Goal: Transaction & Acquisition: Obtain resource

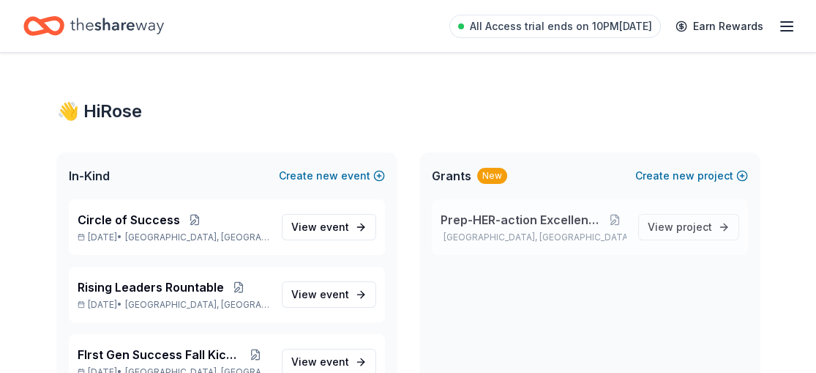
click at [541, 211] on span "Prep-HER-action Excellence Program" at bounding box center [523, 220] width 164 height 18
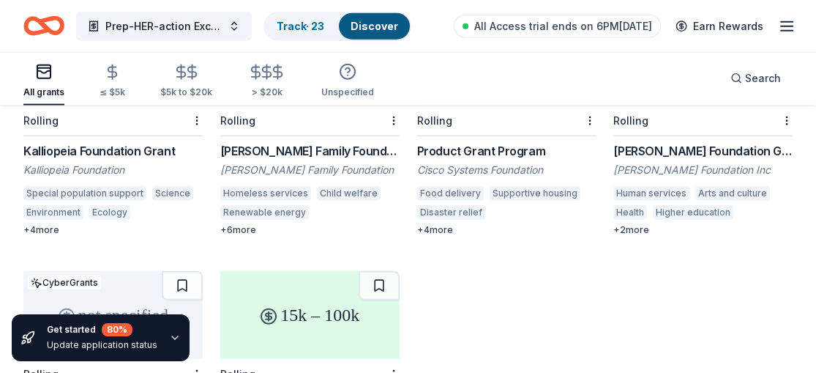
scroll to position [4255, 0]
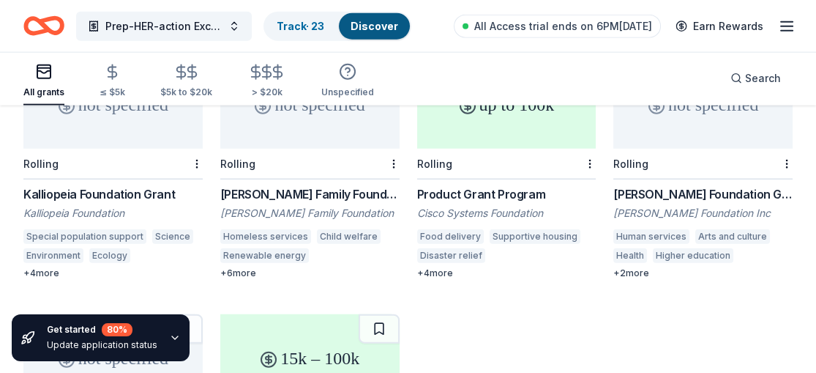
click at [142, 185] on div "Kalliopeia Foundation Grant" at bounding box center [112, 194] width 179 height 18
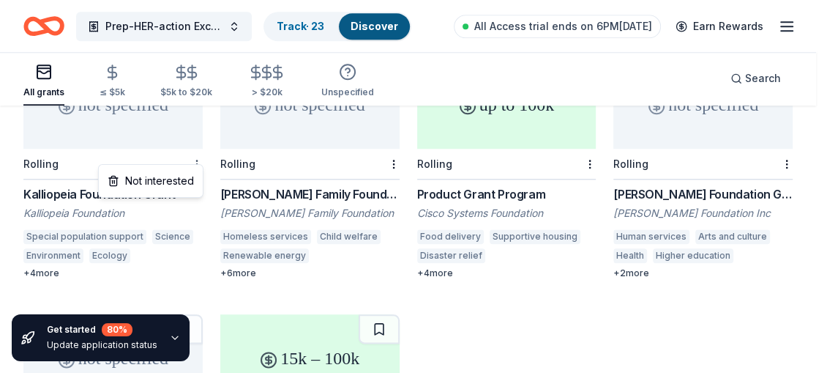
click at [181, 173] on div "Not interested" at bounding box center [151, 181] width 98 height 26
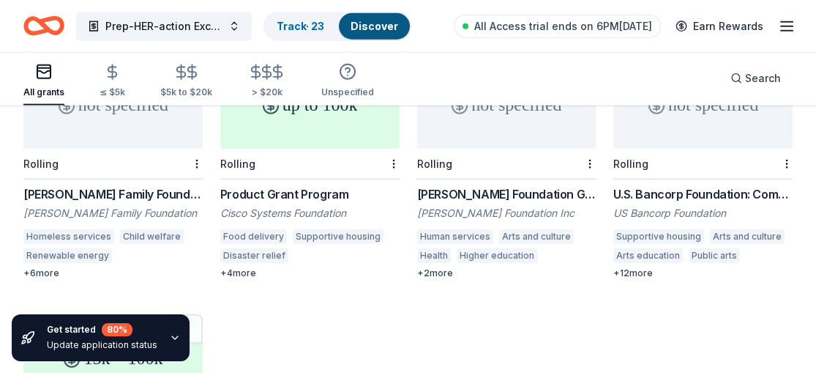
click at [146, 186] on div "Laird Norton Family Foundation Grant" at bounding box center [112, 194] width 179 height 18
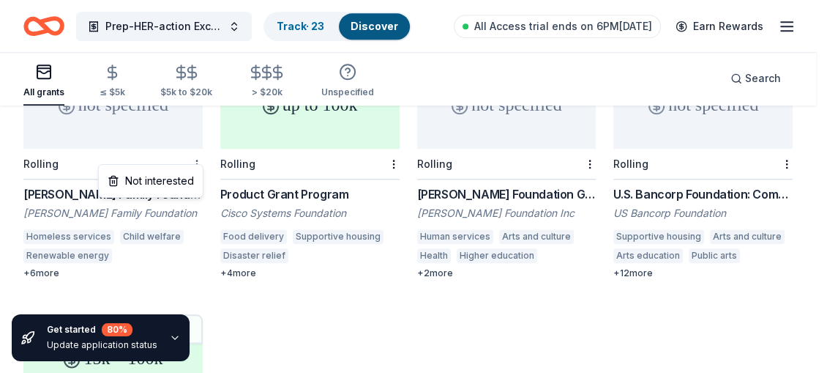
click at [163, 177] on div "Not interested" at bounding box center [151, 181] width 98 height 26
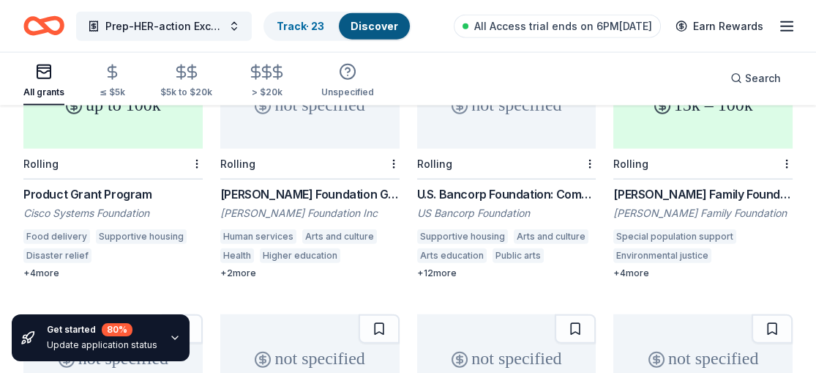
click at [291, 187] on div "A. O. Smith Foundation Grants" at bounding box center [309, 194] width 179 height 18
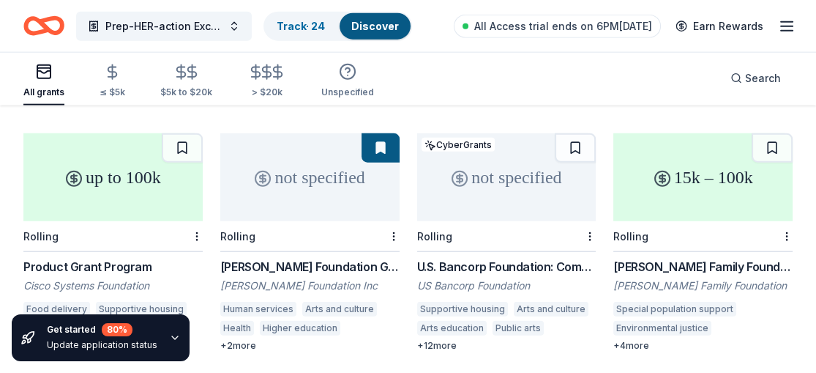
scroll to position [4257, 0]
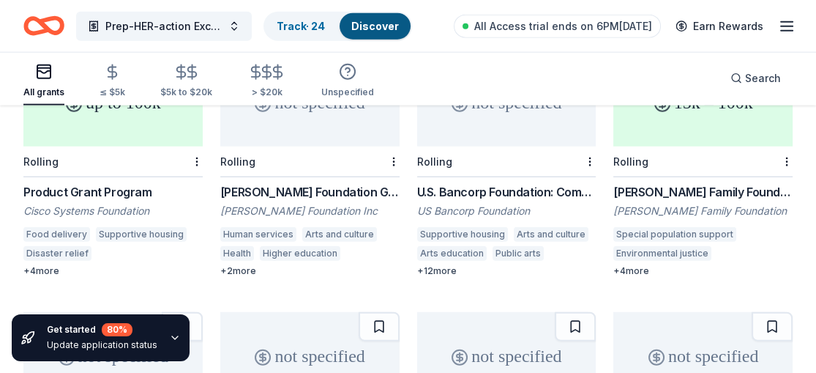
click at [509, 183] on div "U.S. Bancorp Foundation: Community Possible Grant Program" at bounding box center [506, 192] width 179 height 18
click at [674, 186] on div "Frankel Family Foundation Grants" at bounding box center [703, 192] width 179 height 18
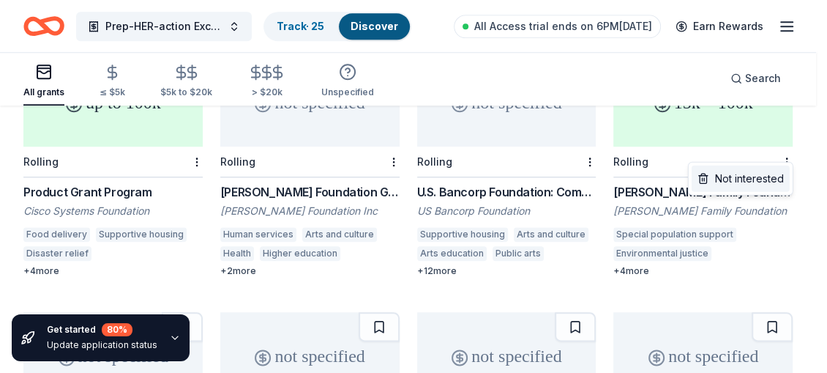
click at [756, 174] on div "Not interested" at bounding box center [741, 178] width 98 height 26
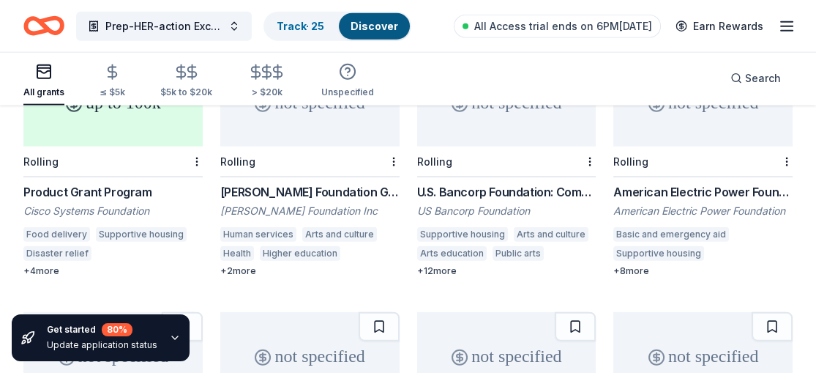
click at [721, 183] on div "American Electric Power Foundation Grants" at bounding box center [703, 192] width 179 height 18
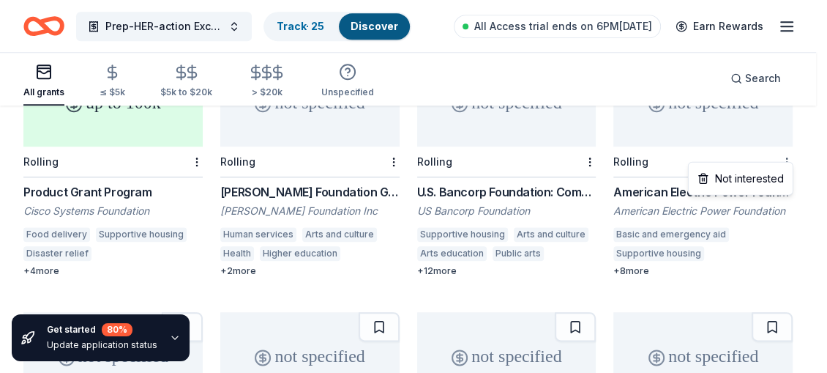
click at [756, 176] on div "Not interested" at bounding box center [741, 178] width 98 height 26
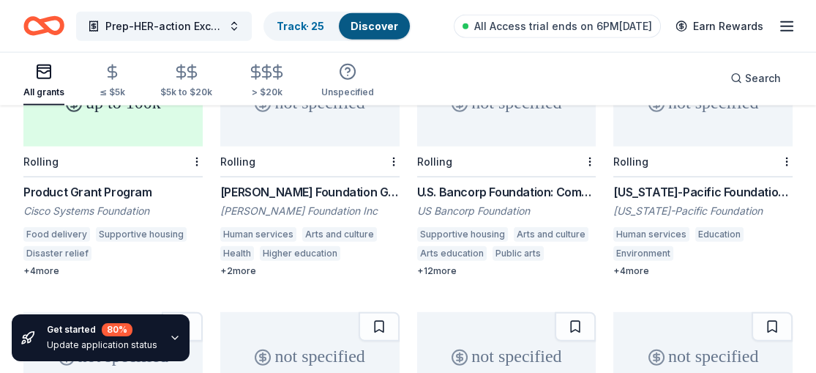
click at [723, 183] on div "Georgia-Pacific Foundation Grant" at bounding box center [703, 192] width 179 height 18
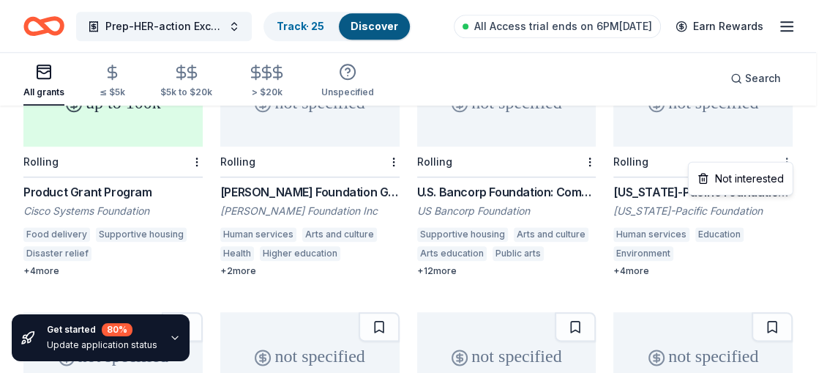
click at [762, 175] on div "Not interested" at bounding box center [741, 178] width 98 height 26
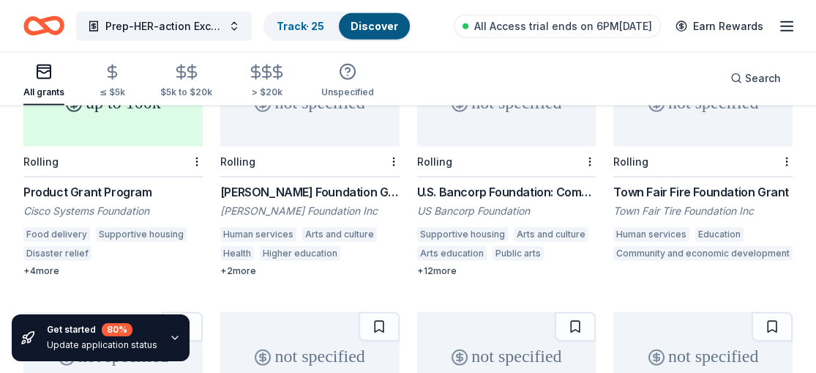
click at [715, 183] on div "Town Fair Fire Foundation Grant" at bounding box center [703, 192] width 179 height 18
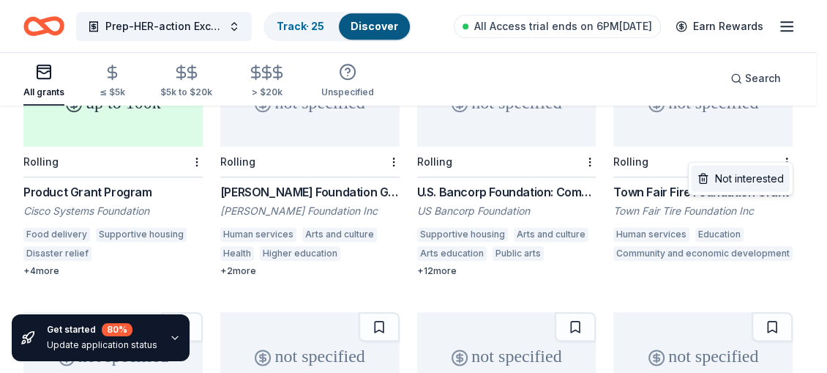
click at [763, 169] on div "Not interested" at bounding box center [741, 178] width 98 height 26
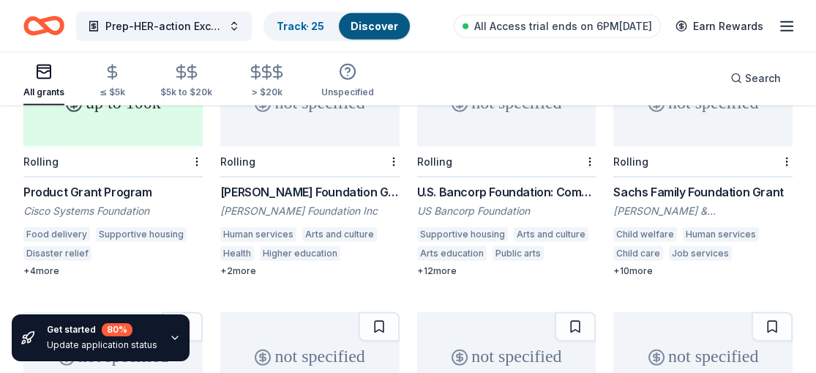
click at [721, 183] on div "Sachs Family Foundation Grant" at bounding box center [703, 192] width 179 height 18
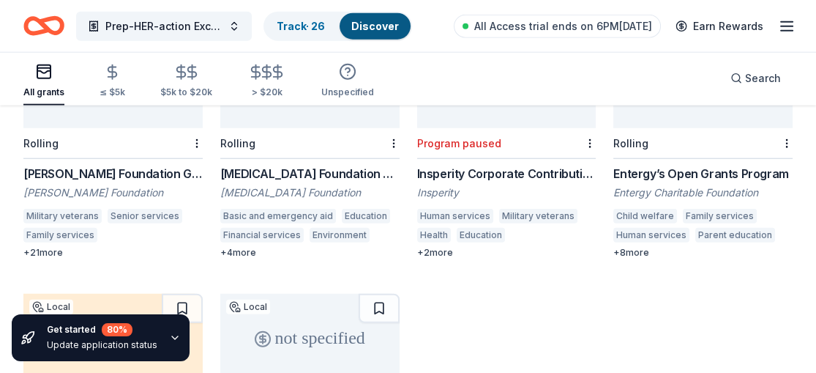
scroll to position [4521, 0]
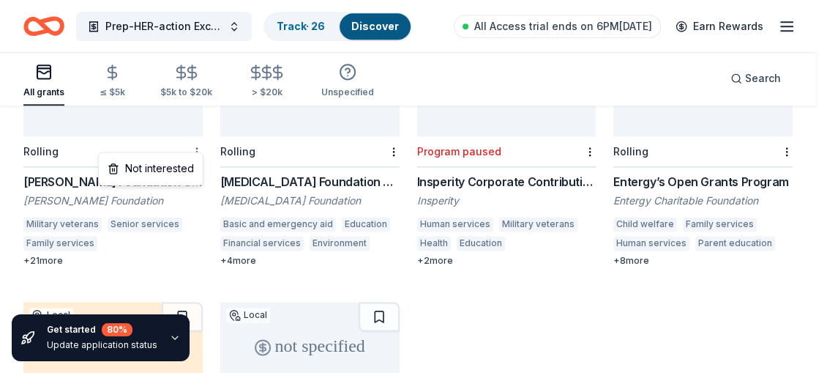
click at [176, 163] on div "Not interested" at bounding box center [151, 168] width 98 height 26
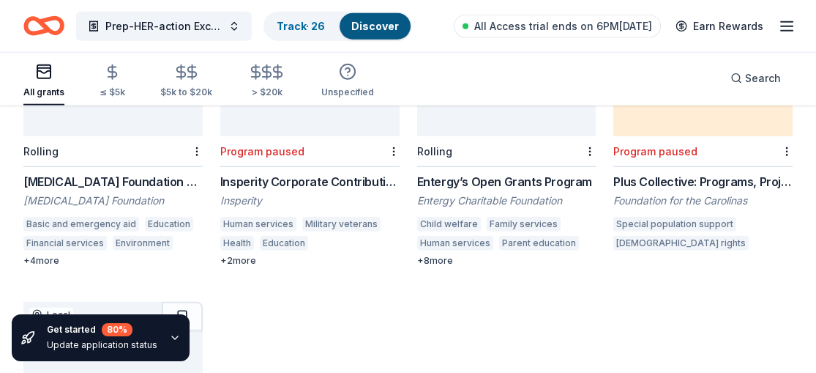
click at [131, 173] on div "Fluor Foundation Grants" at bounding box center [112, 182] width 179 height 18
click at [476, 177] on div "Entergy’s Open Grants Program" at bounding box center [506, 182] width 179 height 18
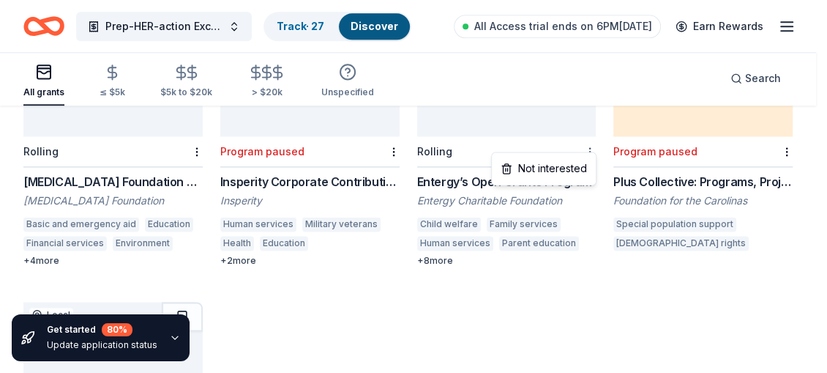
click at [563, 163] on div "Not interested" at bounding box center [544, 168] width 98 height 26
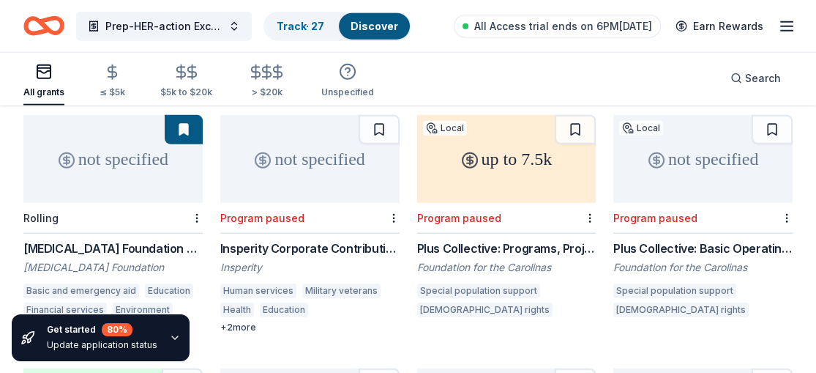
scroll to position [4444, 0]
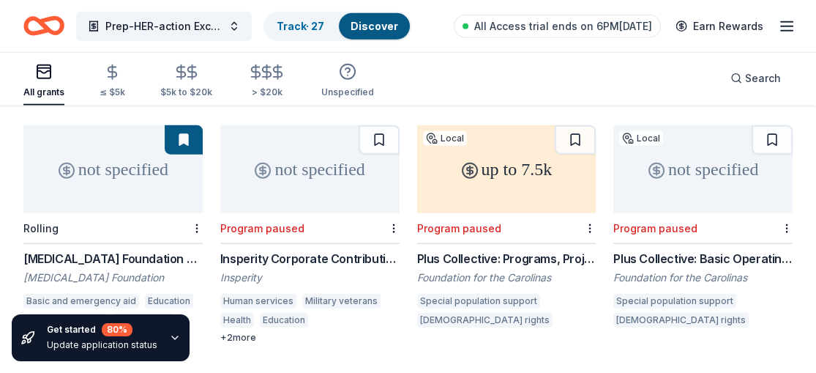
click at [345, 250] on div "Insperity Corporate Contributions" at bounding box center [309, 259] width 179 height 18
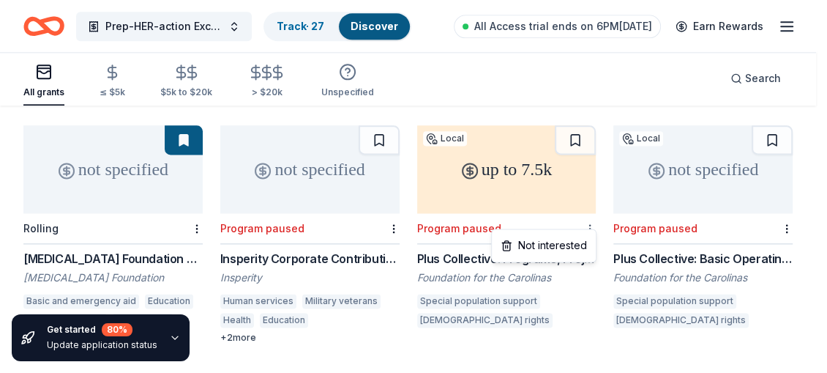
click at [564, 242] on div "Not interested" at bounding box center [544, 245] width 98 height 26
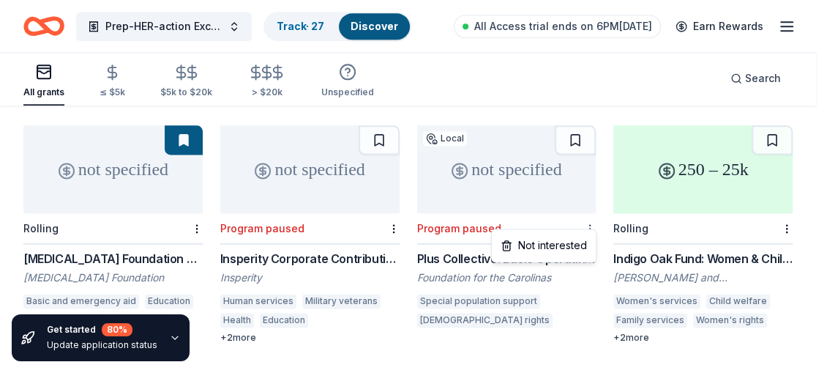
click at [561, 238] on div "Not interested" at bounding box center [544, 245] width 98 height 26
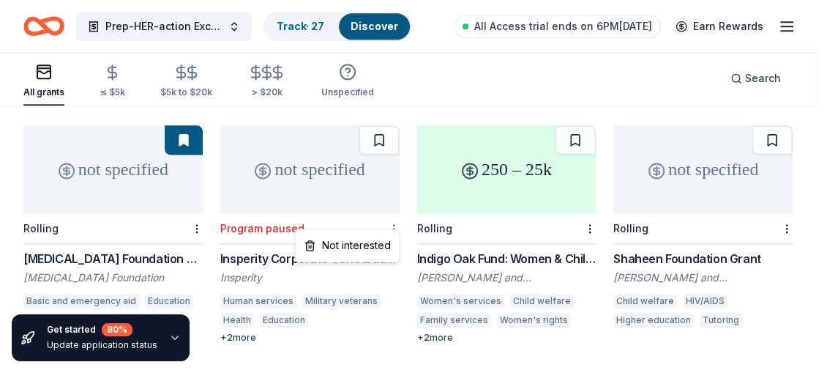
click at [355, 243] on div "Not interested" at bounding box center [347, 245] width 98 height 26
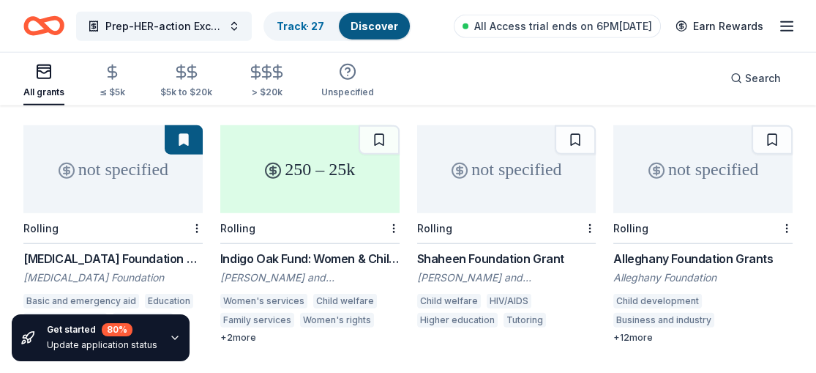
click at [344, 250] on div "Indigo Oak Fund: Women & Children's Issues" at bounding box center [309, 259] width 179 height 18
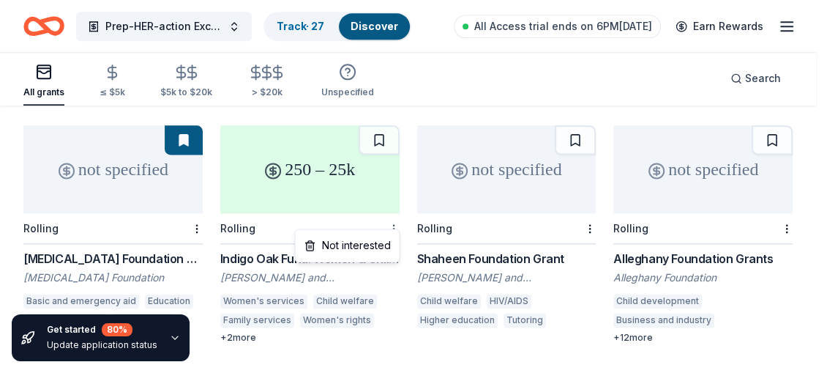
click at [369, 242] on div "Not interested" at bounding box center [347, 245] width 98 height 26
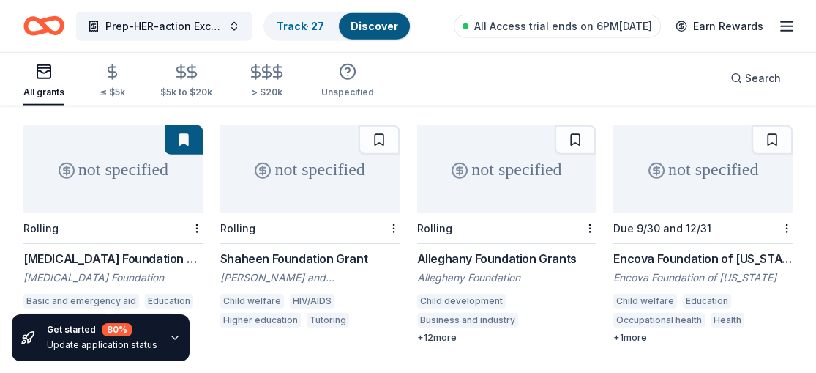
click at [321, 250] on div "Shaheen Foundation Grant" at bounding box center [309, 259] width 179 height 18
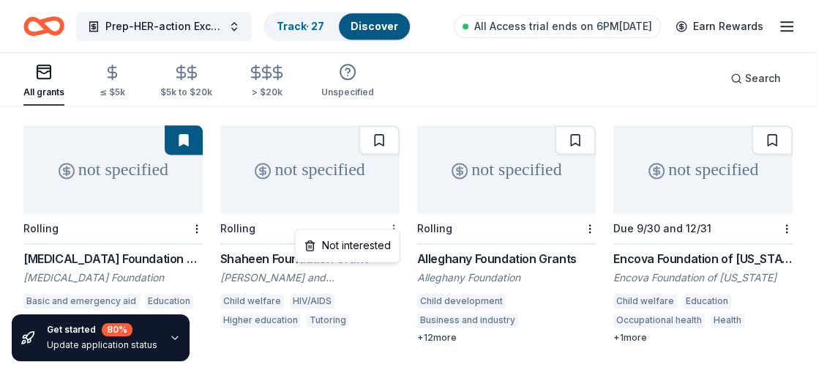
click at [373, 242] on div "Not interested" at bounding box center [347, 245] width 98 height 26
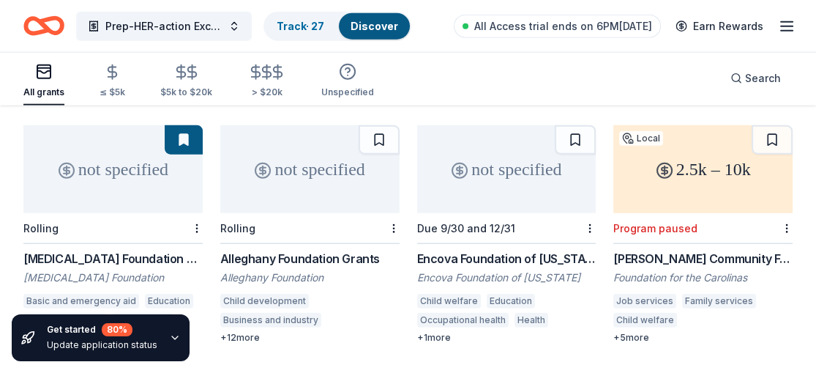
click at [336, 250] on div "Alleghany Foundation Grants" at bounding box center [309, 259] width 179 height 18
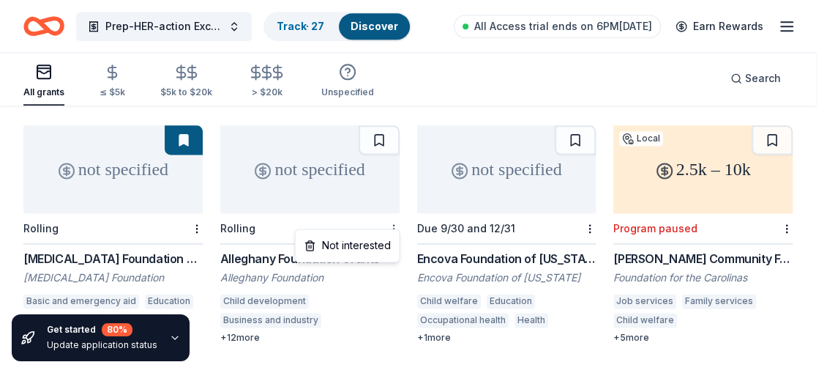
click at [365, 238] on div "Not interested" at bounding box center [347, 245] width 98 height 26
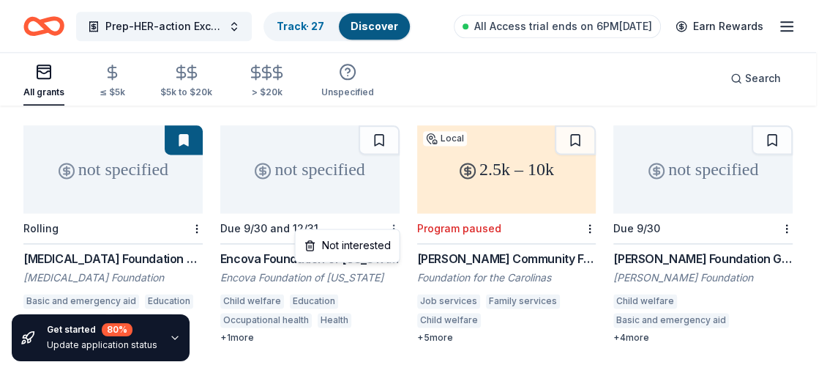
click at [365, 242] on div "Not interested" at bounding box center [347, 245] width 98 height 26
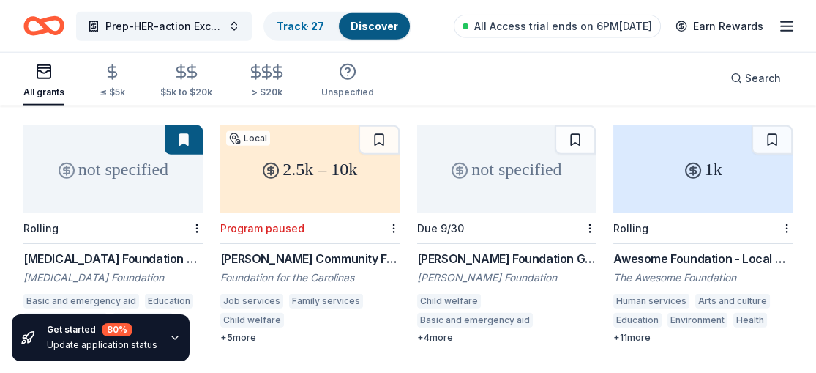
click at [499, 253] on div "Dirk Nowitzki Foundation Grant" at bounding box center [506, 259] width 179 height 18
click at [583, 215] on div at bounding box center [588, 228] width 15 height 30
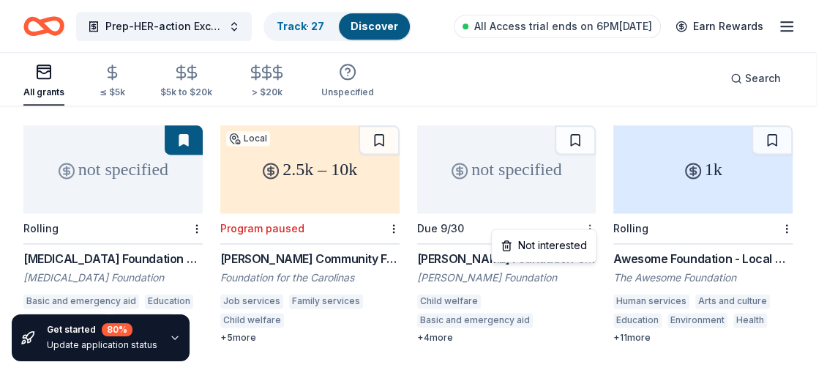
click at [569, 239] on div "Not interested" at bounding box center [544, 245] width 98 height 26
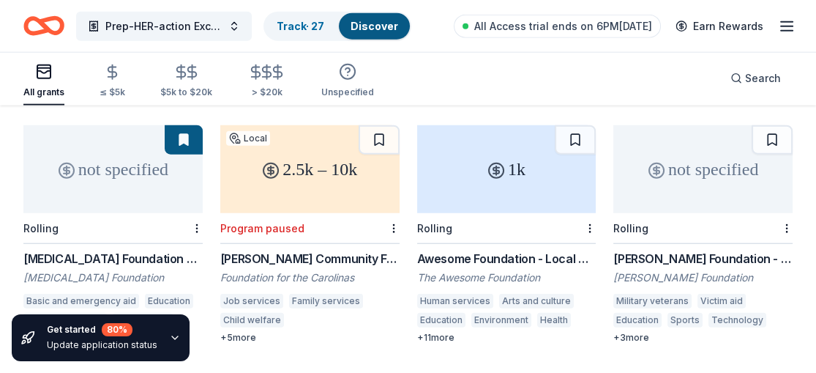
click at [519, 250] on div "Awesome Foundation - Local Chapter Grants" at bounding box center [506, 259] width 179 height 18
click at [579, 131] on button at bounding box center [575, 139] width 41 height 29
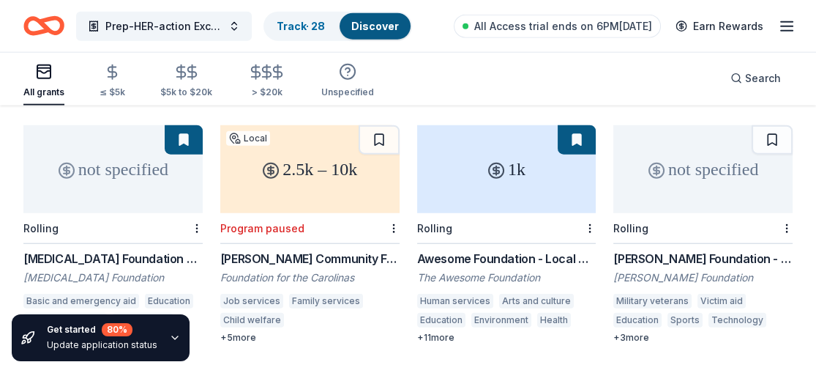
click at [468, 250] on div "Awesome Foundation - Local Chapter Grants" at bounding box center [506, 259] width 179 height 18
click at [710, 250] on div "Henry T. Nicholas III Foundation - Nationwide Grants" at bounding box center [703, 259] width 179 height 18
click at [784, 213] on div at bounding box center [785, 228] width 15 height 30
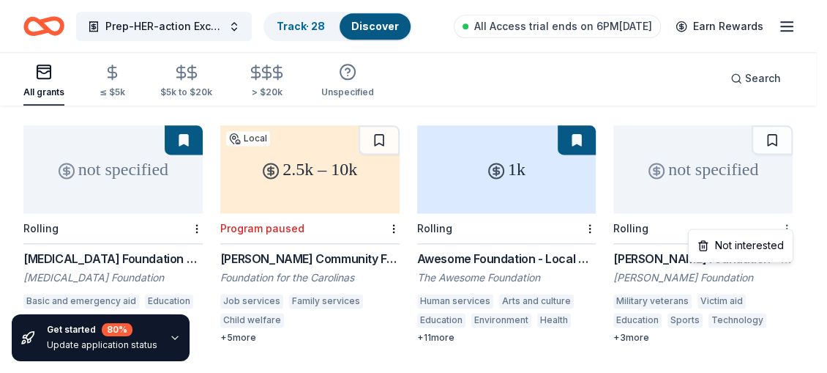
click at [760, 239] on div "Not interested" at bounding box center [741, 245] width 98 height 26
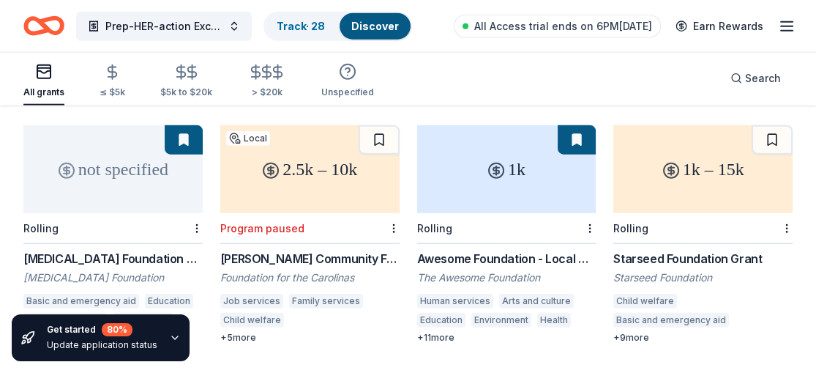
click at [711, 250] on div "Starseed Foundation Grant" at bounding box center [703, 259] width 179 height 18
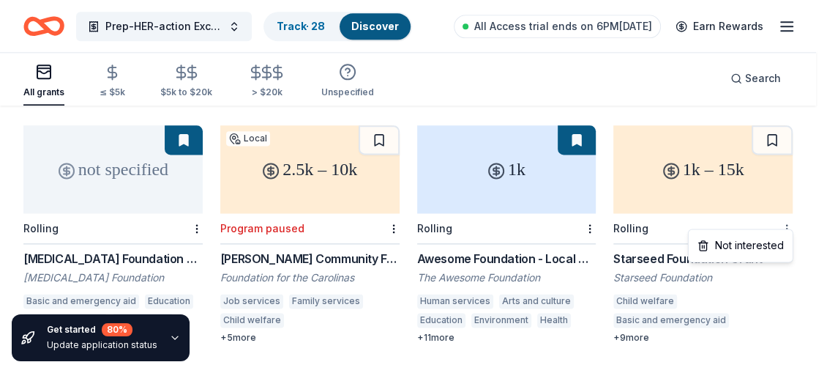
click at [762, 239] on div "Not interested" at bounding box center [741, 245] width 98 height 26
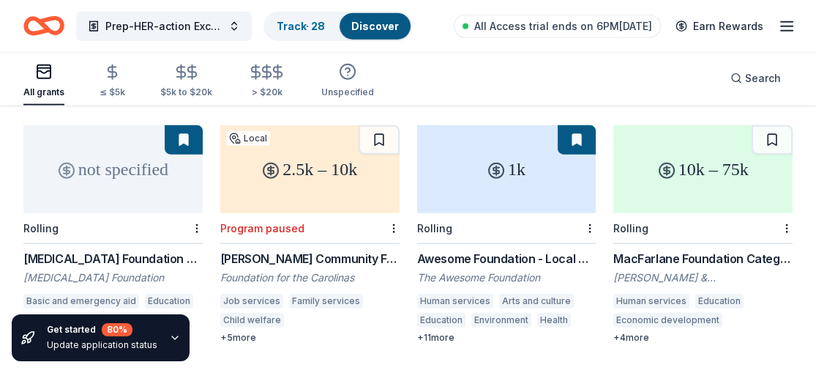
scroll to position [4516, 0]
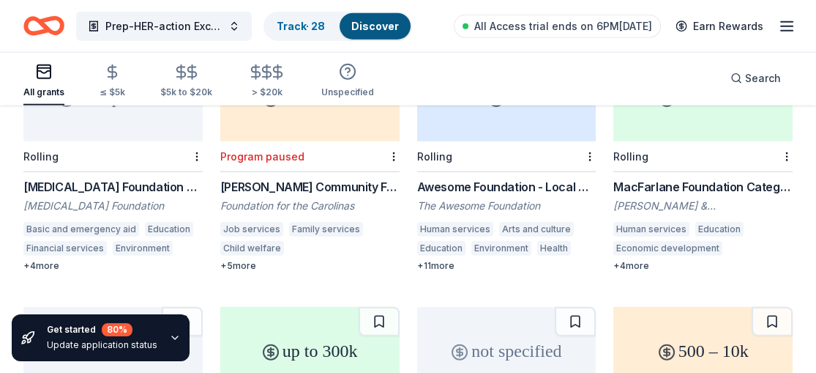
click at [707, 178] on div "MacFarlane Foundation Category 1 Grants" at bounding box center [703, 187] width 179 height 18
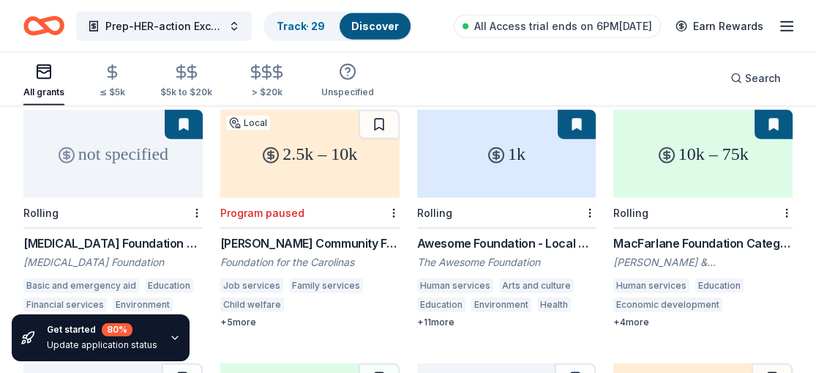
scroll to position [4430, 0]
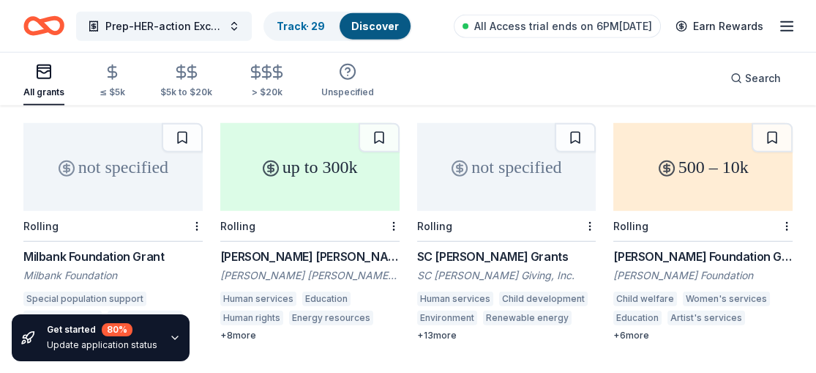
scroll to position [4739, 0]
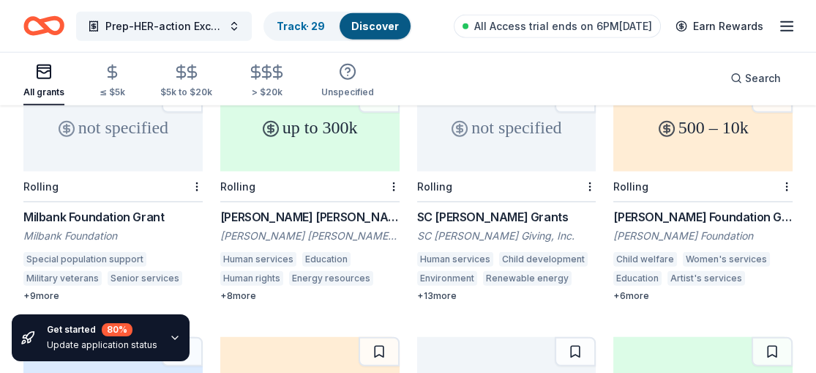
click at [94, 212] on div "Milbank Foundation Grant" at bounding box center [112, 217] width 179 height 18
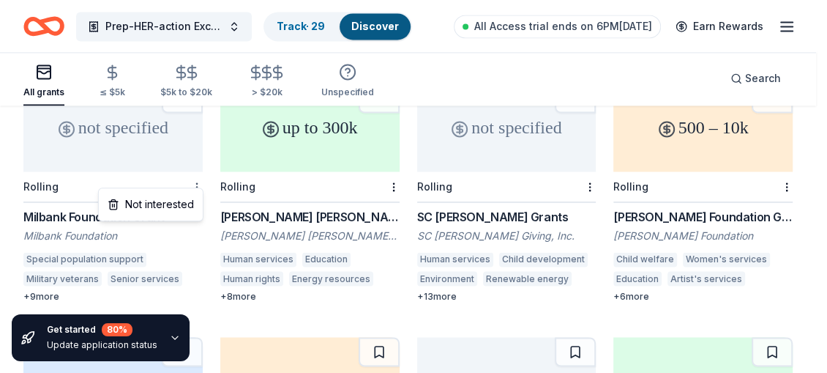
click at [171, 197] on div "Not interested" at bounding box center [151, 204] width 98 height 26
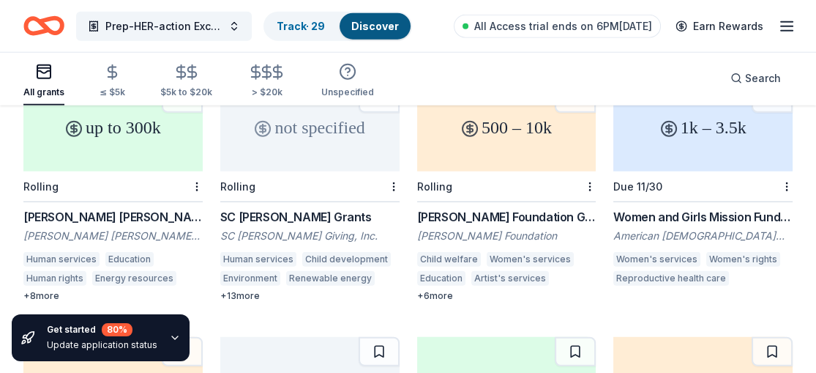
click at [134, 208] on div "Draper Richards Kaplan Foundation Grants" at bounding box center [112, 217] width 179 height 18
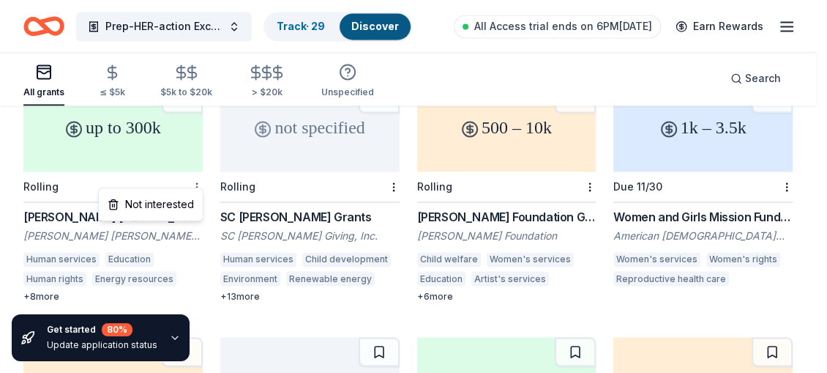
click at [166, 198] on div "Not interested" at bounding box center [151, 204] width 98 height 26
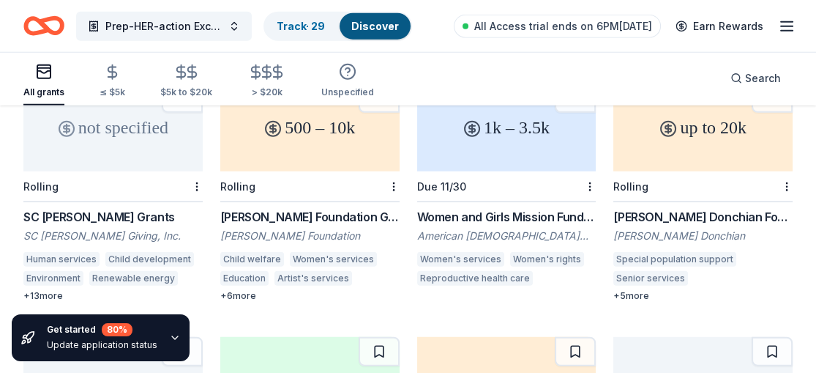
click at [106, 208] on div "SC Johnson Grants" at bounding box center [112, 217] width 179 height 18
click at [317, 208] on div "Karen Colina Wilson Foundation Grant" at bounding box center [309, 217] width 179 height 18
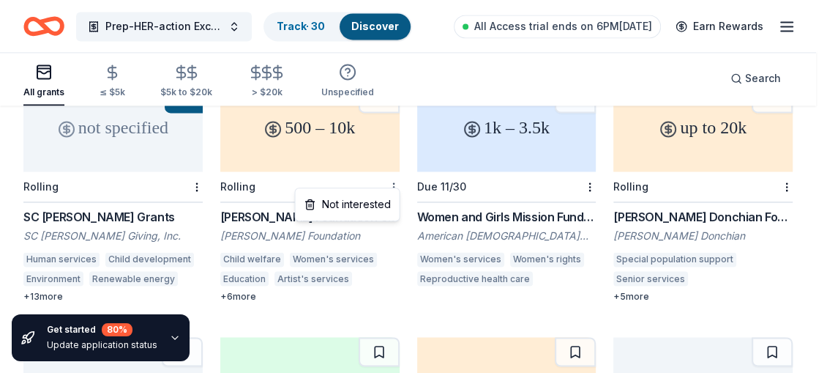
click at [372, 207] on div "Not interested" at bounding box center [347, 204] width 98 height 26
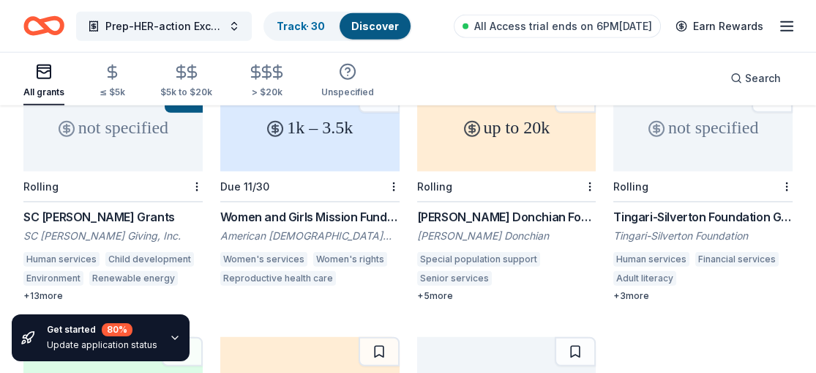
click at [345, 209] on div "Women and Girls Mission Fund Grant" at bounding box center [309, 217] width 179 height 18
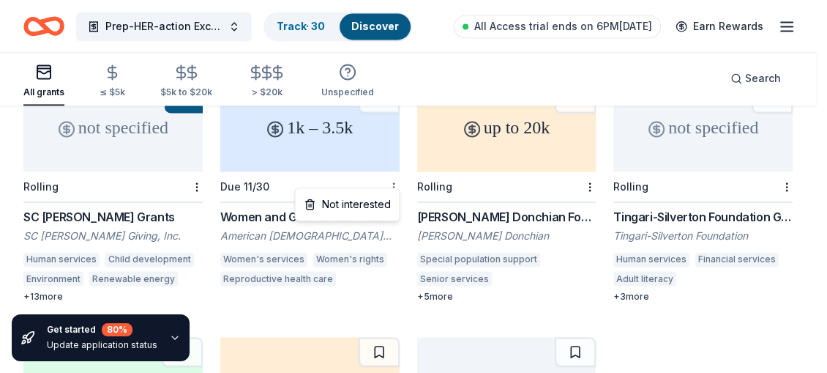
click at [359, 200] on div "Not interested" at bounding box center [347, 204] width 98 height 26
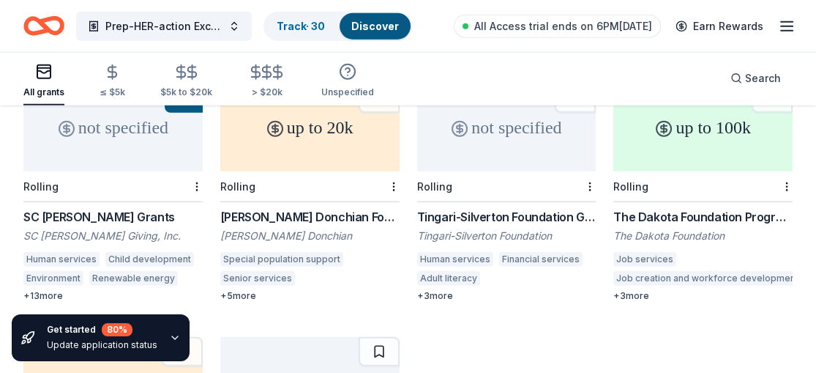
click at [353, 208] on div "Alma Gibbs Donchian Foundation Grants" at bounding box center [309, 217] width 179 height 18
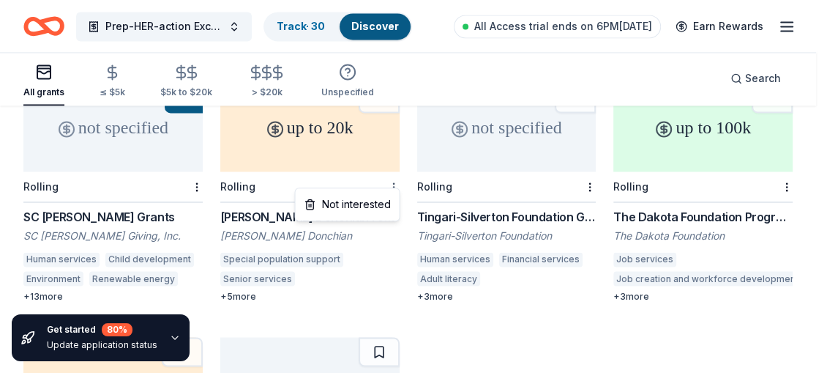
click at [362, 201] on div "Not interested" at bounding box center [347, 204] width 98 height 26
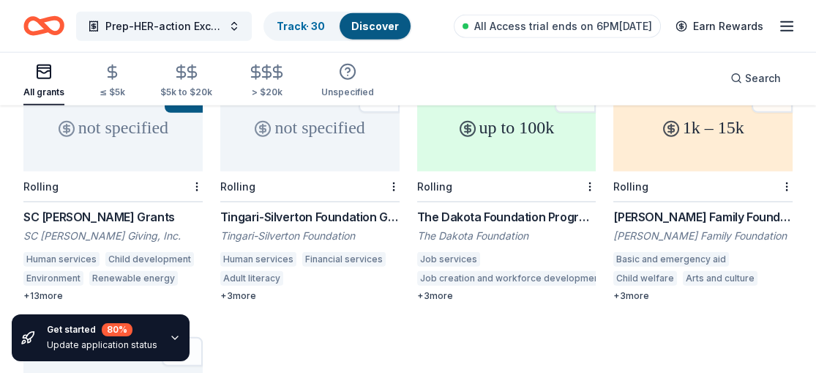
click at [338, 208] on div "Tingari-Silverton Foundation Grant" at bounding box center [309, 217] width 179 height 18
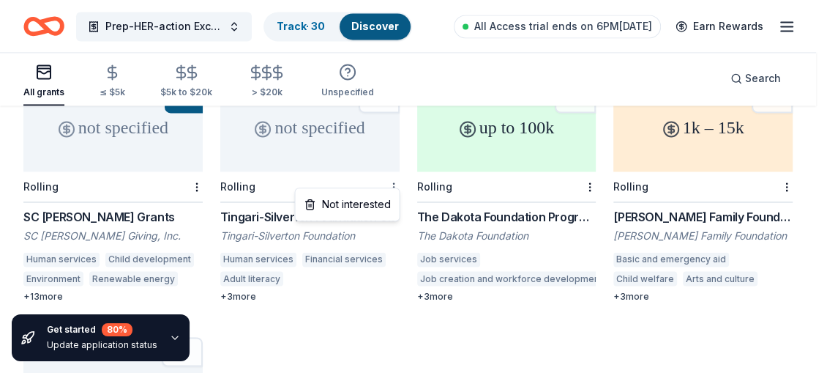
click at [360, 198] on div "Not interested" at bounding box center [347, 204] width 98 height 26
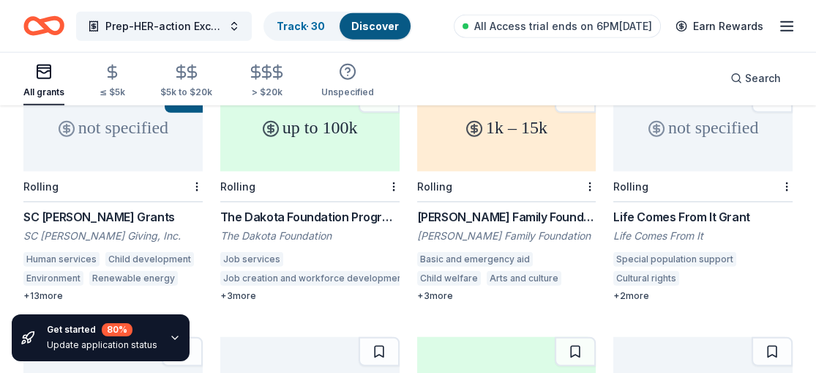
click at [317, 213] on div "The Dakota Foundation Program-Related Investments and Grants" at bounding box center [309, 217] width 179 height 18
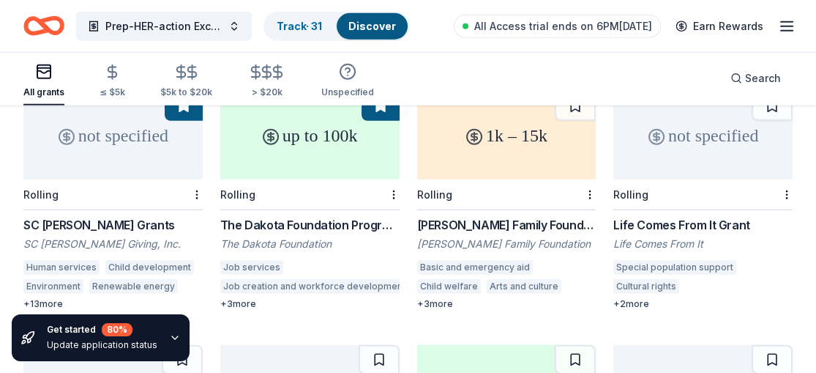
scroll to position [4742, 0]
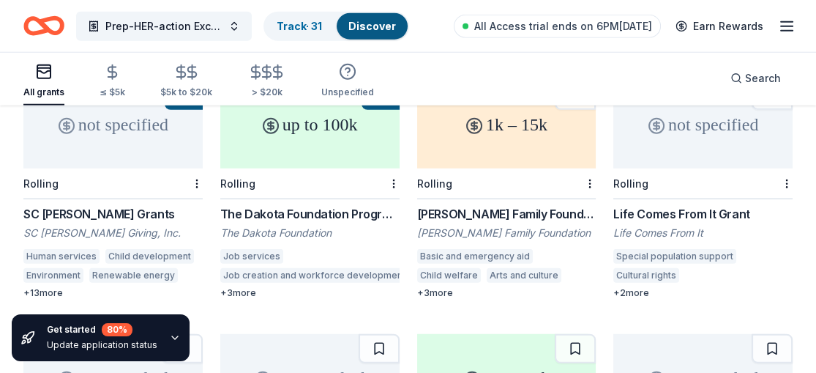
click at [537, 208] on div "Goldberg Family Foundation Grant" at bounding box center [506, 214] width 179 height 18
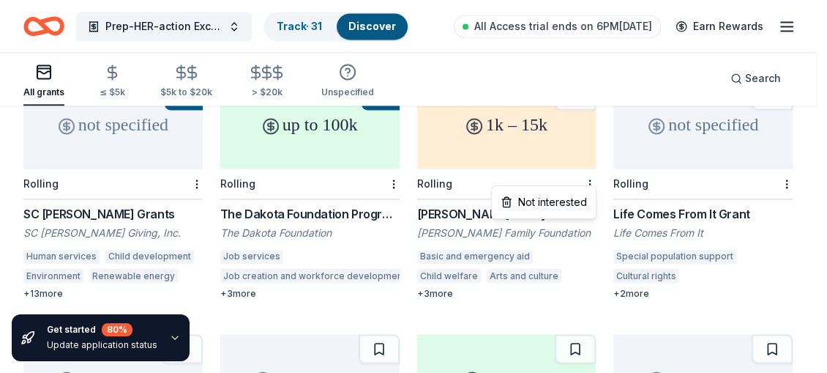
click at [551, 195] on div "Not interested" at bounding box center [544, 202] width 98 height 26
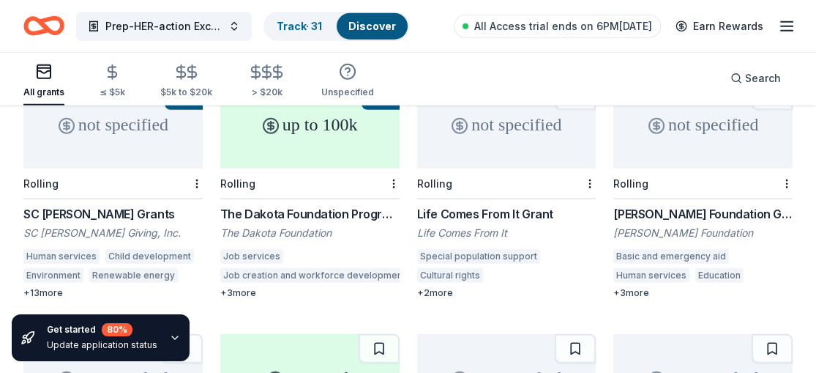
click at [490, 205] on div "Life Comes From It Grant" at bounding box center [506, 214] width 179 height 18
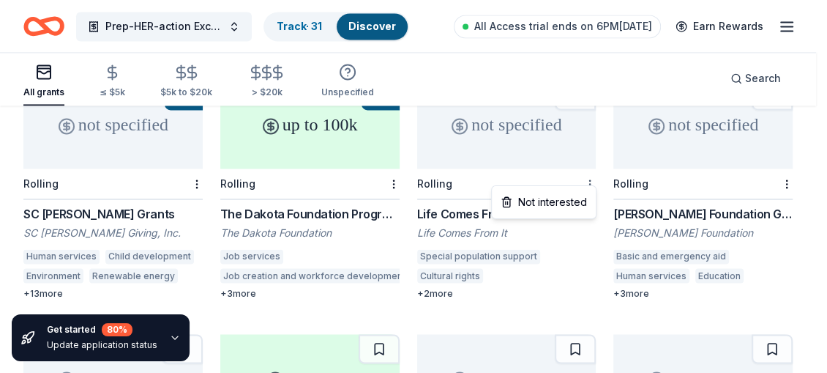
click at [564, 197] on div "Not interested" at bounding box center [544, 202] width 98 height 26
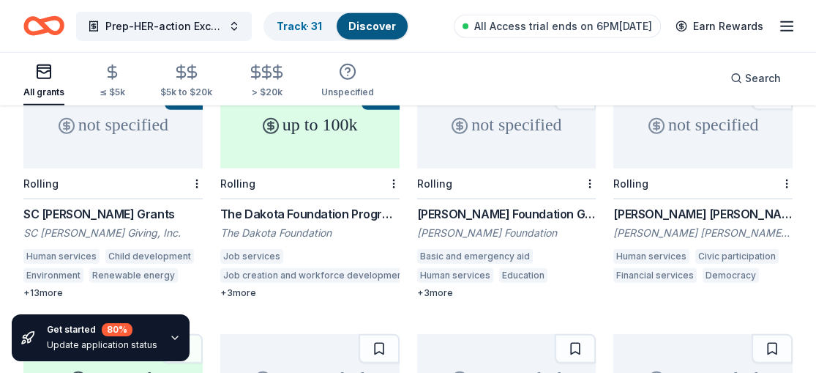
click at [497, 205] on div "Louis N. Cassett Foundation Grant" at bounding box center [506, 214] width 179 height 18
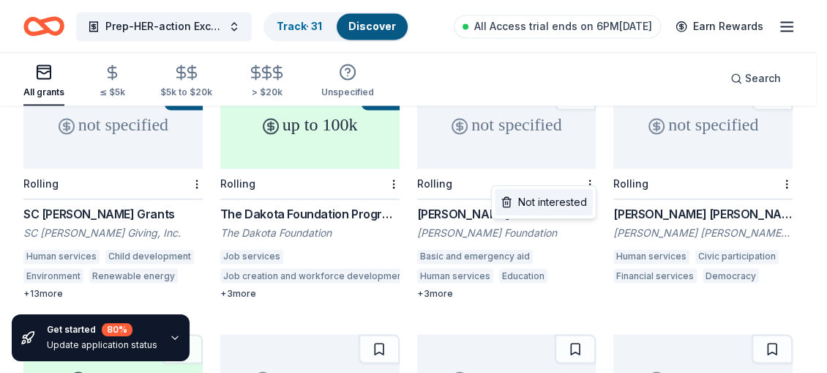
click at [546, 201] on div "Not interested" at bounding box center [544, 202] width 98 height 26
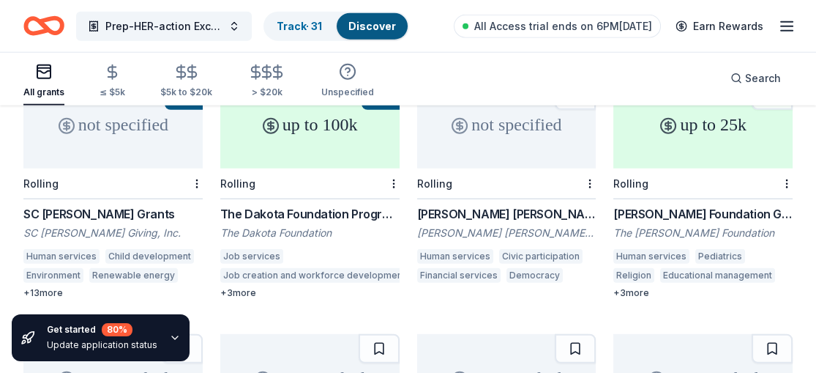
click at [546, 205] on div "Mary Reynolds Babcock Foundation Grant" at bounding box center [506, 214] width 179 height 18
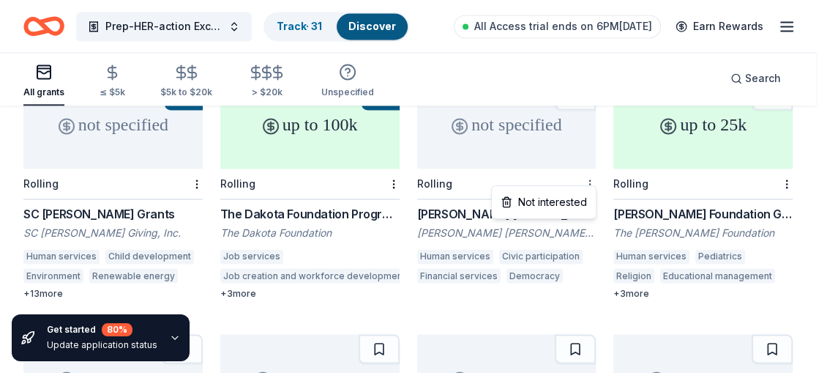
click at [566, 198] on div "Not interested" at bounding box center [544, 202] width 98 height 26
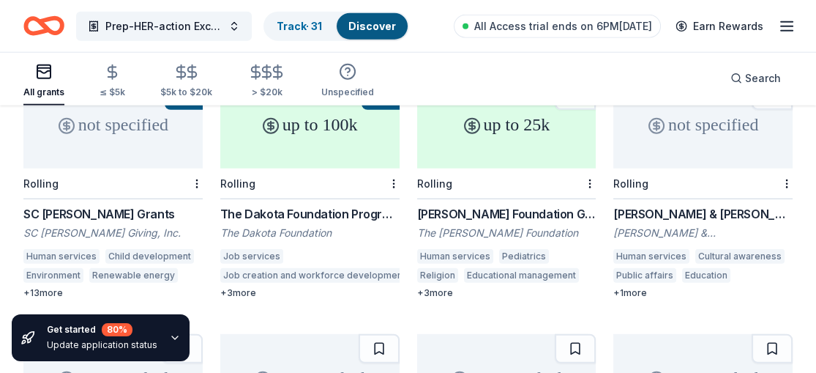
click at [517, 206] on div "Richard Donchian Foundation Grants" at bounding box center [506, 214] width 179 height 18
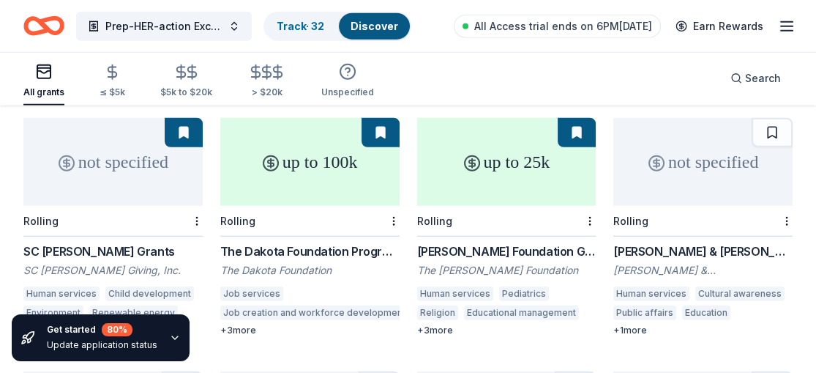
scroll to position [4725, 0]
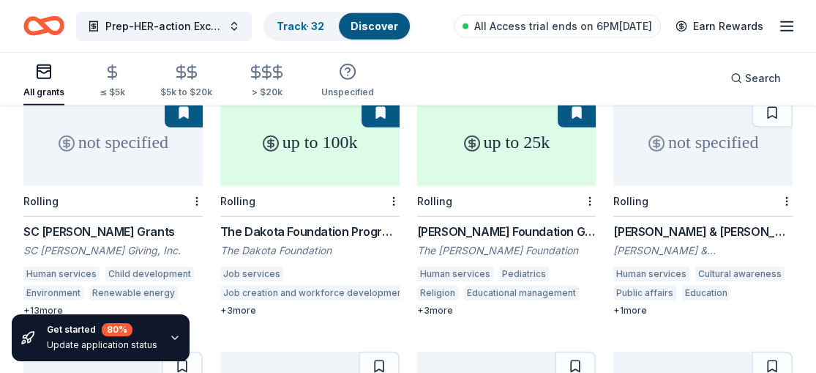
click at [696, 223] on div "Dorsey & Whitney Foundation Grant" at bounding box center [703, 232] width 179 height 18
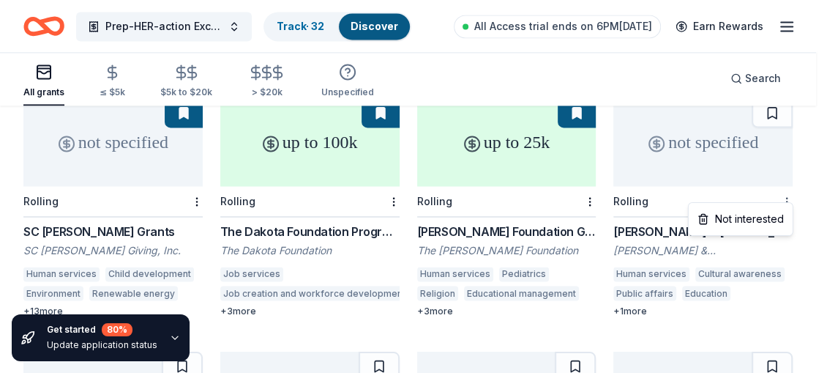
click at [771, 212] on div "Not interested" at bounding box center [741, 219] width 98 height 26
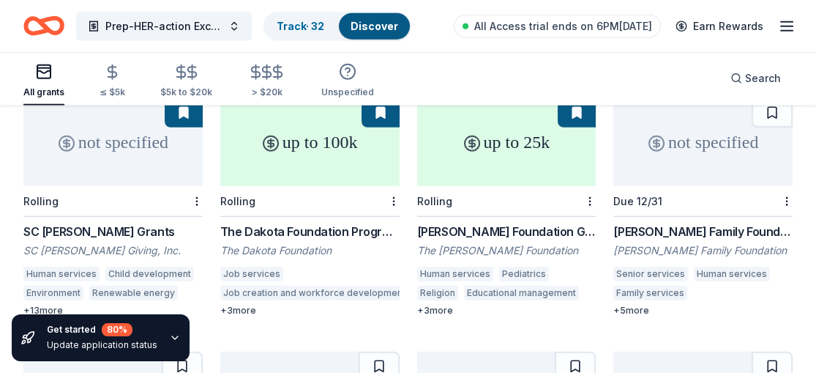
click at [691, 223] on div "Jay L. Smith Family Foundation Grants" at bounding box center [703, 232] width 179 height 18
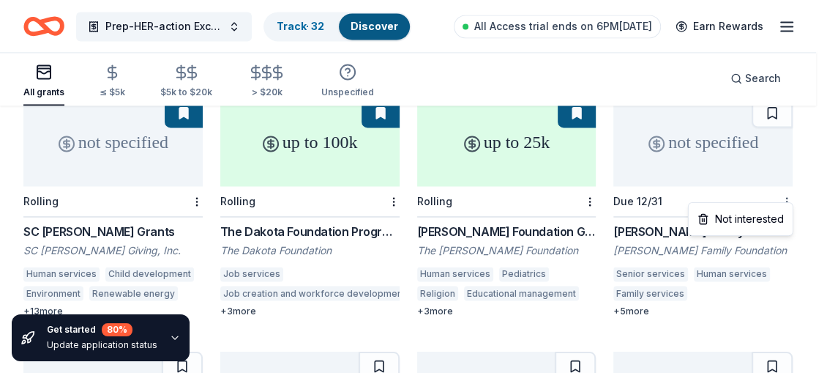
click at [710, 212] on div "Not interested" at bounding box center [741, 219] width 98 height 26
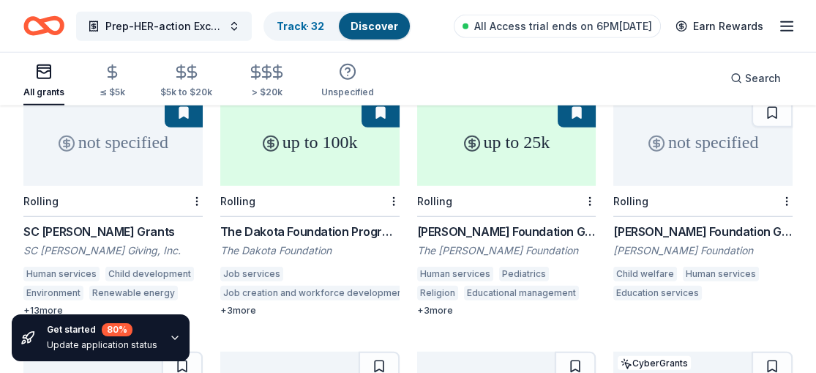
click at [707, 223] on div "Bruce J. Heim Foundation Grant" at bounding box center [703, 232] width 179 height 18
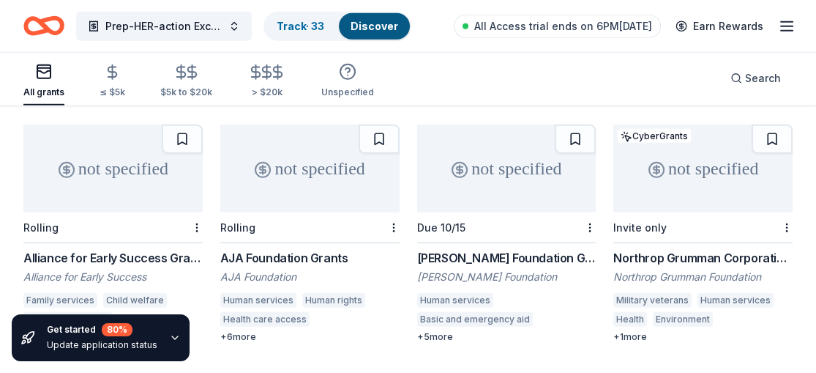
scroll to position [5017, 0]
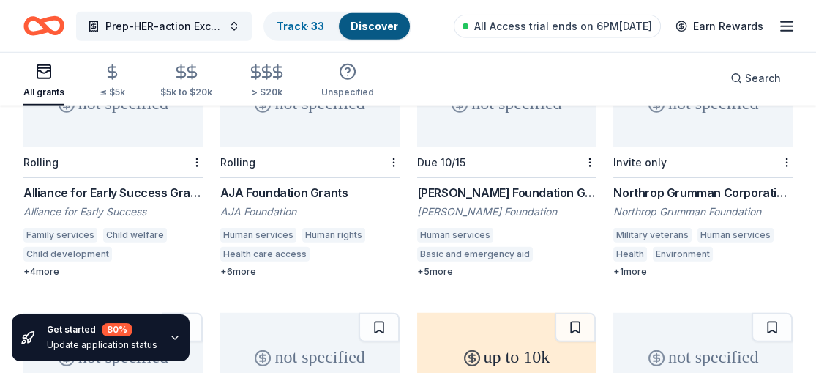
click at [196, 147] on div at bounding box center [195, 162] width 15 height 30
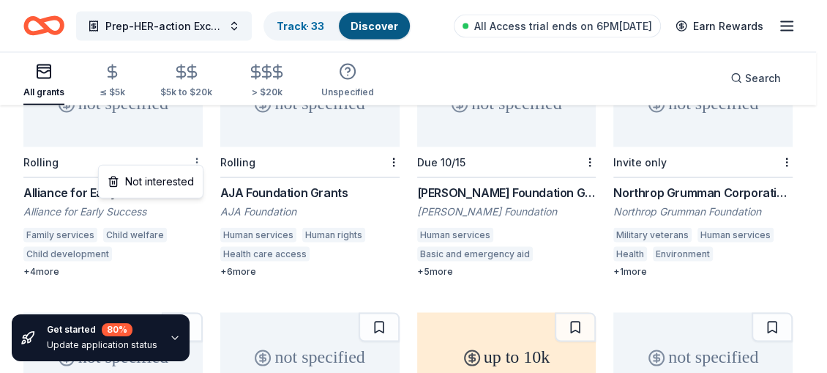
click at [174, 175] on div "Not interested" at bounding box center [151, 181] width 98 height 26
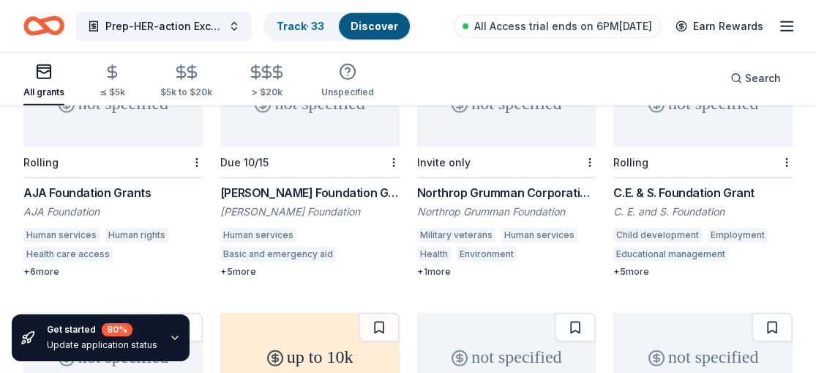
click at [133, 187] on div "AJA Foundation Grants" at bounding box center [112, 193] width 179 height 18
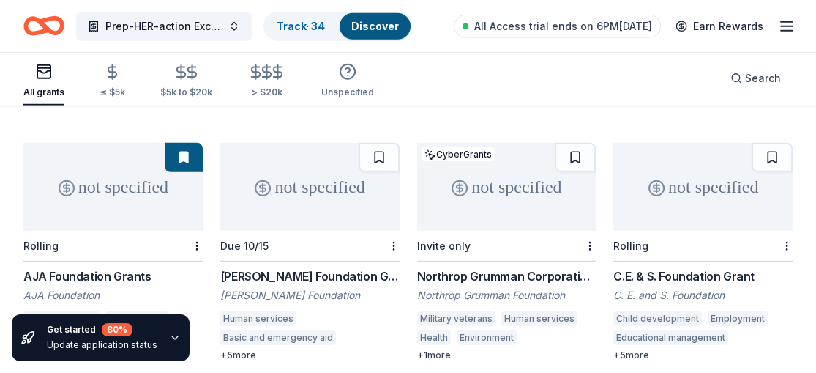
scroll to position [4987, 0]
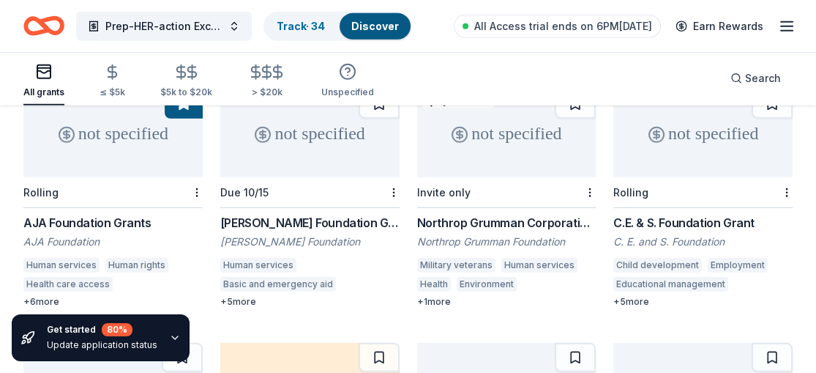
click at [355, 217] on div "Richard S. Reynolds Foundation Grant" at bounding box center [309, 223] width 179 height 18
click at [351, 78] on icon "button" at bounding box center [348, 72] width 18 height 18
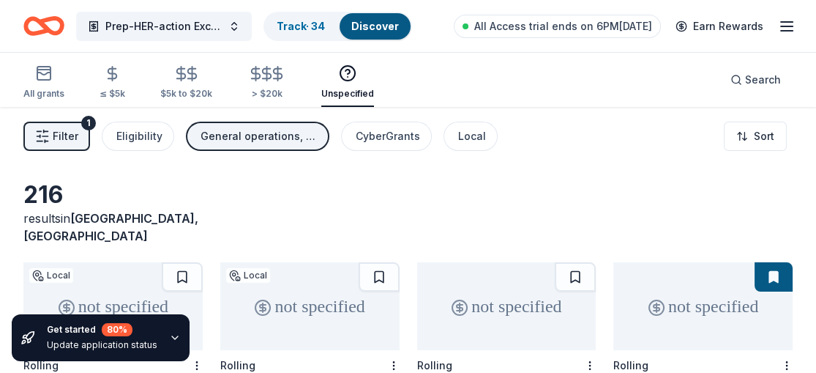
click at [67, 135] on span "Filter" at bounding box center [66, 136] width 26 height 18
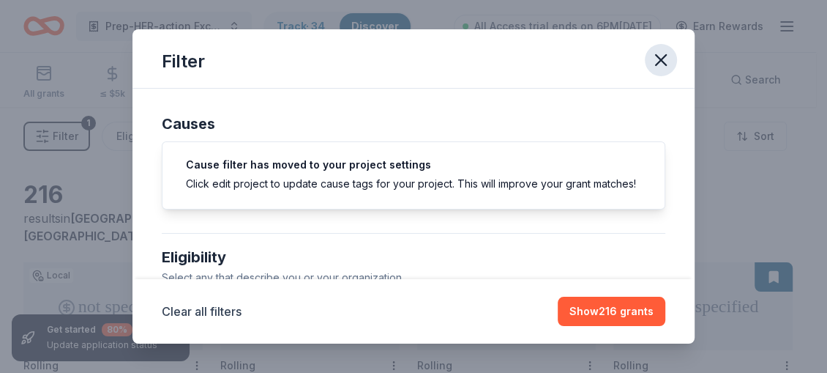
click at [662, 56] on icon "button" at bounding box center [661, 60] width 21 height 21
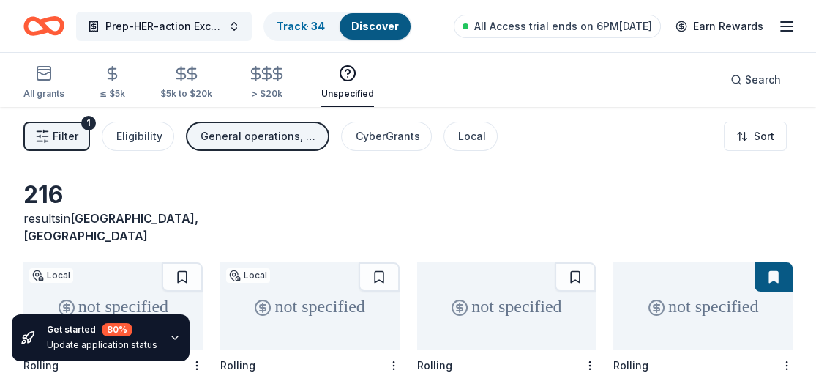
click at [76, 125] on button "Filter 1" at bounding box center [56, 136] width 67 height 29
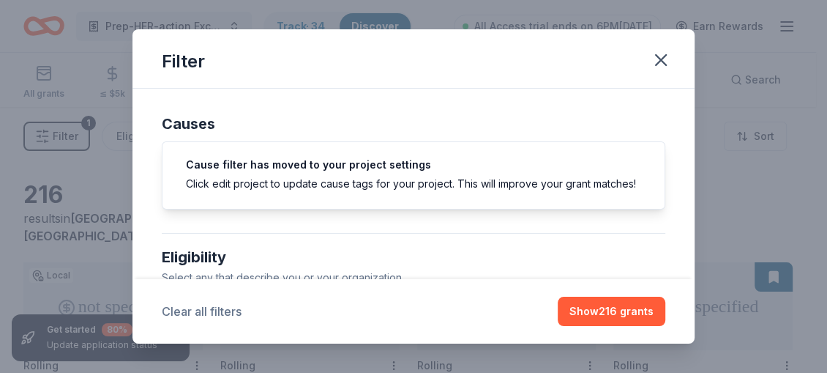
click at [216, 310] on button "Clear all filters" at bounding box center [202, 311] width 80 height 18
click at [666, 56] on icon "button" at bounding box center [661, 60] width 21 height 21
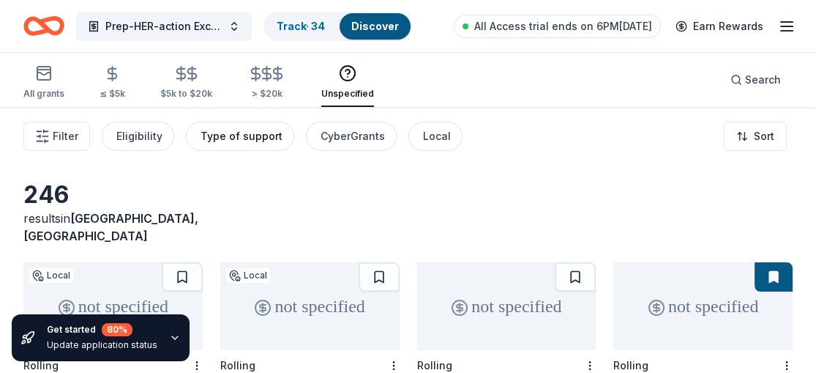
click at [237, 135] on div "Type of support" at bounding box center [242, 136] width 82 height 18
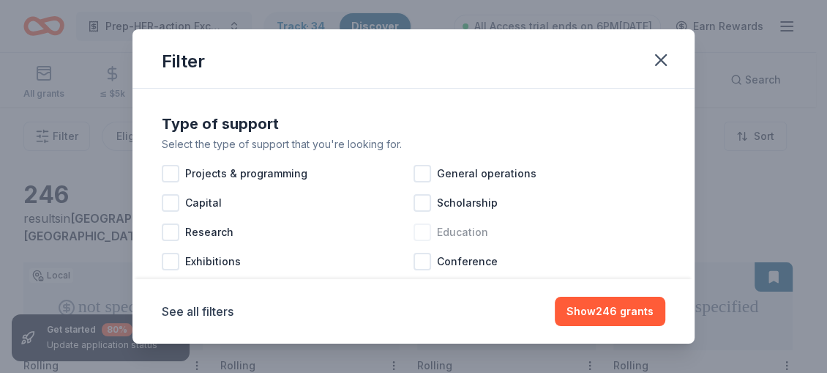
click at [422, 231] on div at bounding box center [423, 232] width 18 height 18
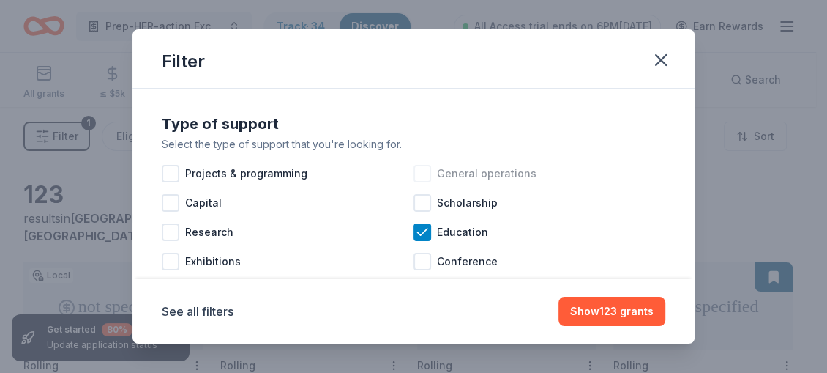
click at [420, 170] on div at bounding box center [423, 174] width 18 height 18
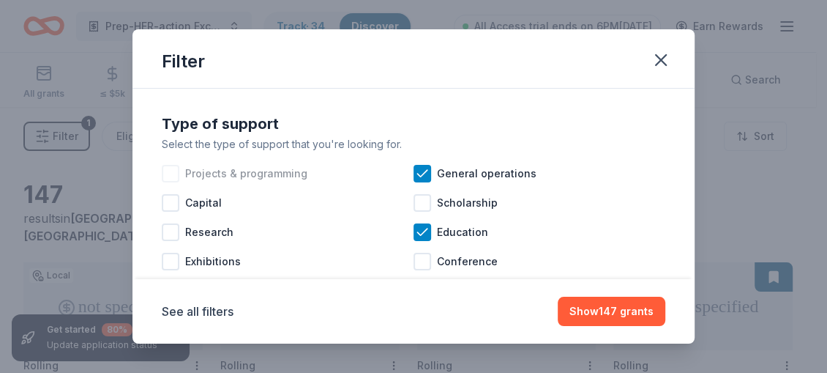
click at [171, 173] on div at bounding box center [171, 174] width 18 height 18
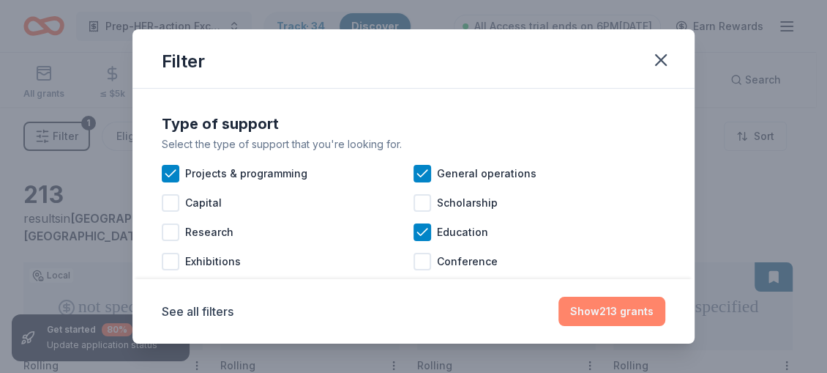
click at [585, 316] on button "Show 213 grants" at bounding box center [612, 311] width 107 height 29
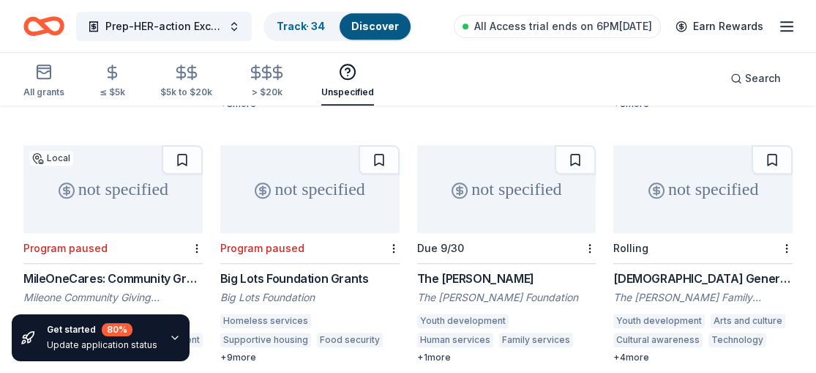
scroll to position [1931, 0]
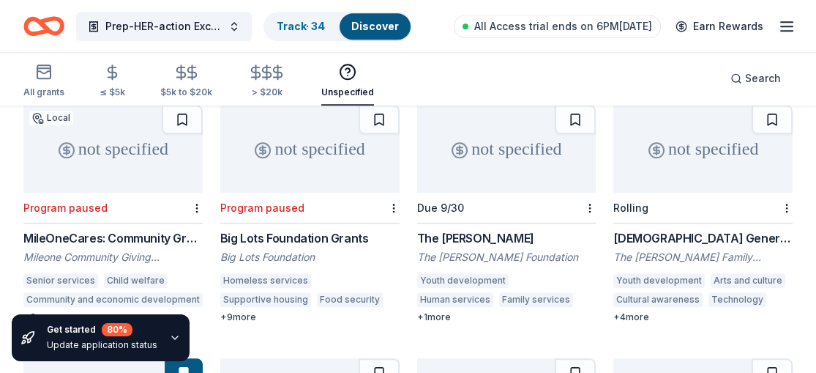
click at [669, 229] on div "Armenian General Grant" at bounding box center [703, 238] width 179 height 18
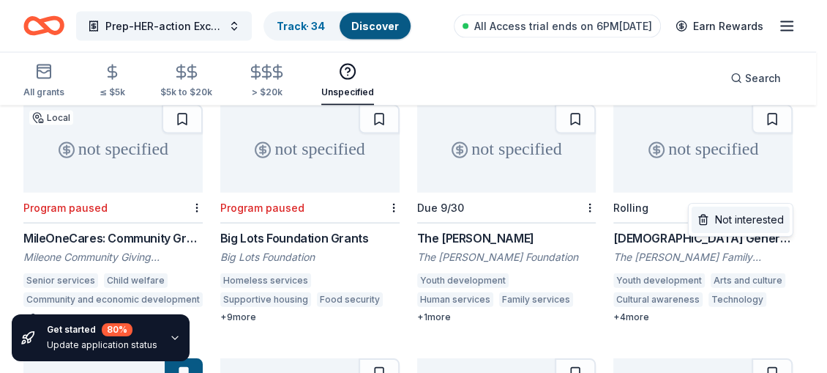
click at [754, 218] on div "Not interested" at bounding box center [741, 220] width 98 height 26
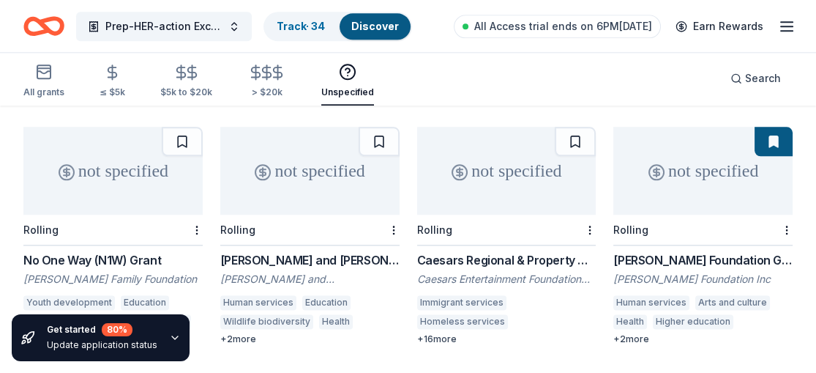
scroll to position [2127, 0]
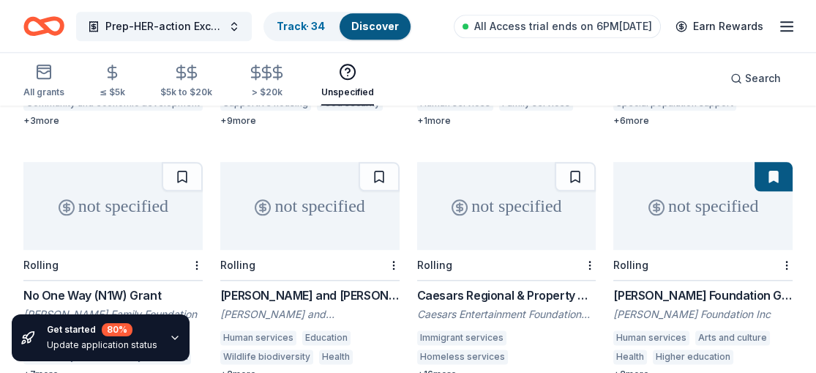
click at [130, 286] on div "No One Way (N1W) Grant" at bounding box center [112, 295] width 179 height 18
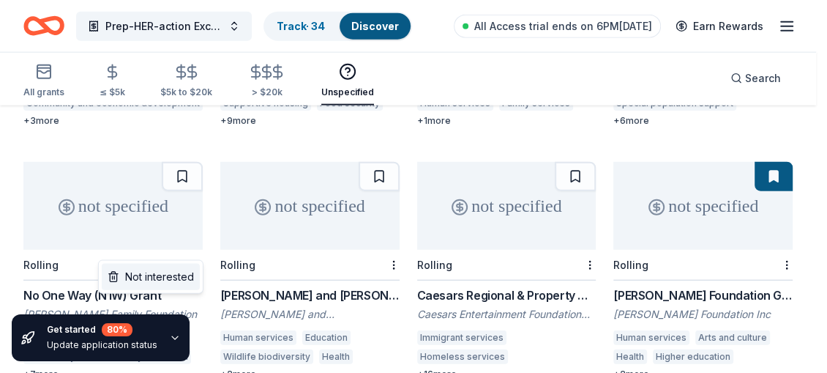
click at [178, 272] on div "Not interested" at bounding box center [151, 277] width 98 height 26
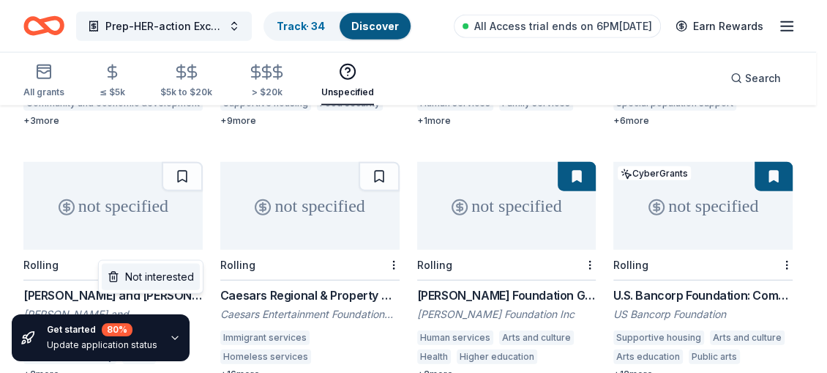
click at [171, 272] on div "Not interested" at bounding box center [151, 277] width 98 height 26
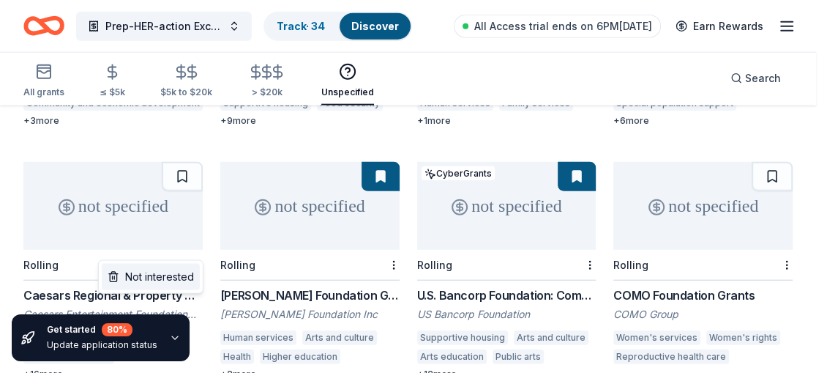
click at [185, 273] on div "Not interested" at bounding box center [151, 277] width 98 height 26
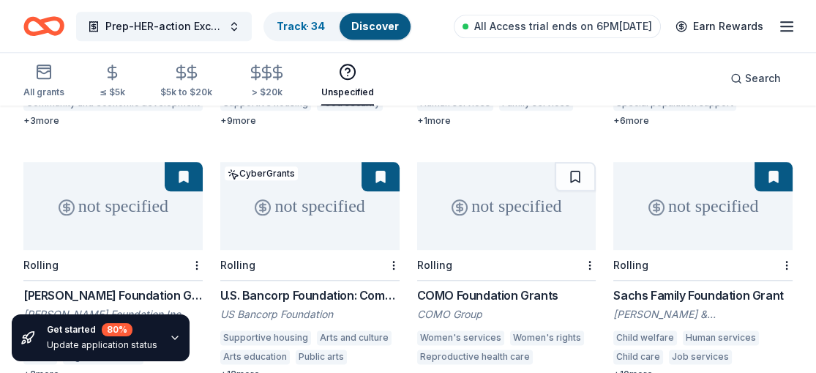
click at [543, 286] on div "COMO Foundation Grants" at bounding box center [506, 295] width 179 height 18
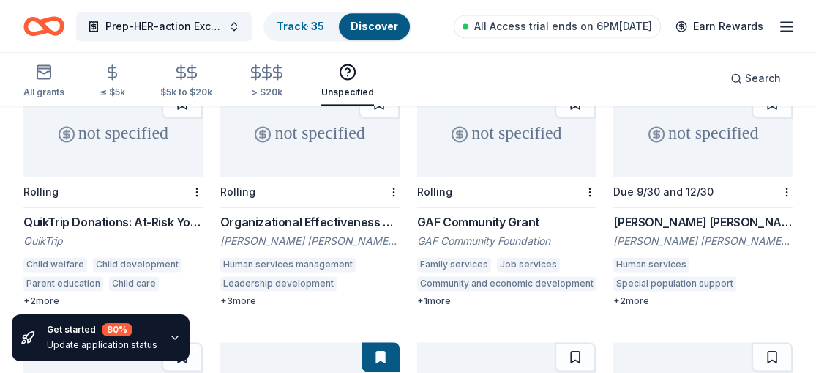
scroll to position [2418, 0]
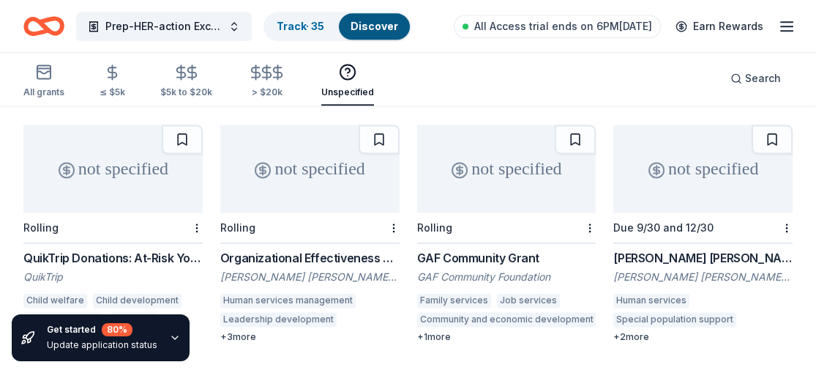
click at [135, 251] on div "QuikTrip Donations: At-Risk Youth and Early Childhood Education" at bounding box center [112, 258] width 179 height 18
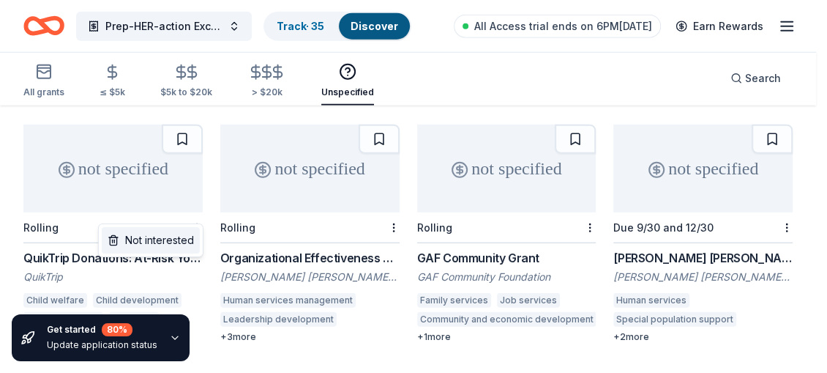
click at [168, 236] on div "Not interested" at bounding box center [151, 240] width 98 height 26
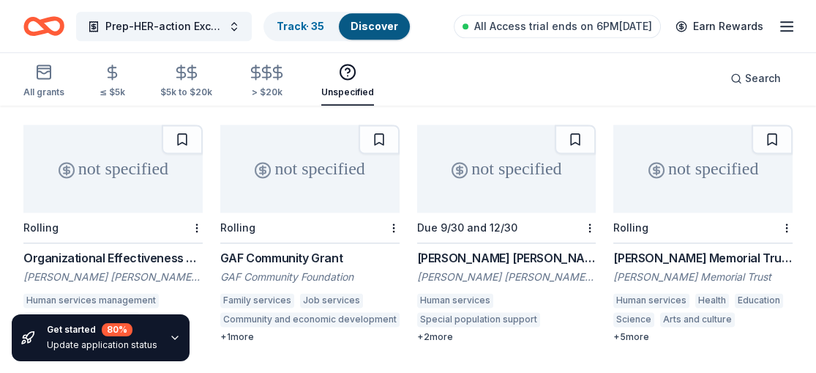
click at [138, 249] on div "Organizational Effectiveness Grant" at bounding box center [112, 258] width 179 height 18
click at [295, 249] on div "GAF Community Grant" at bounding box center [309, 258] width 179 height 18
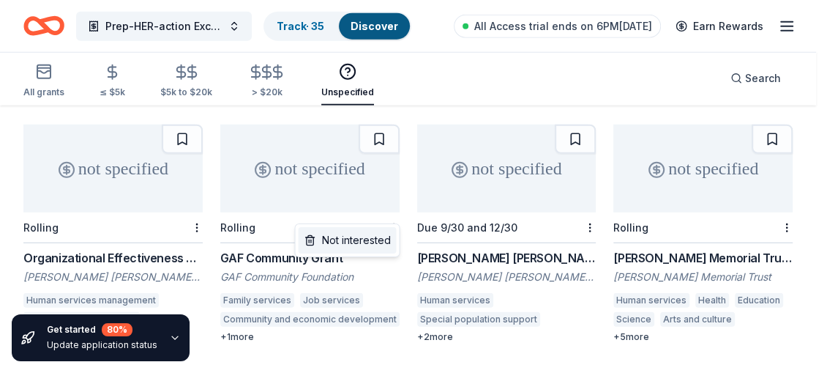
click at [359, 236] on div "Not interested" at bounding box center [347, 240] width 98 height 26
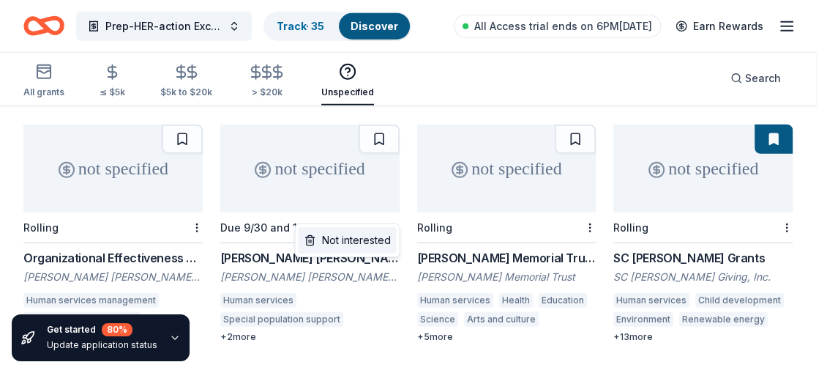
click at [362, 232] on div "Not interested" at bounding box center [347, 240] width 98 height 26
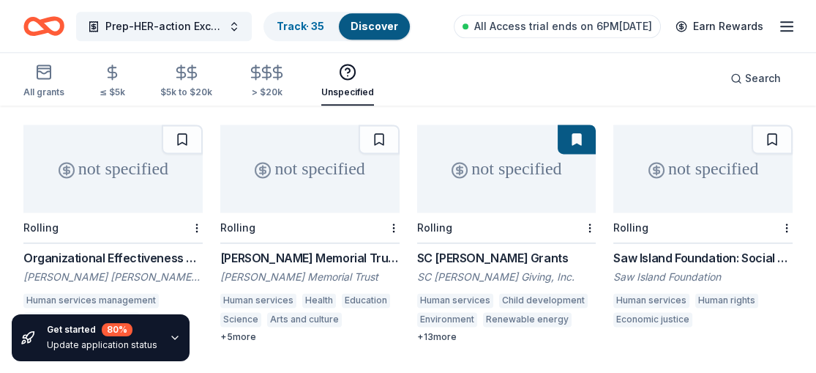
click at [330, 249] on div "Sidney Stern Memorial Trust Grant" at bounding box center [309, 258] width 179 height 18
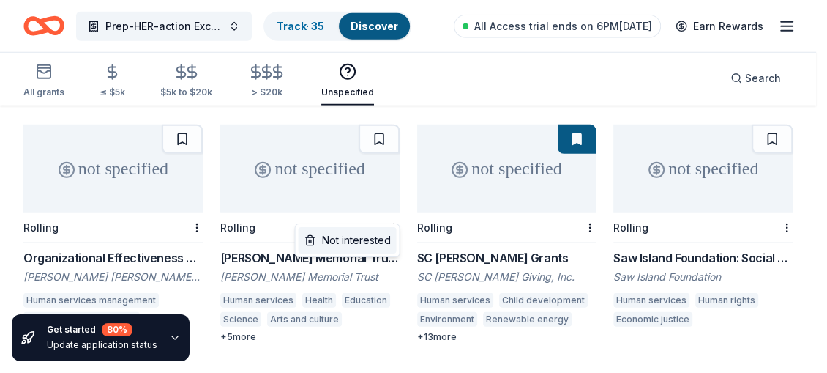
click at [373, 231] on div "Not interested" at bounding box center [347, 240] width 98 height 26
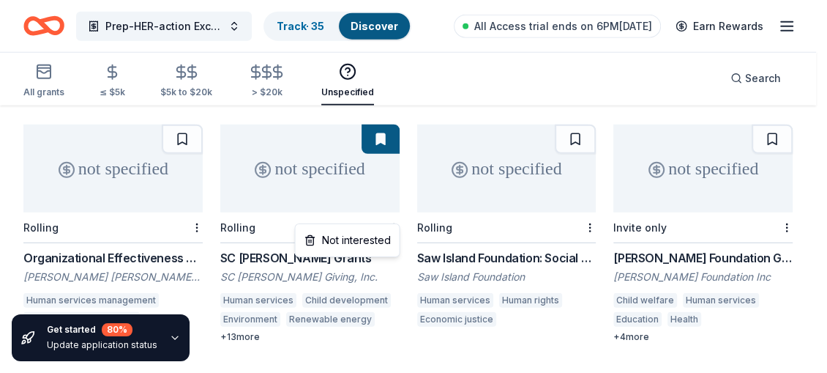
click at [370, 232] on div "Not interested" at bounding box center [347, 240] width 98 height 26
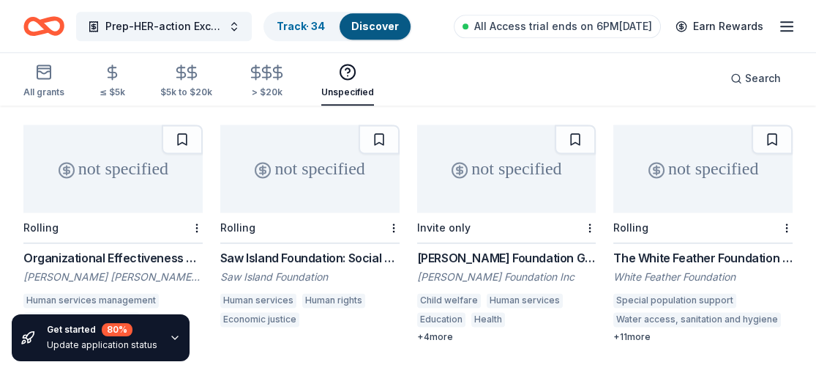
click at [488, 249] on div "F.M. Kirby Foundation Grant" at bounding box center [506, 258] width 179 height 18
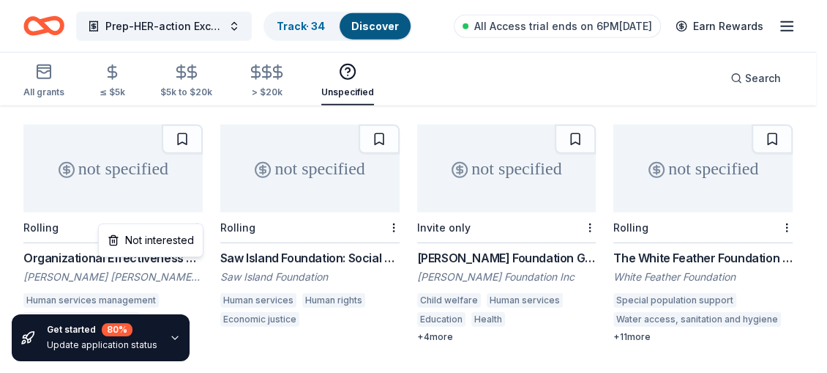
click at [179, 237] on div "Not interested" at bounding box center [151, 240] width 98 height 26
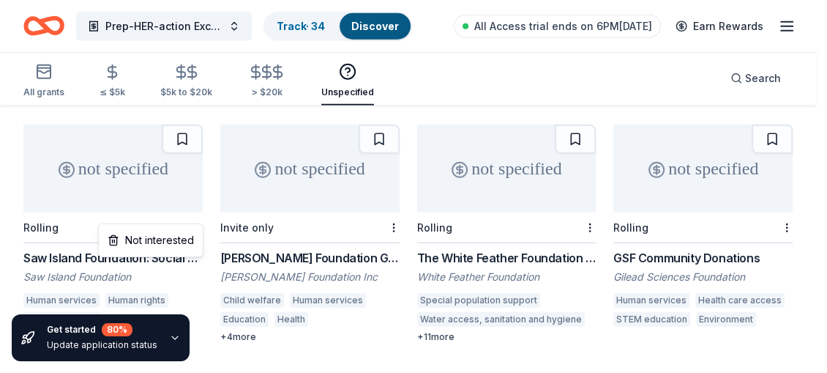
click at [173, 234] on div "Not interested" at bounding box center [151, 240] width 98 height 26
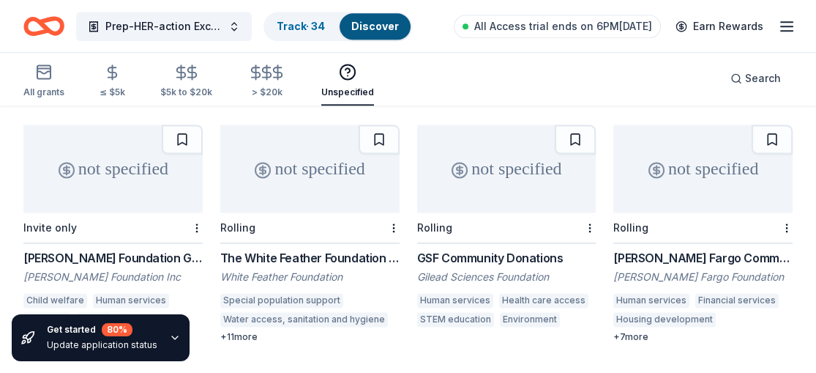
click at [138, 249] on div "F.M. Kirby Foundation Grant" at bounding box center [112, 258] width 179 height 18
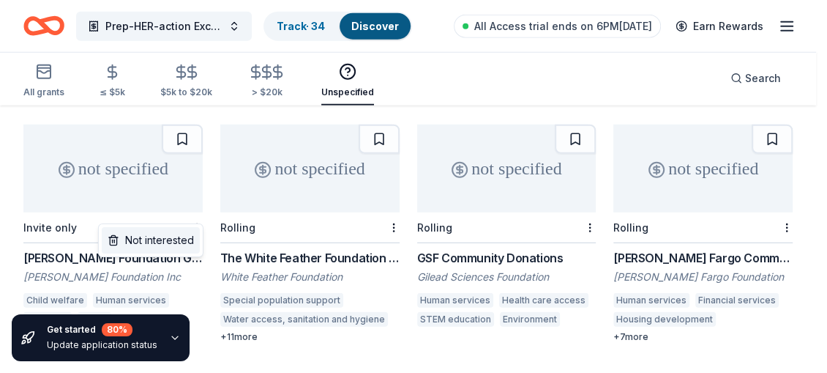
click at [168, 234] on div "Not interested" at bounding box center [151, 240] width 98 height 26
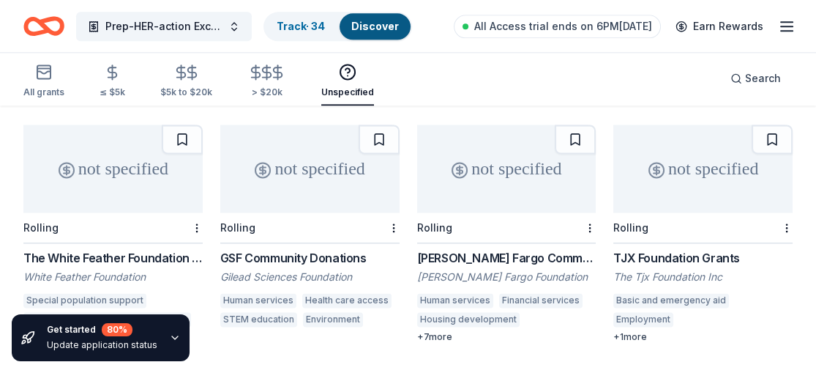
click at [157, 249] on div "The White Feather Foundation Grant" at bounding box center [112, 258] width 179 height 18
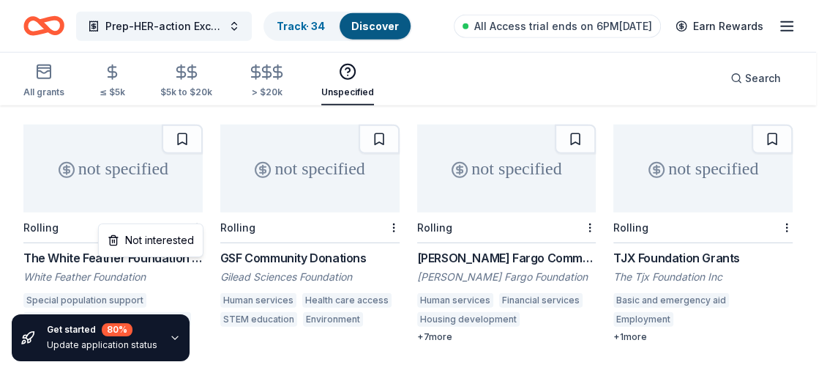
click at [174, 236] on div "Not interested" at bounding box center [151, 240] width 98 height 26
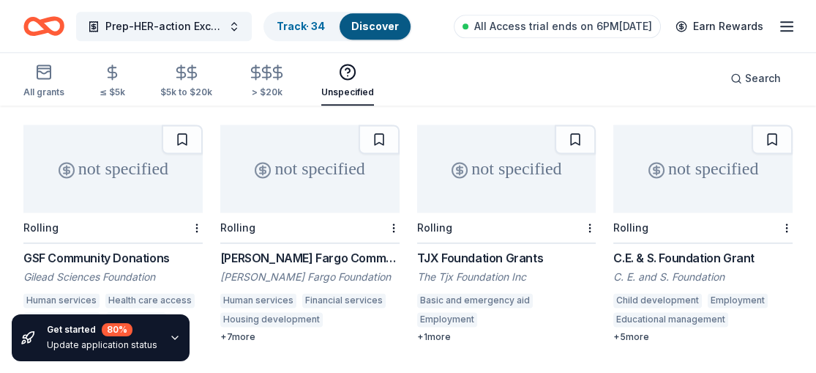
click at [135, 249] on div "GSF Community Donations" at bounding box center [112, 258] width 179 height 18
click at [118, 249] on div "GSF Community Donations" at bounding box center [112, 258] width 179 height 18
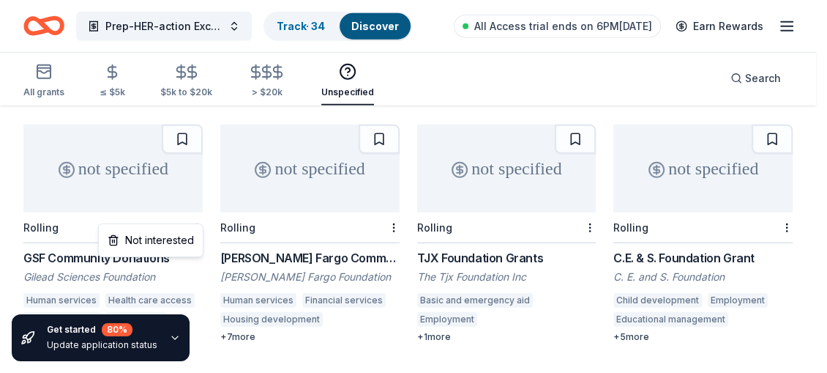
click at [169, 239] on div "Not interested" at bounding box center [151, 240] width 98 height 26
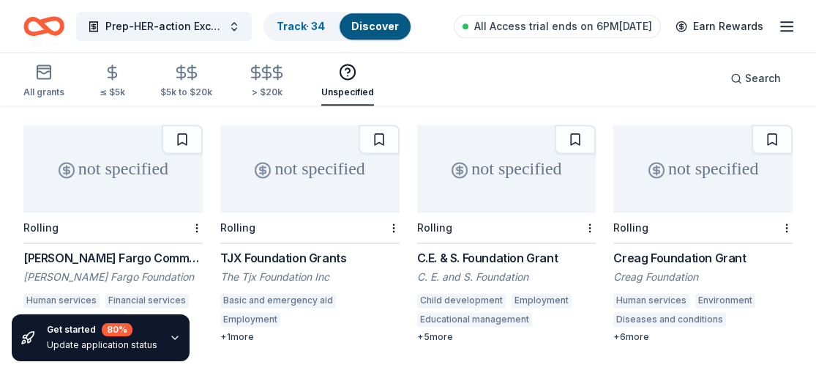
click at [282, 249] on div "TJX Foundation Grants" at bounding box center [309, 258] width 179 height 18
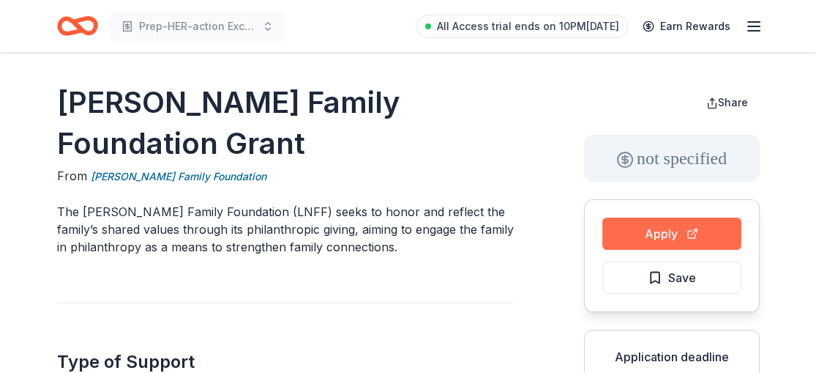
click at [688, 239] on button "Apply" at bounding box center [672, 233] width 139 height 32
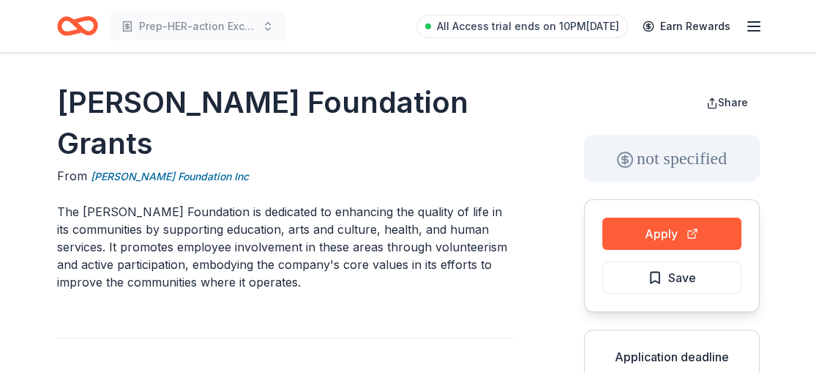
scroll to position [21, 0]
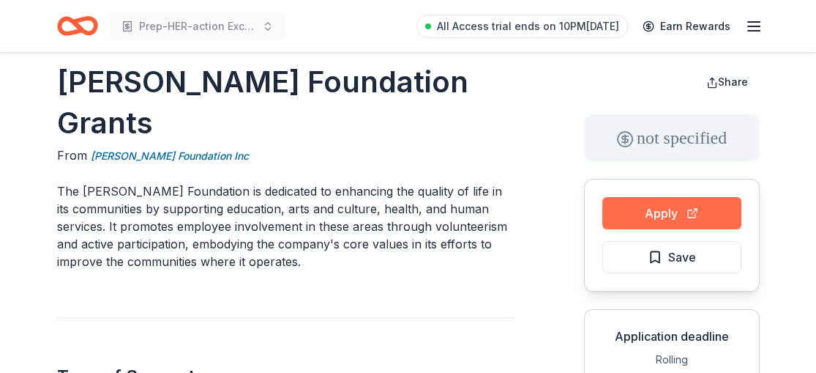
click at [671, 214] on button "Apply" at bounding box center [672, 213] width 139 height 32
click at [662, 204] on button "Apply" at bounding box center [672, 213] width 139 height 32
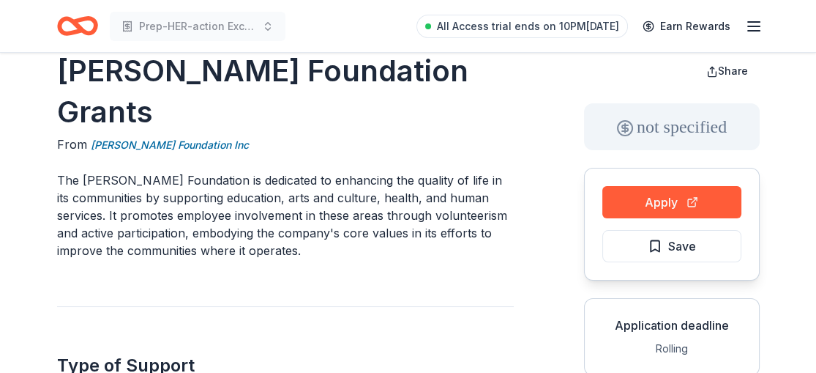
scroll to position [25, 0]
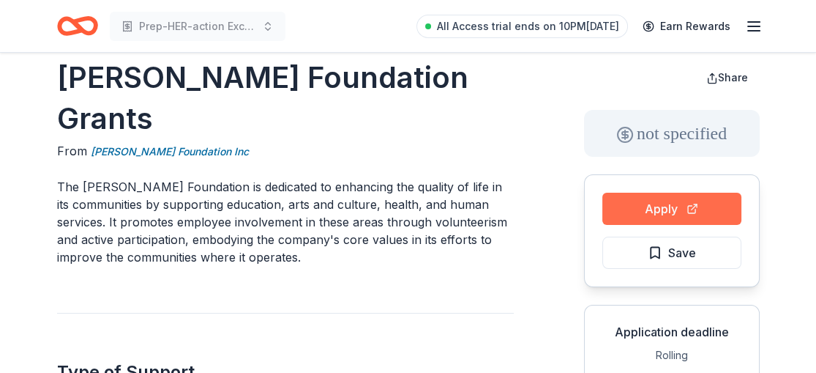
click at [658, 203] on button "Apply" at bounding box center [672, 209] width 139 height 32
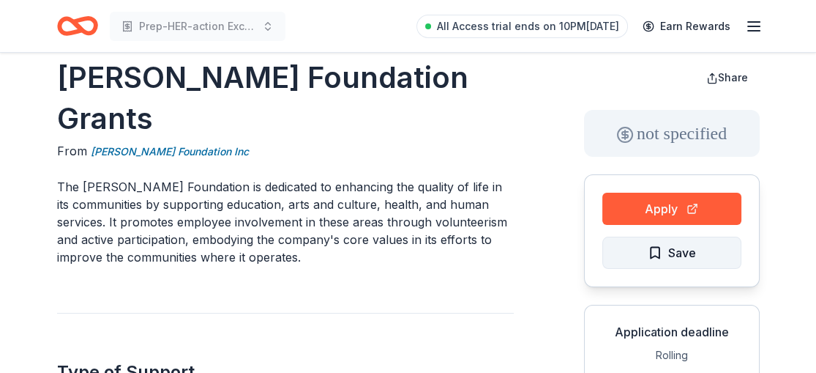
click at [663, 244] on span "Save" at bounding box center [672, 252] width 48 height 19
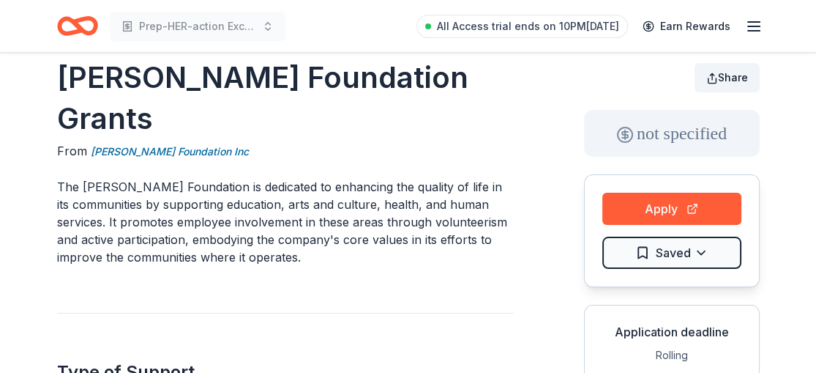
click at [737, 72] on span "Share" at bounding box center [733, 77] width 30 height 12
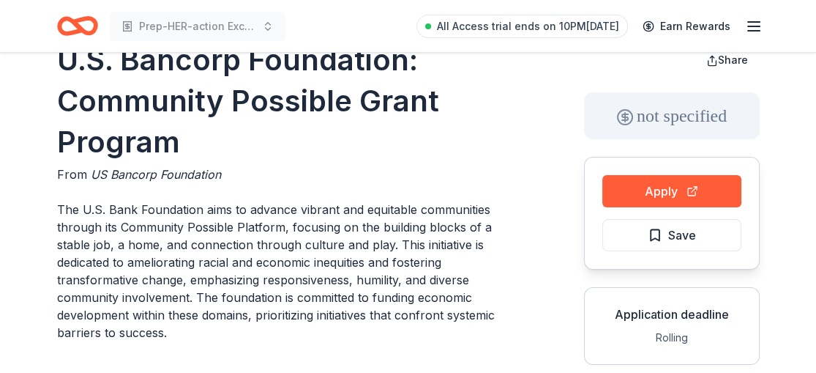
scroll to position [125, 0]
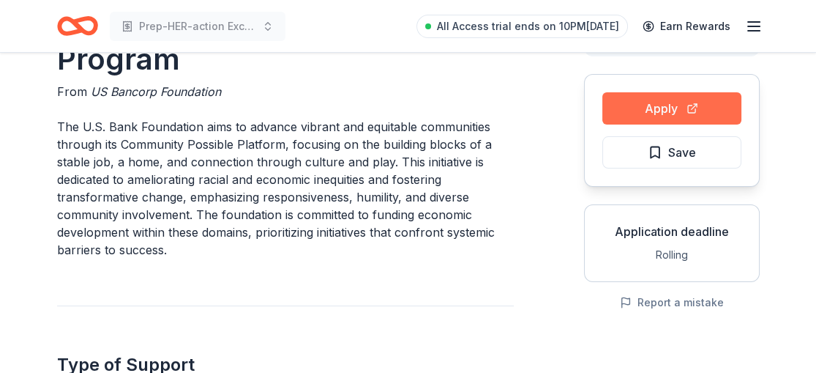
click at [673, 100] on button "Apply" at bounding box center [672, 108] width 139 height 32
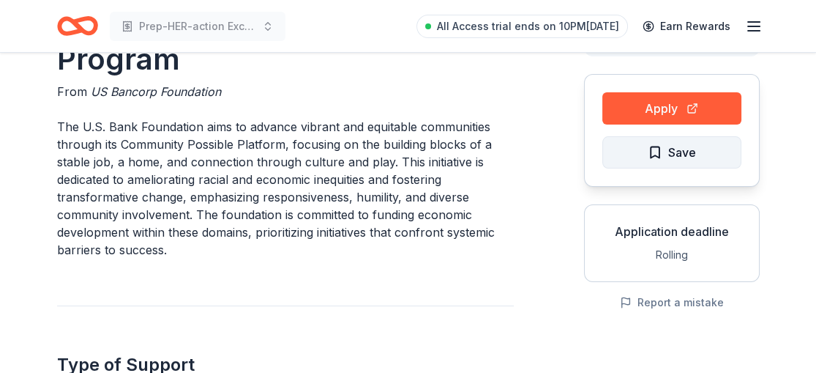
click at [671, 155] on span "Save" at bounding box center [683, 152] width 28 height 19
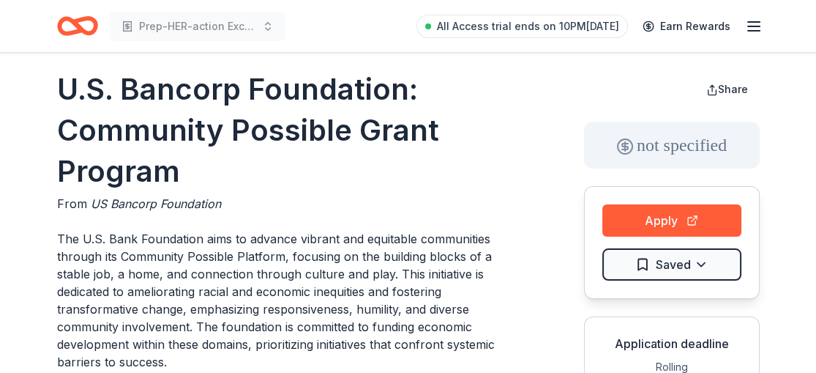
scroll to position [7, 0]
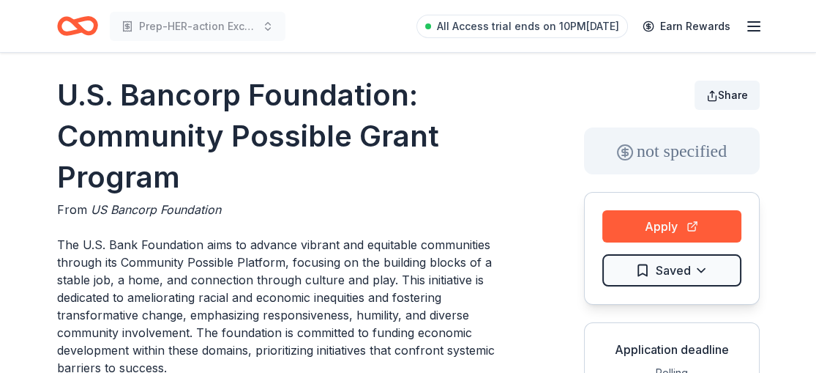
click at [737, 91] on span "Share" at bounding box center [733, 95] width 30 height 12
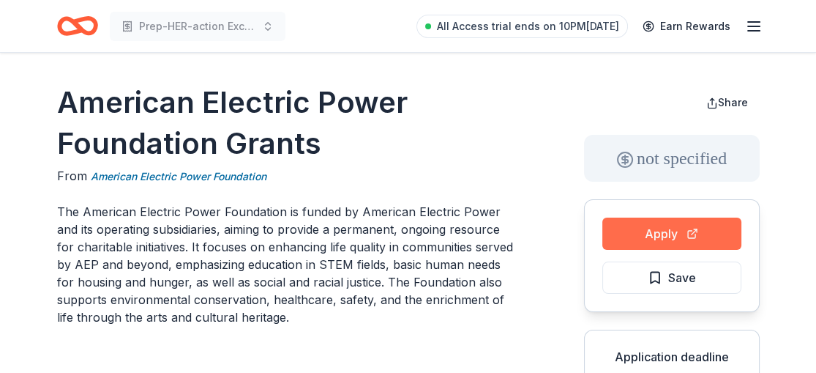
click at [670, 227] on button "Apply" at bounding box center [672, 233] width 139 height 32
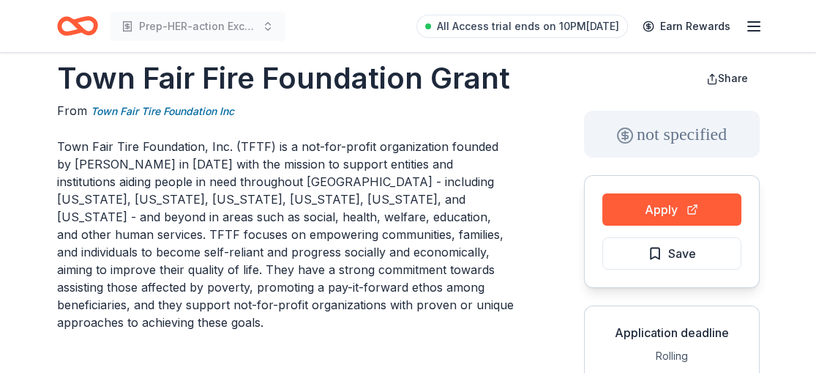
scroll to position [39, 0]
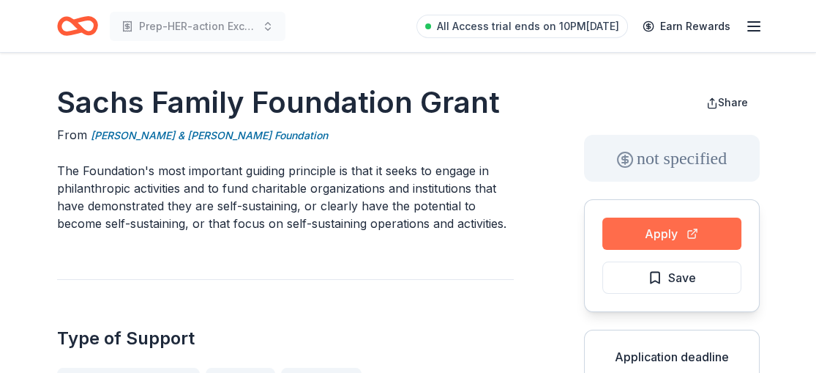
click at [676, 231] on button "Apply" at bounding box center [672, 233] width 139 height 32
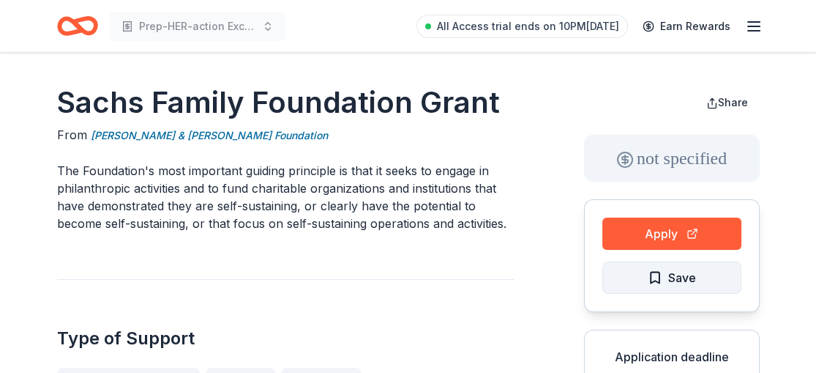
click at [676, 270] on span "Save" at bounding box center [683, 277] width 28 height 19
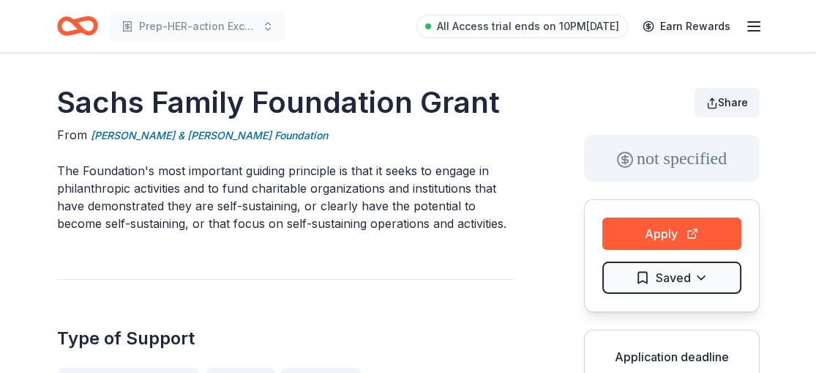
click at [726, 108] on span "Share" at bounding box center [733, 102] width 30 height 12
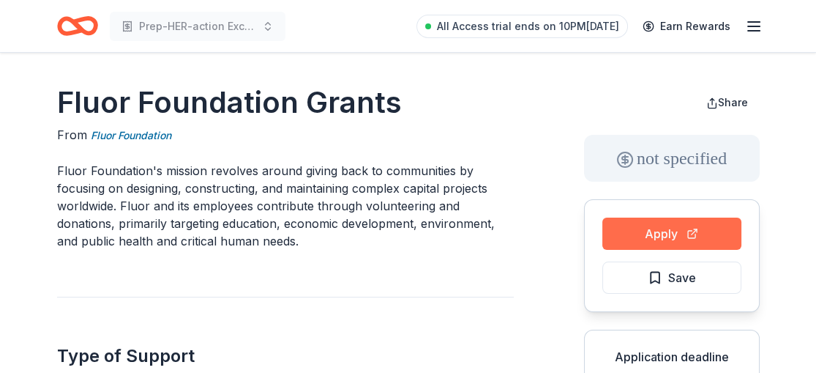
click at [672, 227] on button "Apply" at bounding box center [672, 233] width 139 height 32
click at [661, 237] on button "Apply" at bounding box center [672, 233] width 139 height 32
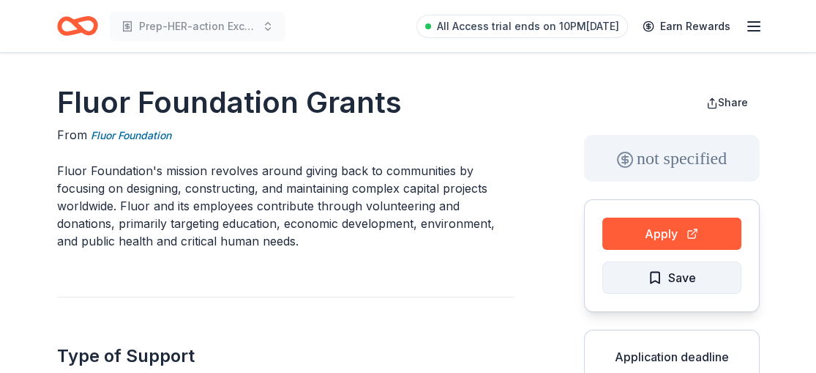
click at [674, 272] on span "Save" at bounding box center [683, 277] width 28 height 19
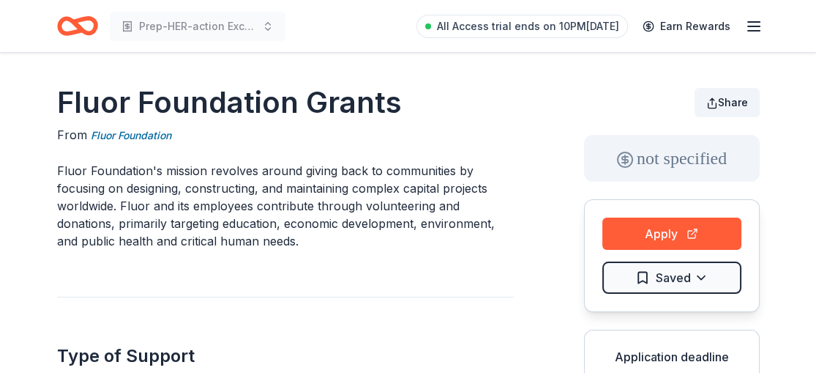
click at [721, 103] on span "Share" at bounding box center [733, 102] width 30 height 12
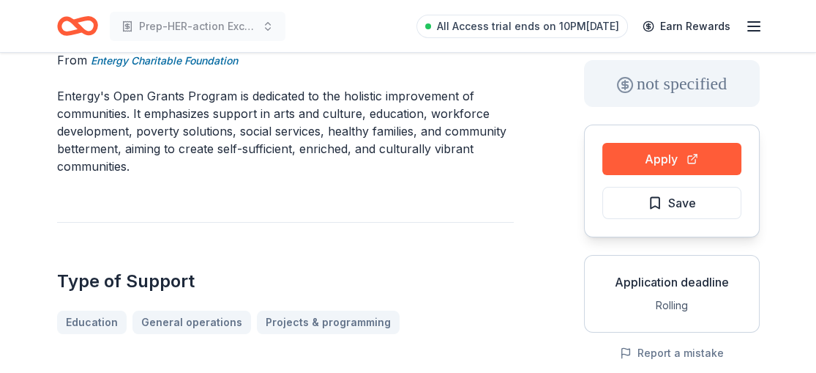
scroll to position [79, 0]
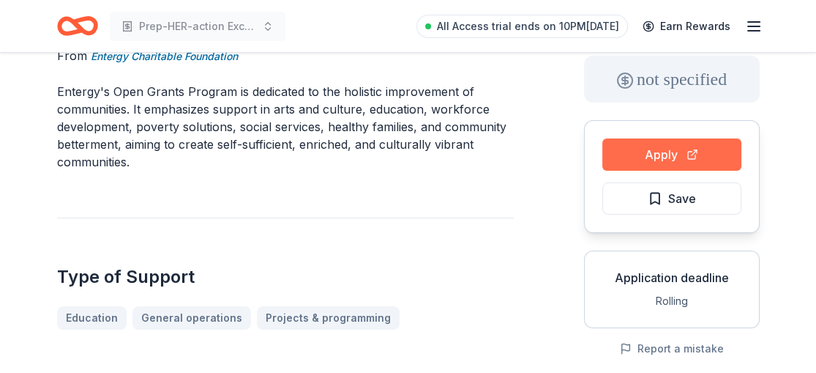
click at [674, 146] on button "Apply" at bounding box center [672, 154] width 139 height 32
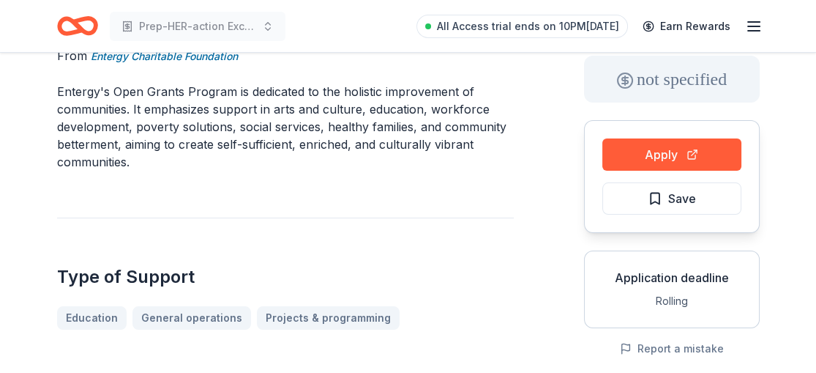
scroll to position [0, 0]
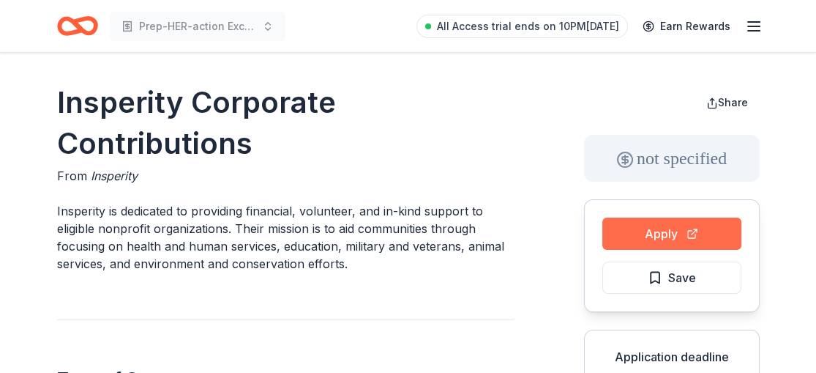
click at [648, 231] on button "Apply" at bounding box center [672, 233] width 139 height 32
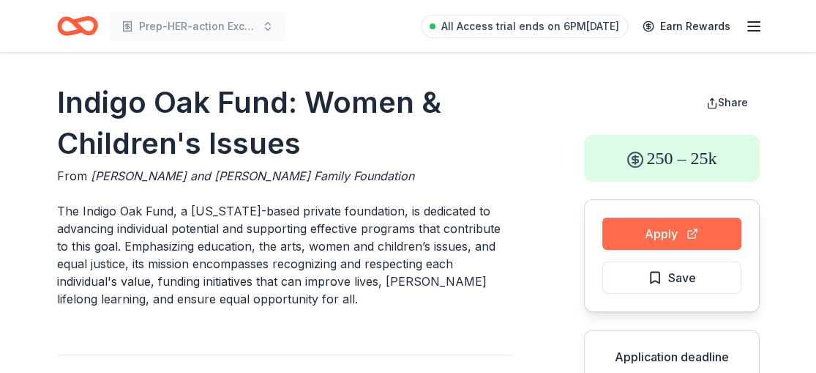
click at [648, 232] on button "Apply" at bounding box center [672, 233] width 139 height 32
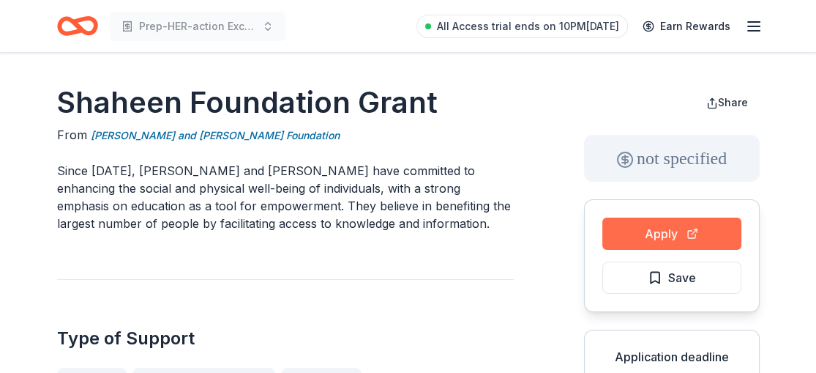
click at [676, 234] on button "Apply" at bounding box center [672, 233] width 139 height 32
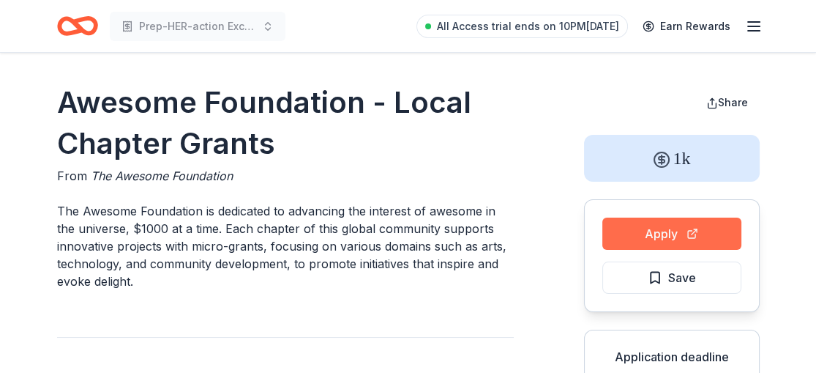
click at [684, 234] on button "Apply" at bounding box center [672, 233] width 139 height 32
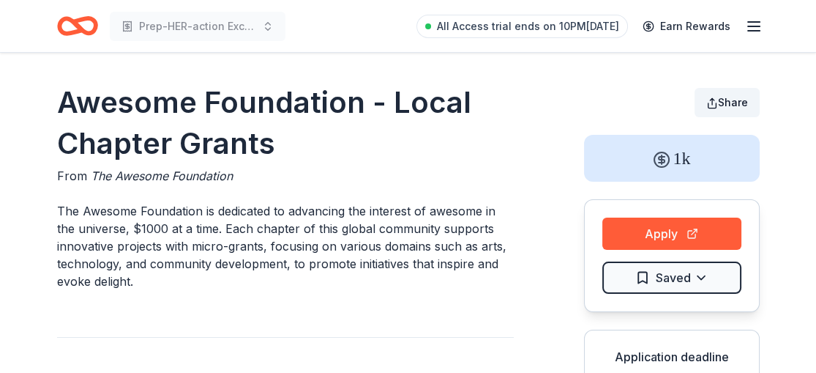
click at [732, 105] on span "Share" at bounding box center [733, 102] width 30 height 12
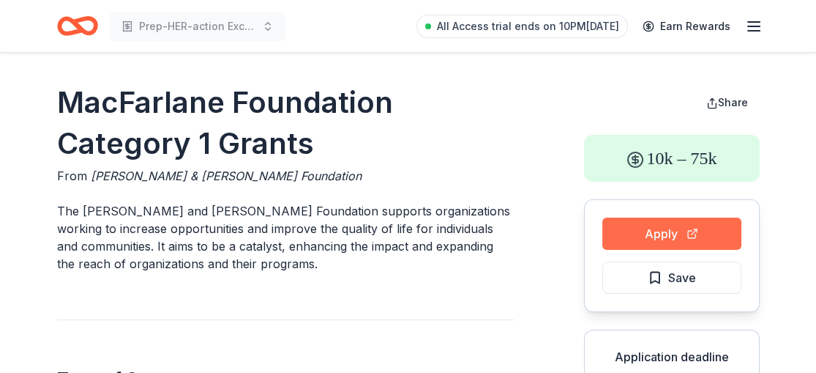
click at [671, 228] on button "Apply" at bounding box center [672, 233] width 139 height 32
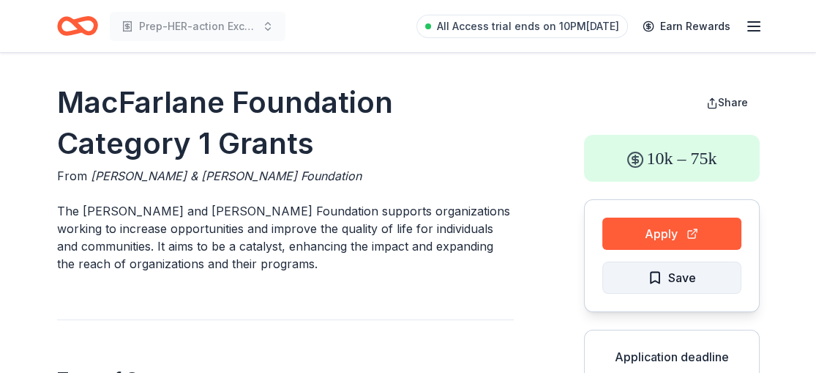
click at [684, 279] on span "Save" at bounding box center [683, 277] width 28 height 19
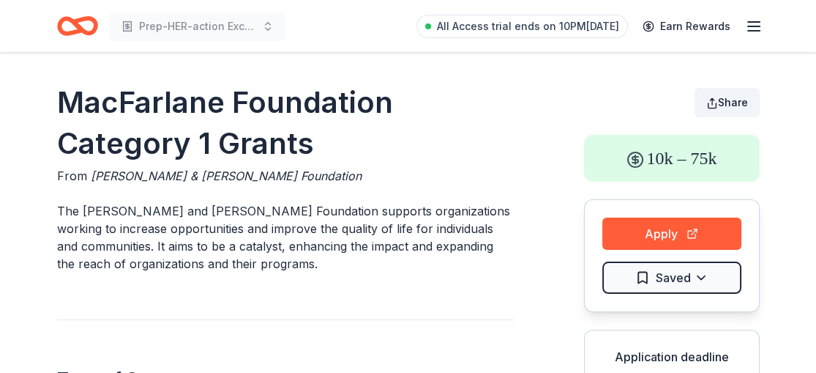
click at [736, 101] on span "Share" at bounding box center [733, 102] width 30 height 12
click at [739, 102] on span "Share" at bounding box center [733, 102] width 30 height 12
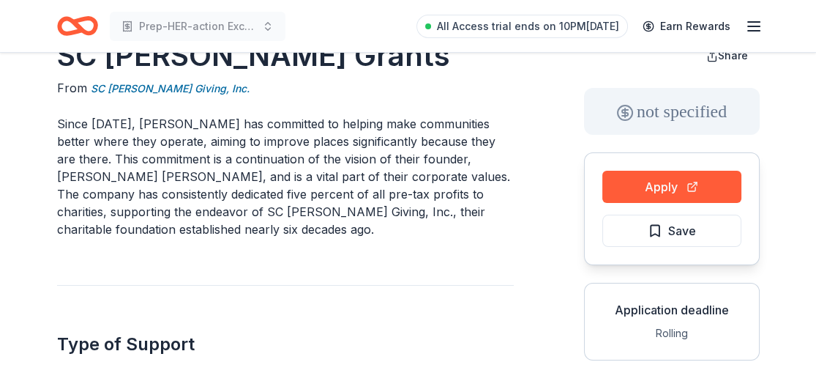
scroll to position [21, 0]
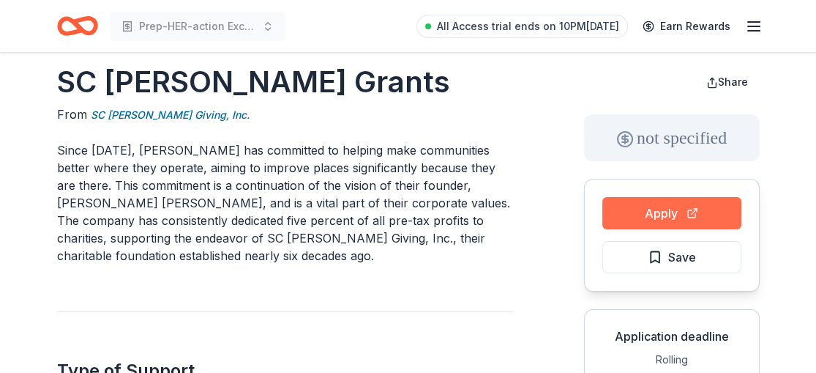
click at [628, 215] on button "Apply" at bounding box center [672, 213] width 139 height 32
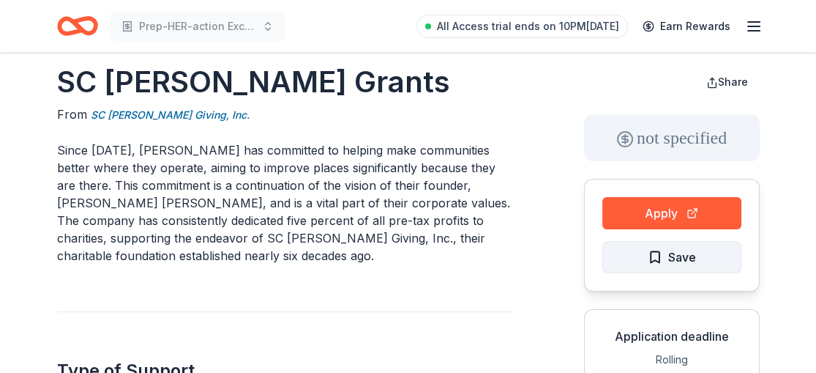
click at [688, 256] on span "Save" at bounding box center [683, 257] width 28 height 19
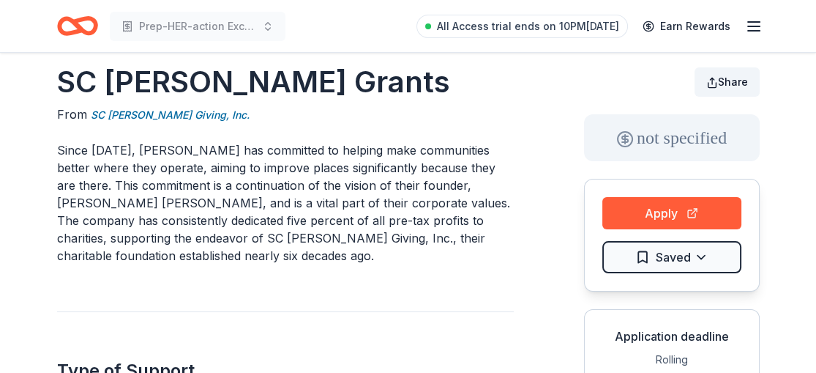
click at [739, 83] on span "Share" at bounding box center [733, 81] width 30 height 12
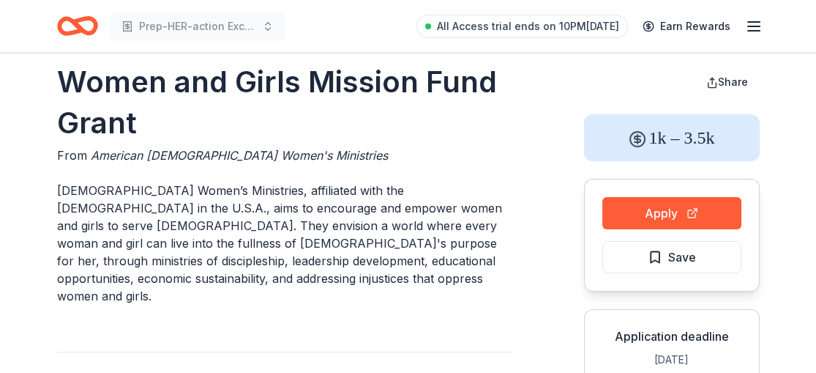
scroll to position [28, 0]
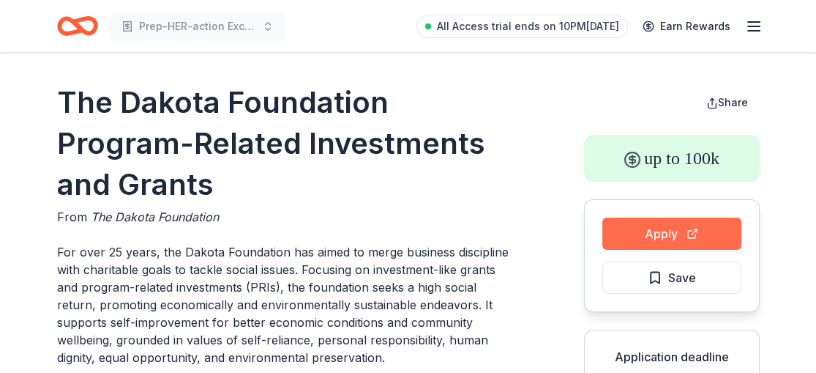
click at [636, 228] on button "Apply" at bounding box center [672, 233] width 139 height 32
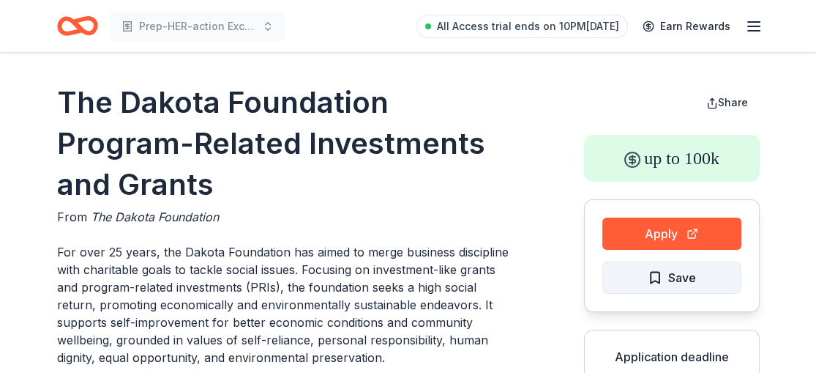
click at [673, 274] on span "Save" at bounding box center [683, 277] width 28 height 19
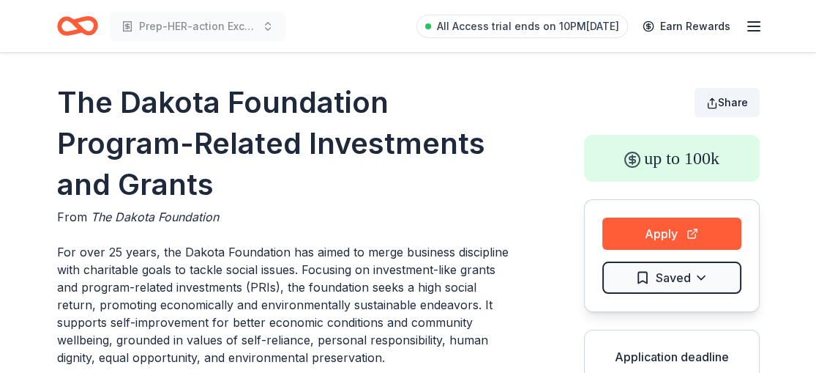
click at [735, 103] on span "Share" at bounding box center [733, 102] width 30 height 12
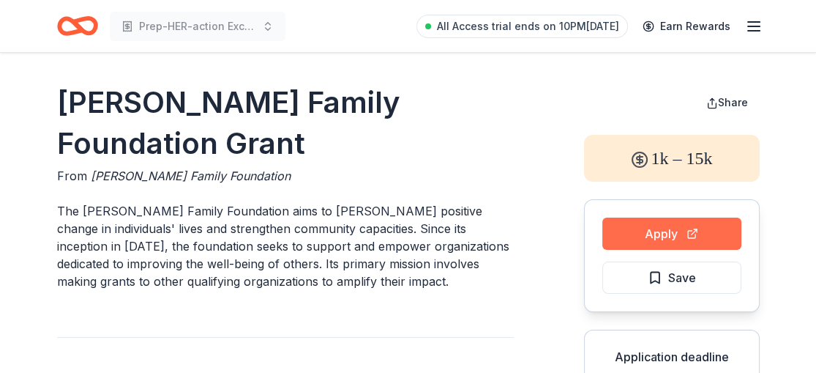
click at [672, 228] on button "Apply" at bounding box center [672, 233] width 139 height 32
click at [673, 230] on button "Apply" at bounding box center [672, 233] width 139 height 32
click at [655, 239] on button "Apply" at bounding box center [672, 233] width 139 height 32
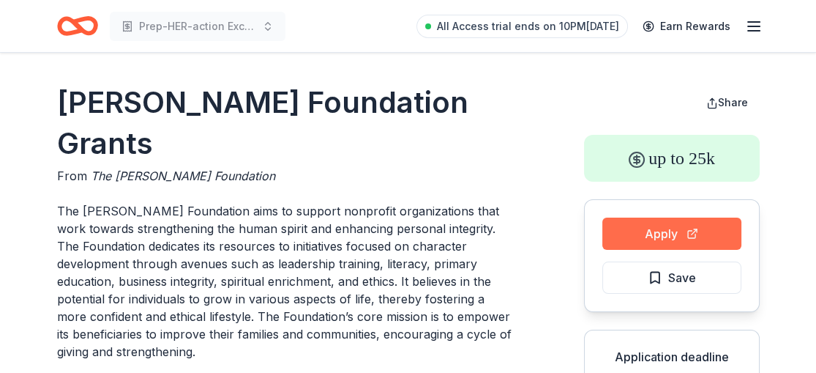
click at [658, 236] on button "Apply" at bounding box center [672, 233] width 139 height 32
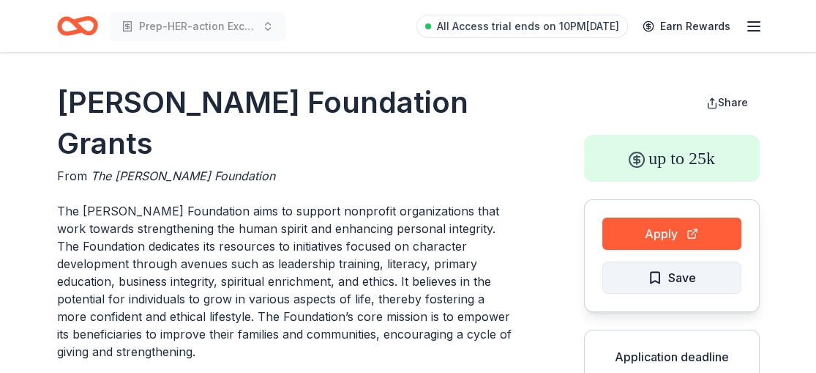
click at [664, 271] on span "Save" at bounding box center [672, 277] width 48 height 19
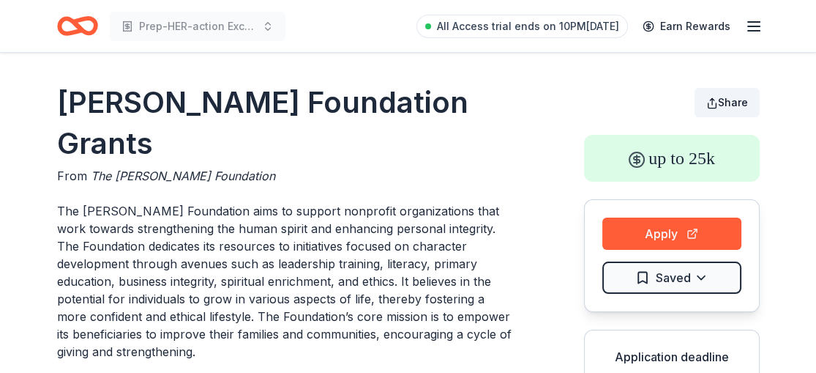
click at [726, 103] on span "Share" at bounding box center [733, 102] width 30 height 12
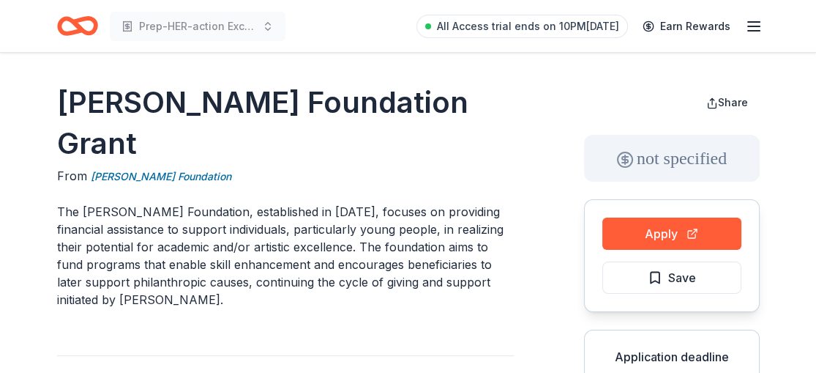
click at [707, 222] on button "Apply" at bounding box center [672, 233] width 139 height 32
click at [676, 275] on span "Save" at bounding box center [683, 277] width 28 height 19
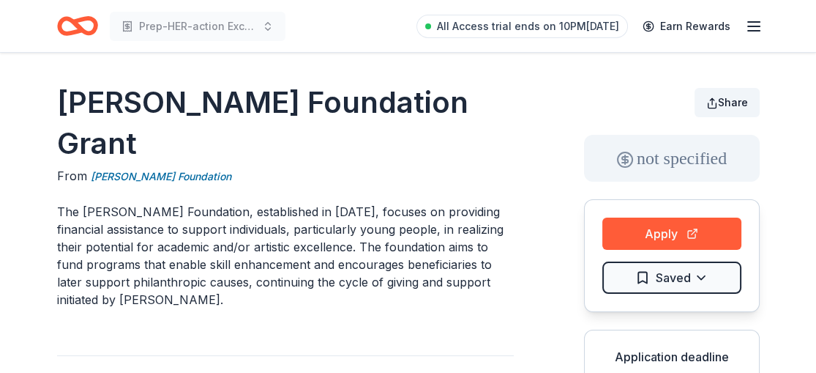
click at [727, 98] on span "Share" at bounding box center [733, 102] width 30 height 12
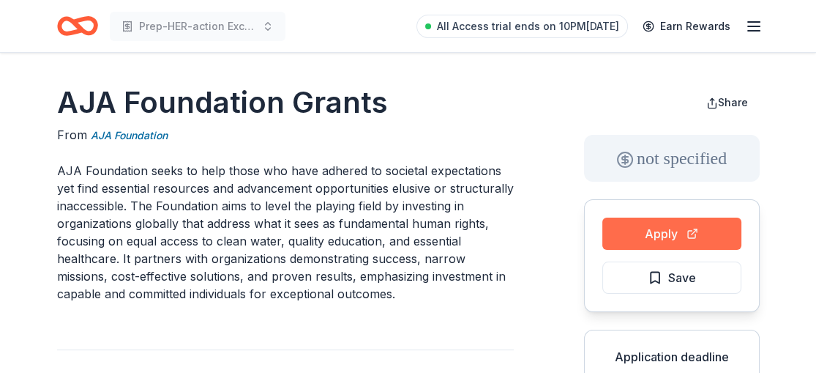
click at [650, 226] on button "Apply" at bounding box center [672, 233] width 139 height 32
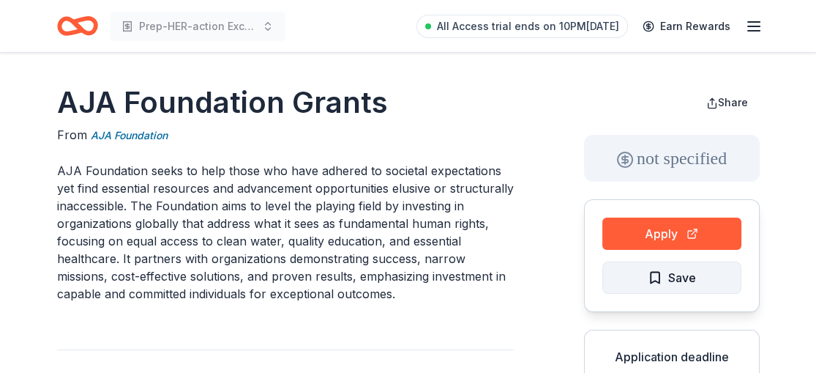
click at [665, 278] on span "Save" at bounding box center [672, 277] width 48 height 19
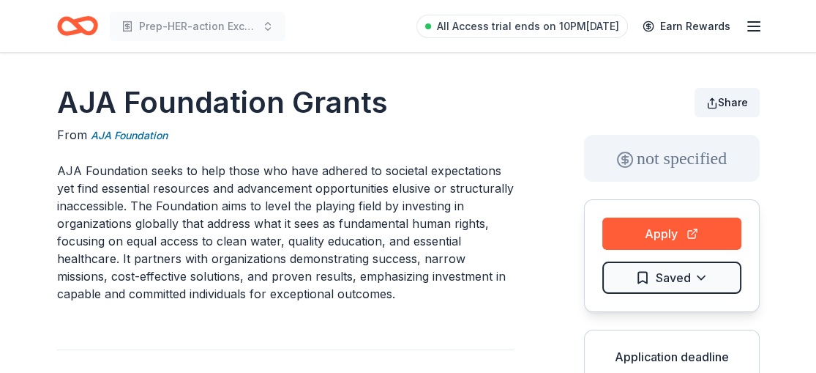
click at [718, 106] on button "Share" at bounding box center [727, 102] width 65 height 29
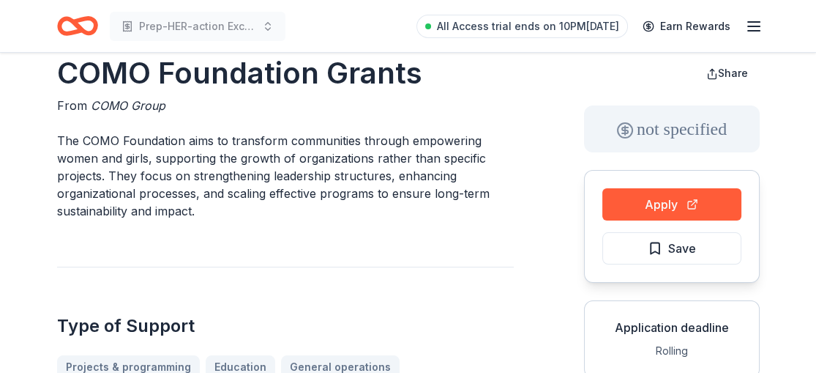
scroll to position [72, 0]
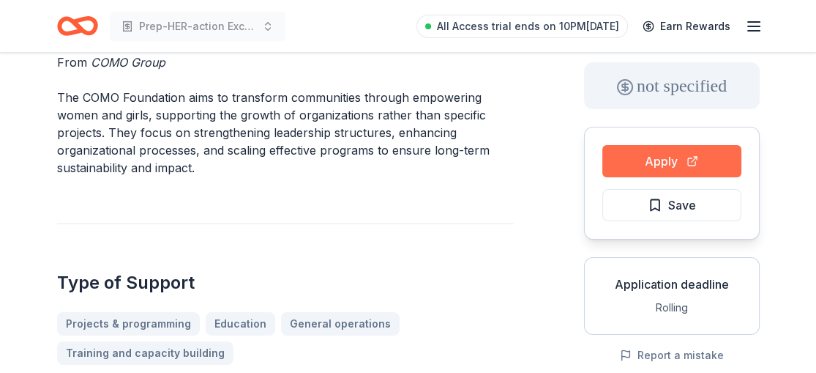
click at [663, 163] on button "Apply" at bounding box center [672, 161] width 139 height 32
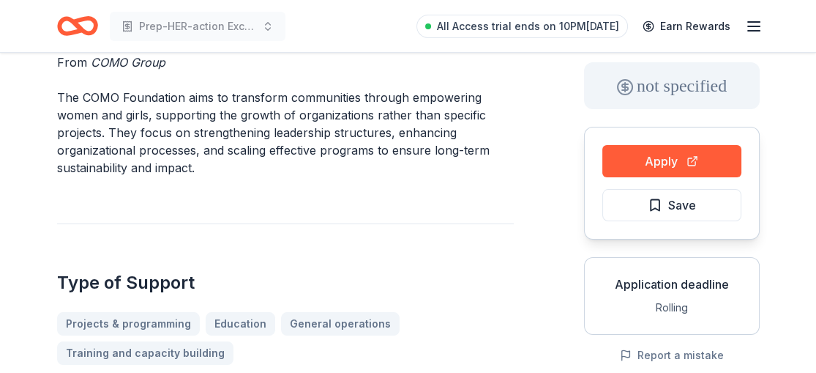
scroll to position [0, 0]
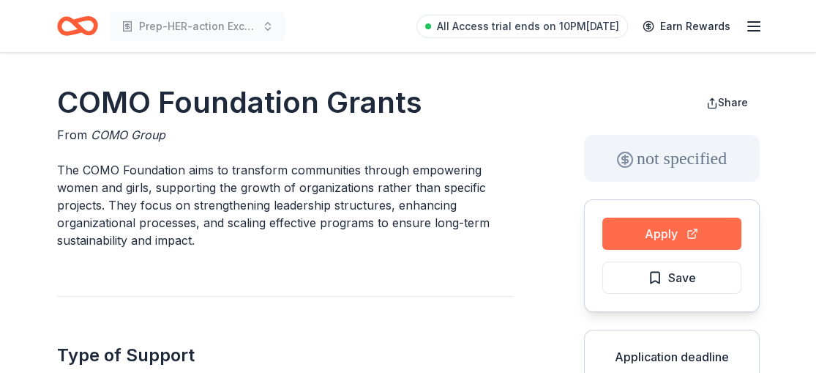
click at [675, 234] on button "Apply" at bounding box center [672, 233] width 139 height 32
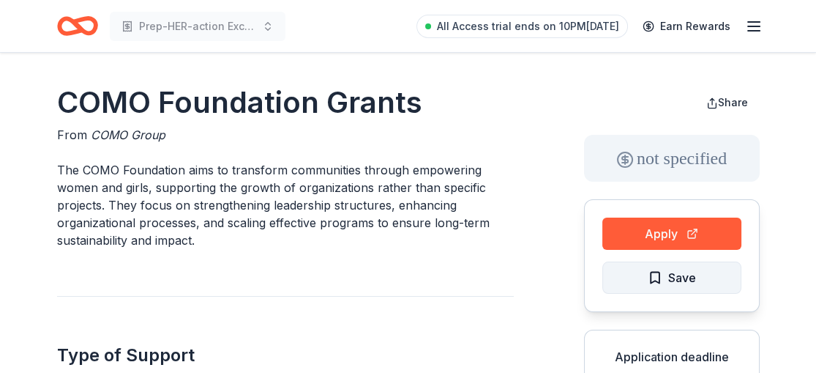
click at [683, 273] on span "Save" at bounding box center [683, 277] width 28 height 19
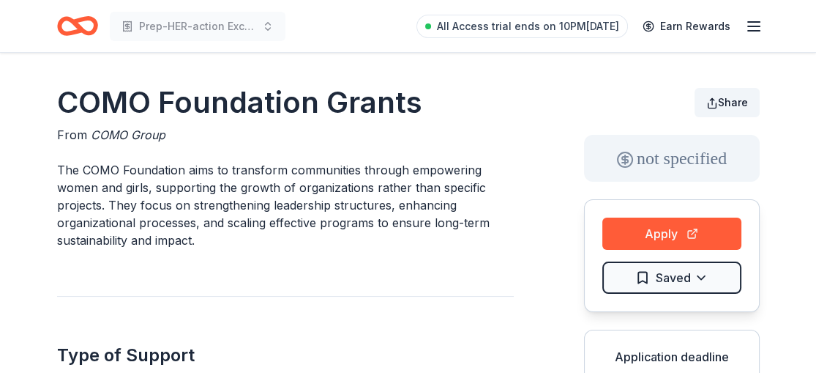
click at [725, 94] on button "Share" at bounding box center [727, 102] width 65 height 29
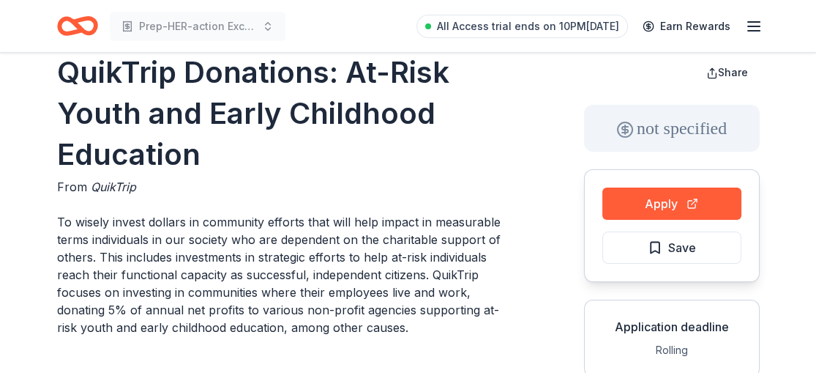
scroll to position [34, 0]
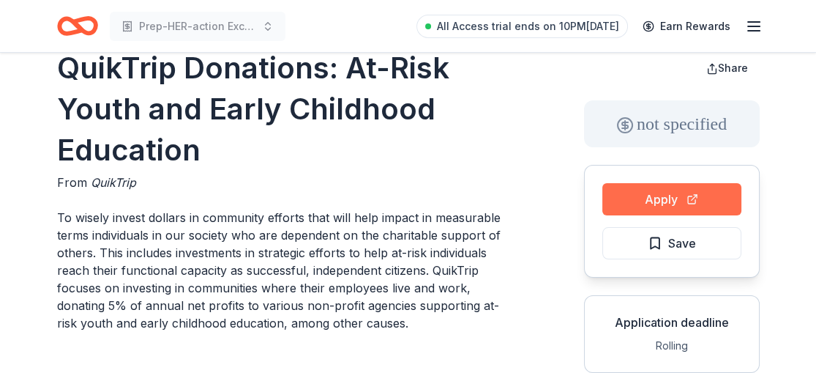
click at [685, 191] on button "Apply" at bounding box center [672, 199] width 139 height 32
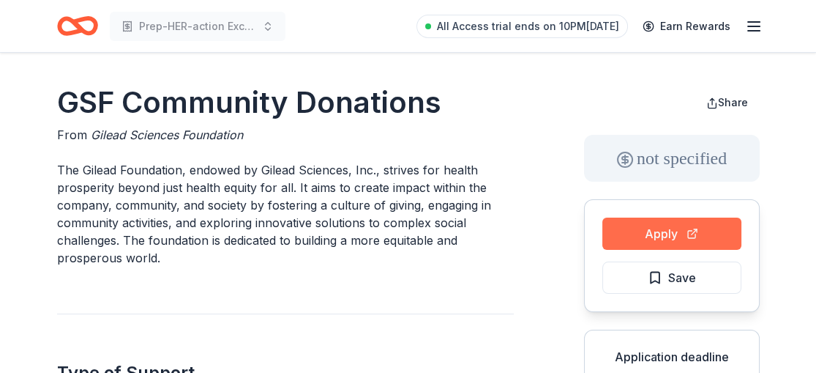
click at [652, 235] on button "Apply" at bounding box center [672, 233] width 139 height 32
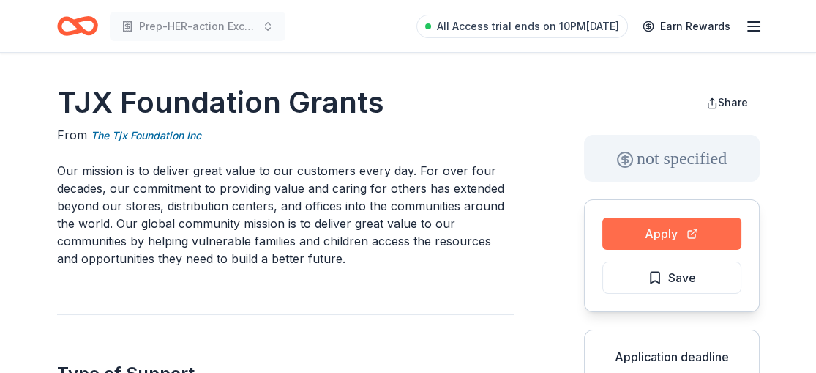
click at [665, 230] on button "Apply" at bounding box center [672, 233] width 139 height 32
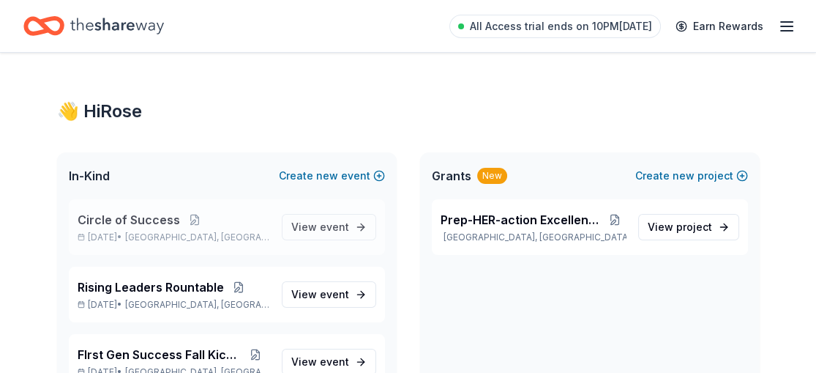
click at [155, 219] on span "Circle of Success" at bounding box center [129, 220] width 103 height 18
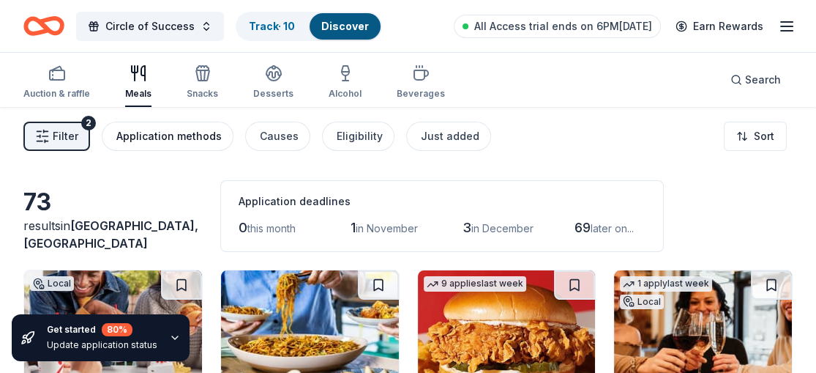
click at [194, 137] on div "Application methods" at bounding box center [168, 136] width 105 height 18
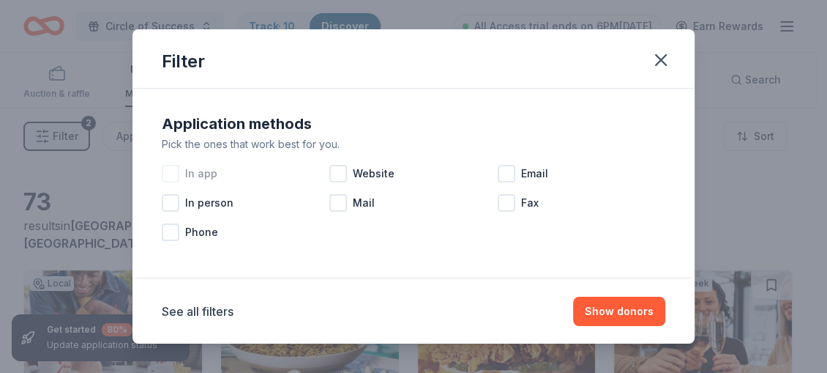
click at [174, 173] on div at bounding box center [171, 174] width 18 height 18
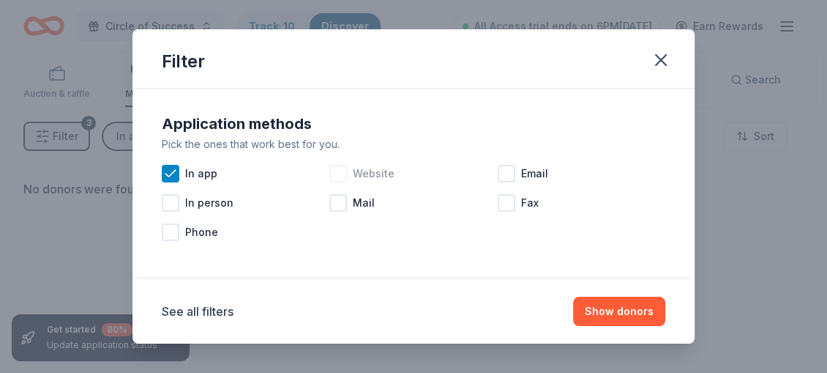
click at [330, 170] on div at bounding box center [339, 174] width 18 height 18
click at [498, 174] on div at bounding box center [507, 174] width 18 height 18
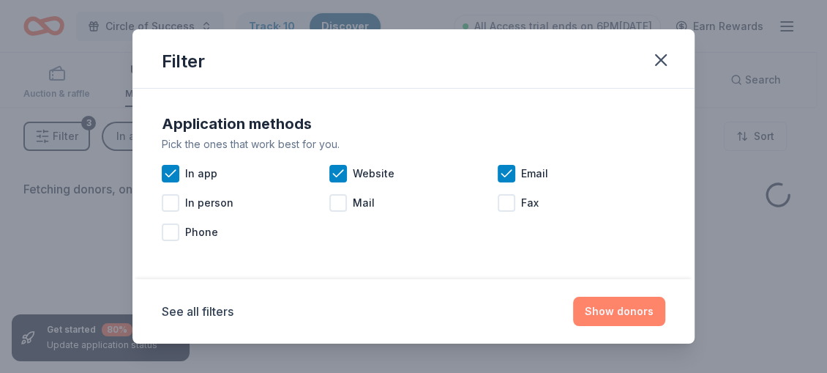
click at [603, 306] on button "Show donors" at bounding box center [619, 311] width 92 height 29
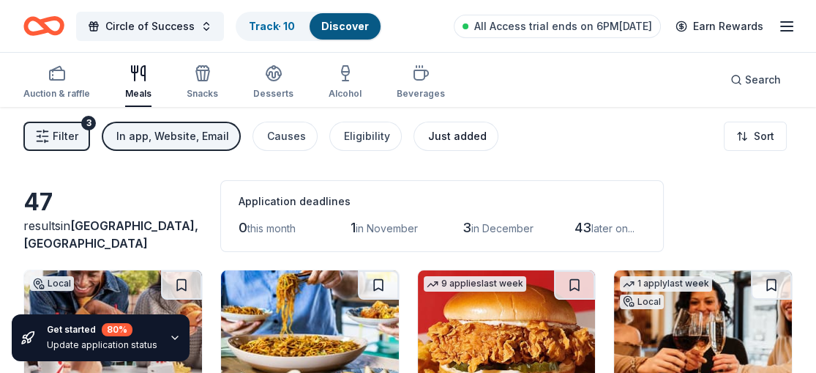
click at [454, 131] on div "Just added" at bounding box center [457, 136] width 59 height 18
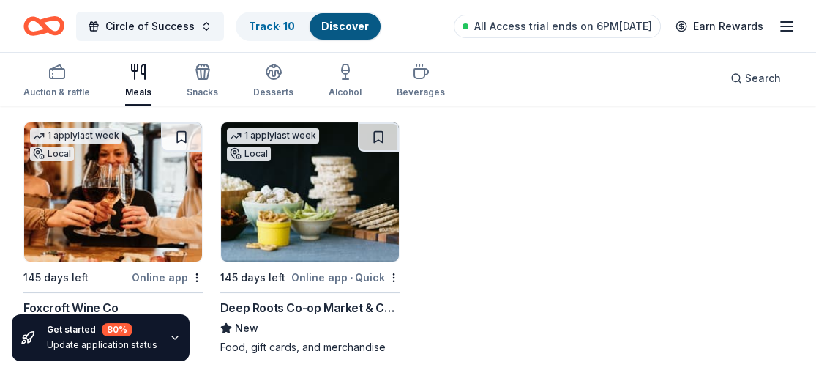
scroll to position [157, 0]
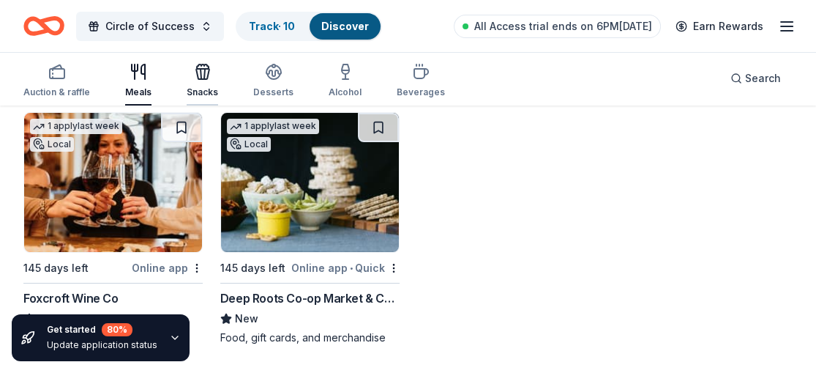
click at [202, 82] on div "Snacks" at bounding box center [202, 80] width 31 height 35
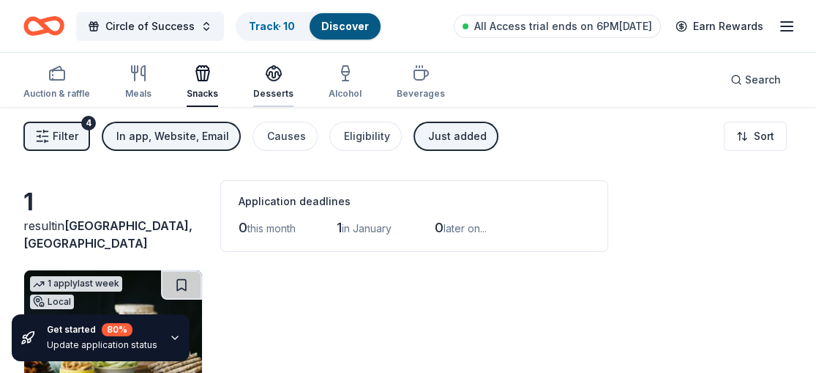
click at [274, 93] on div "Desserts" at bounding box center [273, 94] width 40 height 12
click at [343, 81] on icon "button" at bounding box center [346, 81] width 6 height 0
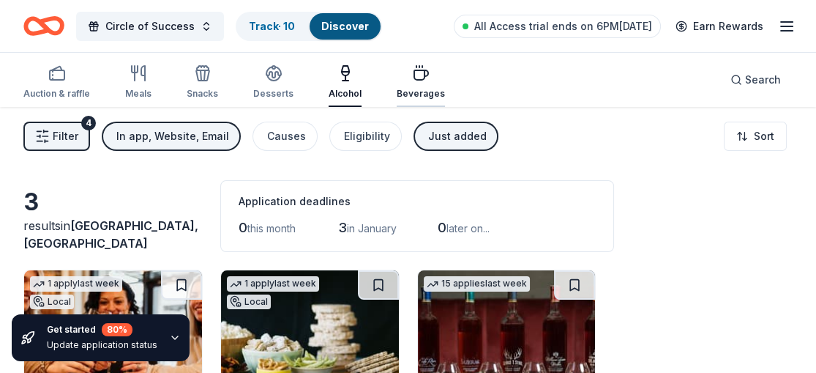
click at [405, 88] on div "Beverages" at bounding box center [421, 94] width 48 height 12
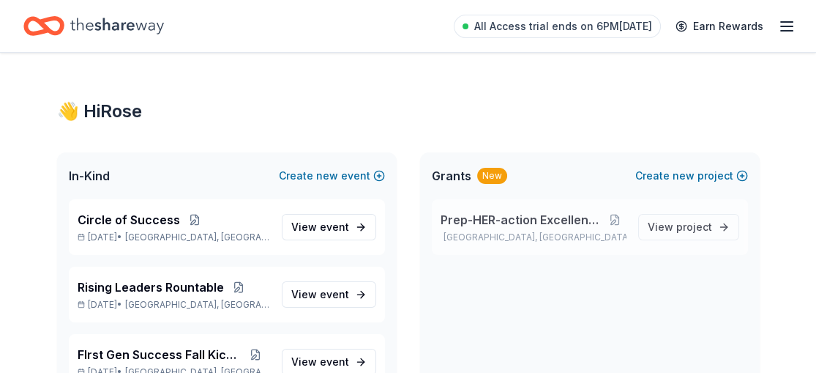
click at [480, 218] on span "Prep-HER-action Excellence Program" at bounding box center [523, 220] width 164 height 18
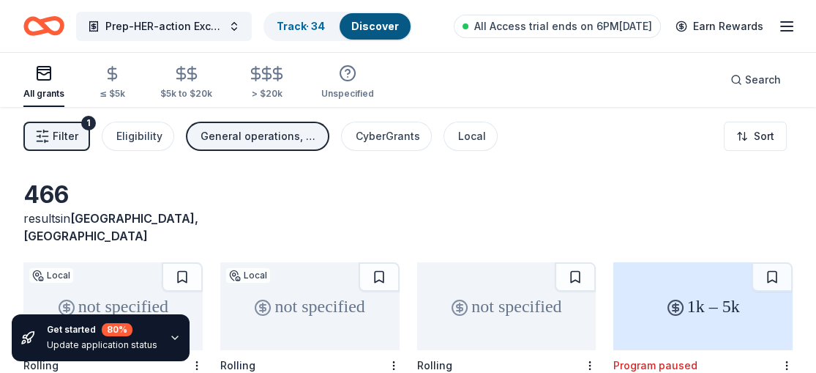
click at [278, 135] on div "General operations, Projects & programming, Scholarship, Education" at bounding box center [259, 136] width 117 height 18
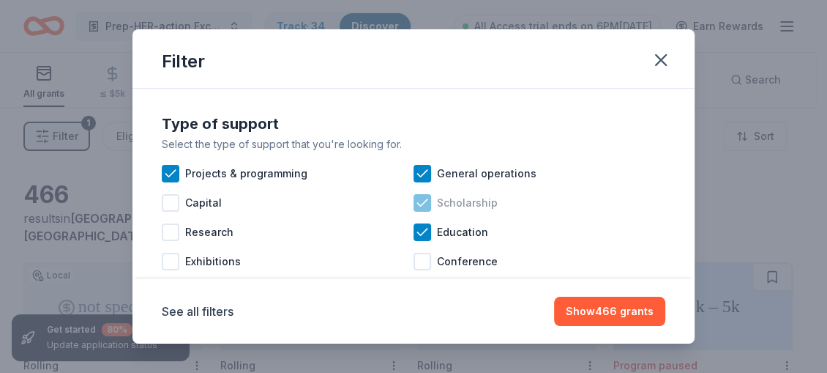
click at [419, 206] on icon at bounding box center [422, 203] width 15 height 15
click at [414, 203] on div at bounding box center [423, 203] width 18 height 18
click at [176, 204] on div at bounding box center [171, 203] width 18 height 18
click at [173, 201] on icon at bounding box center [170, 202] width 10 height 7
click at [420, 204] on icon at bounding box center [422, 203] width 15 height 15
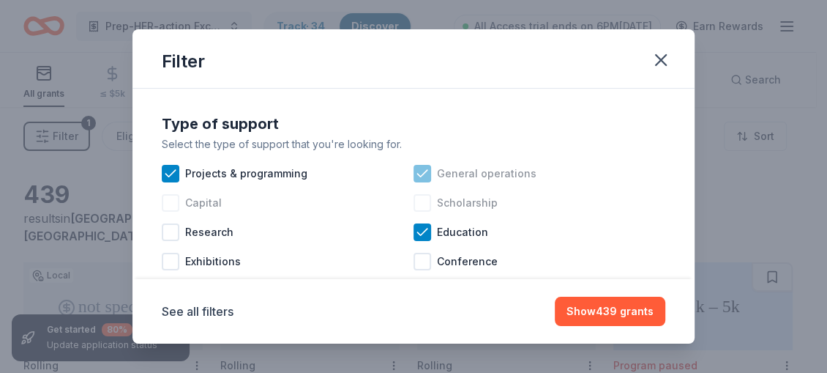
click at [418, 174] on icon at bounding box center [422, 173] width 15 height 15
click at [420, 175] on div at bounding box center [423, 174] width 18 height 18
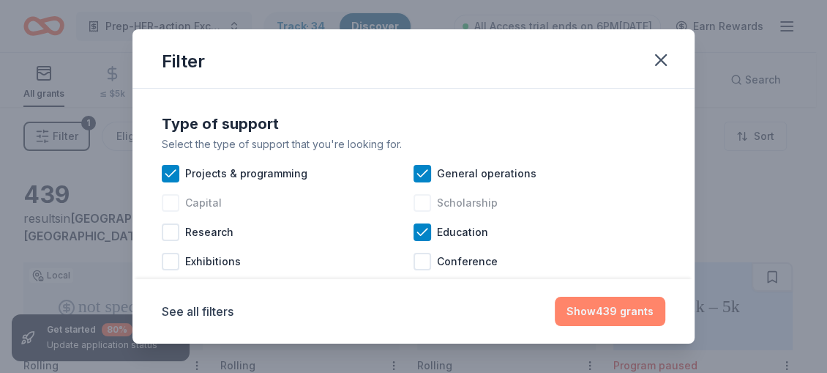
click at [587, 305] on button "Show 439 grants" at bounding box center [610, 311] width 111 height 29
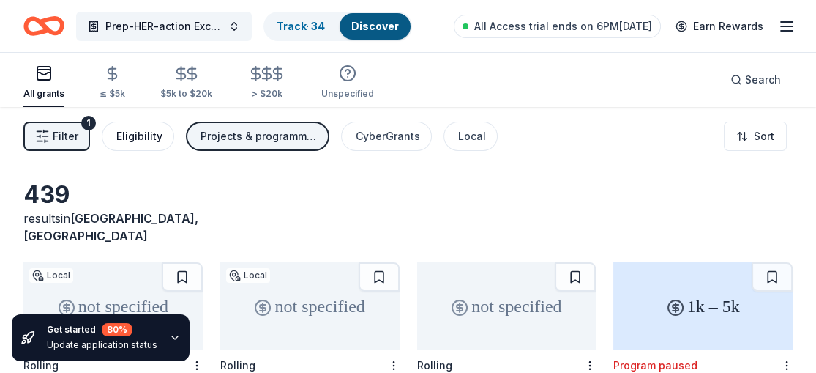
click at [146, 138] on div "Eligibility" at bounding box center [139, 136] width 46 height 18
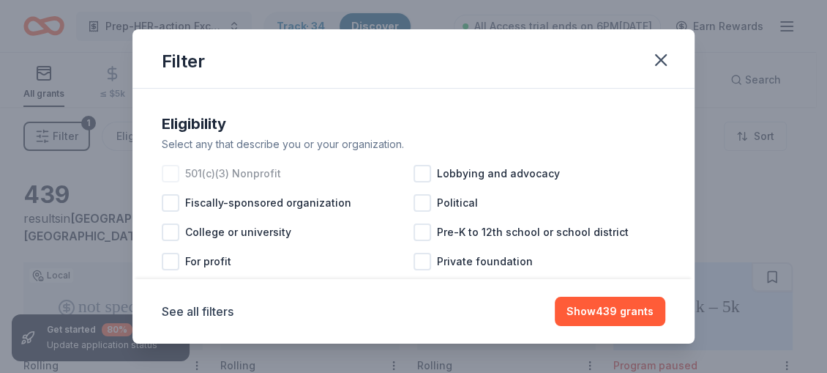
click at [173, 172] on div at bounding box center [171, 174] width 18 height 18
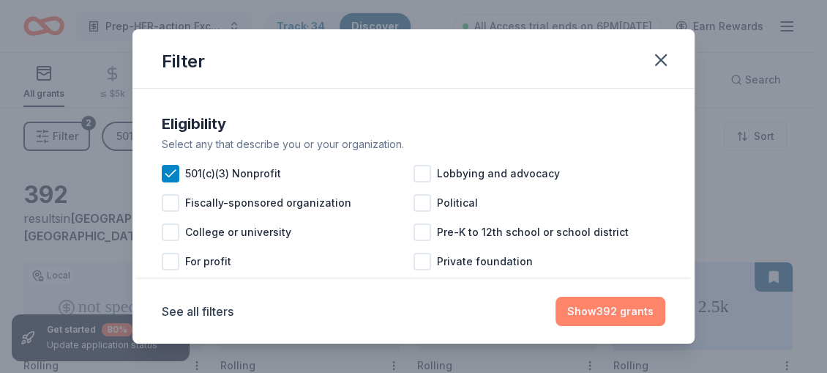
click at [602, 313] on button "Show 392 grants" at bounding box center [611, 311] width 110 height 29
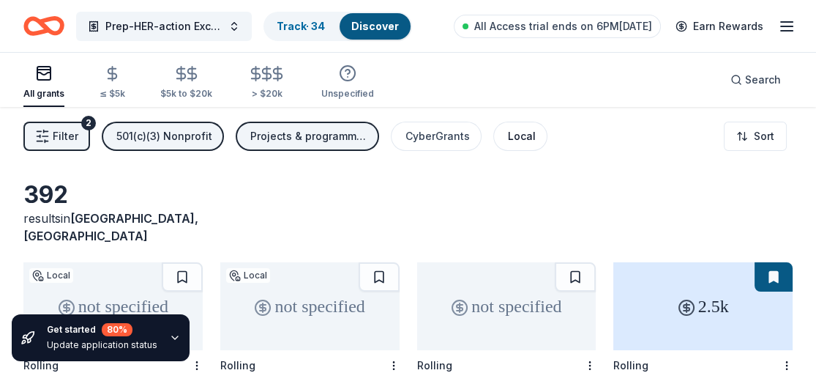
click at [516, 137] on div "Local" at bounding box center [522, 136] width 28 height 18
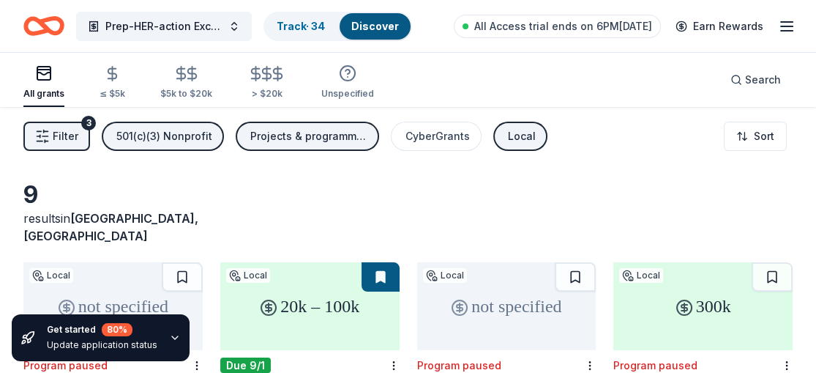
click at [514, 127] on div "Local" at bounding box center [522, 136] width 28 height 18
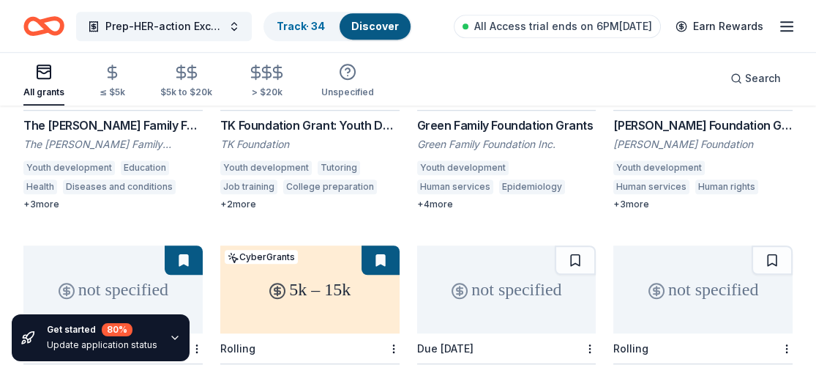
scroll to position [1574, 0]
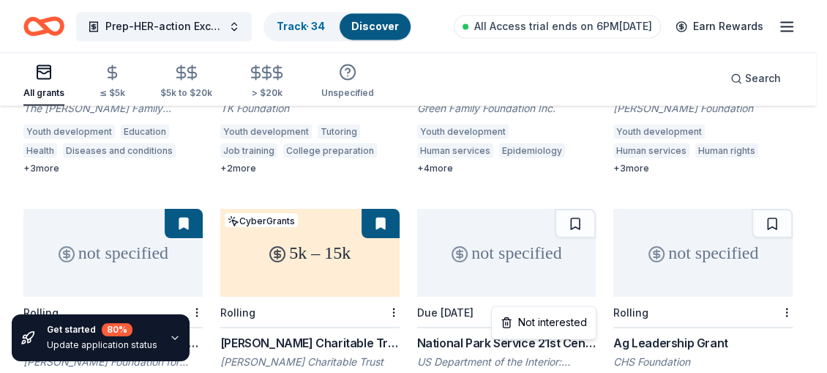
click at [577, 316] on div "Not interested" at bounding box center [544, 322] width 98 height 26
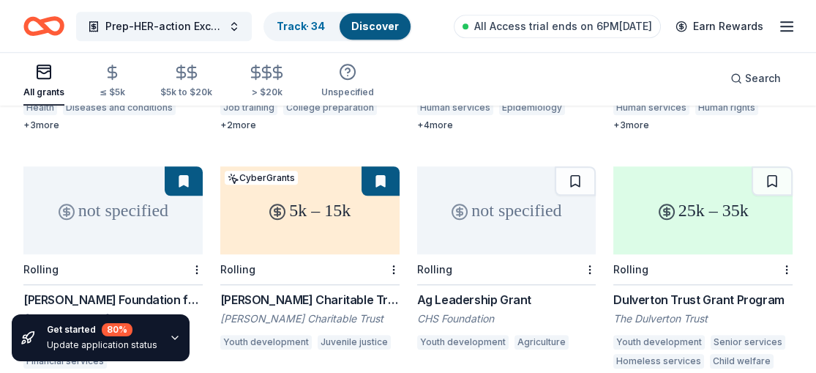
scroll to position [1608, 0]
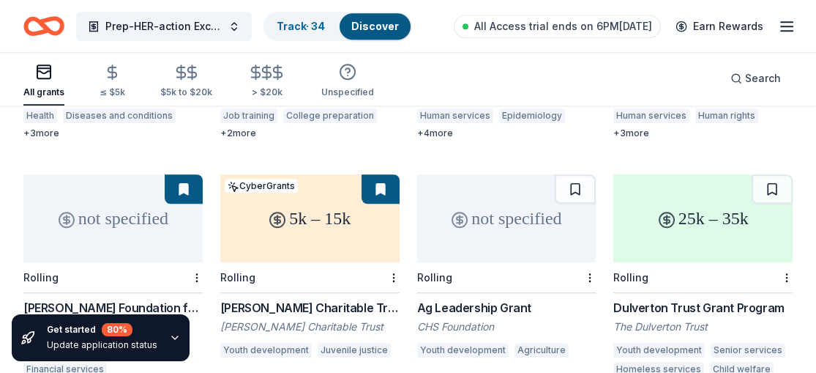
click at [680, 262] on div "Rolling" at bounding box center [703, 277] width 179 height 31
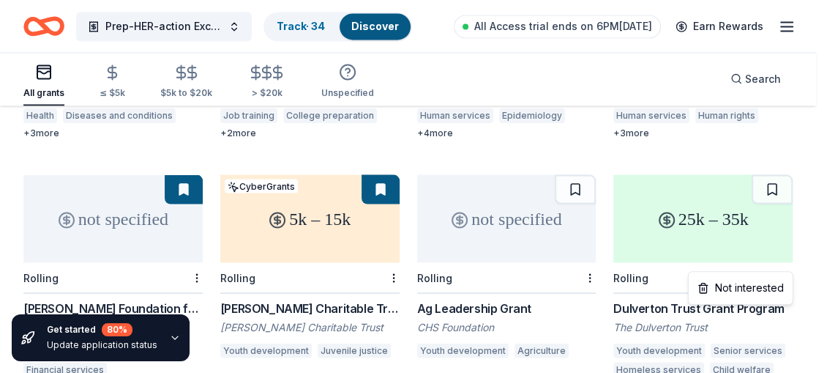
click at [768, 285] on div "Not interested" at bounding box center [741, 288] width 98 height 26
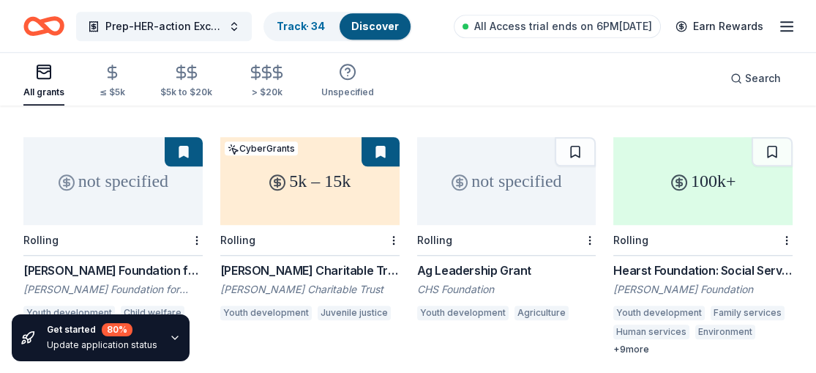
scroll to position [1660, 0]
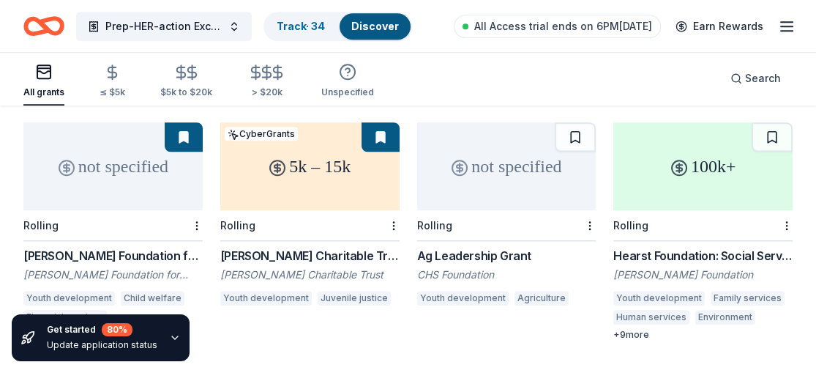
click at [308, 189] on div "5k – 15k" at bounding box center [309, 166] width 179 height 88
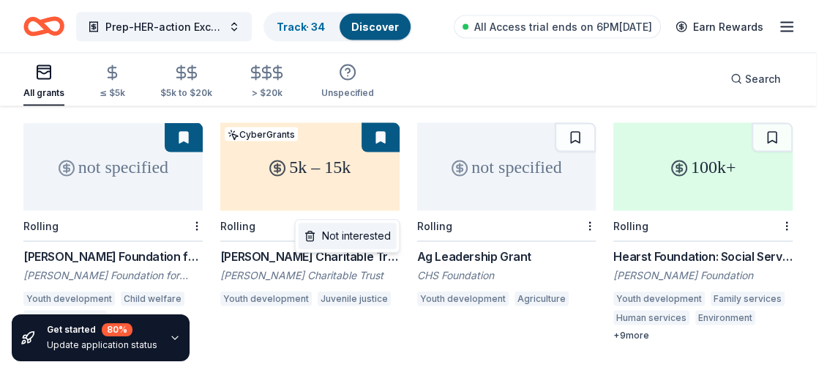
click at [371, 228] on div "Not interested" at bounding box center [347, 236] width 98 height 26
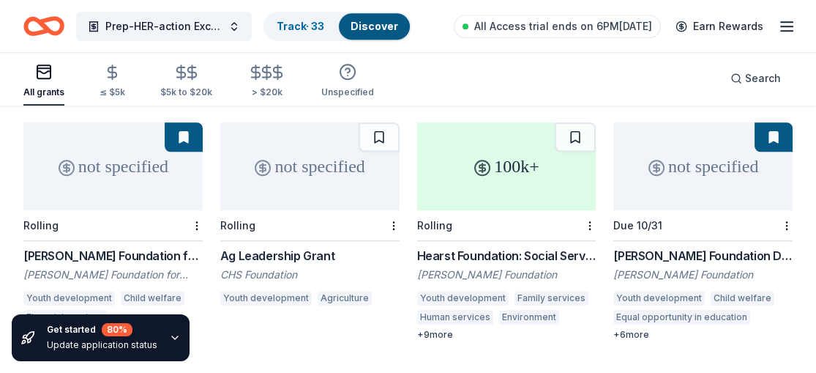
click at [298, 247] on div "Ag Leadership Grant" at bounding box center [309, 256] width 179 height 18
click at [393, 210] on div at bounding box center [392, 225] width 15 height 30
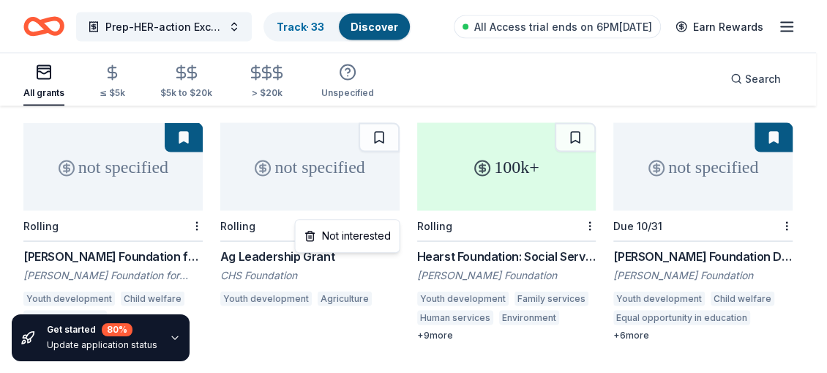
click at [367, 230] on div "Not interested" at bounding box center [347, 236] width 98 height 26
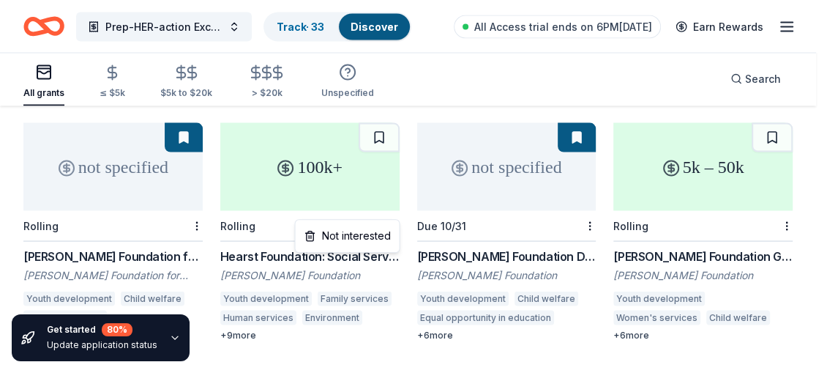
click at [368, 229] on div "Not interested" at bounding box center [347, 236] width 98 height 26
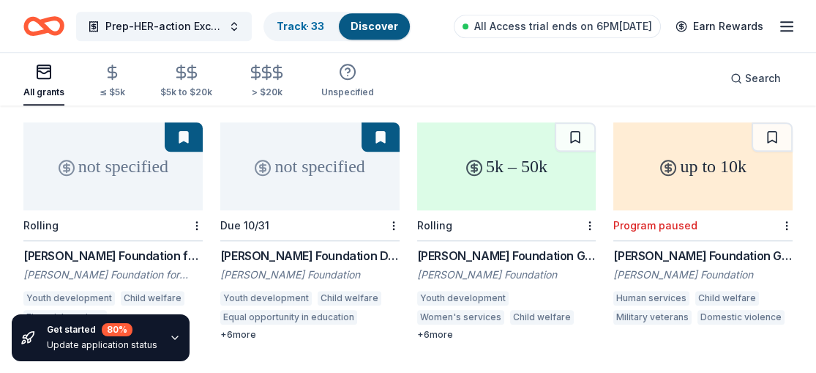
click at [519, 247] on div "Kathryn McQuade Foundation Grant" at bounding box center [506, 256] width 179 height 18
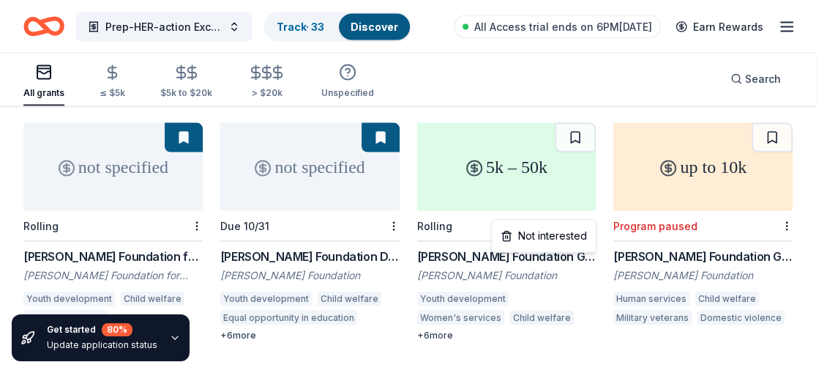
click at [561, 232] on div "Not interested" at bounding box center [544, 236] width 98 height 26
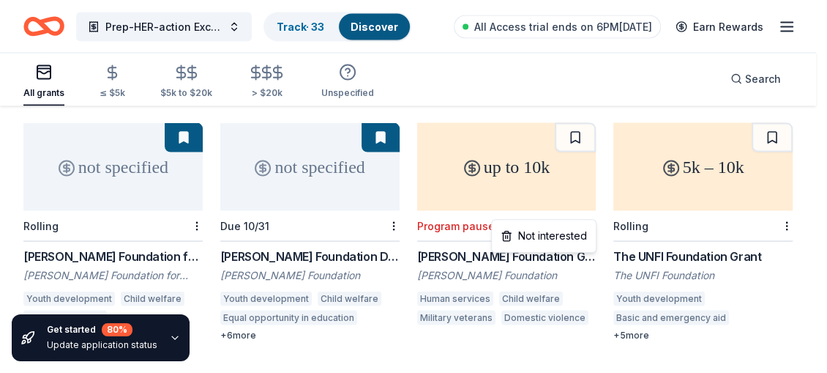
click at [565, 236] on div "Not interested" at bounding box center [544, 236] width 98 height 26
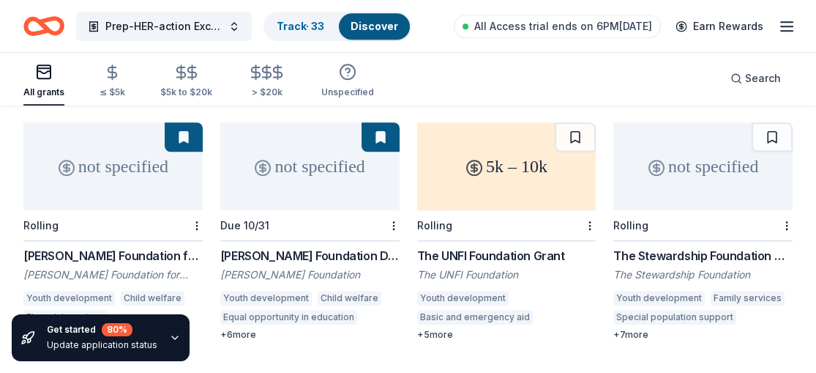
click at [540, 247] on div "The UNFI Foundation Grant" at bounding box center [506, 256] width 179 height 18
click at [584, 210] on div at bounding box center [588, 225] width 15 height 30
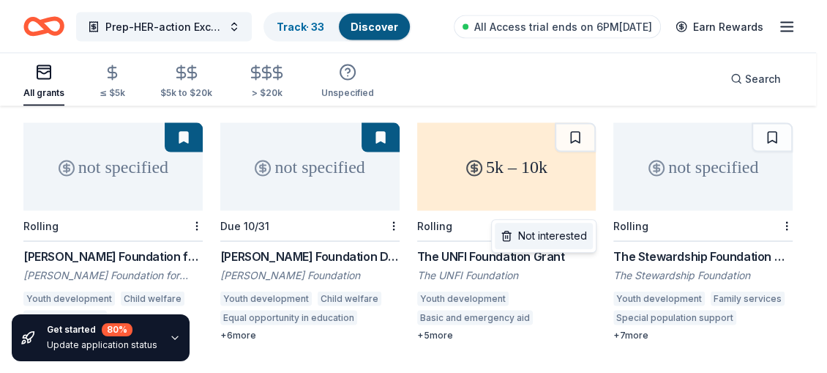
click at [554, 233] on div "Not interested" at bounding box center [544, 236] width 98 height 26
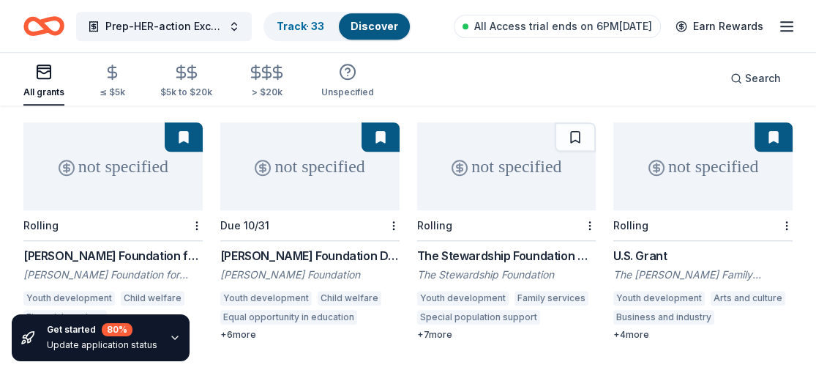
click at [502, 247] on div "The Stewardship Foundation Grant" at bounding box center [506, 256] width 179 height 18
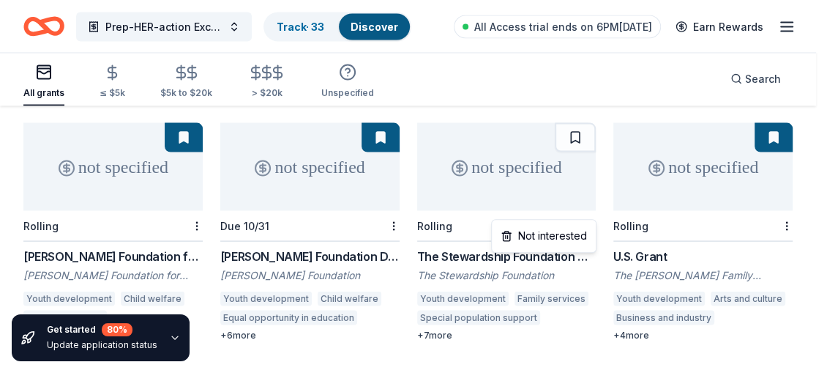
click at [561, 229] on div "Not interested" at bounding box center [544, 236] width 98 height 26
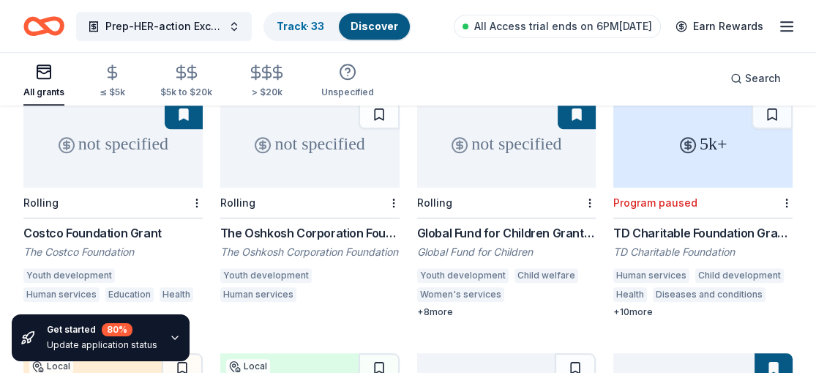
scroll to position [1931, 0]
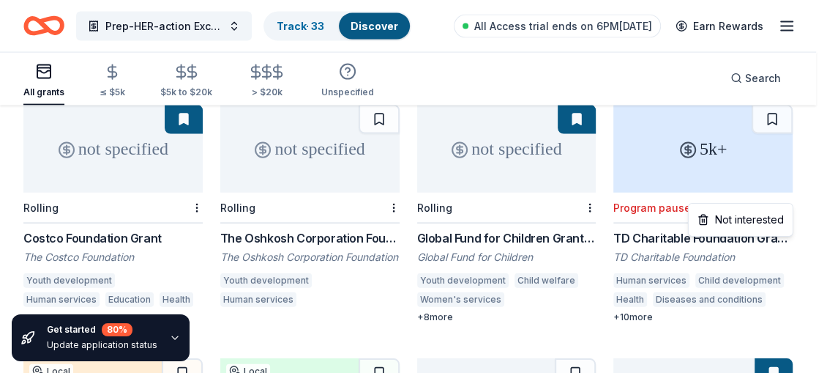
click at [767, 212] on div "Not interested" at bounding box center [741, 220] width 98 height 26
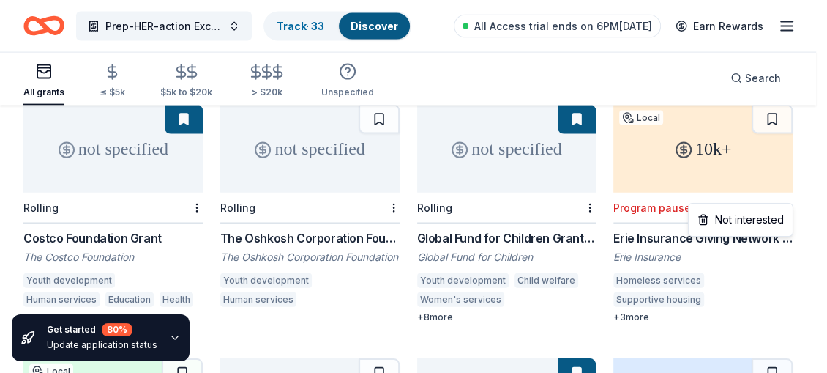
click at [771, 213] on div "Not interested" at bounding box center [741, 220] width 98 height 26
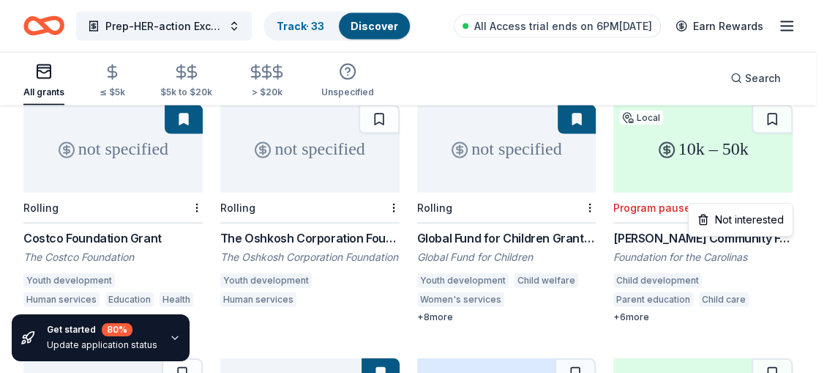
click at [767, 215] on div "Not interested" at bounding box center [741, 220] width 98 height 26
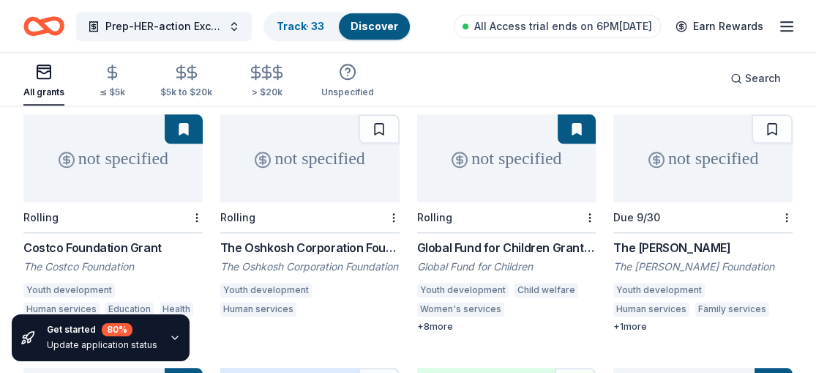
scroll to position [1889, 0]
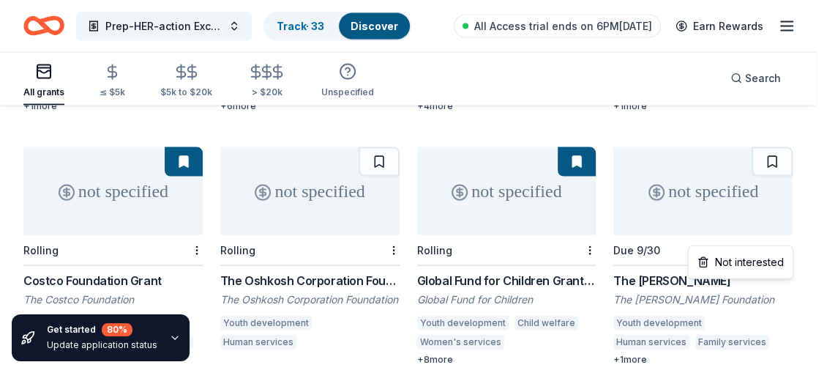
click at [756, 256] on div "Not interested" at bounding box center [741, 262] width 98 height 26
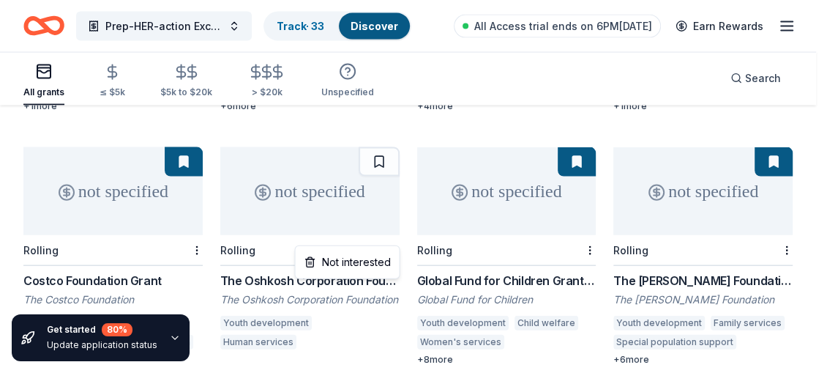
click at [365, 255] on div "Not interested" at bounding box center [347, 262] width 98 height 26
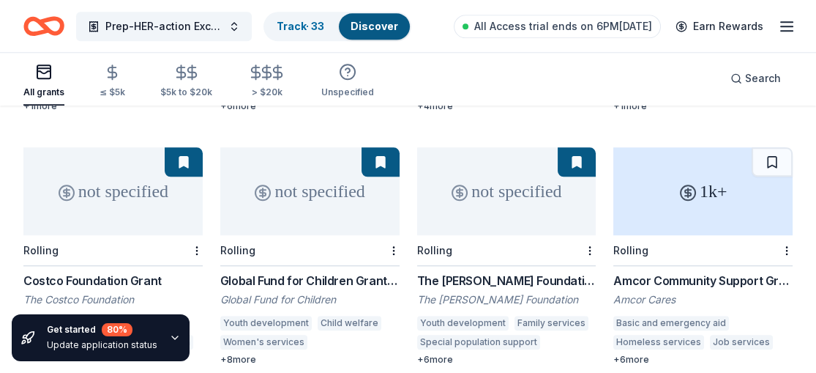
click at [731, 272] on div "Amcor Community Support Grants" at bounding box center [703, 281] width 179 height 18
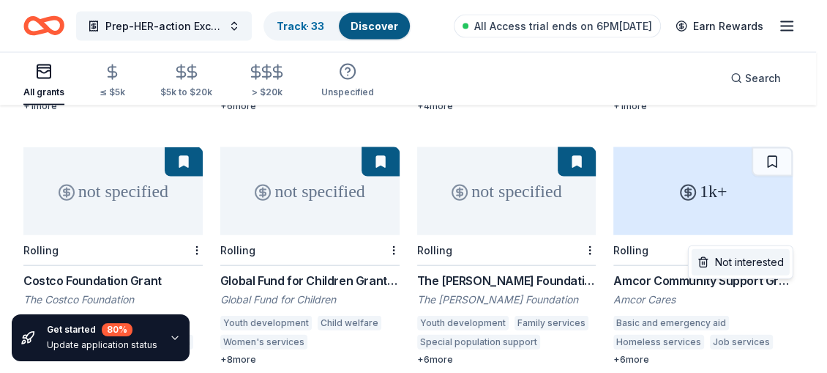
click at [758, 255] on div "Not interested" at bounding box center [741, 262] width 98 height 26
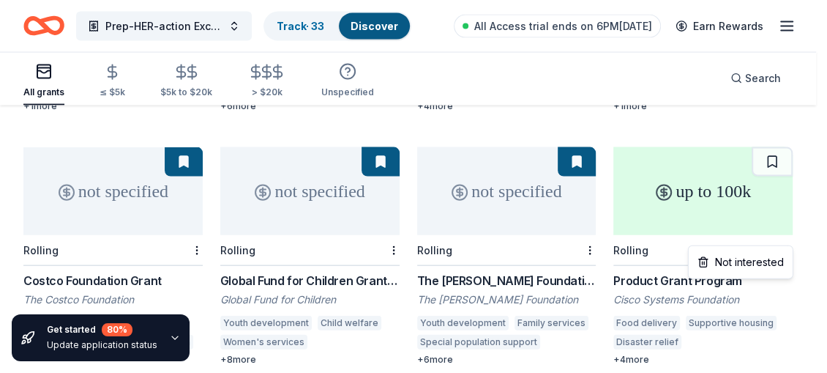
click at [770, 256] on div "Not interested" at bounding box center [741, 262] width 98 height 26
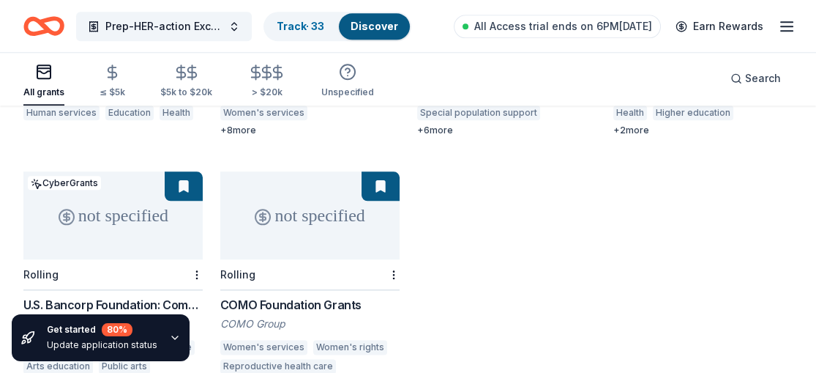
scroll to position [2150, 0]
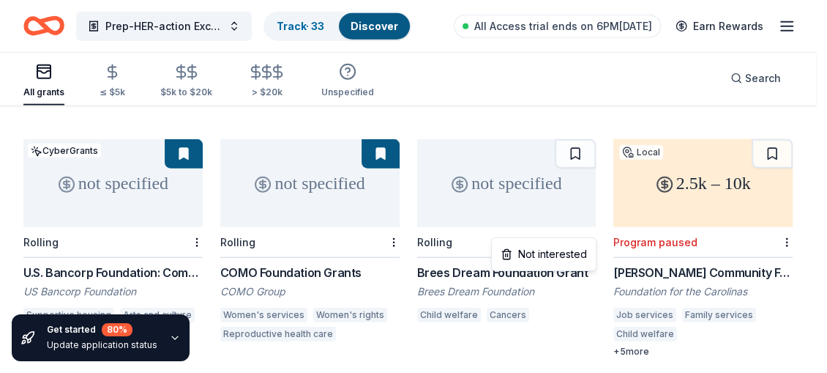
click at [570, 250] on div "Not interested" at bounding box center [544, 254] width 98 height 26
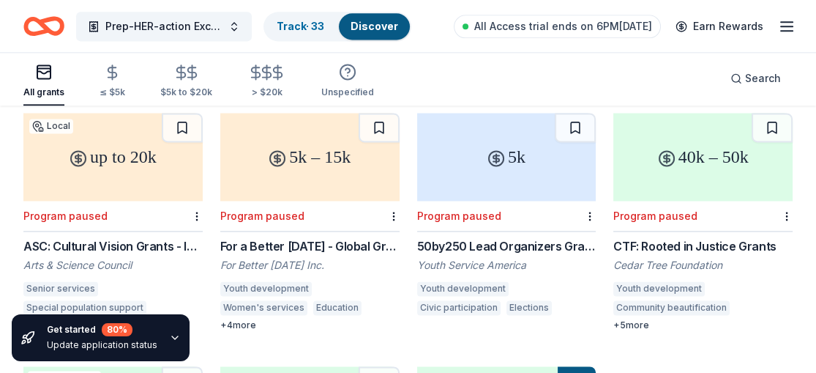
scroll to position [2413, 0]
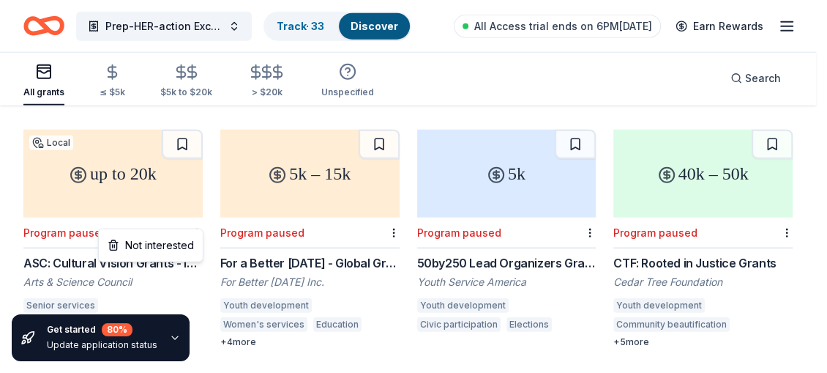
click at [185, 241] on div "Not interested" at bounding box center [151, 245] width 98 height 26
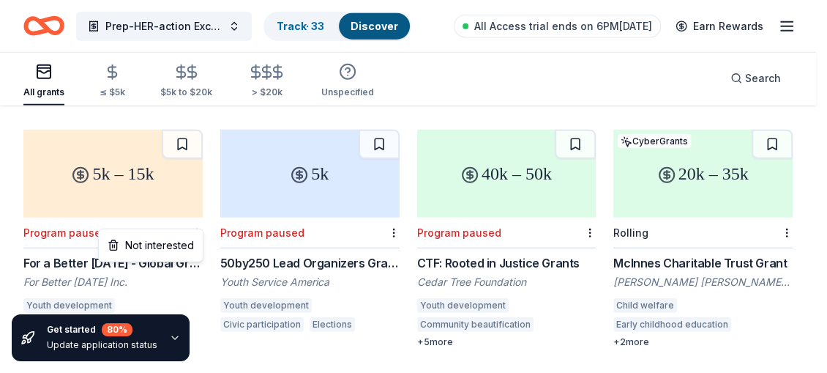
click at [169, 240] on div "Not interested" at bounding box center [151, 245] width 98 height 26
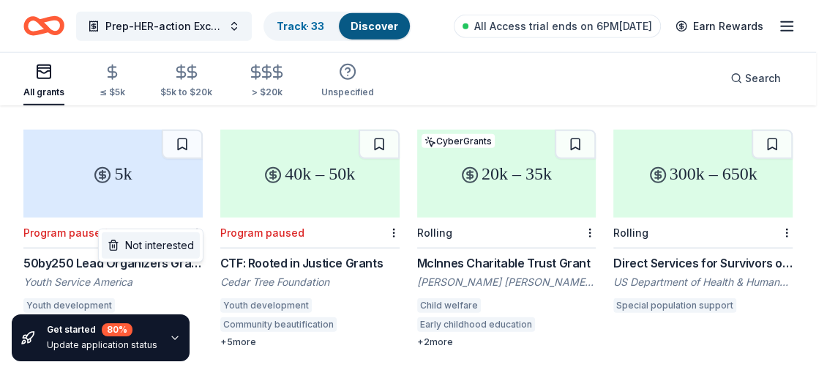
click at [176, 241] on div "Not interested" at bounding box center [151, 245] width 98 height 26
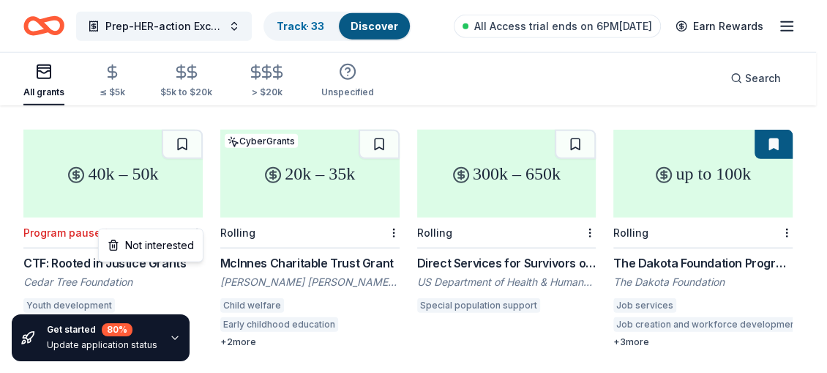
click at [185, 239] on div "Not interested" at bounding box center [151, 245] width 98 height 26
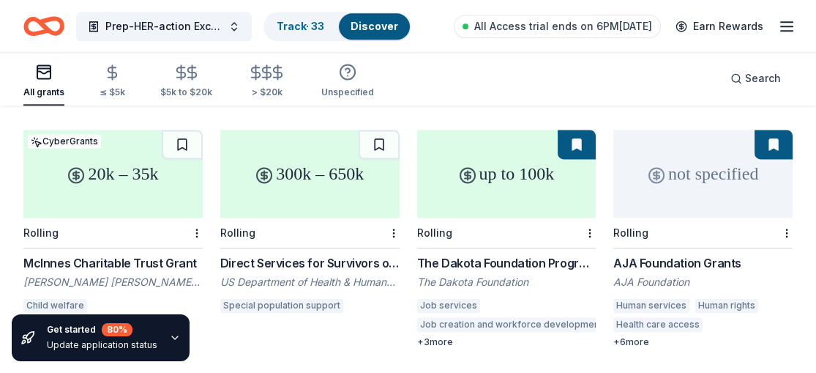
click at [167, 254] on div "McInnes Charitable Trust Grant" at bounding box center [112, 263] width 179 height 18
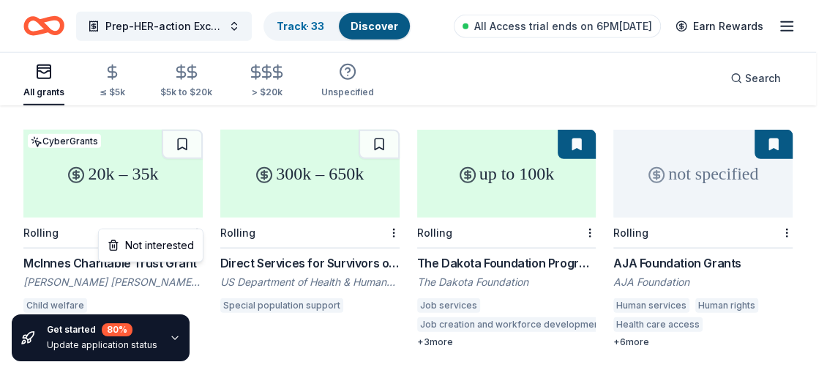
click at [187, 244] on div "Not interested" at bounding box center [151, 245] width 98 height 26
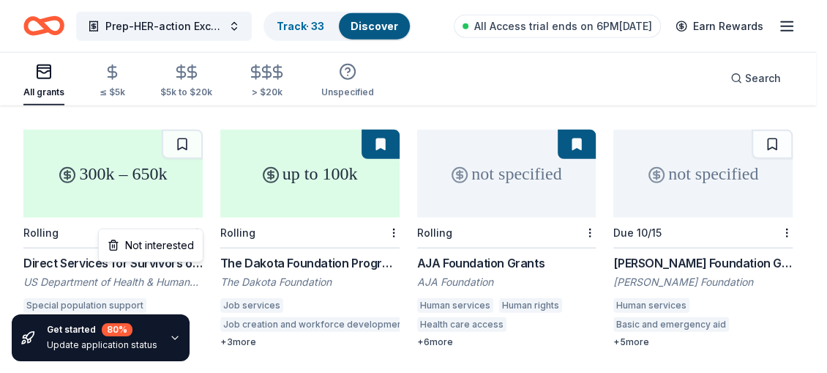
click at [182, 242] on div "Not interested" at bounding box center [151, 245] width 98 height 26
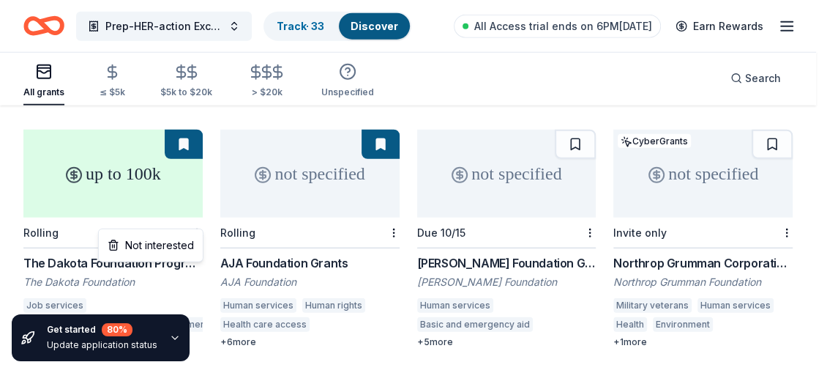
click at [190, 245] on div "Not interested" at bounding box center [151, 245] width 98 height 26
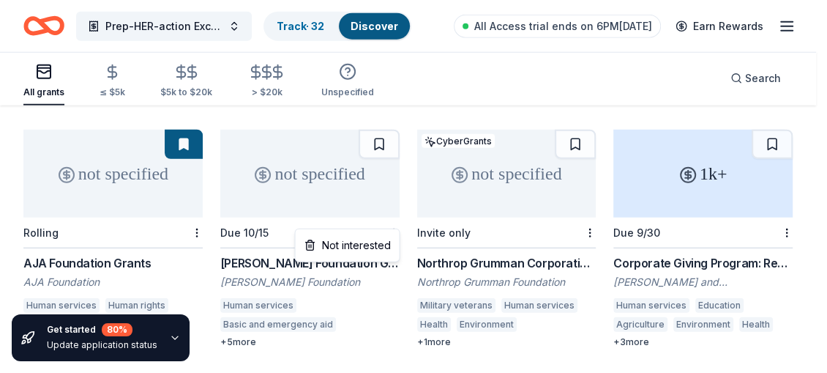
click at [373, 239] on div "Not interested" at bounding box center [347, 245] width 98 height 26
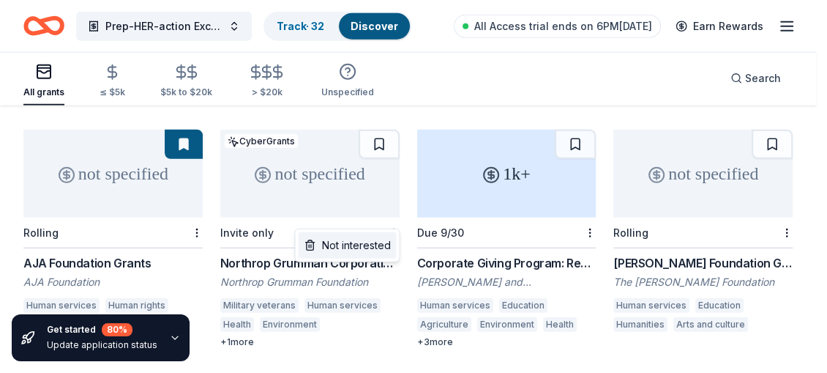
click at [368, 239] on div "Not interested" at bounding box center [347, 245] width 98 height 26
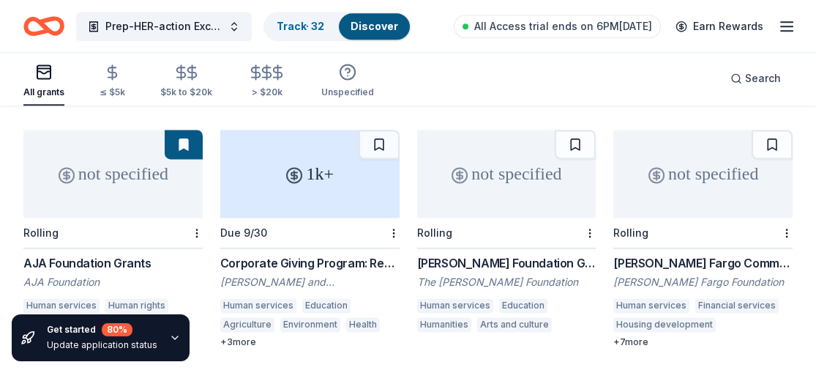
click at [346, 254] on div "Corporate Giving Program: Requests over $1000" at bounding box center [309, 263] width 179 height 18
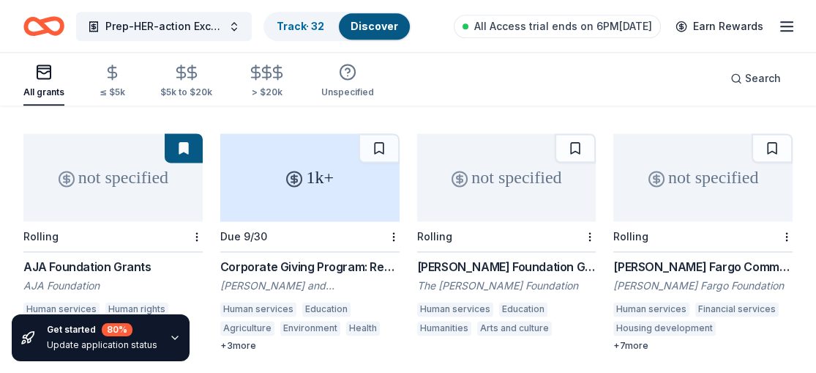
scroll to position [2430, 0]
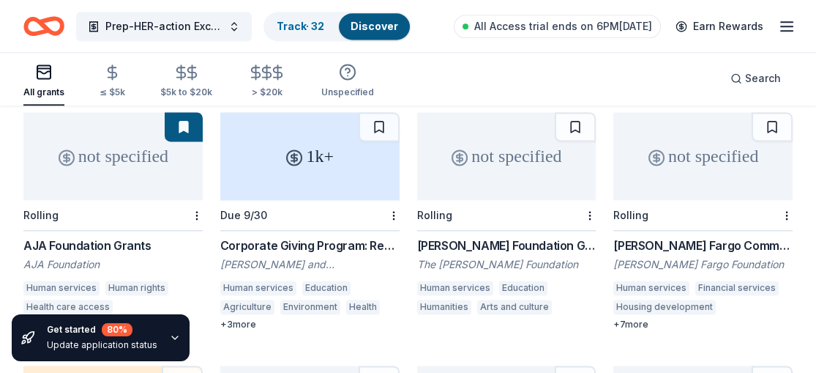
click at [351, 237] on div "Corporate Giving Program: Requests over $1000" at bounding box center [309, 246] width 179 height 18
click at [391, 200] on div at bounding box center [392, 215] width 15 height 30
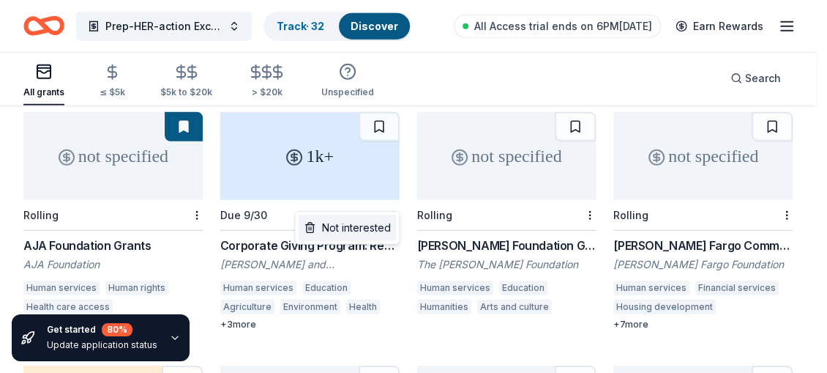
click at [370, 223] on div "Not interested" at bounding box center [347, 228] width 98 height 26
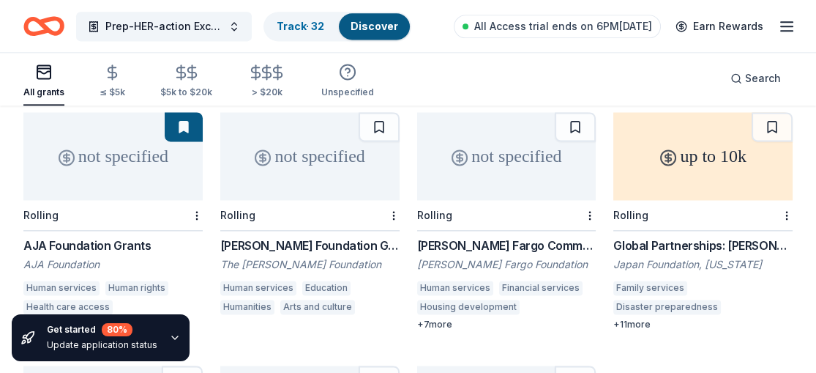
click at [347, 237] on div "Leo Buscaglia Foundation Grants" at bounding box center [309, 246] width 179 height 18
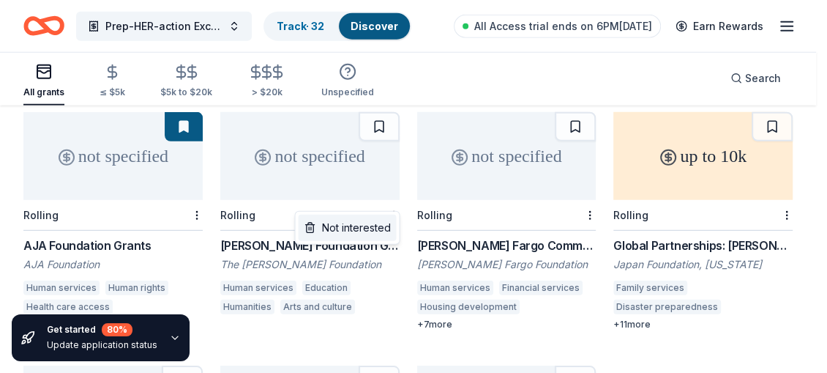
click at [360, 224] on div "Not interested" at bounding box center [347, 228] width 98 height 26
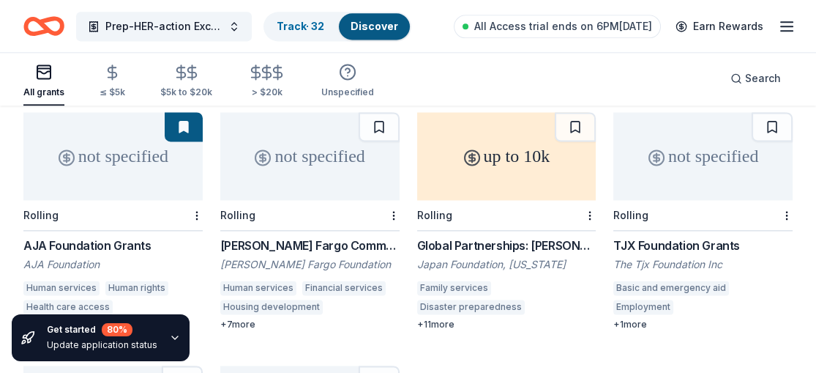
click at [341, 237] on div "Wells Fargo Community Giving" at bounding box center [309, 246] width 179 height 18
click at [490, 237] on div "Global Partnerships: Grant Small" at bounding box center [506, 246] width 179 height 18
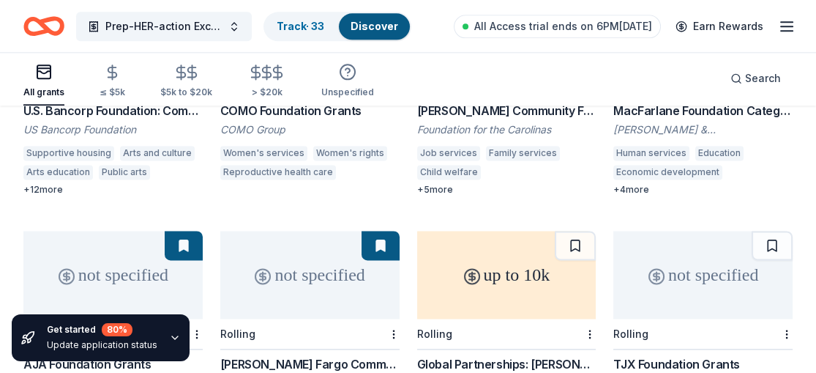
scroll to position [2389, 0]
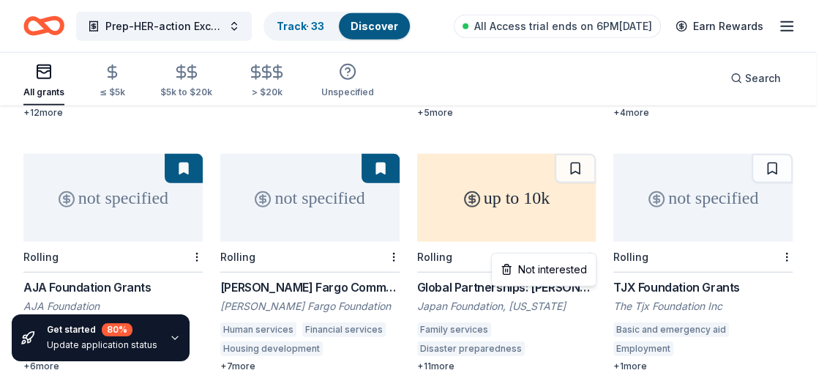
click at [555, 274] on div "Not interested" at bounding box center [544, 269] width 98 height 26
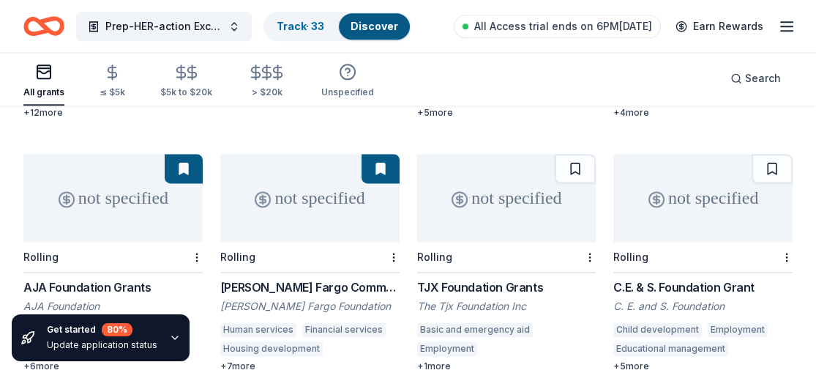
click at [693, 278] on div "C.E. & S. Foundation Grant" at bounding box center [703, 287] width 179 height 18
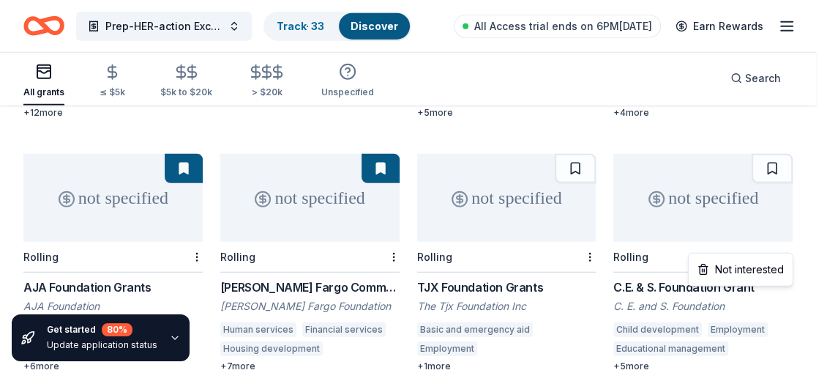
click at [765, 261] on div "Not interested" at bounding box center [741, 269] width 98 height 26
click at [764, 266] on div "Not interested" at bounding box center [741, 269] width 98 height 26
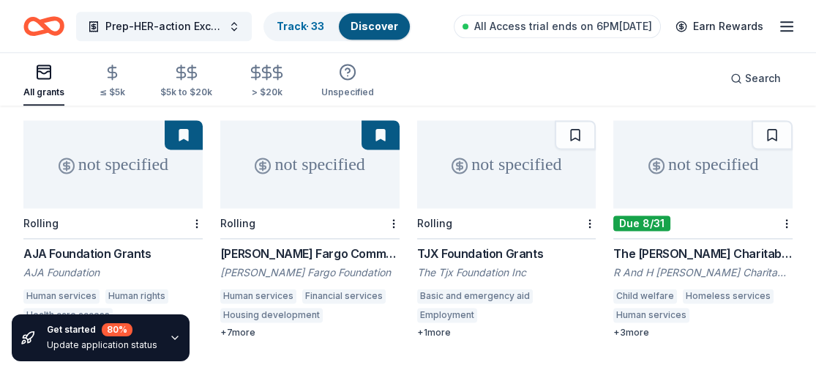
scroll to position [2435, 0]
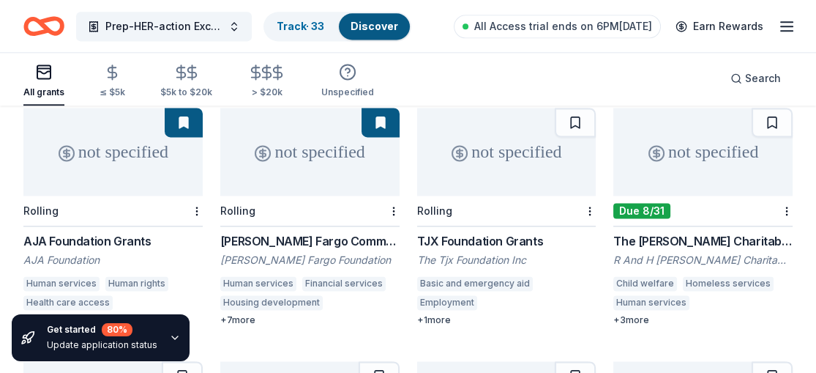
click at [723, 232] on div "The Hitchman Charitable Trust" at bounding box center [703, 241] width 179 height 18
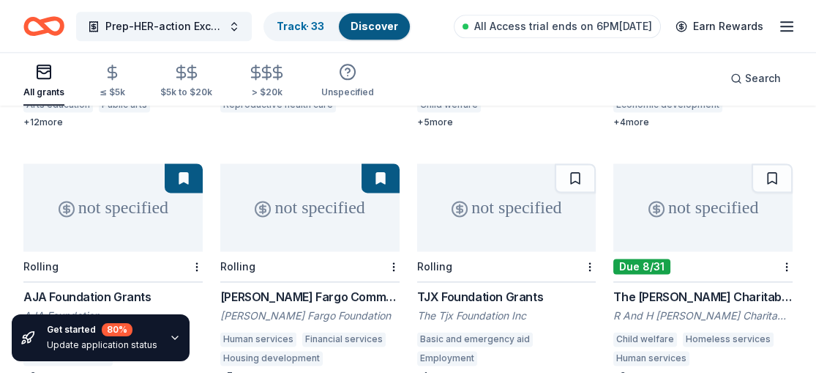
scroll to position [2310, 0]
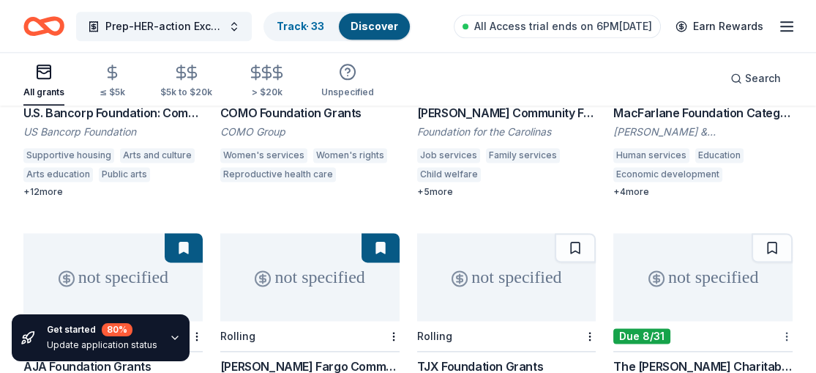
click at [781, 321] on div at bounding box center [785, 336] width 15 height 30
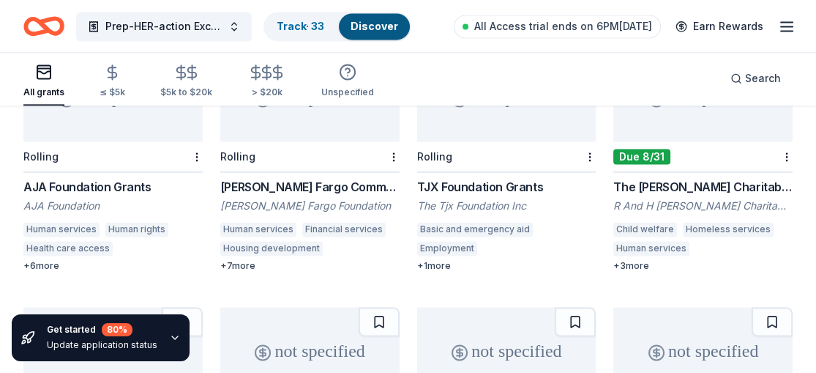
scroll to position [2458, 0]
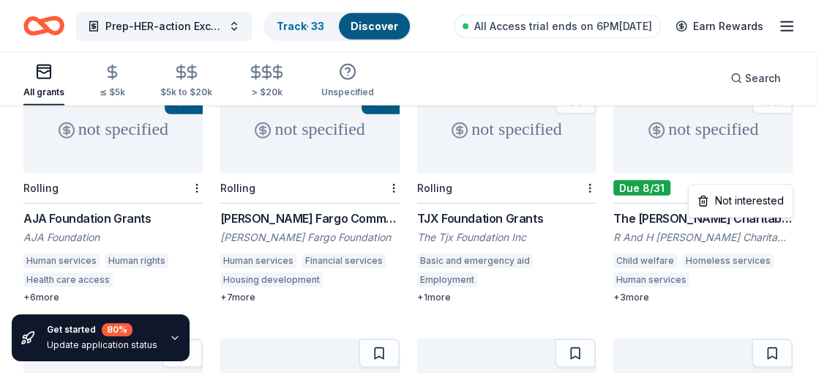
click at [762, 194] on div "Not interested" at bounding box center [741, 200] width 98 height 26
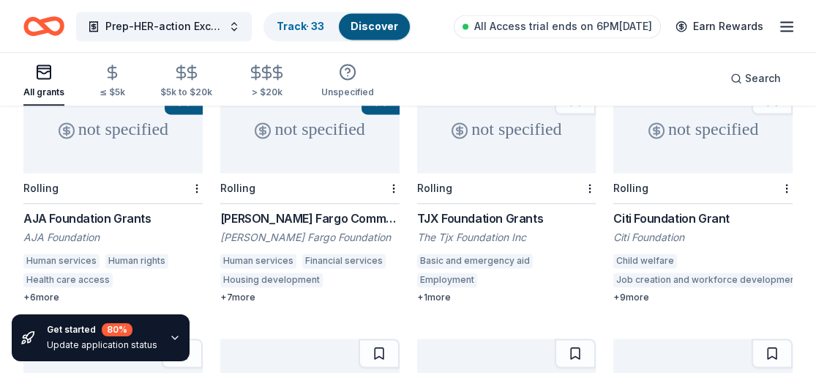
click at [707, 209] on div "Citi Foundation Grant" at bounding box center [703, 218] width 179 height 18
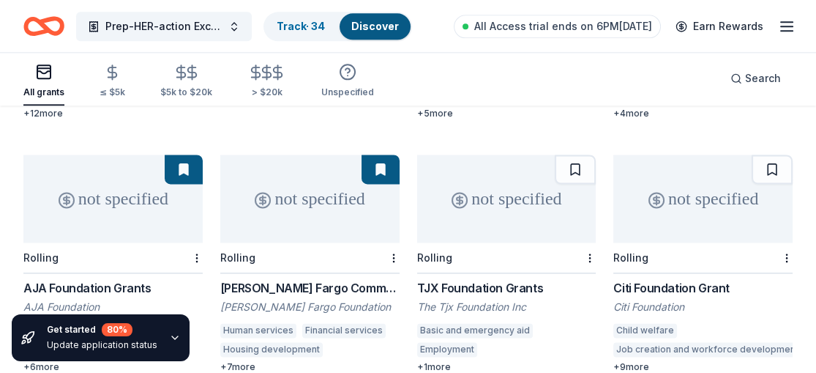
scroll to position [2353, 0]
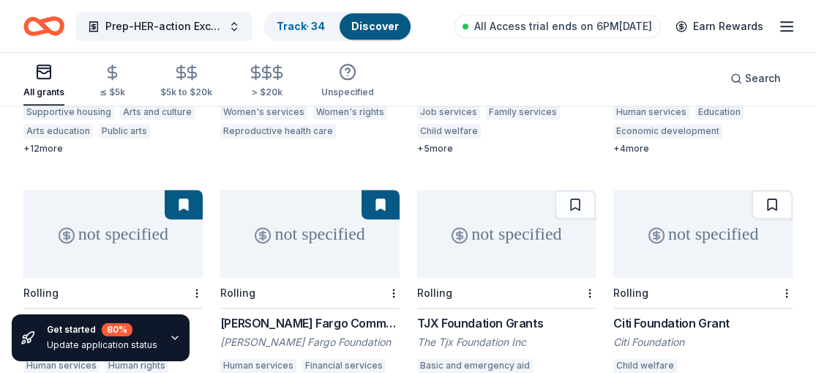
click at [770, 193] on button at bounding box center [772, 204] width 41 height 29
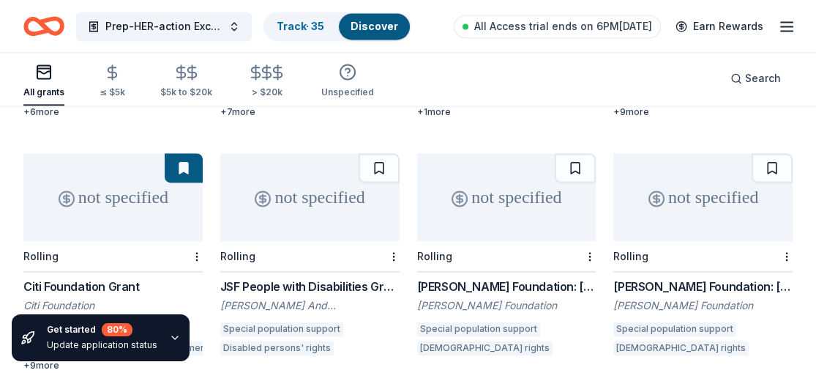
scroll to position [2649, 0]
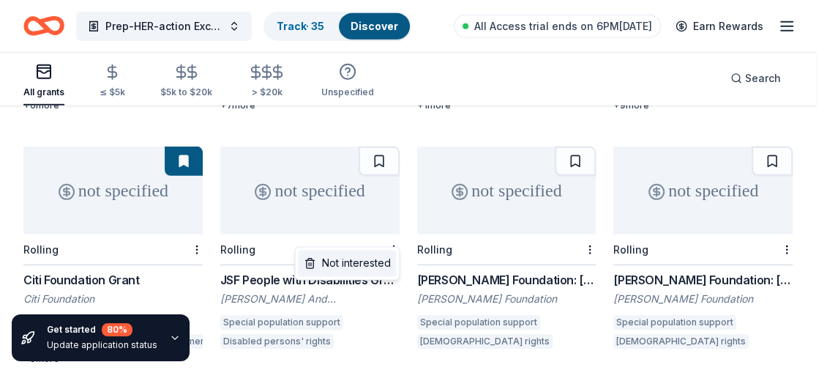
click at [370, 257] on div "Not interested" at bounding box center [347, 263] width 98 height 26
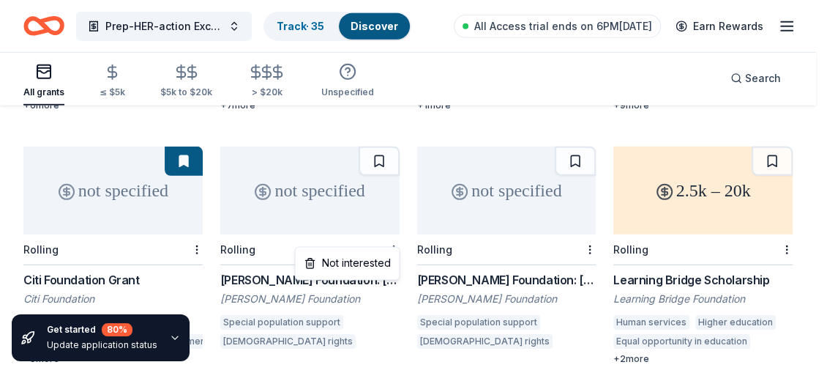
click at [372, 262] on div "Not interested" at bounding box center [347, 263] width 98 height 26
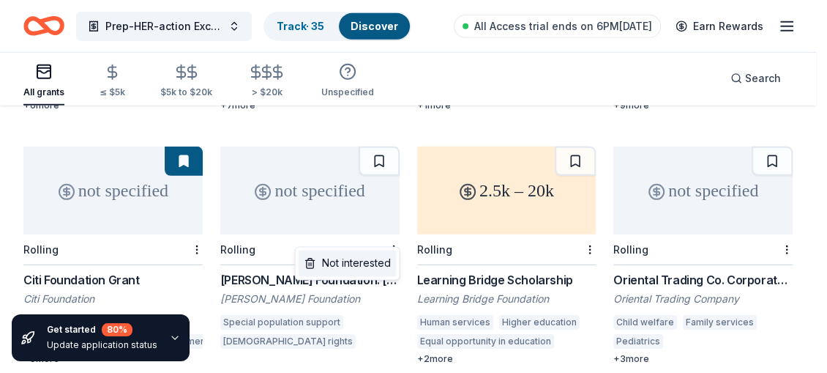
click at [373, 261] on div "Not interested" at bounding box center [347, 263] width 98 height 26
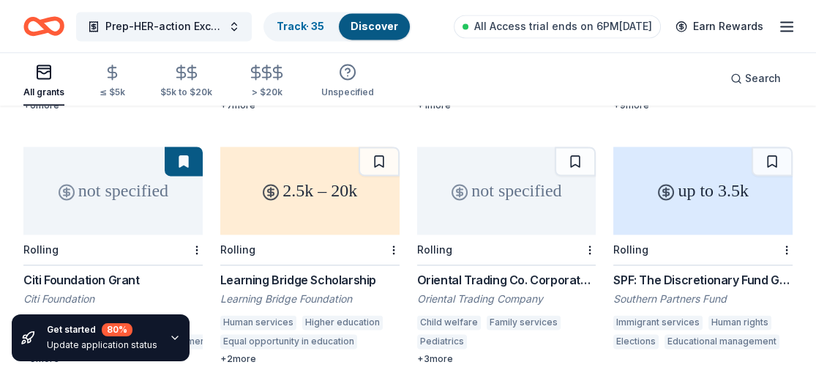
click at [314, 199] on div "2.5k – 20k" at bounding box center [309, 190] width 179 height 88
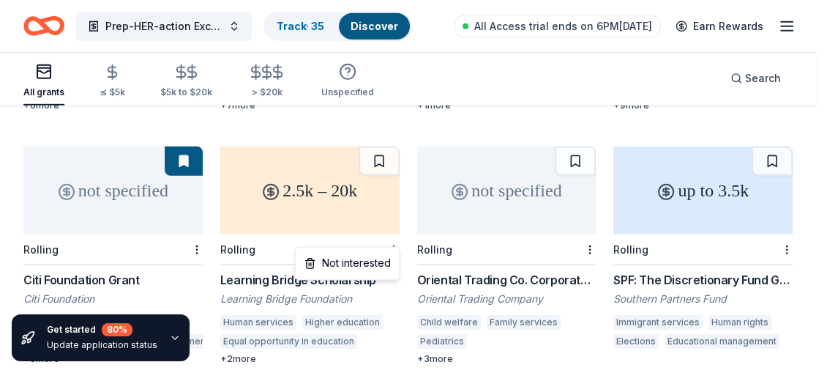
click at [353, 256] on div "Not interested" at bounding box center [347, 263] width 98 height 26
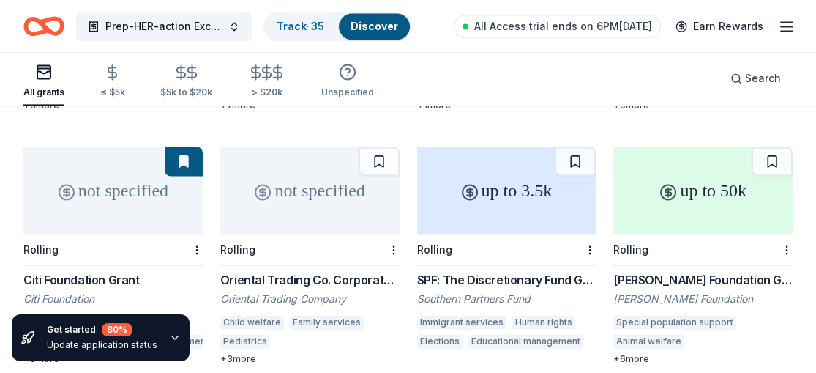
click at [498, 271] on div "SPF: The Discretionary Fund Grant" at bounding box center [506, 280] width 179 height 18
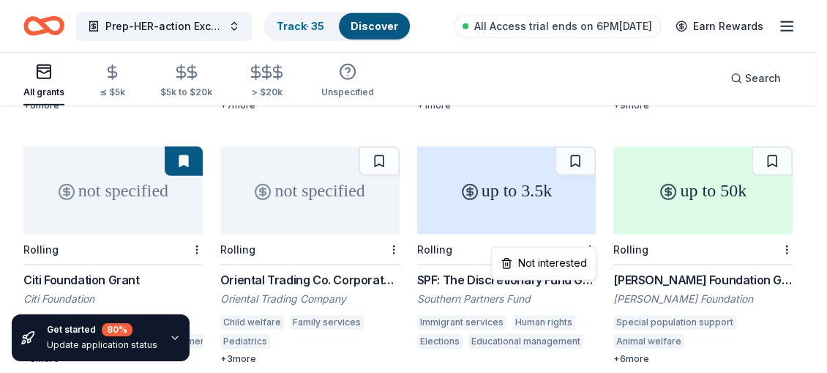
click at [535, 260] on div "Not interested" at bounding box center [544, 263] width 98 height 26
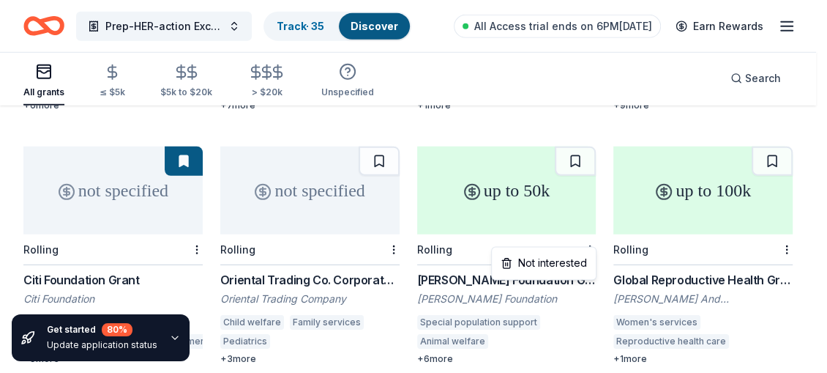
click at [560, 256] on div "Not interested" at bounding box center [544, 263] width 98 height 26
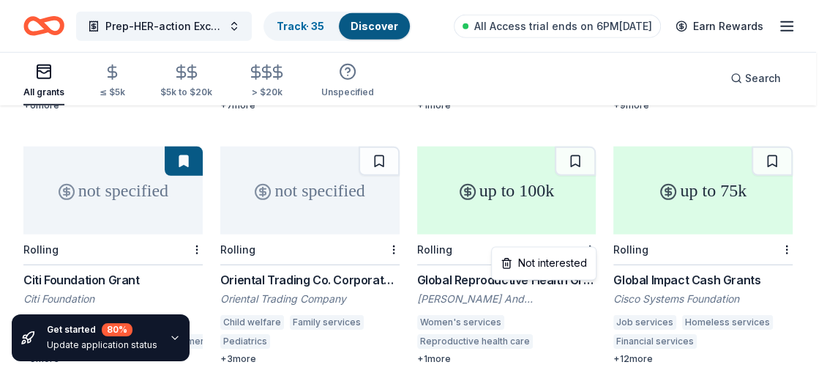
click at [571, 257] on div "Not interested" at bounding box center [544, 263] width 98 height 26
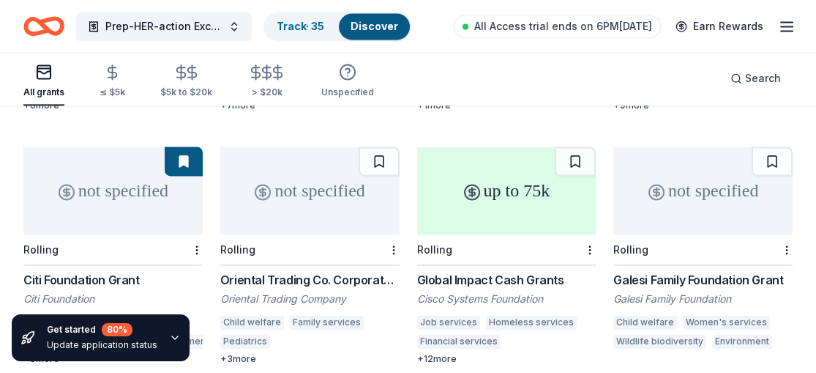
click at [526, 271] on div "Global Impact Cash Grants" at bounding box center [506, 280] width 179 height 18
click at [493, 201] on div "up to 75k" at bounding box center [506, 190] width 179 height 88
click at [680, 271] on div "Galesi Family Foundation Grant" at bounding box center [703, 280] width 179 height 18
click at [706, 234] on div "Rolling" at bounding box center [703, 249] width 179 height 31
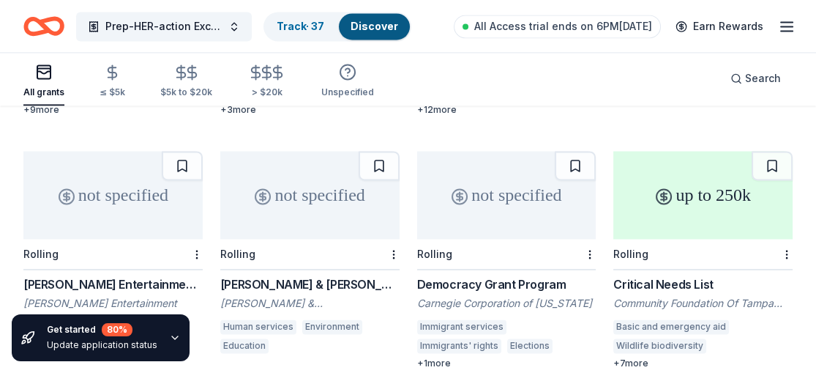
scroll to position [2930, 0]
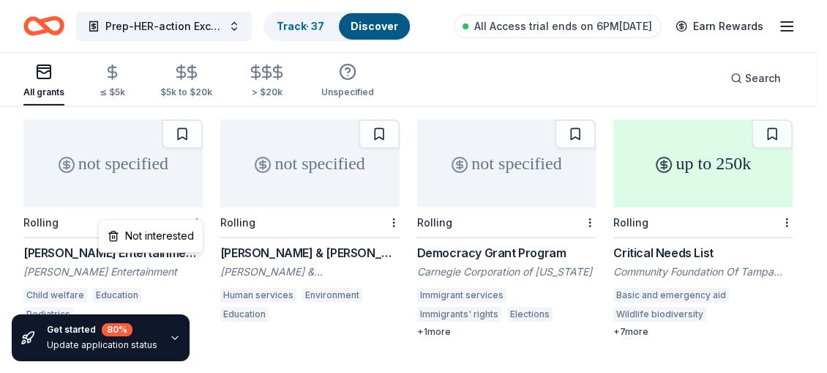
click at [185, 233] on div "Not interested" at bounding box center [151, 236] width 98 height 26
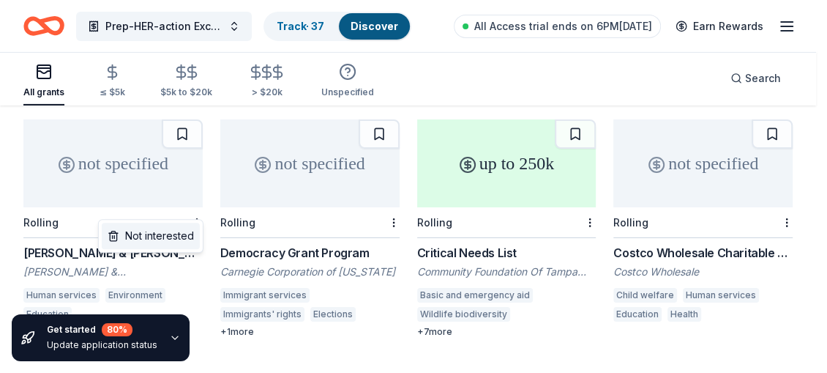
click at [173, 230] on div "Not interested" at bounding box center [151, 236] width 98 height 26
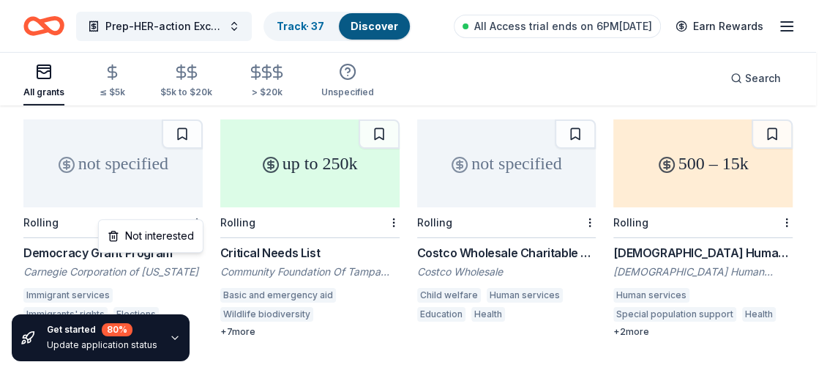
click at [185, 234] on div "Not interested" at bounding box center [151, 236] width 98 height 26
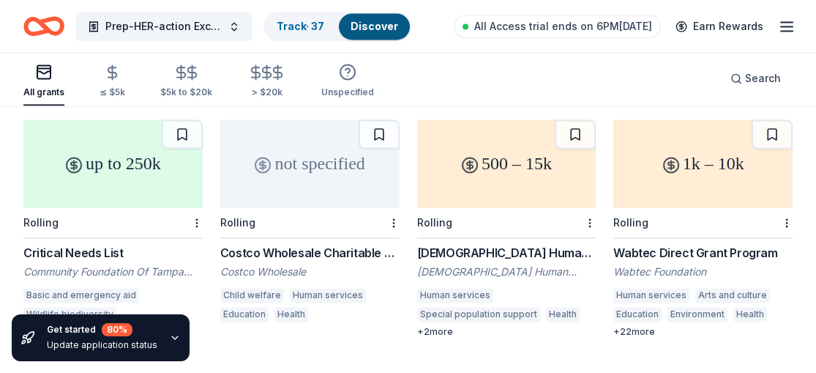
click at [195, 207] on div at bounding box center [195, 222] width 15 height 30
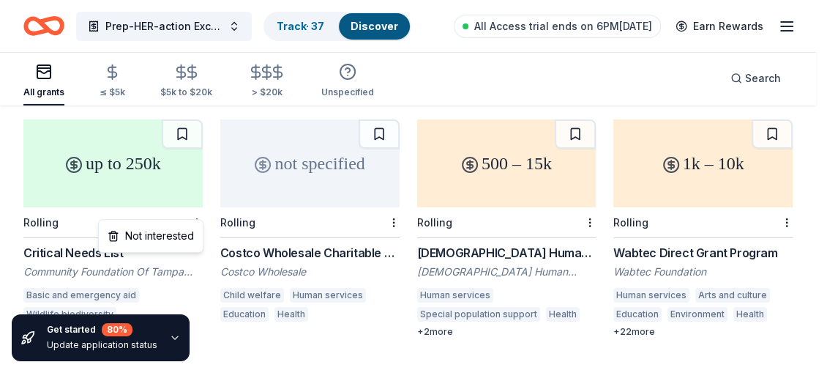
click at [176, 231] on div "Not interested" at bounding box center [151, 236] width 98 height 26
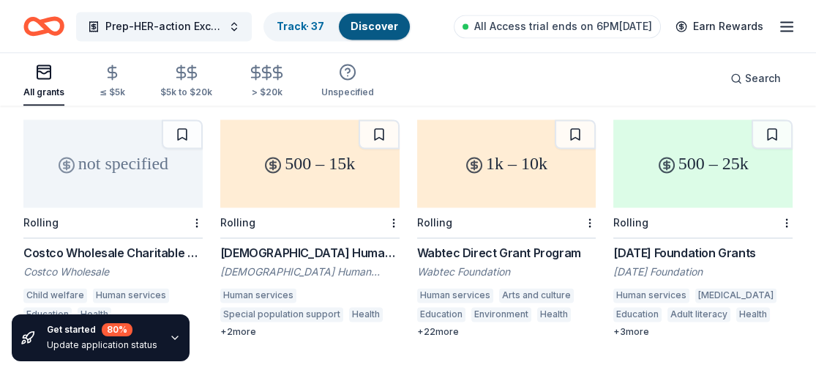
click at [148, 244] on div "Costco Wholesale Charitable Contributions" at bounding box center [112, 253] width 179 height 18
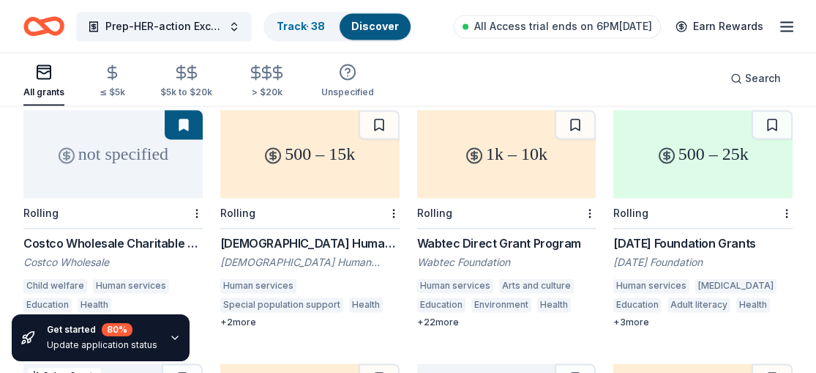
scroll to position [2953, 0]
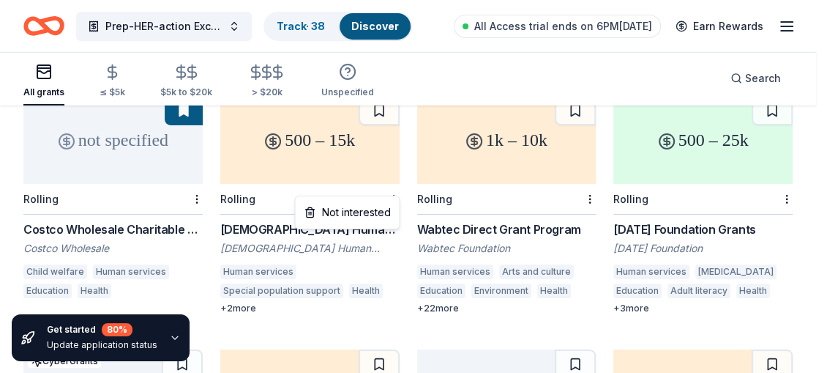
click at [362, 207] on div "Not interested" at bounding box center [347, 212] width 98 height 26
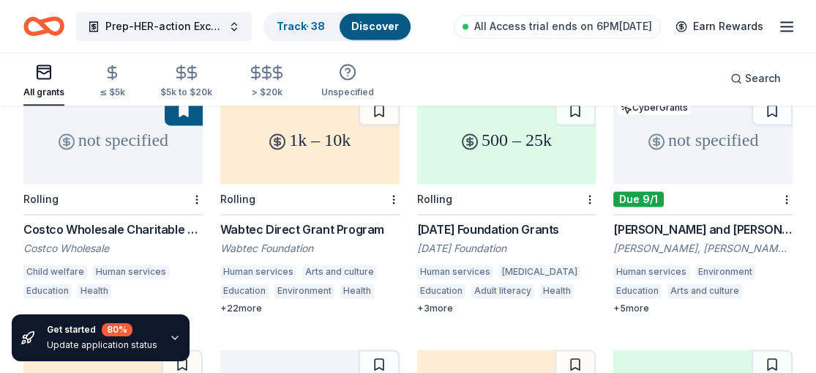
click at [325, 220] on div "Wabtec Direct Grant Program" at bounding box center [309, 229] width 179 height 18
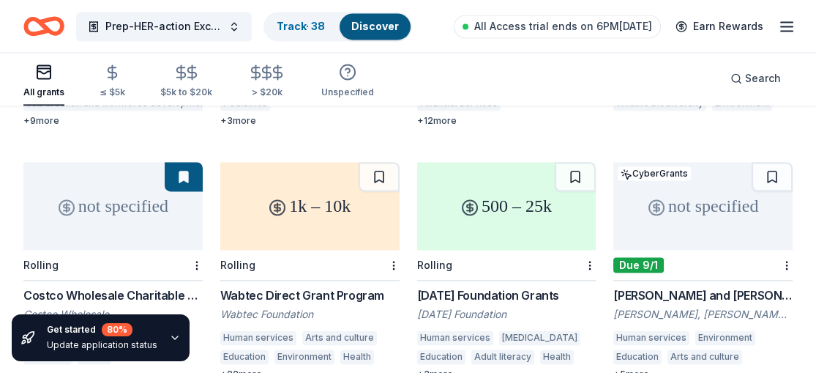
scroll to position [2874, 0]
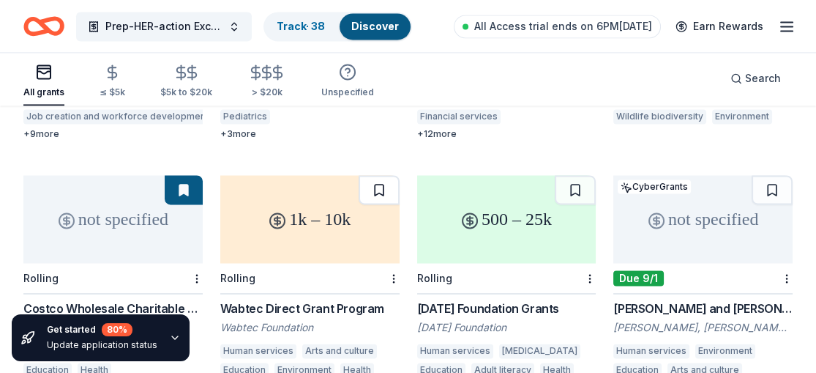
click at [376, 175] on button at bounding box center [379, 189] width 41 height 29
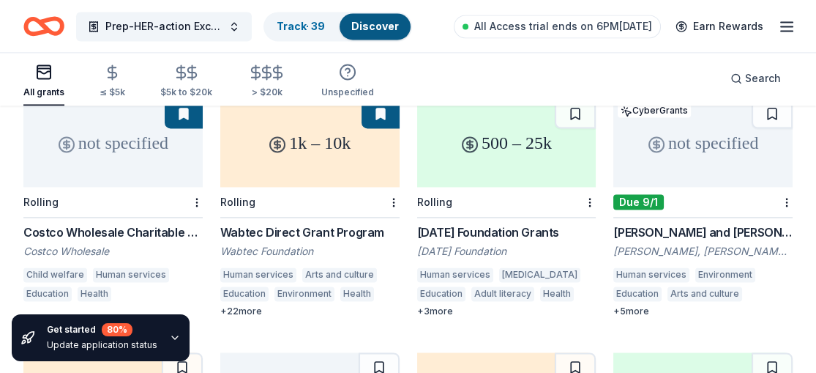
scroll to position [2923, 0]
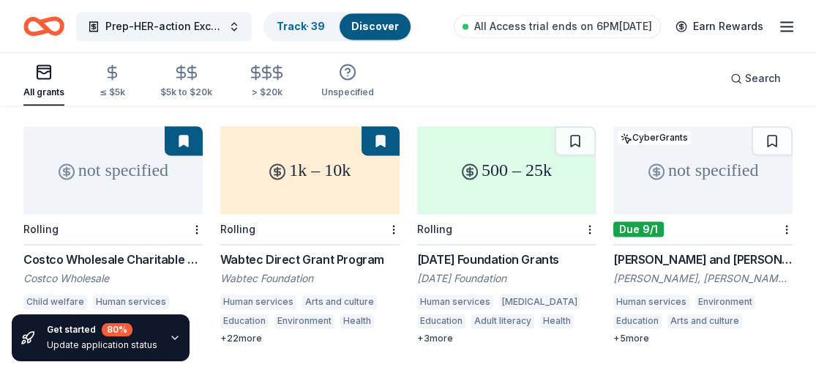
click at [510, 250] on div "Karma Foundation Grants" at bounding box center [506, 259] width 179 height 18
click at [696, 250] on div "David, Helen and Marian Woodward Fund (Atlanta) Grant" at bounding box center [703, 259] width 179 height 18
click at [705, 250] on div "David, Helen and Marian Woodward Fund (Atlanta) Grant" at bounding box center [703, 259] width 179 height 18
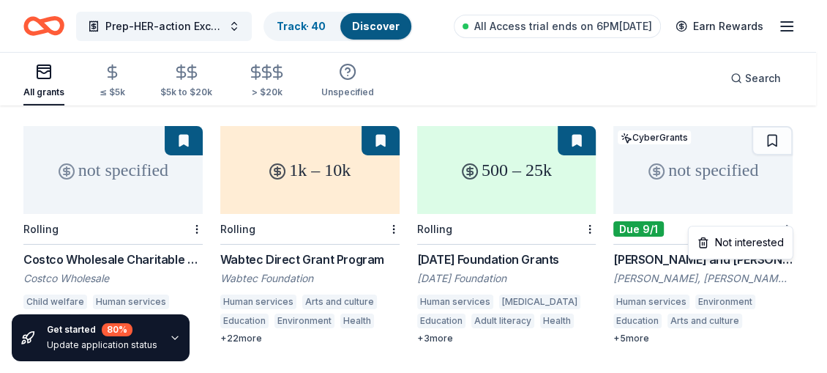
click at [763, 238] on div "Not interested" at bounding box center [741, 242] width 98 height 26
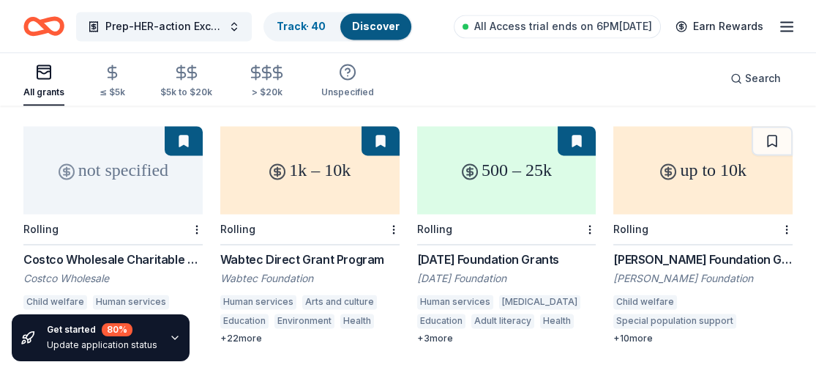
click at [694, 250] on div "Chatlos Foundation Grant" at bounding box center [703, 259] width 179 height 18
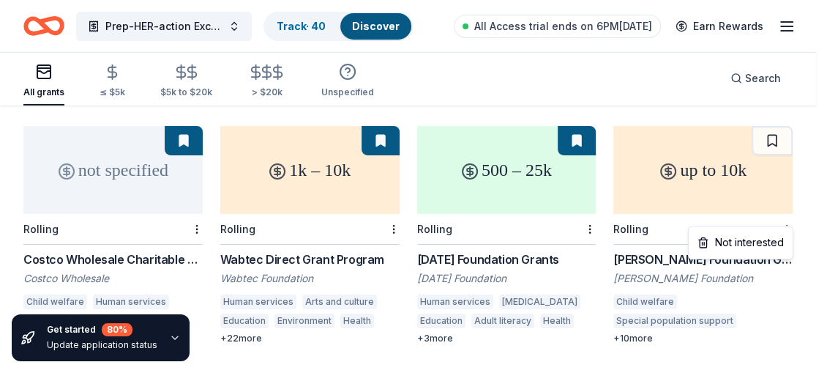
click at [746, 242] on div "Not interested" at bounding box center [741, 242] width 98 height 26
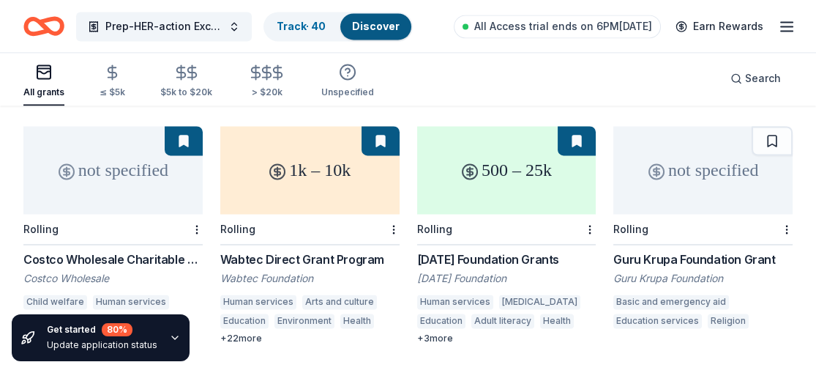
click at [779, 215] on div at bounding box center [785, 229] width 15 height 30
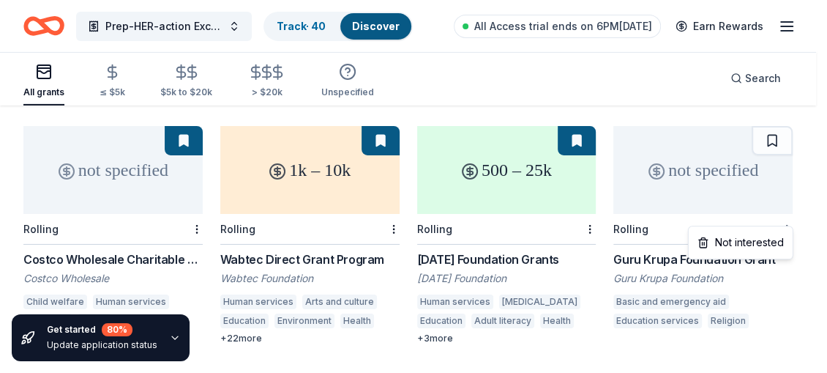
click at [759, 236] on div "Not interested" at bounding box center [741, 242] width 98 height 26
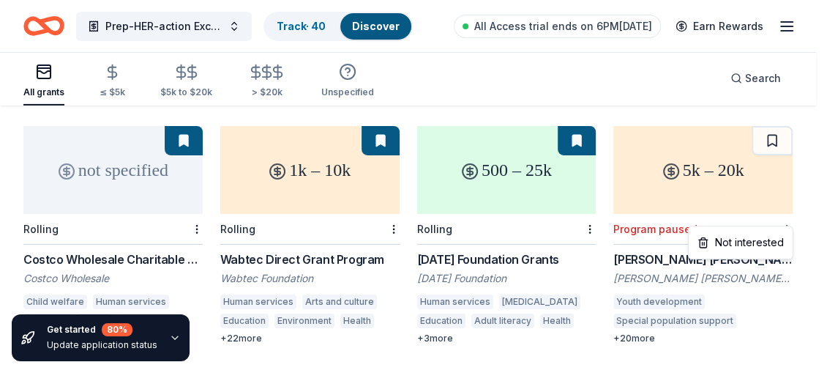
click at [765, 238] on div "Not interested" at bounding box center [741, 242] width 98 height 26
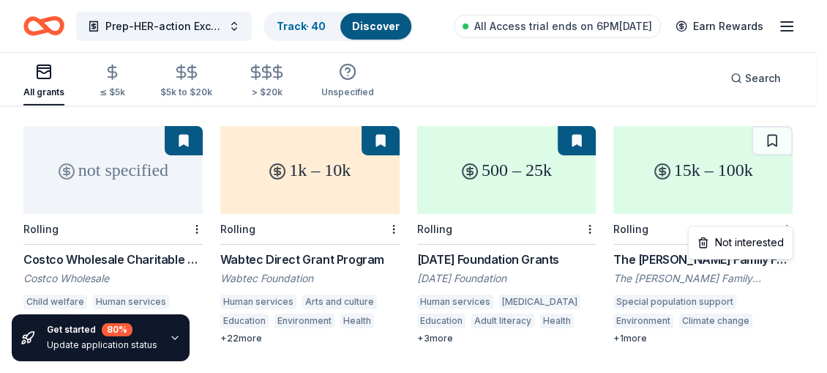
click at [760, 239] on div "Not interested" at bounding box center [741, 242] width 98 height 26
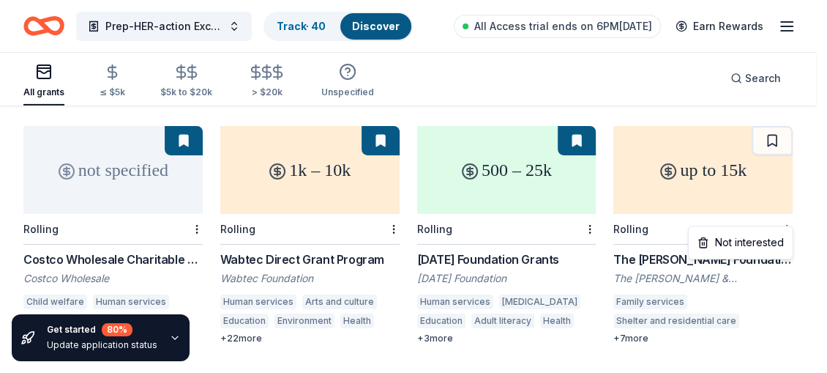
click at [756, 235] on div "Not interested" at bounding box center [741, 242] width 98 height 26
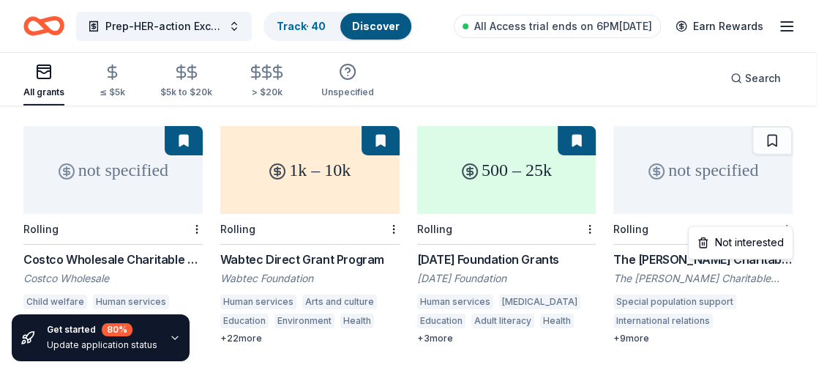
click at [761, 243] on div "Not interested" at bounding box center [741, 242] width 98 height 26
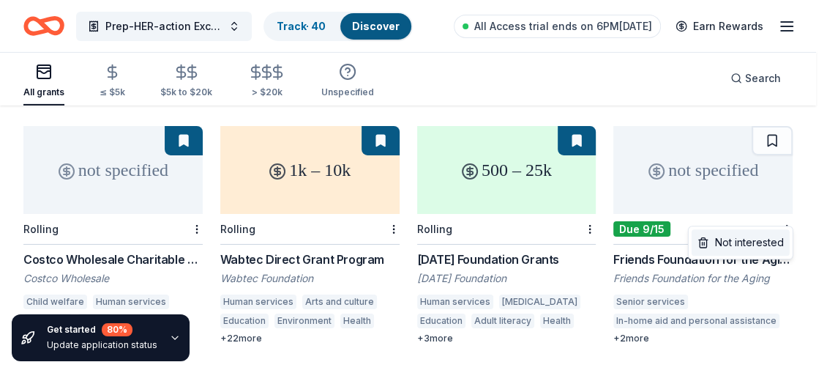
click at [760, 235] on div "Not interested" at bounding box center [741, 242] width 98 height 26
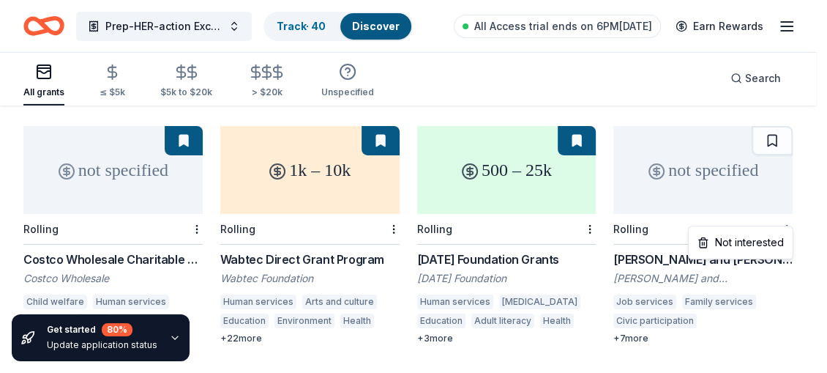
click at [756, 234] on div "Not interested" at bounding box center [741, 242] width 98 height 26
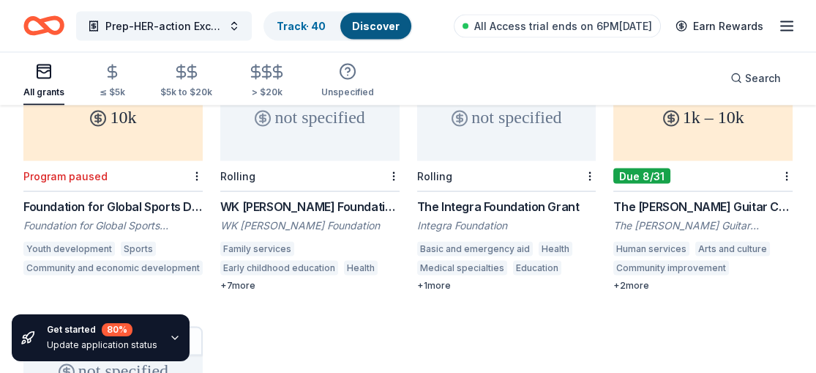
scroll to position [3490, 0]
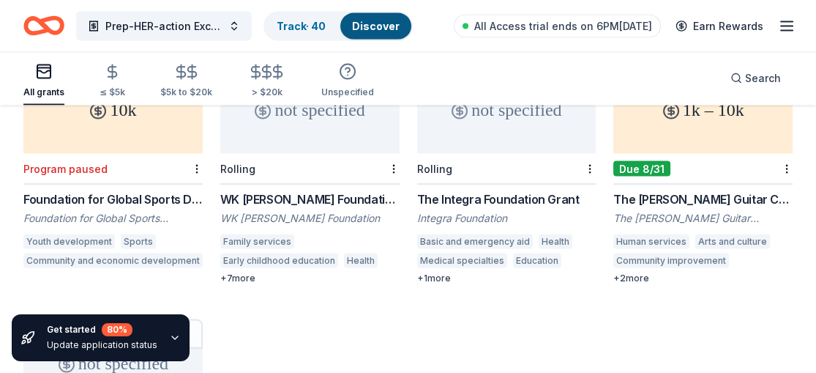
click at [300, 190] on div "WK Kellogg Foundation Grant" at bounding box center [309, 199] width 179 height 18
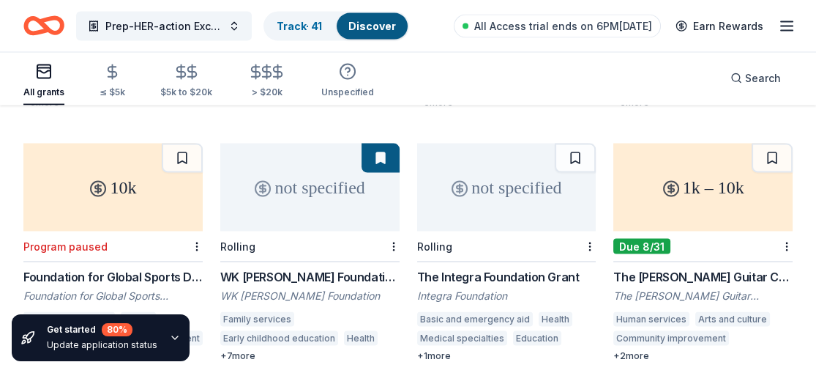
scroll to position [3442, 0]
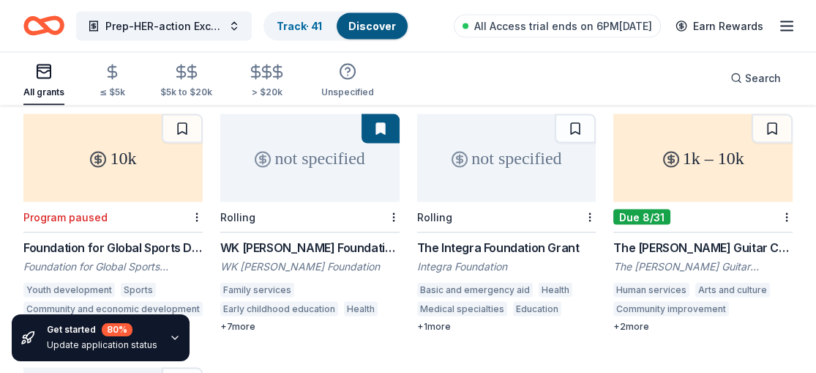
click at [564, 174] on div "not specified" at bounding box center [506, 158] width 179 height 88
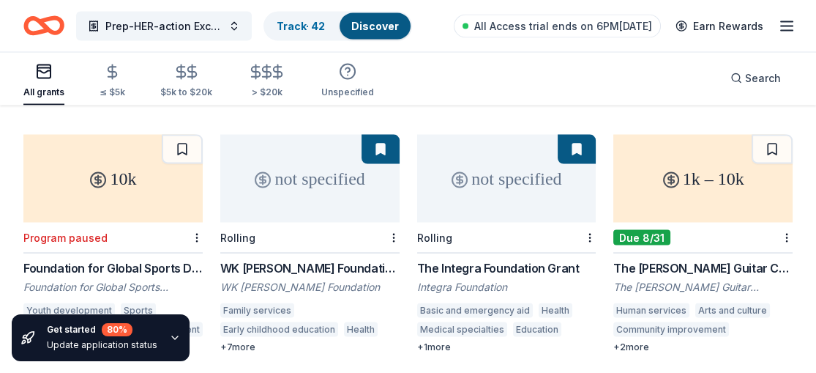
scroll to position [3371, 0]
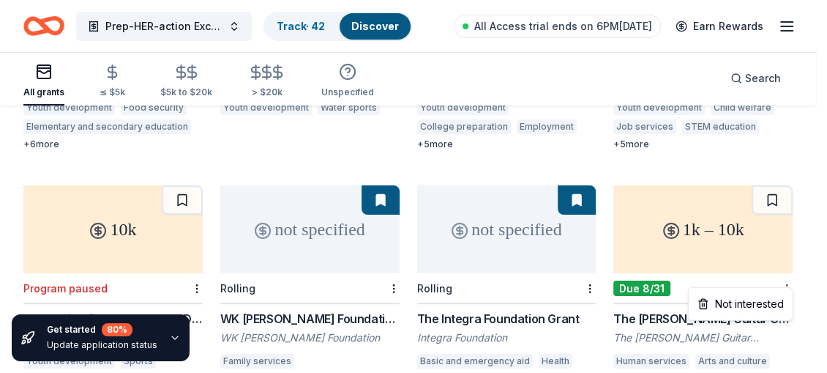
click at [765, 300] on div "Not interested" at bounding box center [741, 304] width 98 height 26
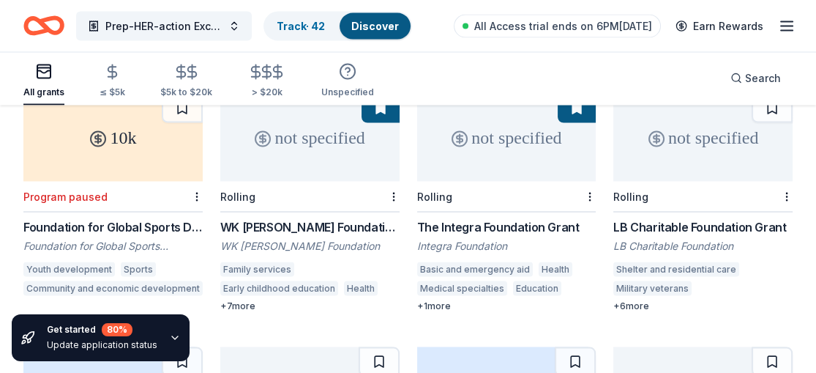
scroll to position [3430, 0]
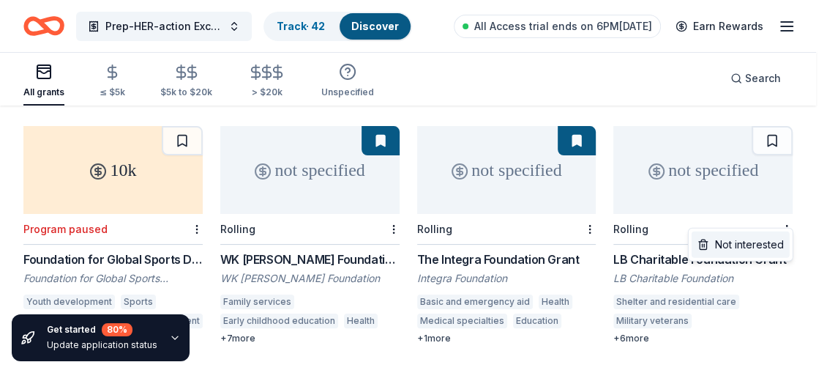
click at [767, 241] on div "Not interested" at bounding box center [741, 244] width 98 height 26
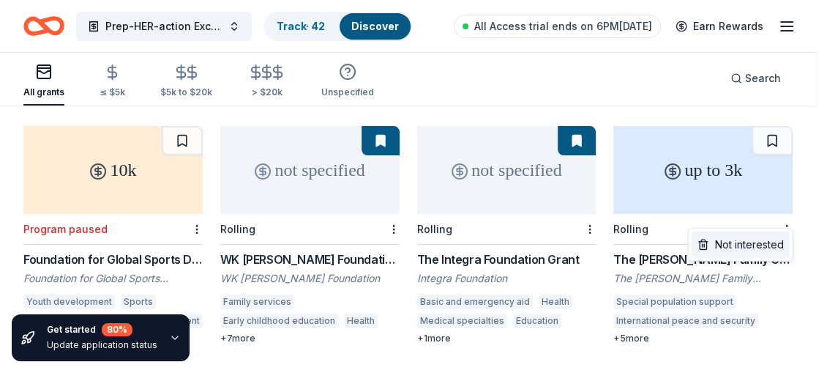
click at [764, 239] on div "Not interested" at bounding box center [741, 244] width 98 height 26
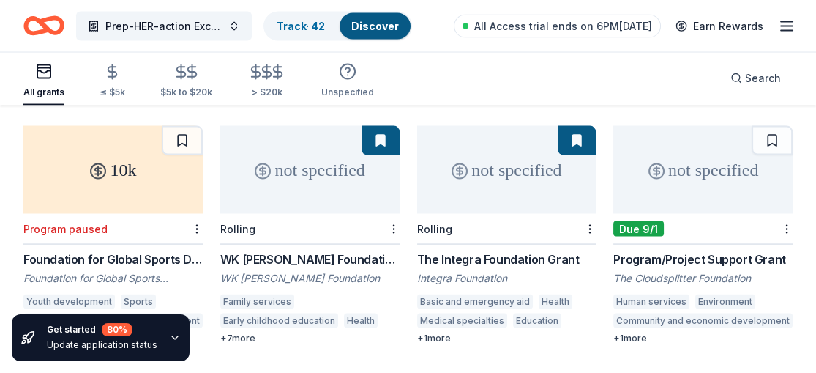
click at [732, 250] on div "Program/Project Support Grant" at bounding box center [703, 259] width 179 height 18
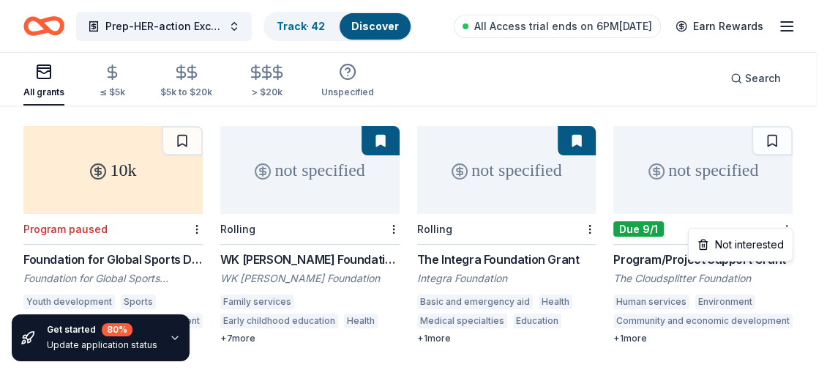
click at [754, 241] on div "Not interested" at bounding box center [741, 244] width 98 height 26
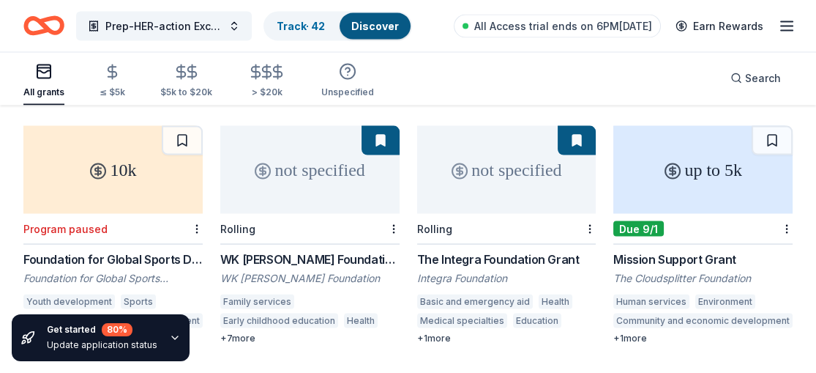
click at [702, 250] on div "Mission Support Grant" at bounding box center [703, 259] width 179 height 18
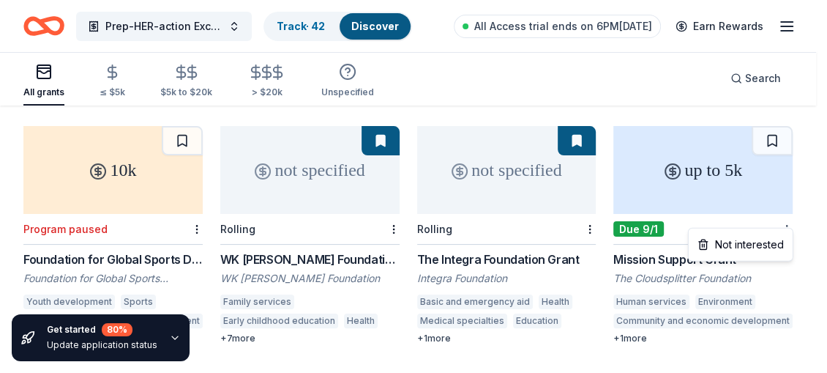
click at [765, 239] on div "Not interested" at bounding box center [741, 244] width 98 height 26
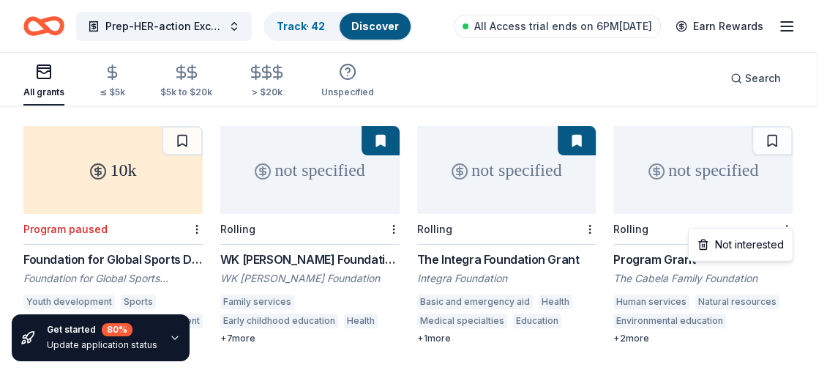
click at [743, 237] on div "Not interested" at bounding box center [741, 244] width 98 height 26
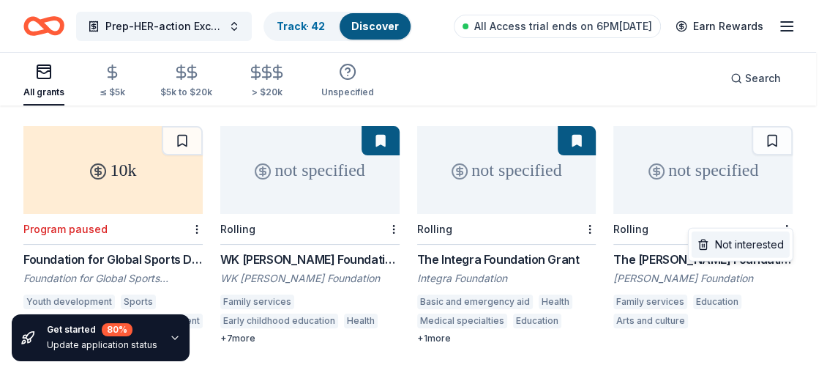
click at [759, 239] on div "Not interested" at bounding box center [741, 244] width 98 height 26
click at [760, 236] on div "Not interested" at bounding box center [741, 244] width 98 height 26
click at [757, 239] on div "Not interested" at bounding box center [741, 244] width 98 height 26
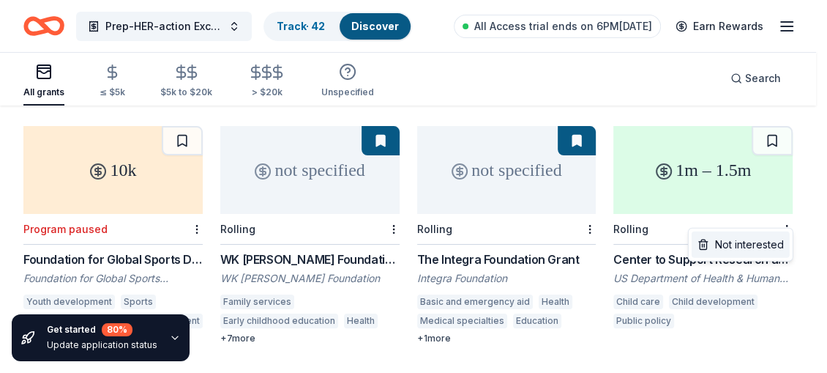
click at [767, 239] on div "Not interested" at bounding box center [741, 244] width 98 height 26
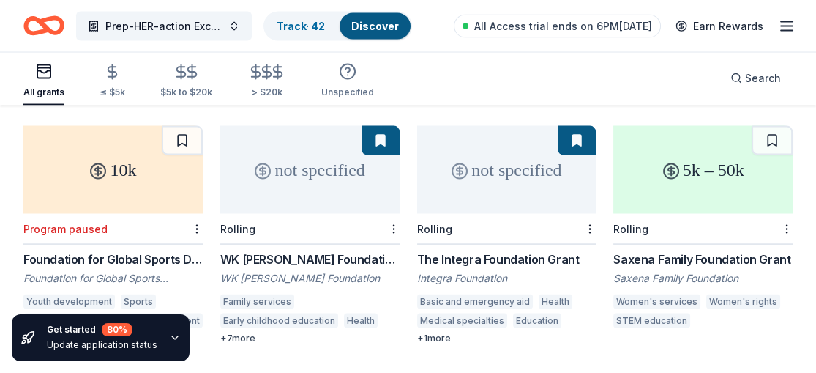
click at [695, 193] on div "5k – 50k" at bounding box center [703, 170] width 179 height 88
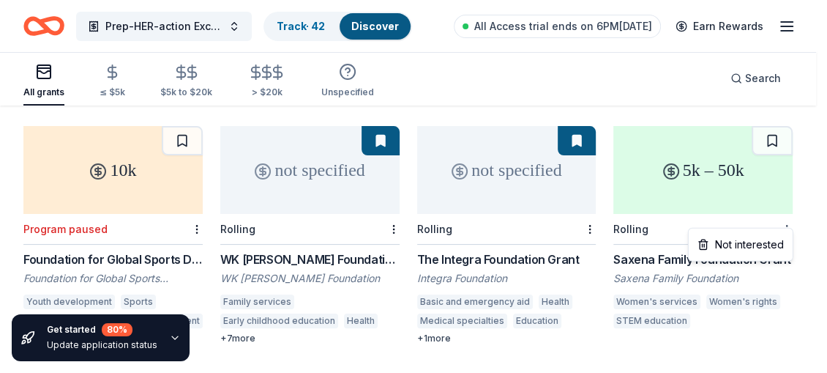
click at [763, 244] on div "Not interested" at bounding box center [741, 244] width 98 height 26
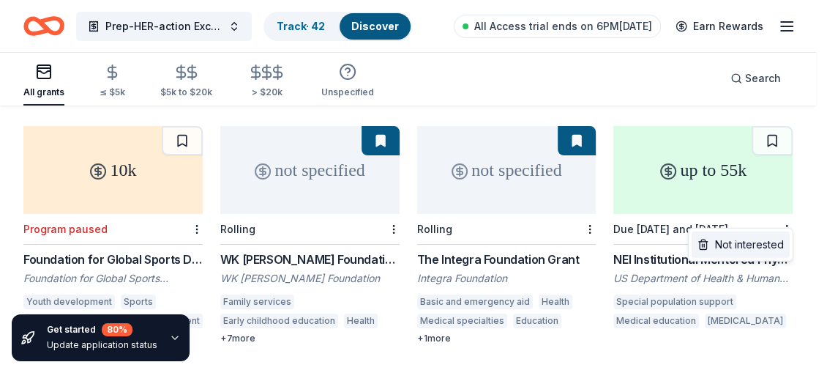
click at [762, 236] on div "Not interested" at bounding box center [741, 244] width 98 height 26
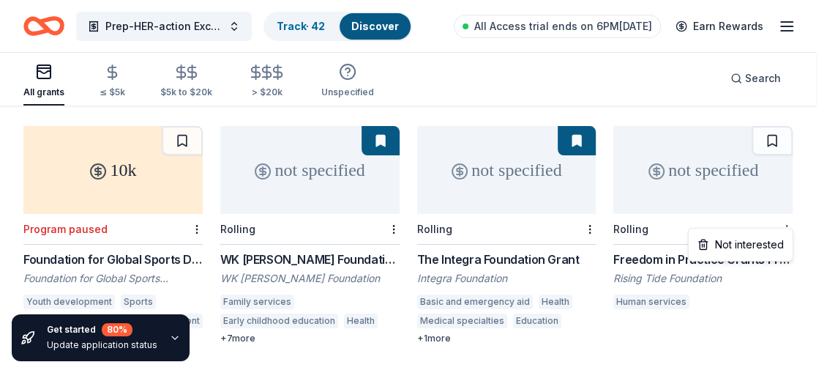
click at [764, 239] on div "Not interested" at bounding box center [741, 244] width 98 height 26
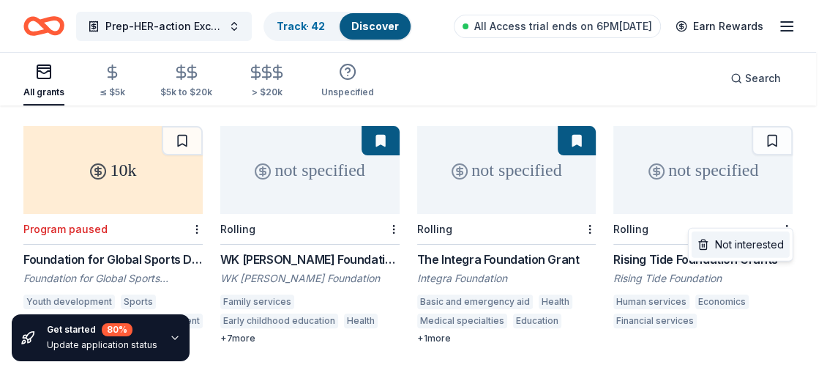
click at [770, 239] on div "Not interested" at bounding box center [741, 244] width 98 height 26
click at [763, 240] on div "Not interested" at bounding box center [741, 244] width 98 height 26
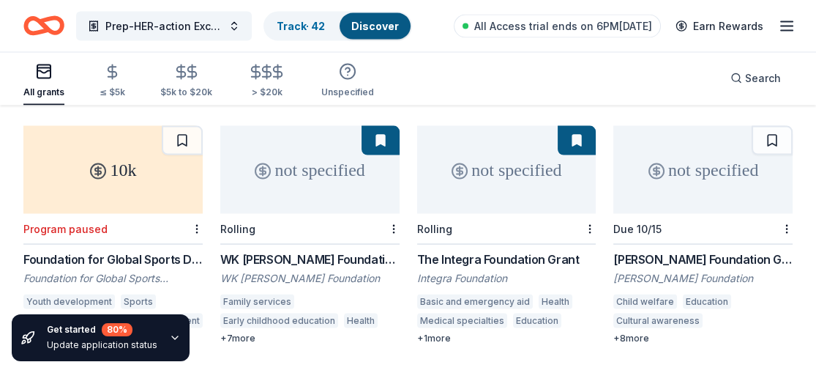
click at [693, 250] on div "Wold Foundation Grant" at bounding box center [703, 259] width 179 height 18
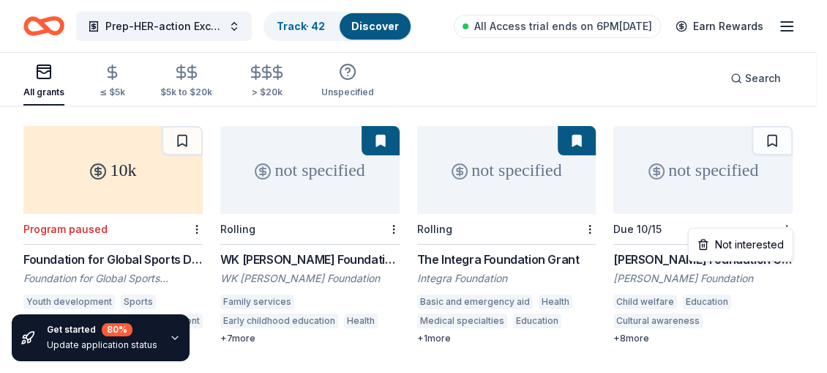
click at [757, 239] on div "Not interested" at bounding box center [741, 244] width 98 height 26
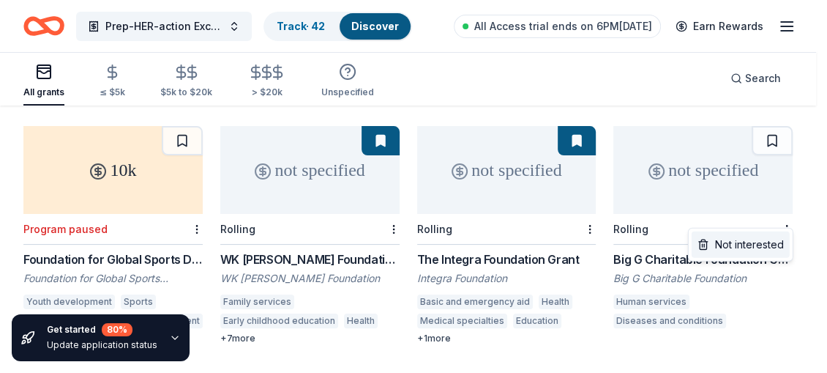
click at [744, 236] on div "Not interested" at bounding box center [741, 244] width 98 height 26
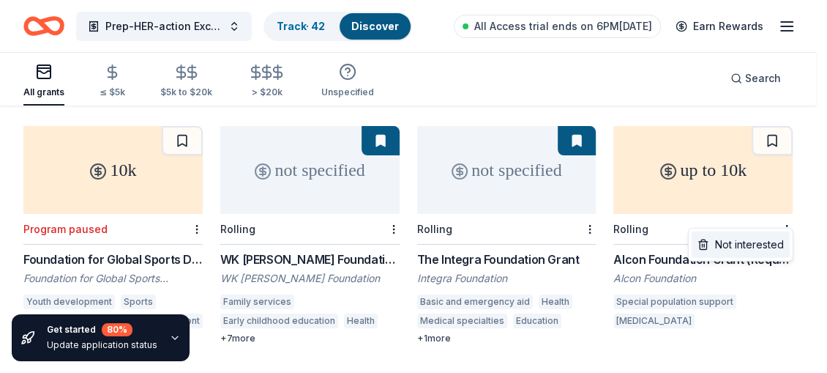
click at [770, 242] on div "Not interested" at bounding box center [741, 244] width 98 height 26
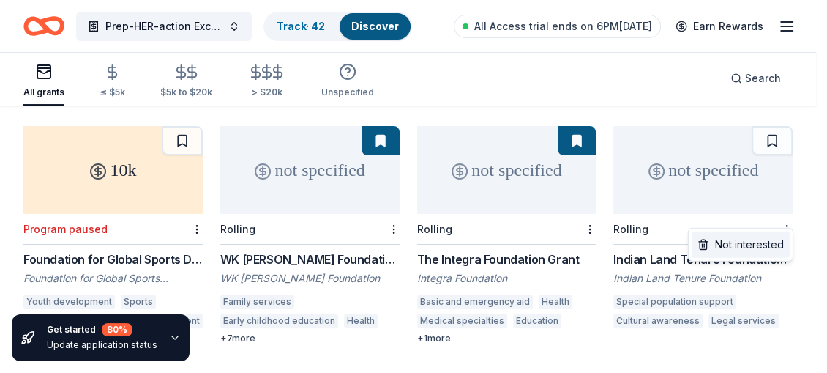
click at [772, 239] on div "Not interested" at bounding box center [741, 244] width 98 height 26
click at [774, 247] on div "Not interested" at bounding box center [741, 244] width 98 height 26
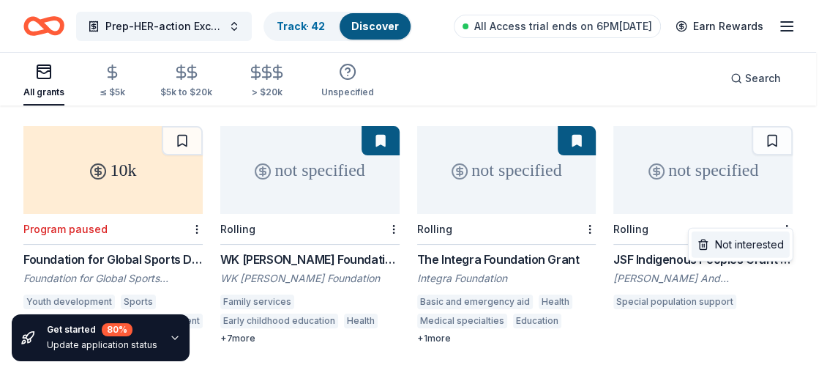
click at [763, 244] on div "Not interested" at bounding box center [741, 244] width 98 height 26
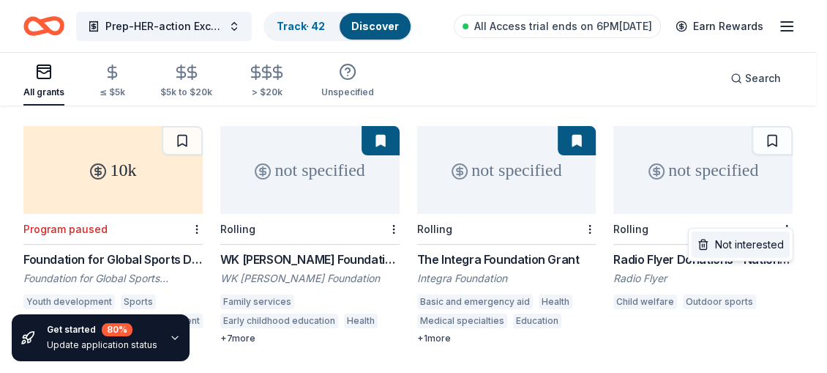
click at [758, 241] on div "Not interested" at bounding box center [741, 244] width 98 height 26
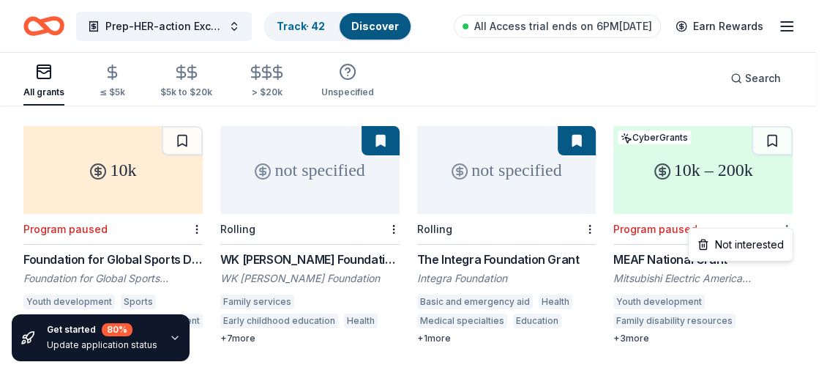
click at [769, 237] on div "Not interested" at bounding box center [741, 244] width 98 height 26
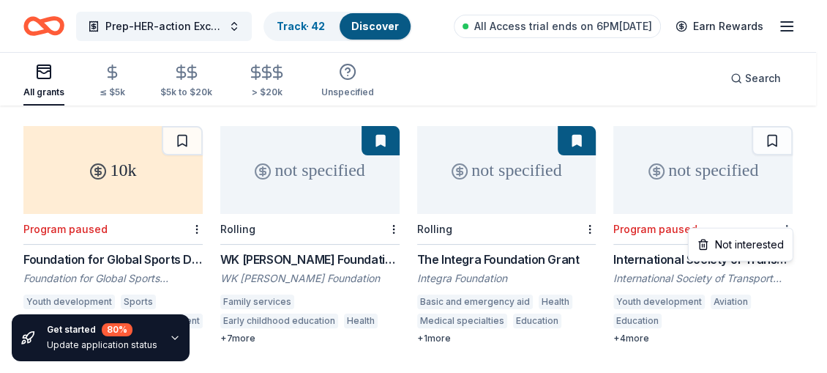
click at [764, 242] on div "Not interested" at bounding box center [741, 244] width 98 height 26
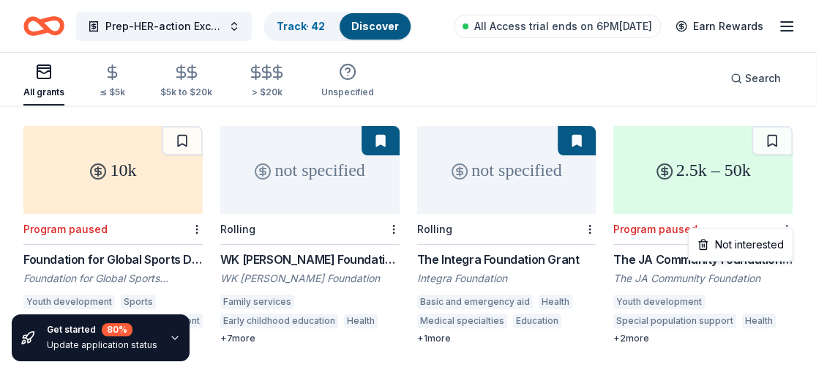
click at [767, 240] on div "Not interested" at bounding box center [741, 244] width 98 height 26
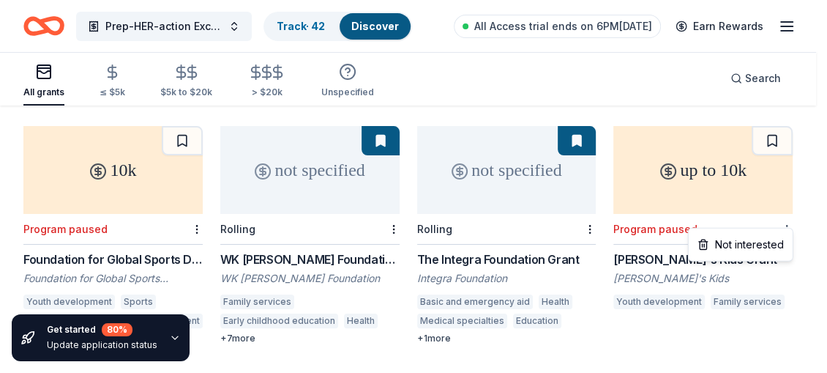
click at [765, 239] on div "Not interested" at bounding box center [741, 244] width 98 height 26
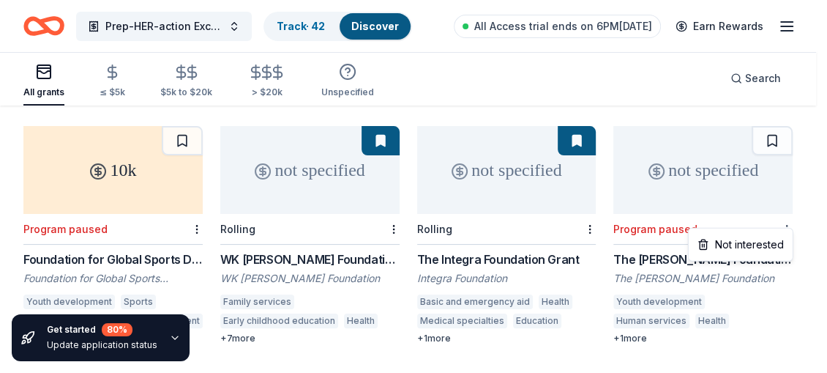
click at [765, 237] on div "Not interested" at bounding box center [741, 244] width 98 height 26
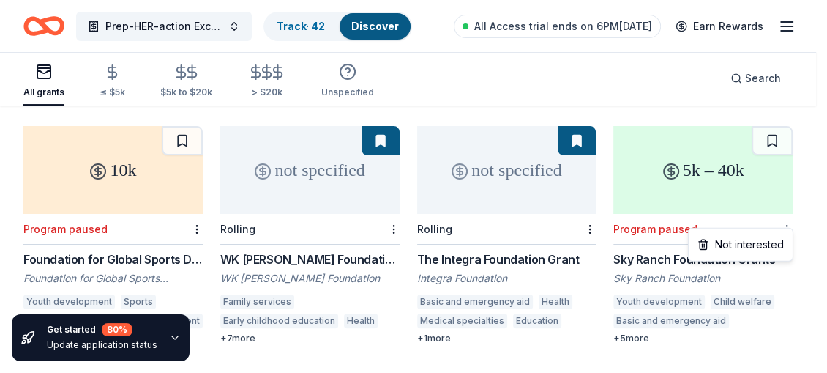
click at [765, 239] on div "Not interested" at bounding box center [741, 244] width 98 height 26
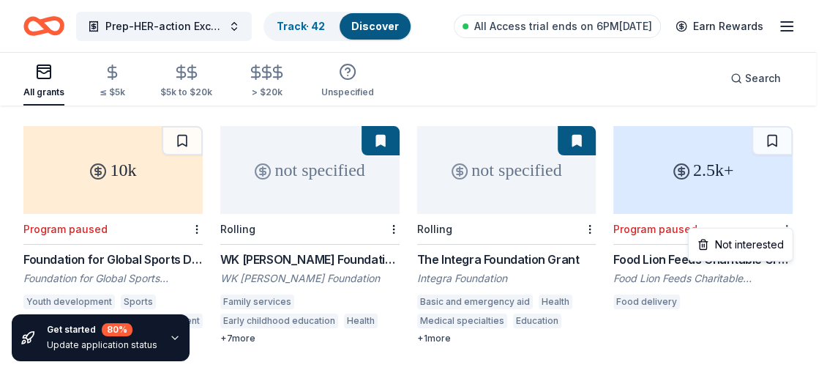
click at [765, 243] on div "Not interested" at bounding box center [741, 244] width 98 height 26
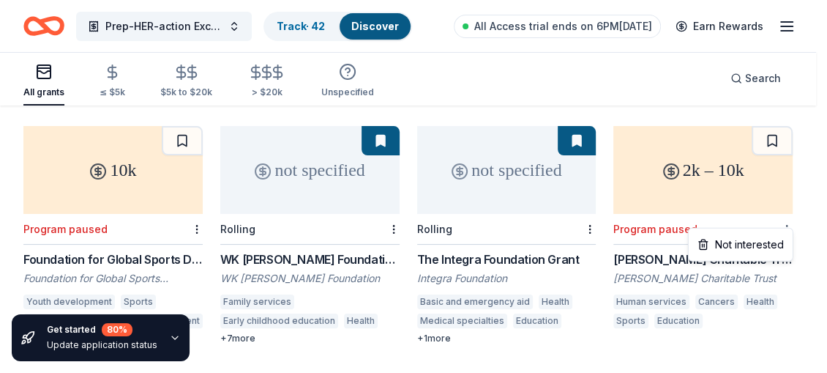
click at [761, 246] on div "Not interested" at bounding box center [741, 244] width 98 height 26
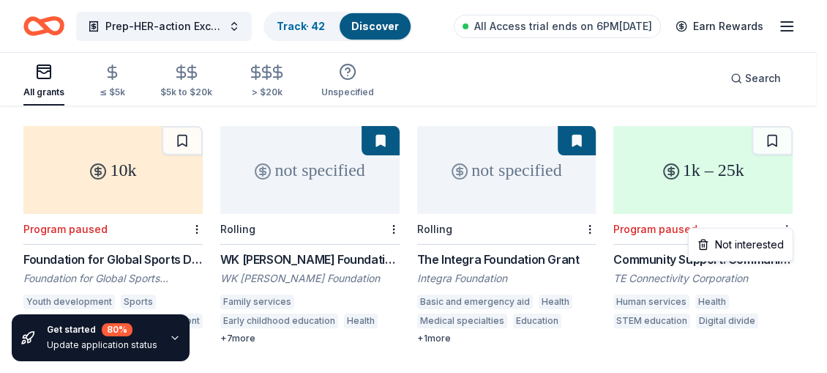
click at [765, 239] on div "Not interested" at bounding box center [741, 244] width 98 height 26
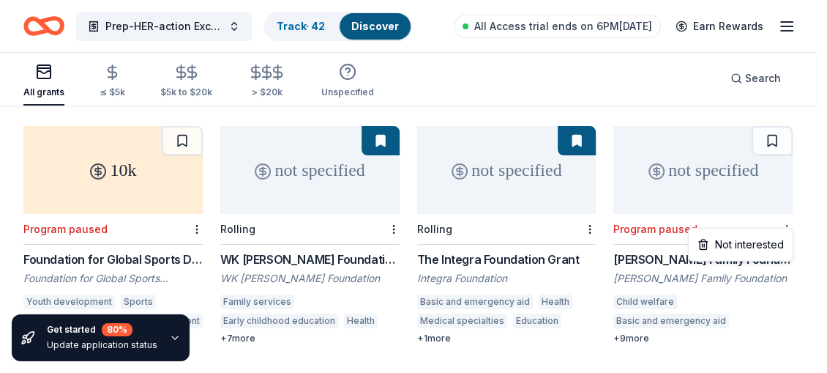
click at [779, 242] on div "Not interested" at bounding box center [741, 244] width 98 height 26
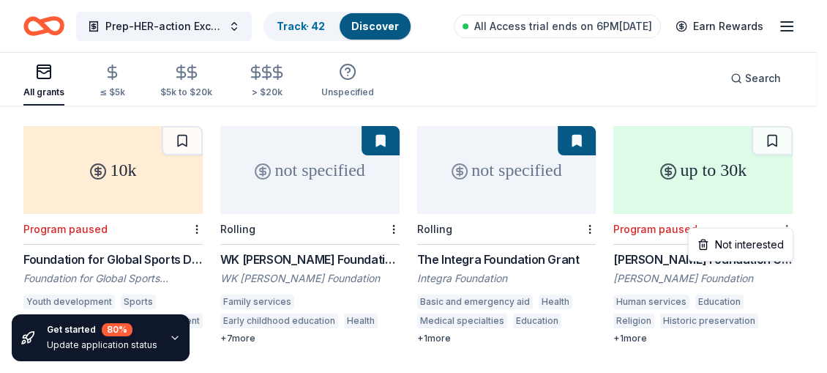
click at [759, 239] on div "Not interested" at bounding box center [741, 244] width 98 height 26
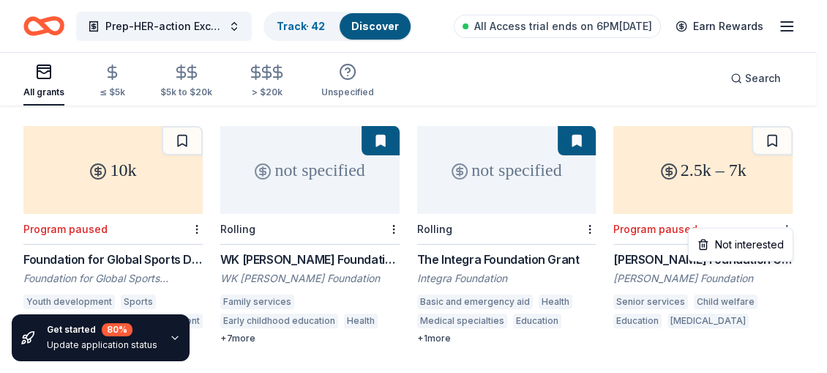
click at [760, 242] on div "Not interested" at bounding box center [741, 244] width 98 height 26
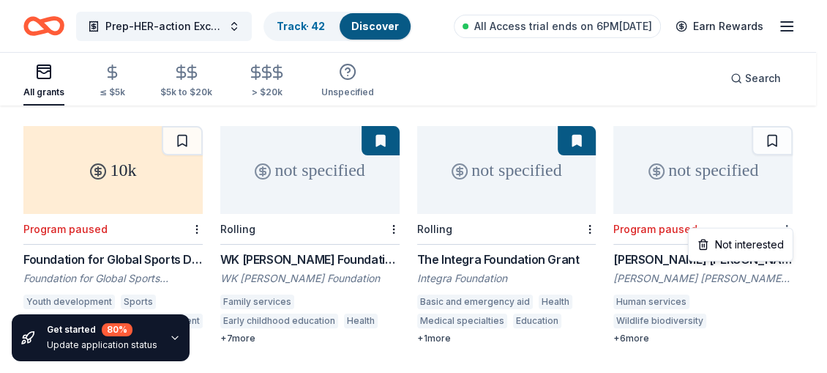
click at [759, 237] on div "Not interested" at bounding box center [741, 244] width 98 height 26
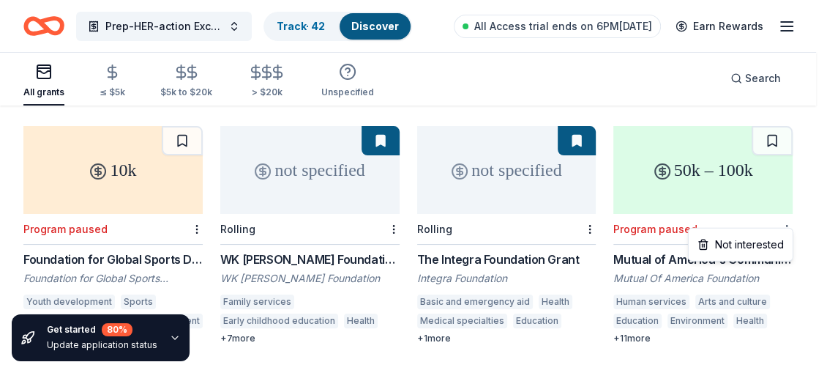
click at [767, 242] on div "Not interested" at bounding box center [741, 244] width 98 height 26
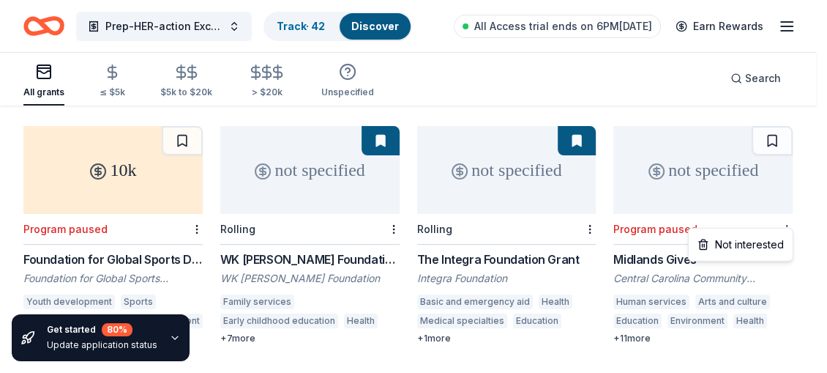
click at [756, 237] on div "Not interested" at bounding box center [741, 244] width 98 height 26
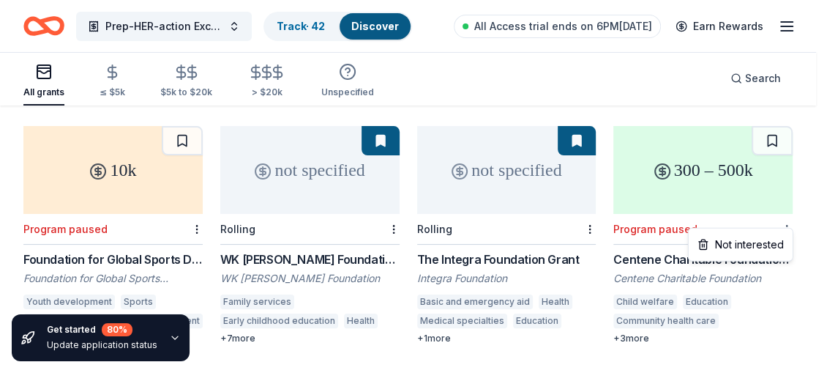
click at [757, 237] on div "Not interested" at bounding box center [741, 244] width 98 height 26
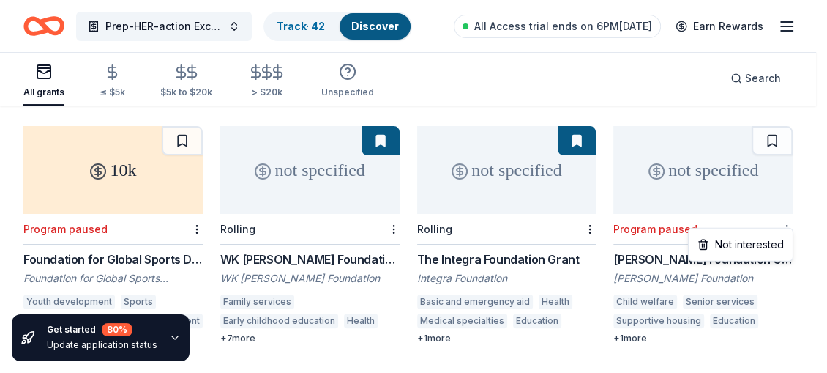
click at [756, 239] on div "Not interested" at bounding box center [741, 244] width 98 height 26
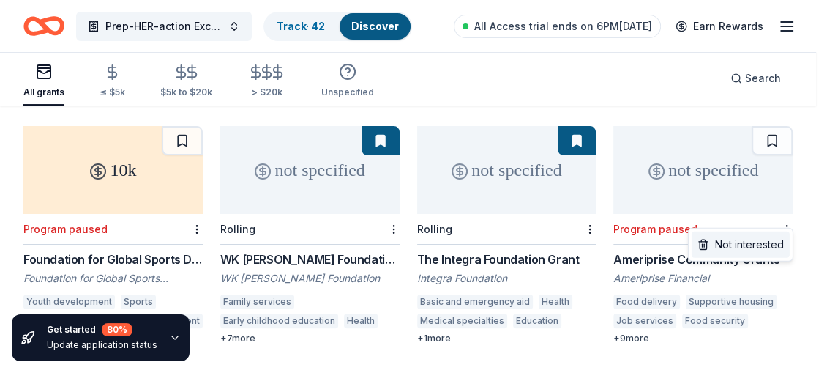
click at [763, 239] on div "Not interested" at bounding box center [741, 244] width 98 height 26
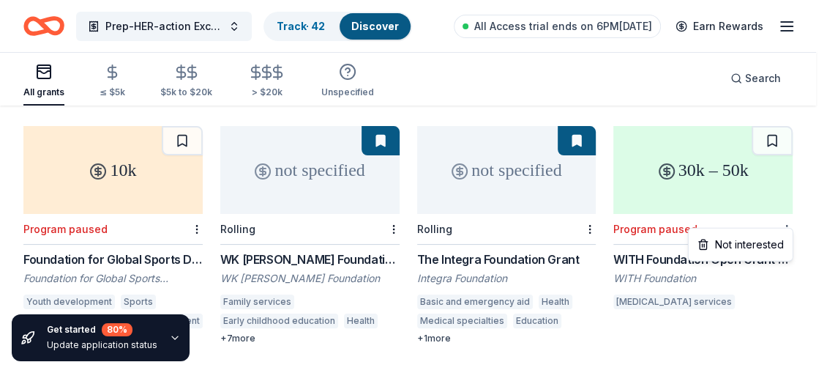
click at [763, 241] on div "Not interested" at bounding box center [741, 244] width 98 height 26
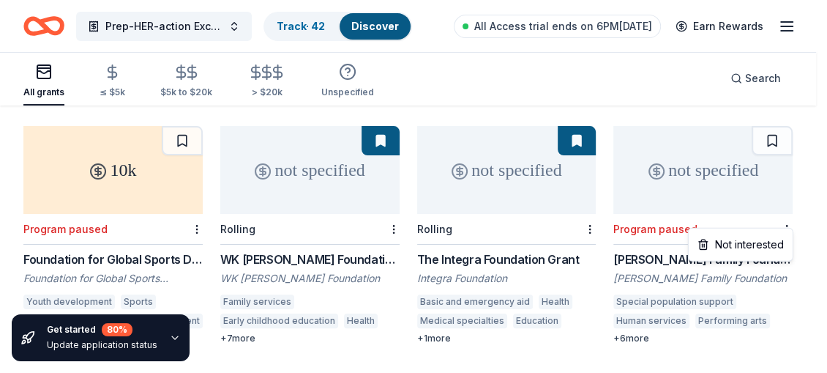
click at [754, 247] on div "Not interested" at bounding box center [741, 244] width 98 height 26
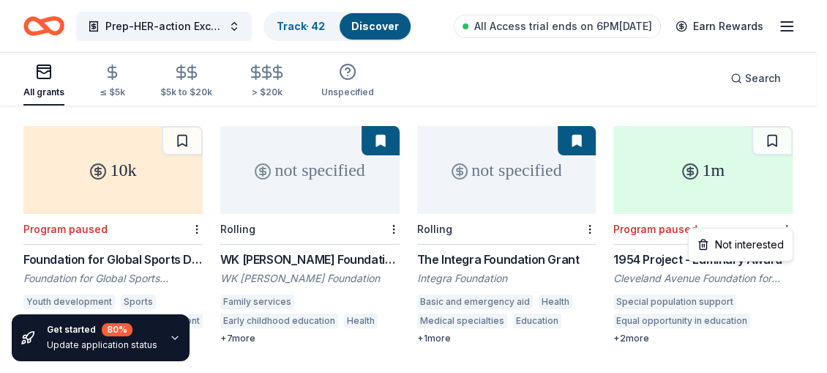
click at [763, 242] on div "Not interested" at bounding box center [741, 244] width 98 height 26
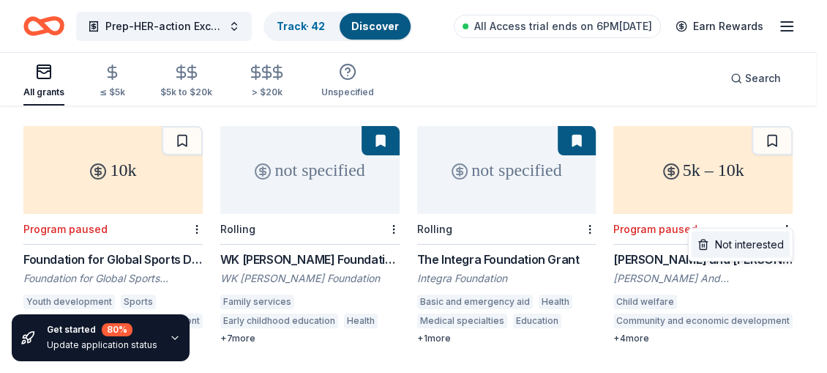
click at [765, 243] on div "Not interested" at bounding box center [741, 244] width 98 height 26
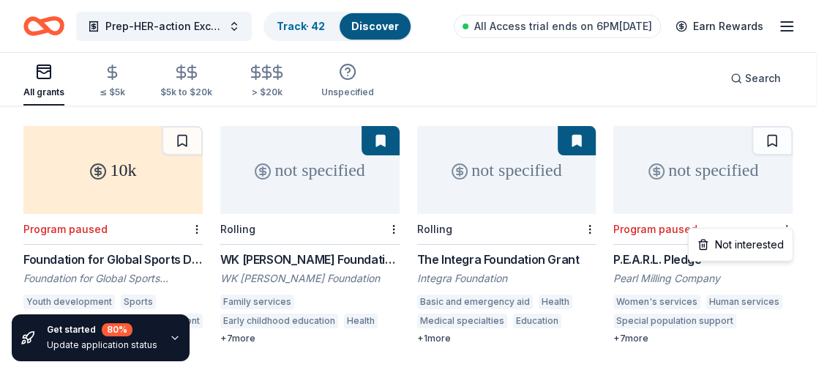
click at [760, 243] on div "Not interested" at bounding box center [741, 244] width 98 height 26
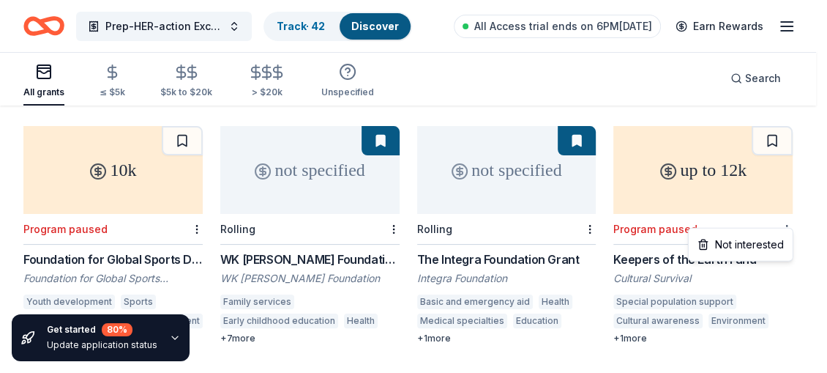
click at [765, 240] on div "Not interested" at bounding box center [741, 244] width 98 height 26
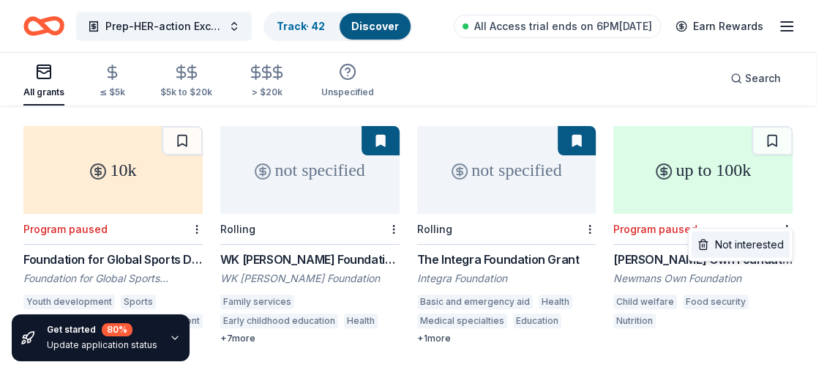
click at [768, 240] on div "Not interested" at bounding box center [741, 244] width 98 height 26
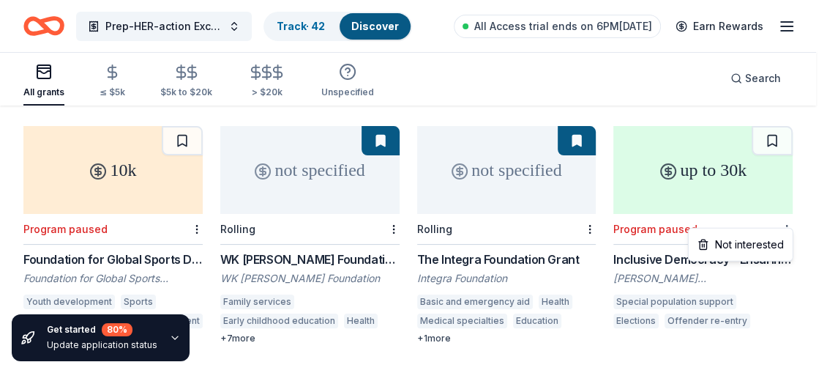
click at [770, 238] on div "Not interested" at bounding box center [741, 244] width 98 height 26
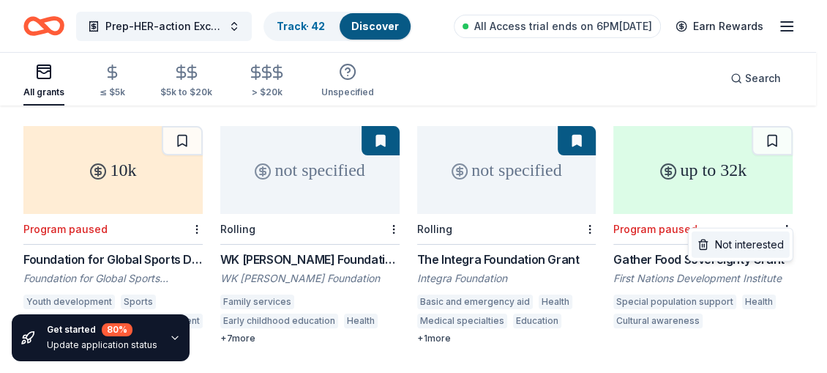
click at [767, 240] on div "Not interested" at bounding box center [741, 244] width 98 height 26
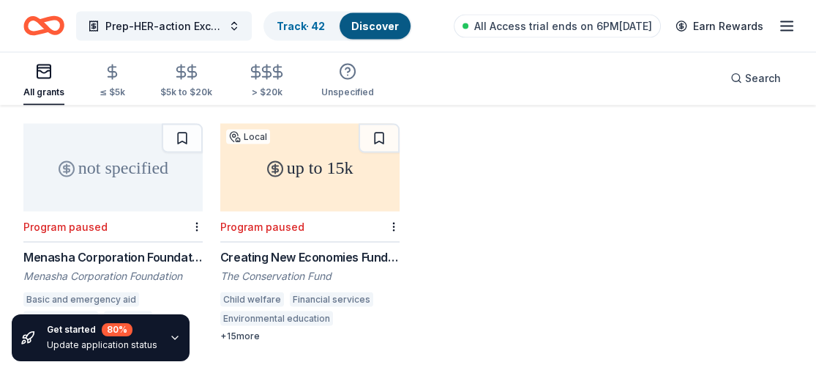
scroll to position [3723, 0]
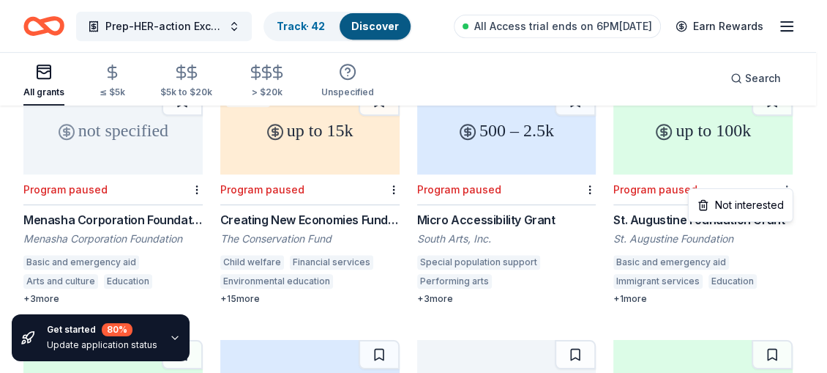
click at [770, 202] on div "Not interested" at bounding box center [741, 205] width 98 height 26
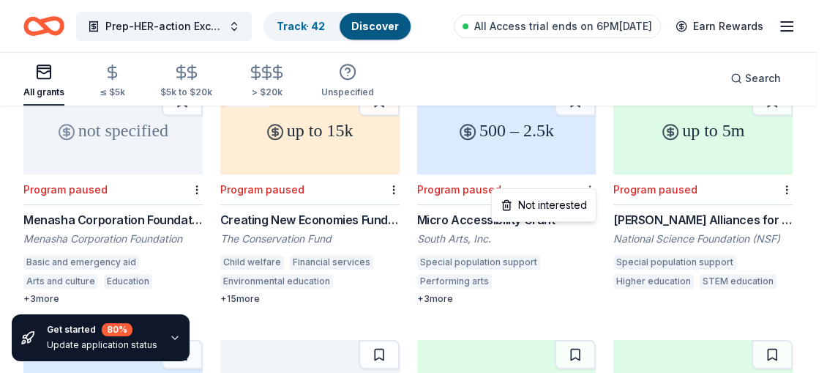
click at [565, 201] on div "Not interested" at bounding box center [544, 205] width 98 height 26
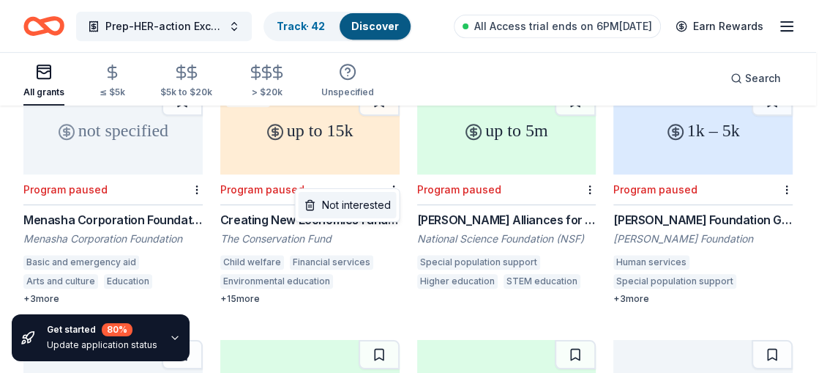
click at [378, 198] on div "Not interested" at bounding box center [347, 205] width 98 height 26
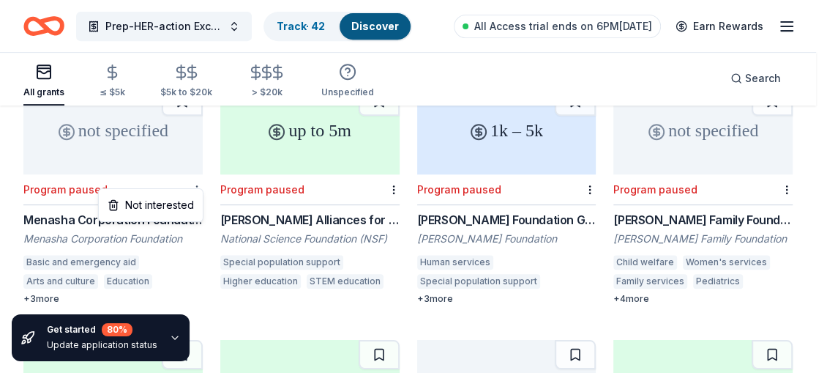
click at [181, 206] on div "Not interested" at bounding box center [151, 205] width 98 height 26
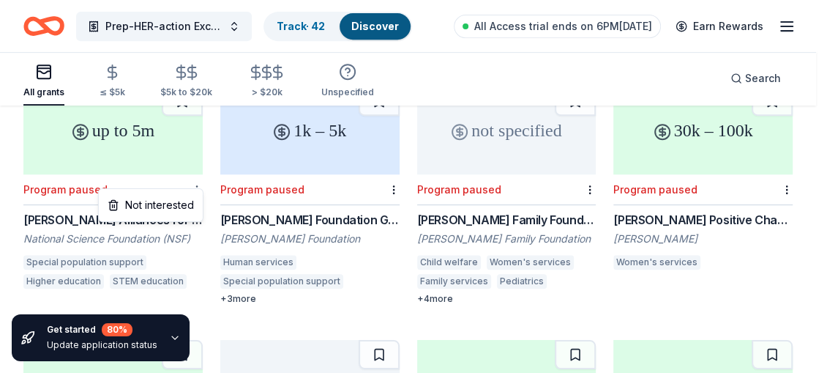
click at [187, 200] on div "Not interested" at bounding box center [151, 205] width 98 height 26
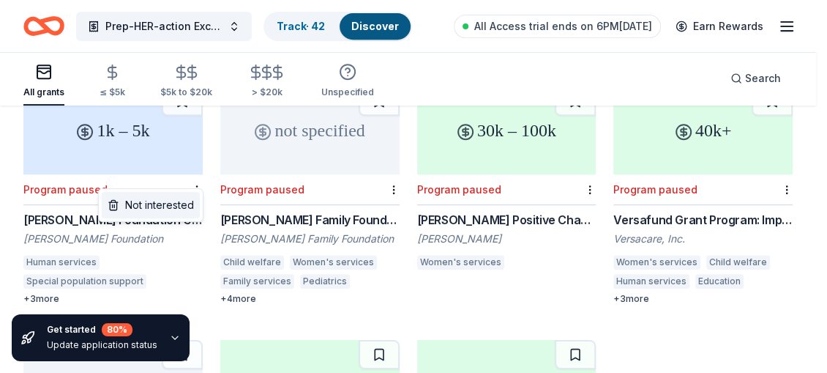
click at [185, 199] on div "Not interested" at bounding box center [151, 205] width 98 height 26
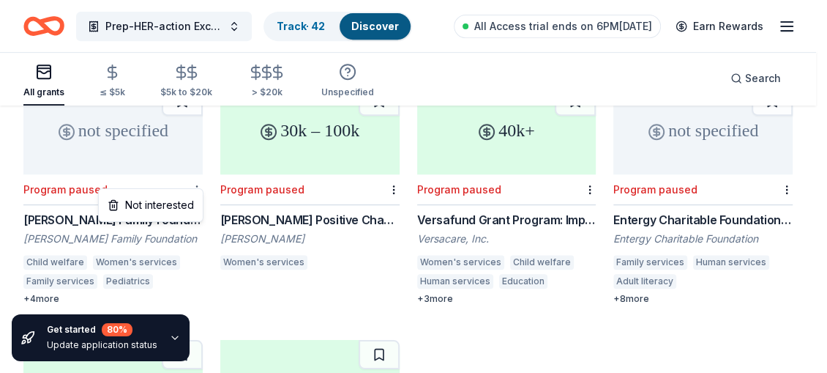
click at [192, 202] on div "Not interested" at bounding box center [151, 205] width 98 height 26
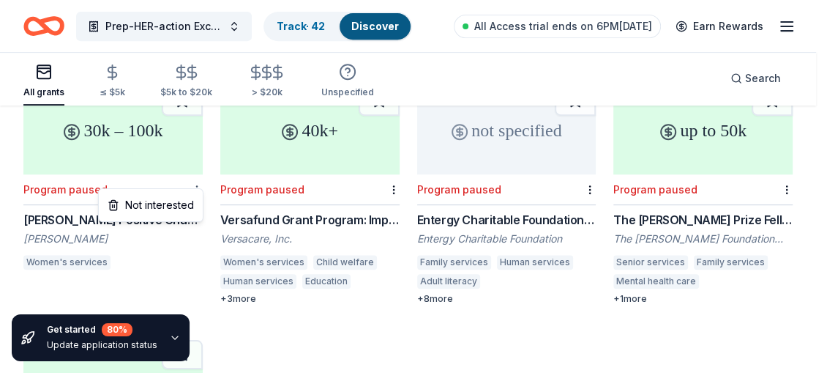
click at [185, 203] on div "Not interested" at bounding box center [151, 205] width 98 height 26
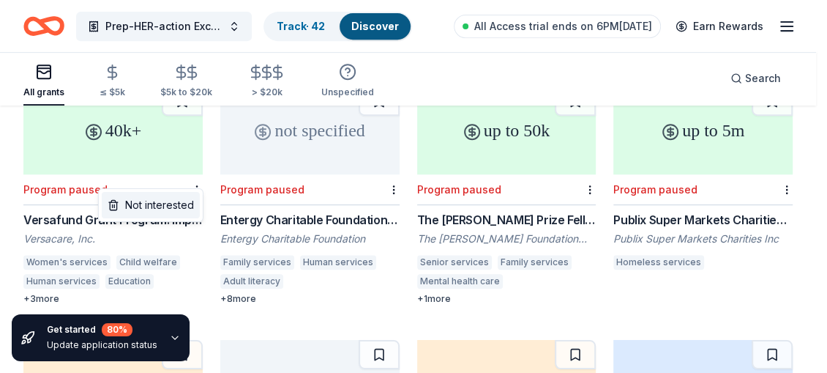
click at [184, 202] on div "Not interested" at bounding box center [151, 205] width 98 height 26
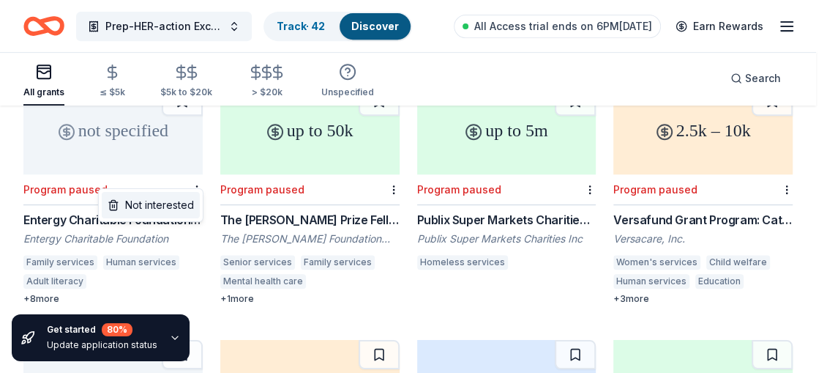
click at [187, 200] on div "Not interested" at bounding box center [151, 205] width 98 height 26
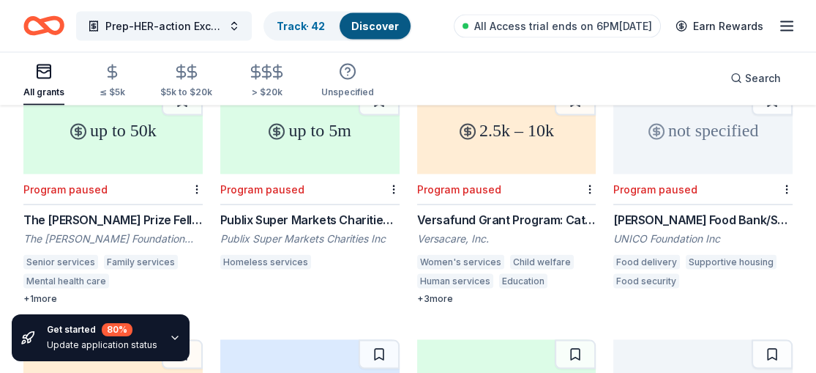
click at [306, 211] on div "Publix Super Markets Charities Grant Program: Housing and Shelter Programs" at bounding box center [309, 220] width 179 height 18
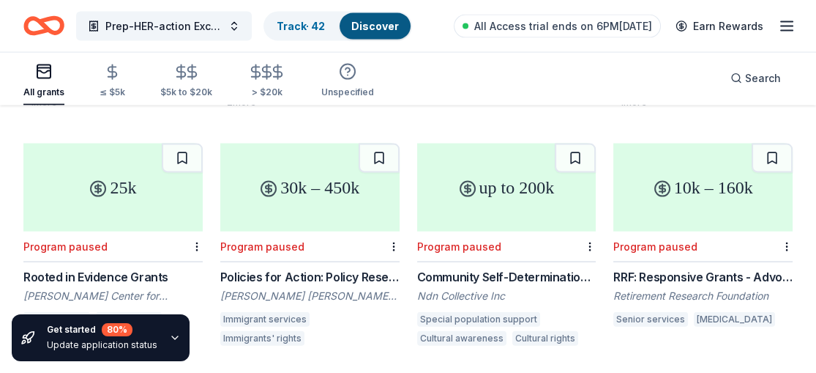
scroll to position [10486, 0]
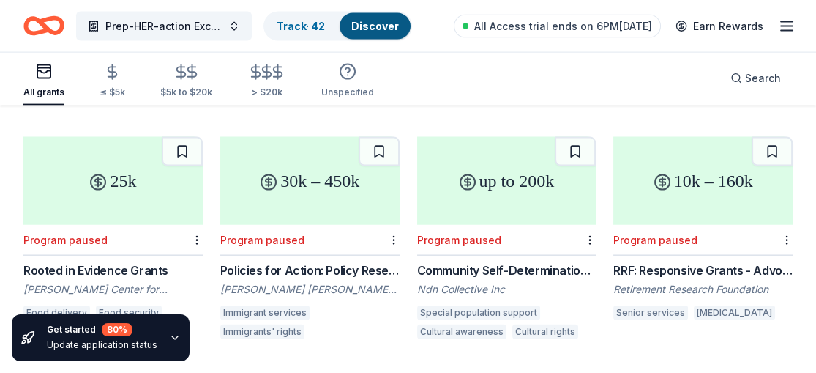
click at [48, 83] on div "All grants" at bounding box center [43, 80] width 41 height 35
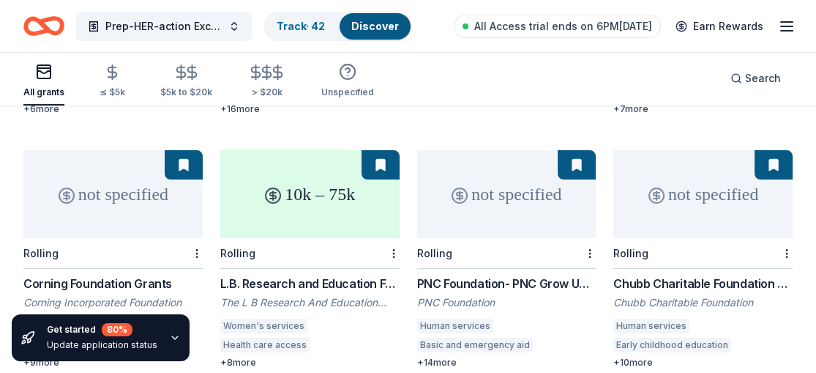
scroll to position [0, 0]
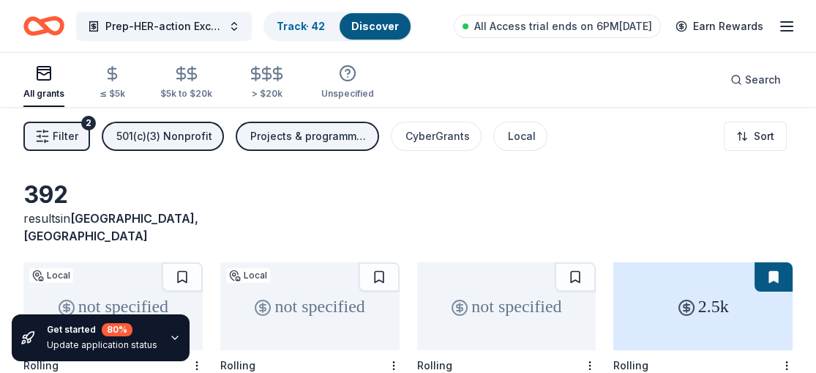
click at [351, 134] on div "Projects & programming, Education, General operations" at bounding box center [308, 136] width 117 height 18
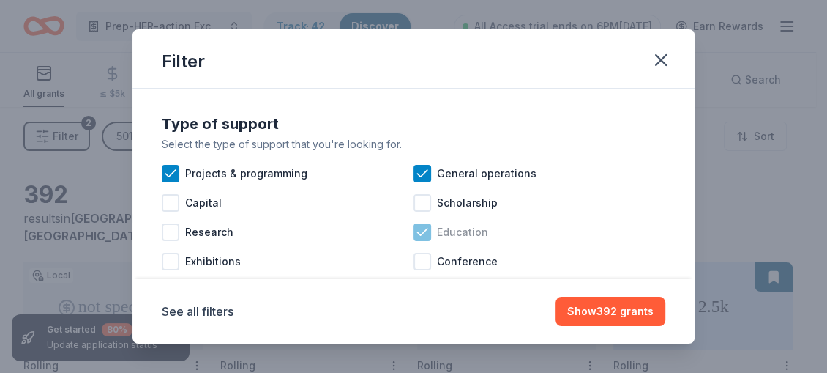
click at [417, 232] on icon at bounding box center [422, 231] width 10 height 7
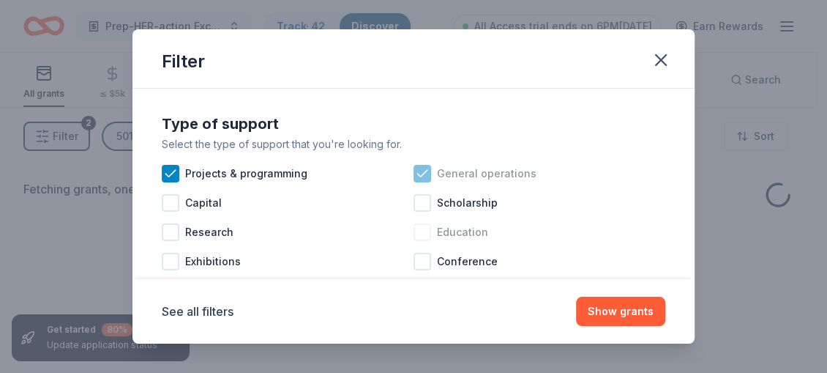
click at [417, 178] on icon at bounding box center [422, 173] width 15 height 15
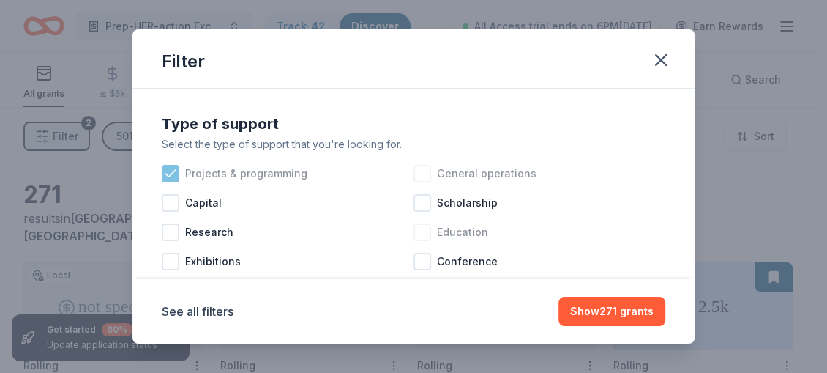
click at [176, 175] on icon at bounding box center [170, 173] width 15 height 15
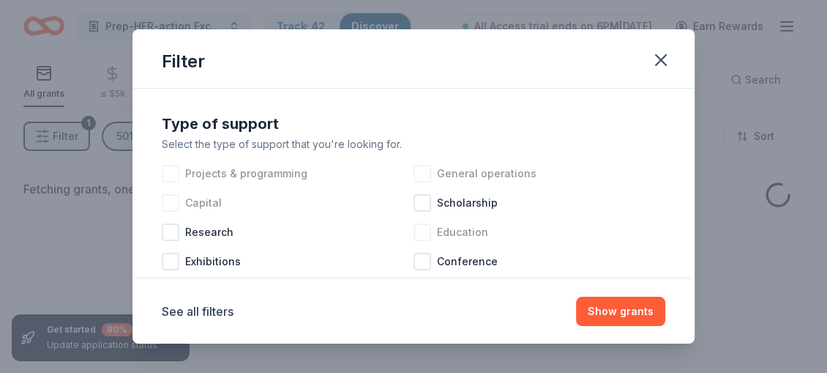
click at [171, 198] on div at bounding box center [171, 203] width 18 height 18
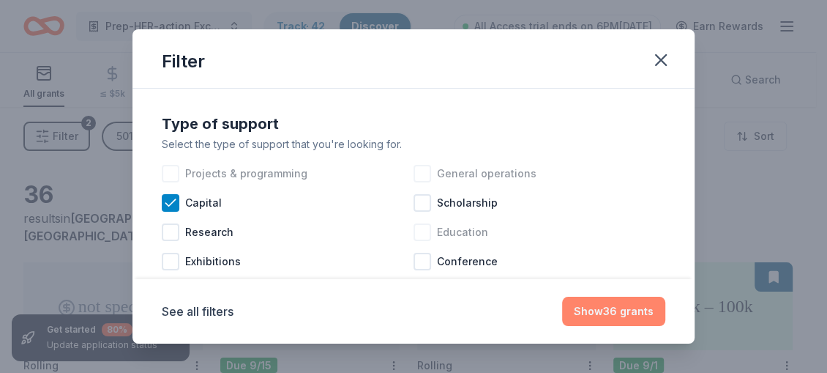
click at [608, 308] on button "Show 36 grants" at bounding box center [613, 311] width 103 height 29
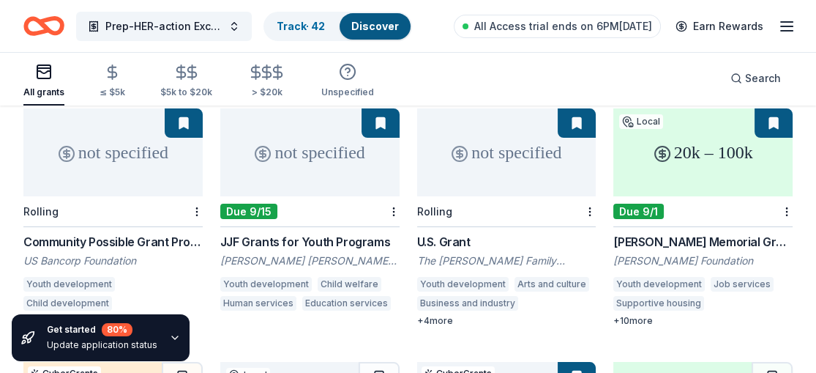
scroll to position [160, 0]
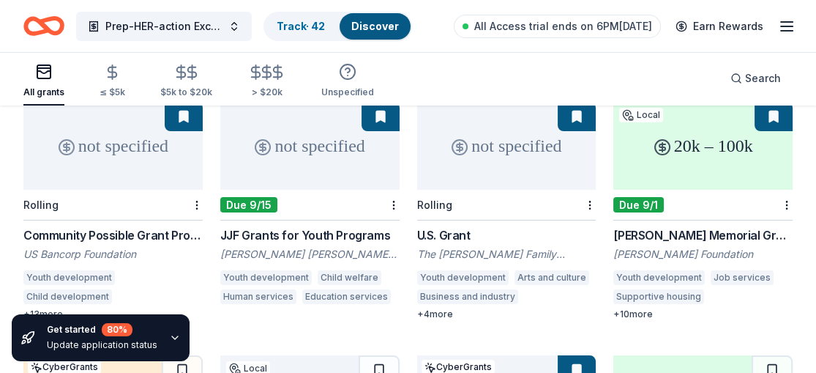
click at [106, 226] on div "Community Possible Grant Program: Play, Work, & Home Grants" at bounding box center [112, 235] width 179 height 18
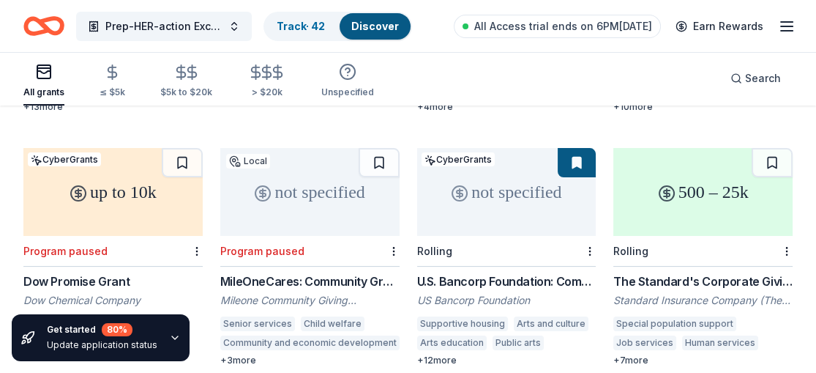
scroll to position [373, 0]
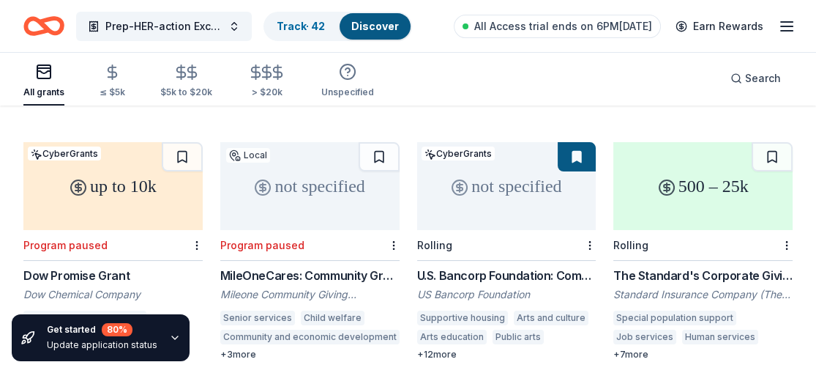
click at [705, 267] on div "The Standard's Corporate Giving Program Standard Insurance Company (The Standar…" at bounding box center [703, 314] width 179 height 94
click at [709, 199] on div "500 – 25k" at bounding box center [703, 186] width 179 height 88
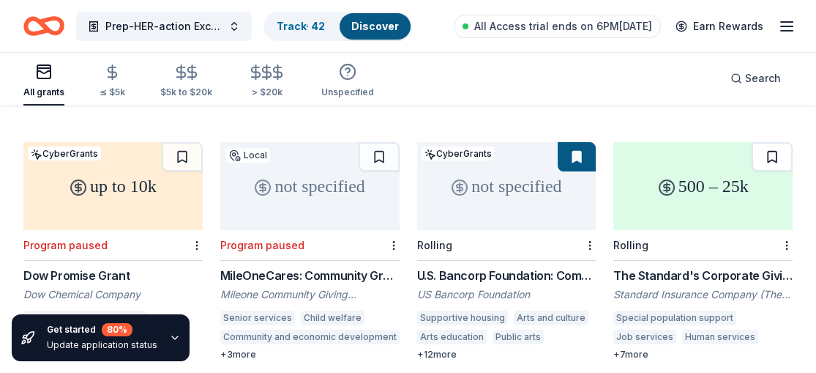
click at [771, 142] on button at bounding box center [772, 156] width 41 height 29
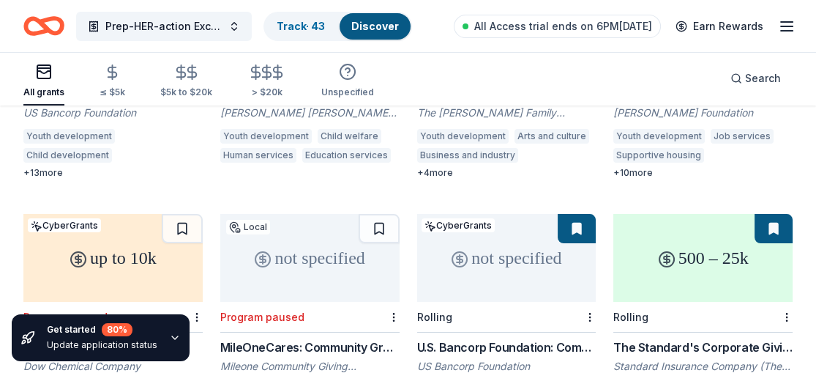
scroll to position [298, 0]
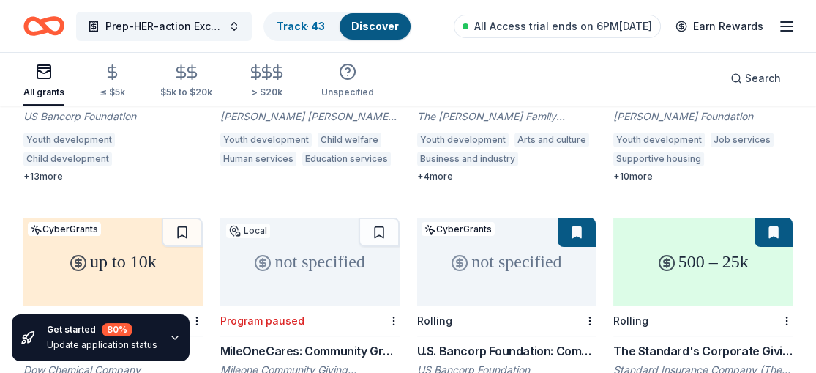
click at [713, 255] on div "500 – 25k" at bounding box center [703, 261] width 179 height 88
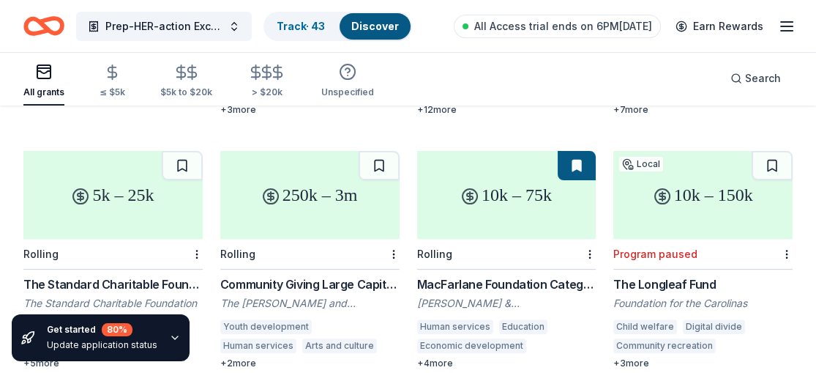
scroll to position [610, 0]
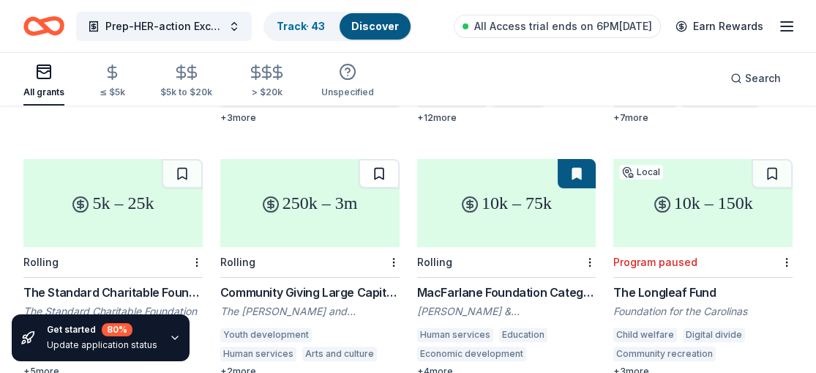
drag, startPoint x: 825, startPoint y: 276, endPoint x: 380, endPoint y: 156, distance: 461.1
click at [380, 159] on button at bounding box center [379, 173] width 41 height 29
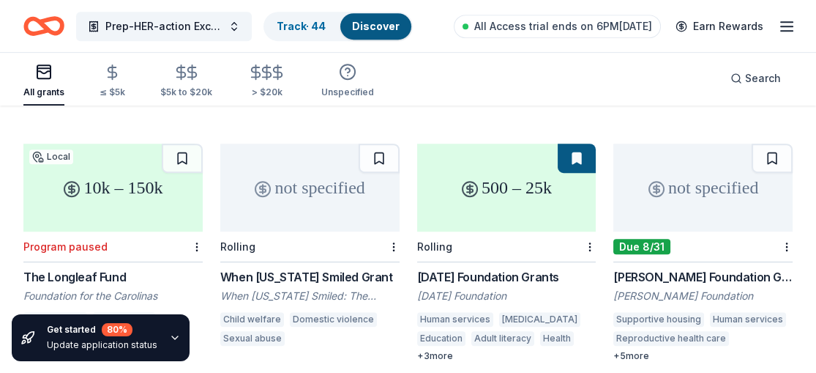
scroll to position [861, 0]
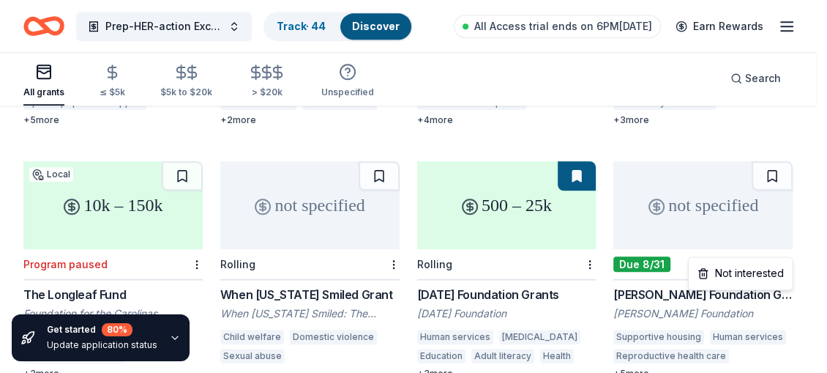
click at [766, 268] on div "Not interested" at bounding box center [741, 273] width 98 height 26
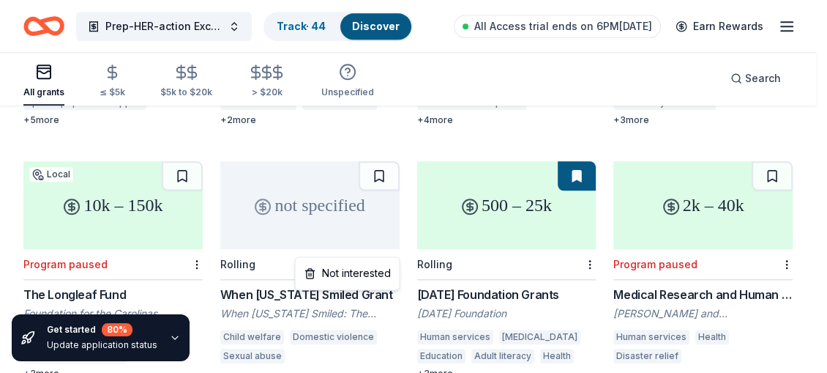
click at [360, 268] on div "Not interested" at bounding box center [347, 273] width 98 height 26
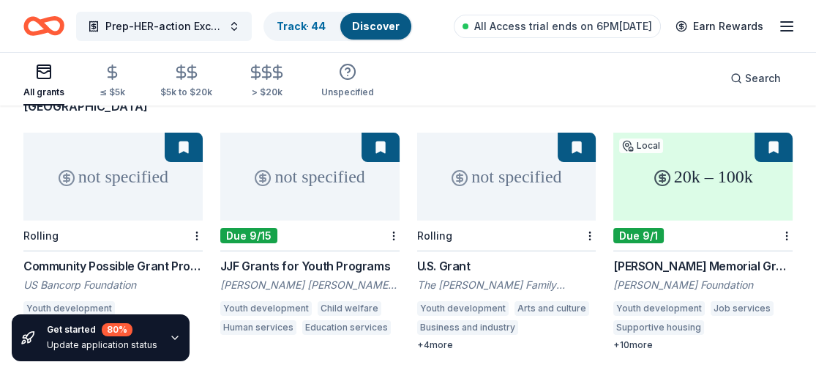
scroll to position [147, 0]
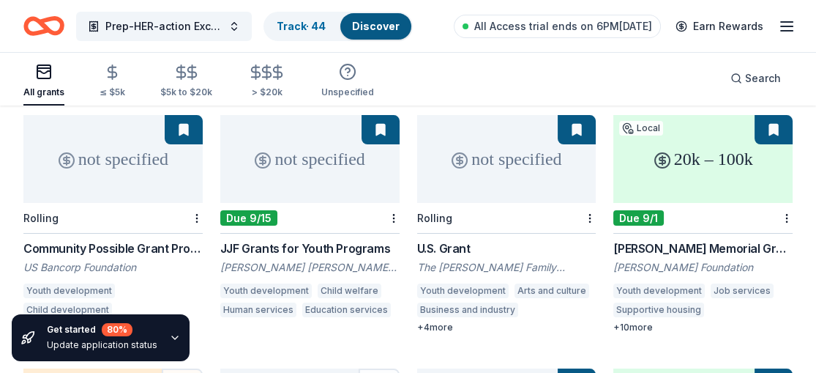
click at [496, 260] on div "The H. Hovnanian Family Foundation" at bounding box center [506, 267] width 179 height 15
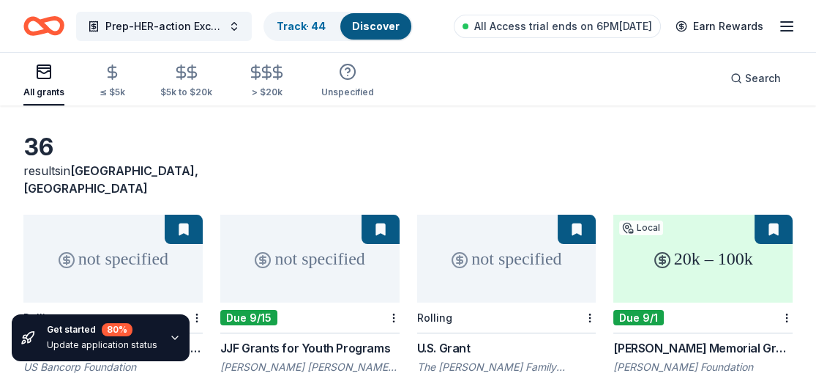
scroll to position [0, 0]
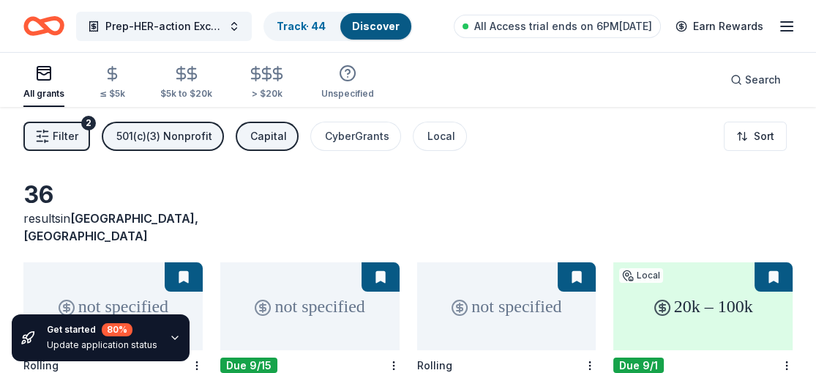
click at [52, 92] on div "All grants" at bounding box center [43, 94] width 41 height 12
click at [174, 137] on div "501(c)(3) Nonprofit" at bounding box center [164, 136] width 96 height 18
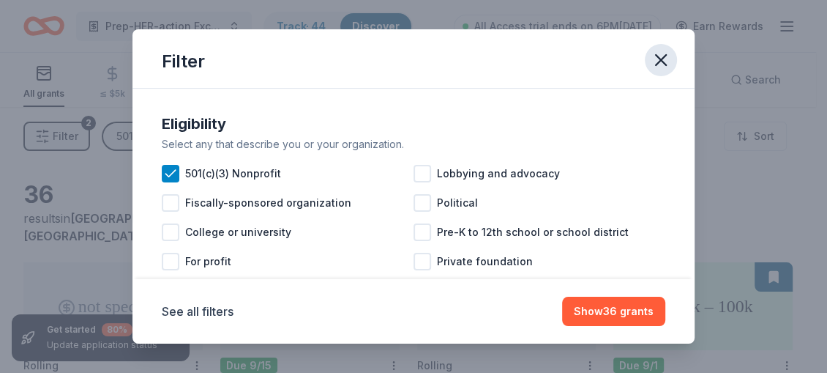
click at [664, 58] on icon "button" at bounding box center [661, 60] width 21 height 21
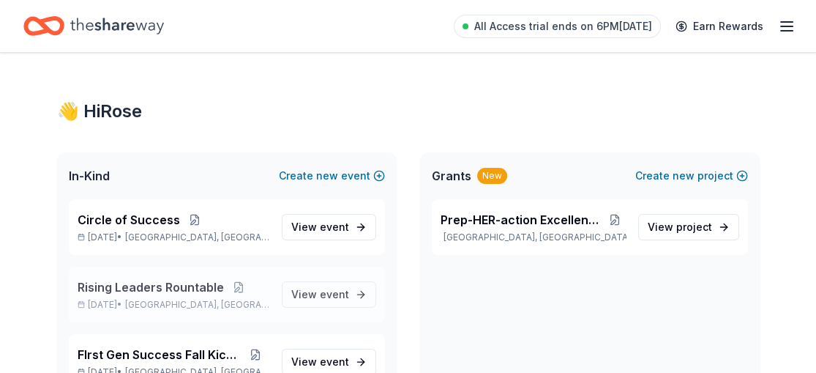
click at [151, 284] on span "Rising Leaders Rountable" at bounding box center [151, 287] width 146 height 18
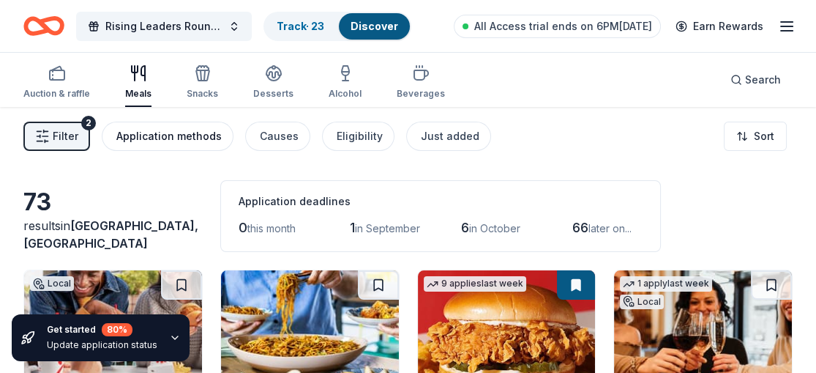
click at [182, 138] on div "Application methods" at bounding box center [168, 136] width 105 height 18
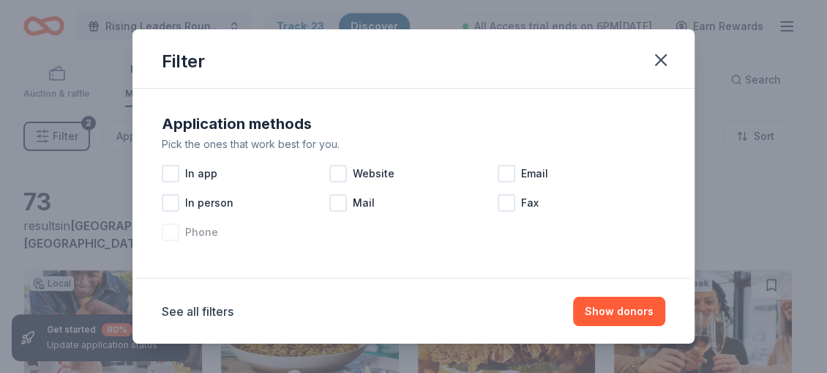
click at [173, 228] on div at bounding box center [171, 232] width 18 height 18
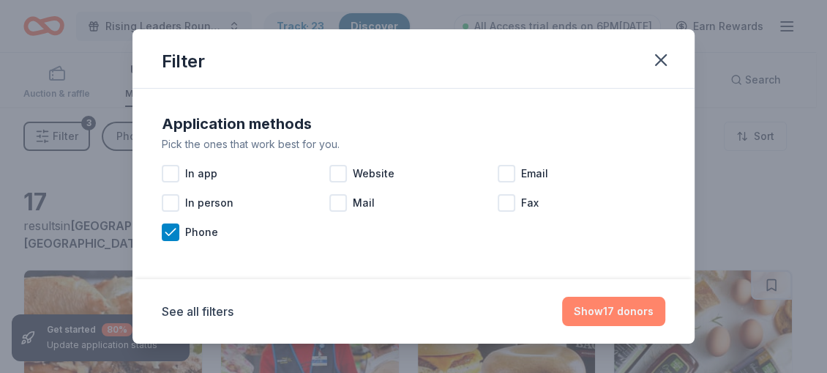
click at [620, 308] on button "Show 17 donors" at bounding box center [613, 311] width 103 height 29
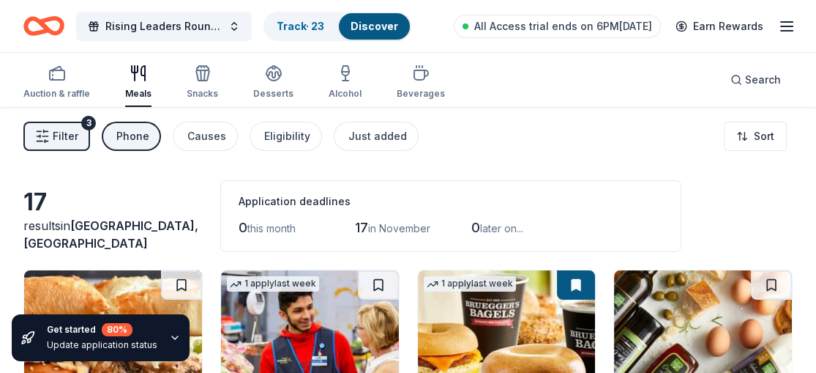
drag, startPoint x: 826, startPoint y: 68, endPoint x: 125, endPoint y: 135, distance: 704.0
click at [125, 135] on div "Phone" at bounding box center [132, 136] width 33 height 18
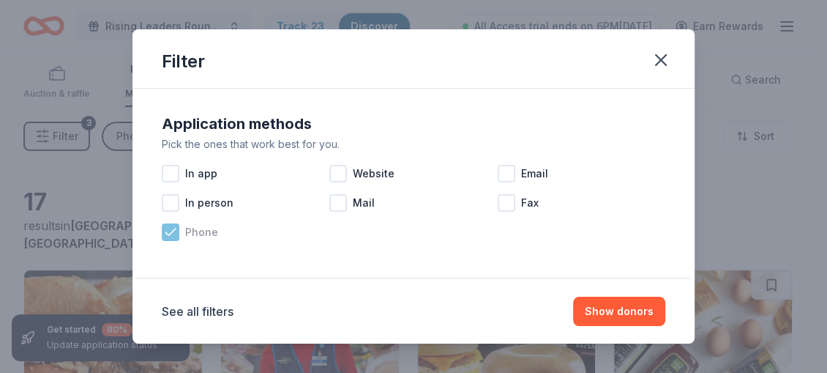
click at [170, 228] on icon at bounding box center [170, 232] width 15 height 15
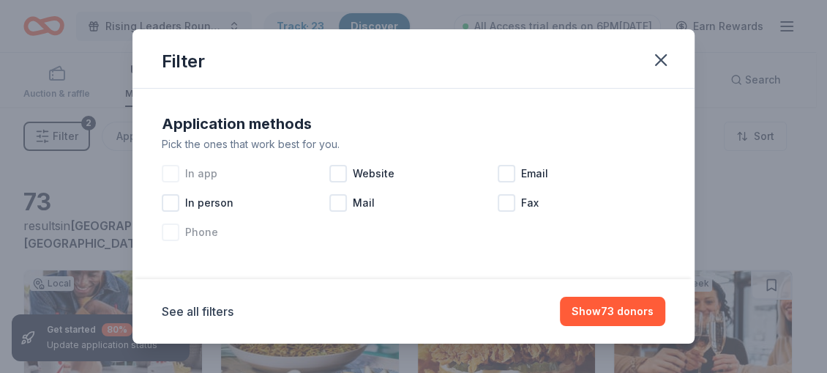
click at [171, 177] on div at bounding box center [171, 174] width 18 height 18
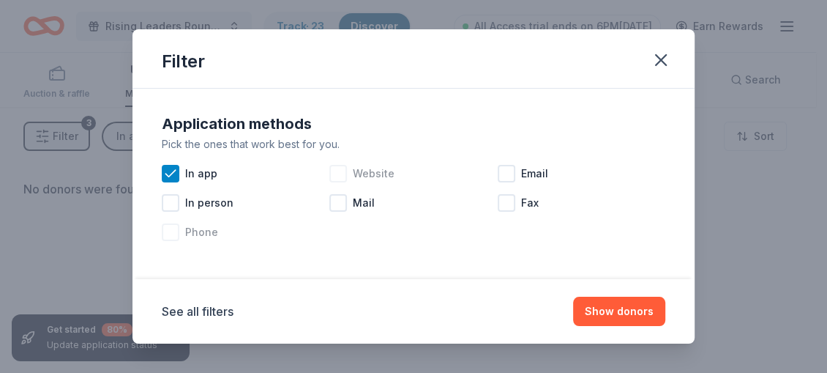
click at [330, 171] on div at bounding box center [339, 174] width 18 height 18
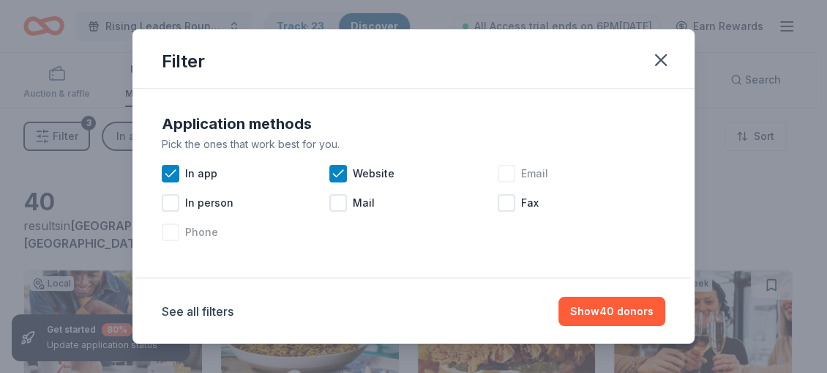
click at [498, 169] on div at bounding box center [507, 174] width 18 height 18
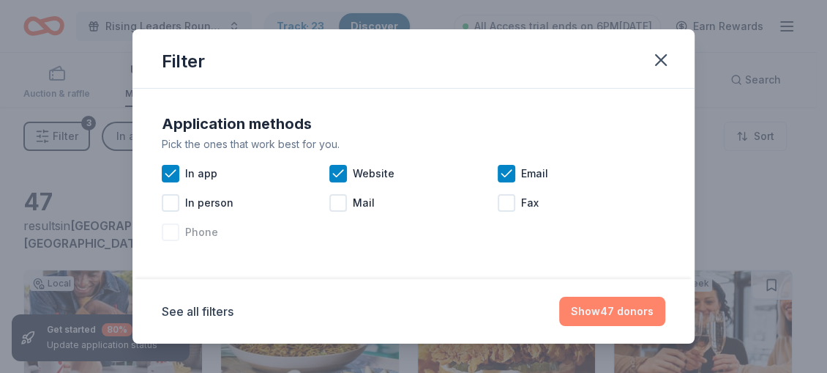
drag, startPoint x: 611, startPoint y: 315, endPoint x: 596, endPoint y: 308, distance: 16.7
click at [611, 314] on button "Show 47 donors" at bounding box center [612, 311] width 106 height 29
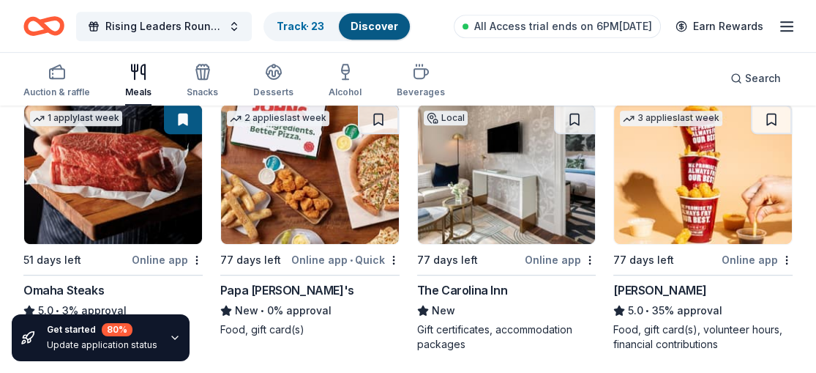
scroll to position [1022, 0]
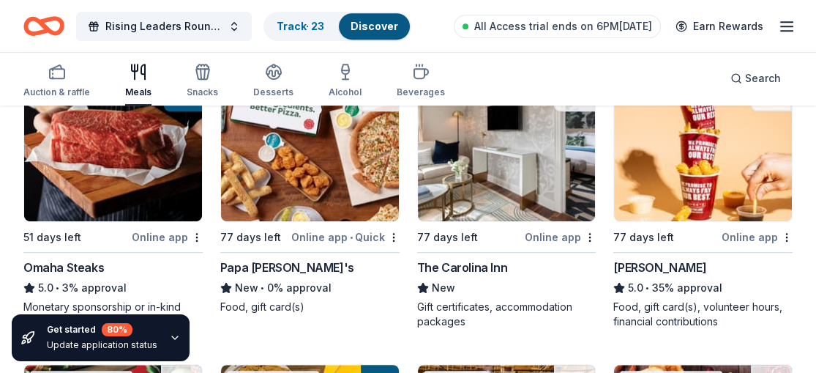
click at [483, 209] on img at bounding box center [507, 151] width 178 height 139
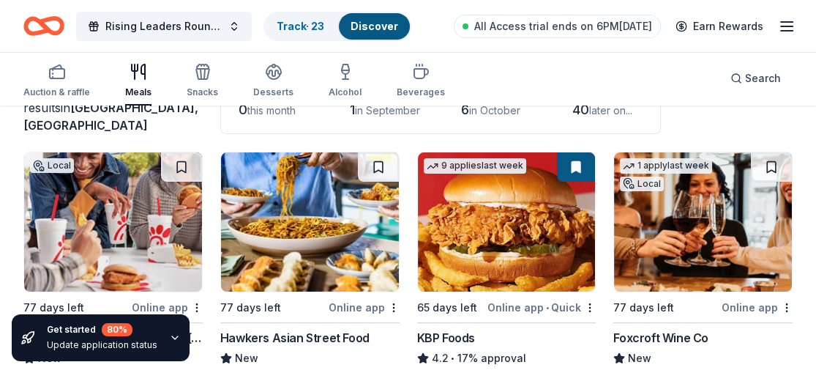
scroll to position [0, 0]
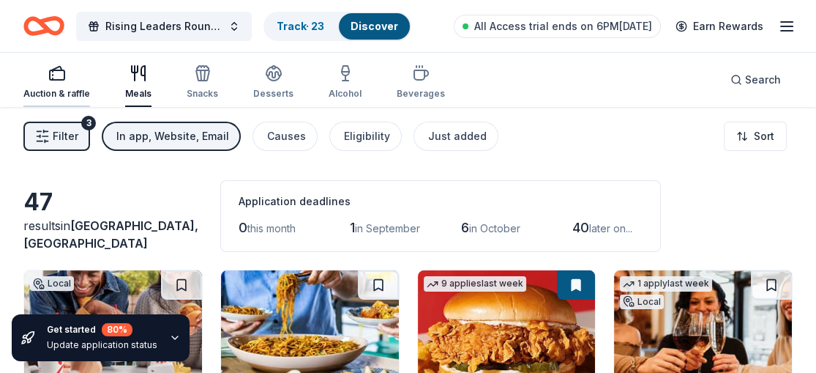
click at [56, 86] on div "Auction & raffle" at bounding box center [56, 81] width 67 height 35
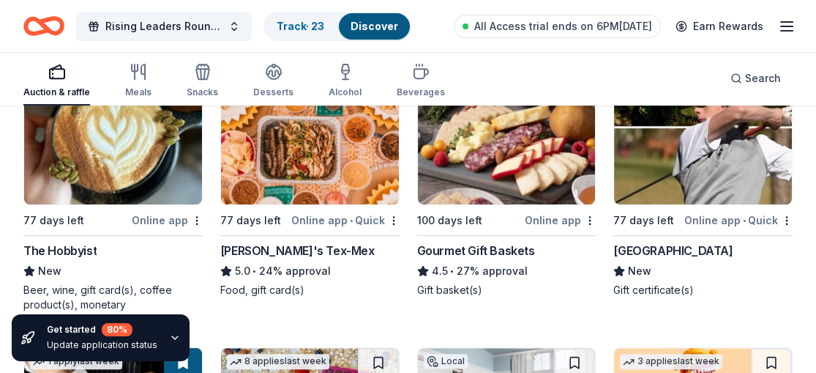
scroll to position [759, 0]
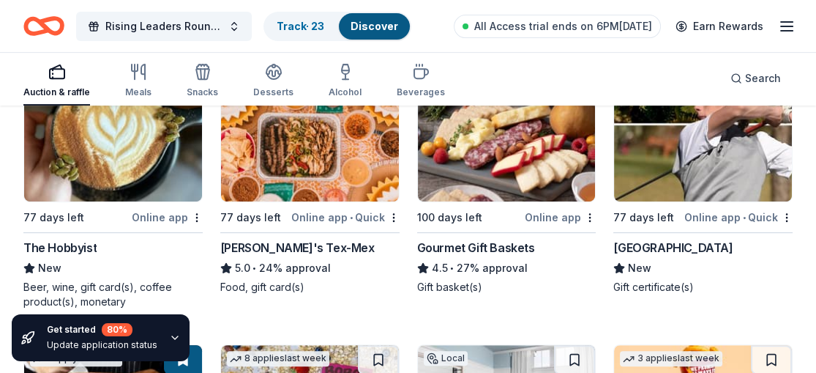
click at [65, 246] on div "The Hobbyist" at bounding box center [59, 248] width 73 height 18
click at [116, 176] on img at bounding box center [113, 131] width 178 height 139
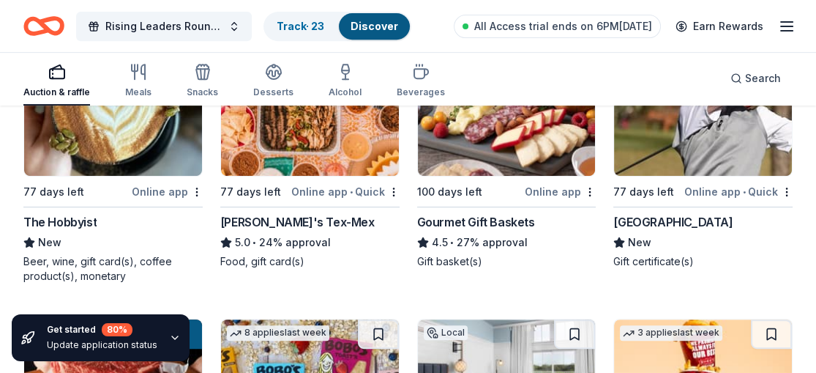
scroll to position [775, 0]
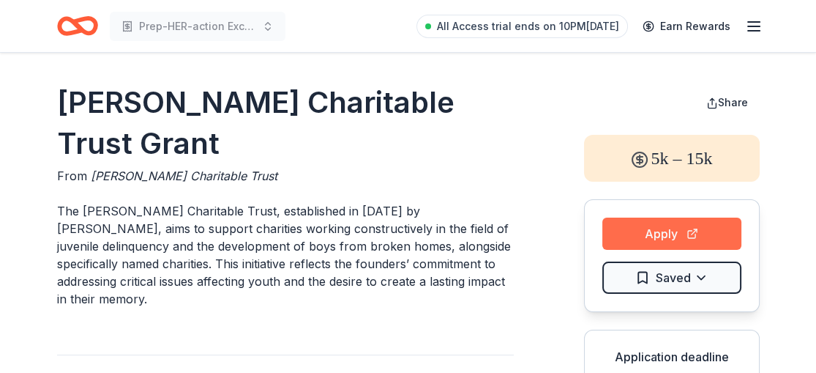
click at [640, 231] on button "Apply" at bounding box center [672, 233] width 139 height 32
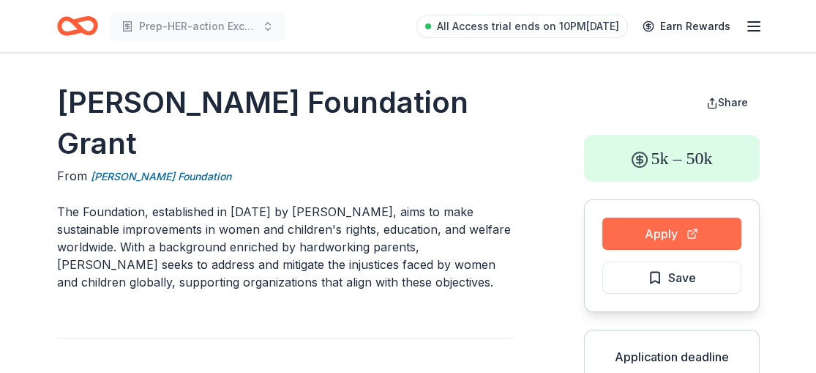
click at [655, 238] on button "Apply" at bounding box center [672, 233] width 139 height 32
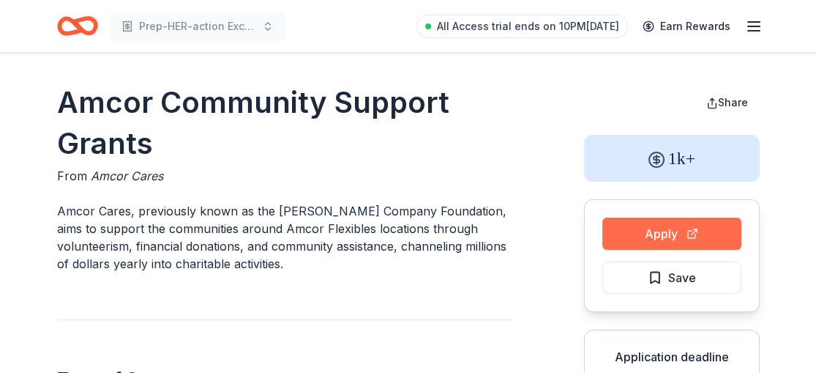
click at [697, 236] on button "Apply" at bounding box center [672, 233] width 139 height 32
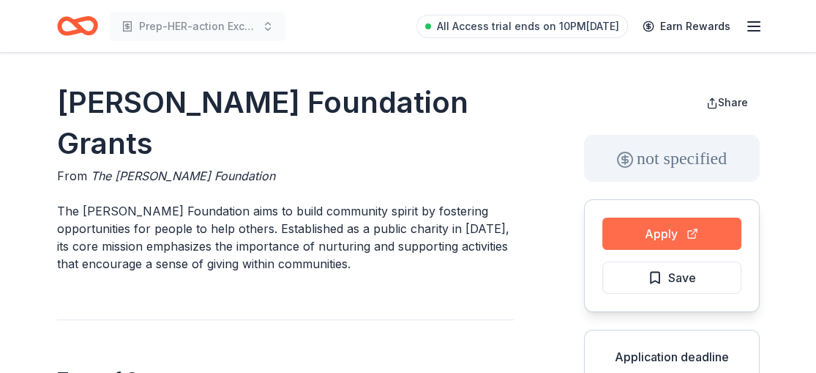
click at [629, 238] on button "Apply" at bounding box center [672, 233] width 139 height 32
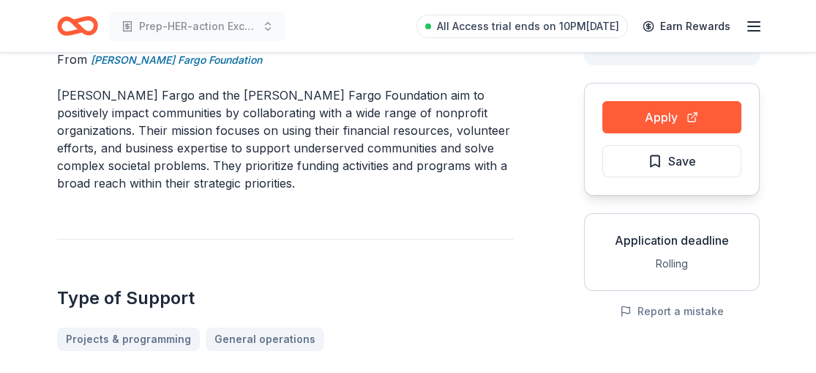
scroll to position [125, 0]
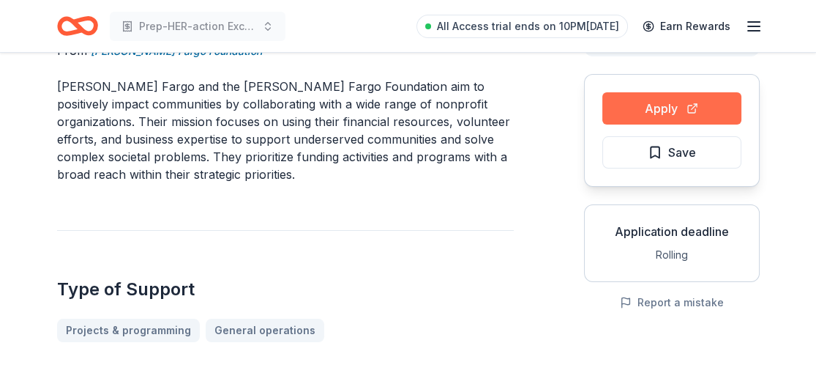
click at [668, 109] on button "Apply" at bounding box center [672, 108] width 139 height 32
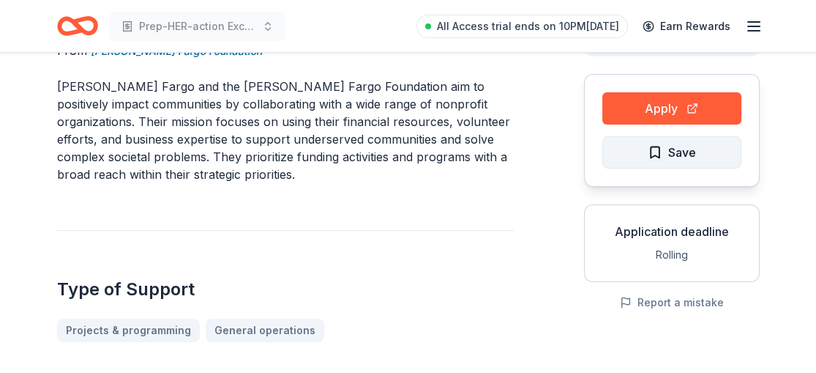
click at [690, 149] on span "Save" at bounding box center [683, 152] width 28 height 19
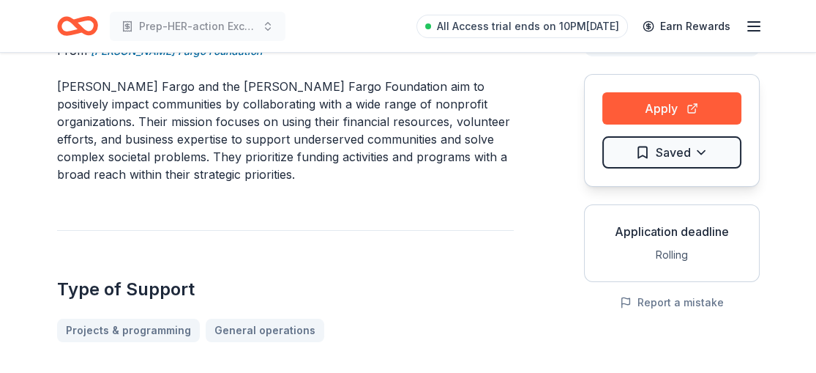
scroll to position [33, 0]
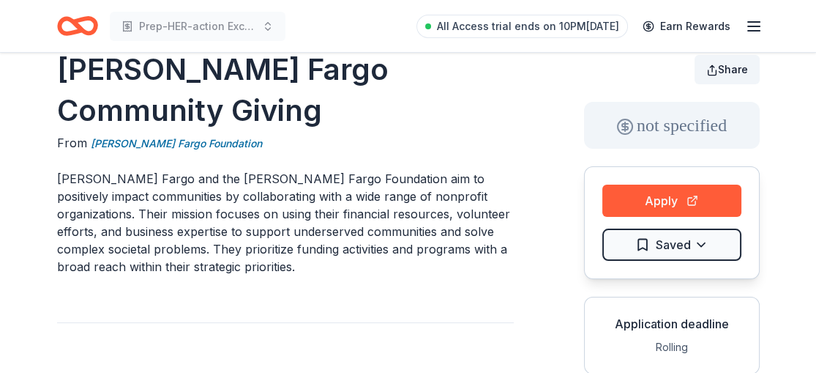
click at [741, 69] on span "Share" at bounding box center [733, 69] width 30 height 12
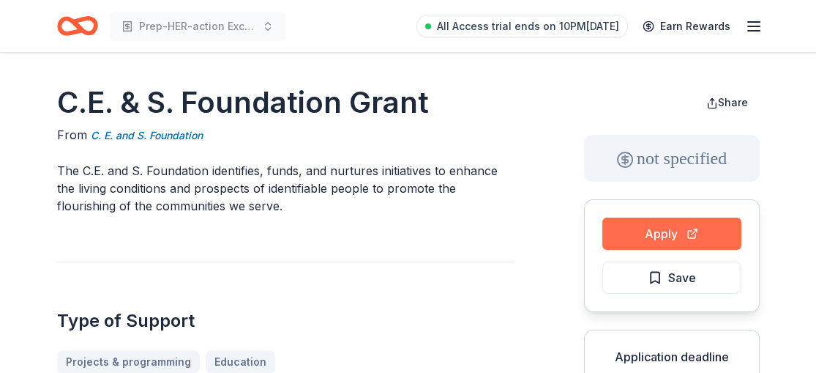
click at [633, 223] on button "Apply" at bounding box center [672, 233] width 139 height 32
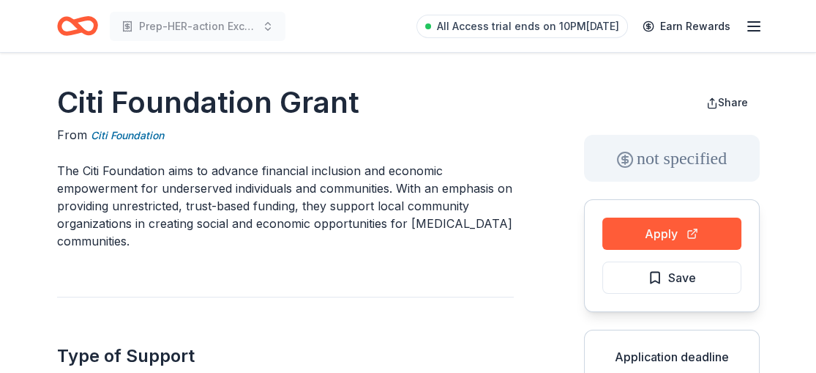
scroll to position [45, 0]
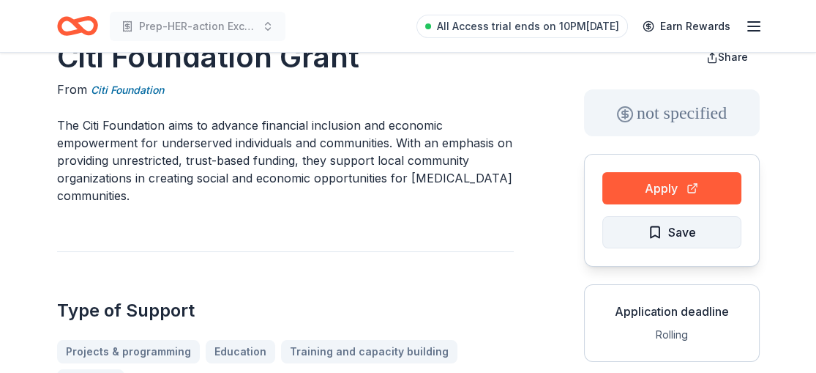
click at [682, 229] on span "Save" at bounding box center [683, 232] width 28 height 19
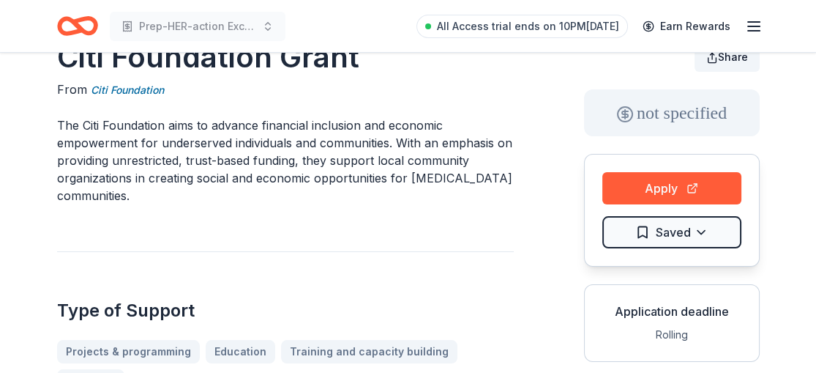
click at [725, 59] on span "Share" at bounding box center [733, 57] width 30 height 12
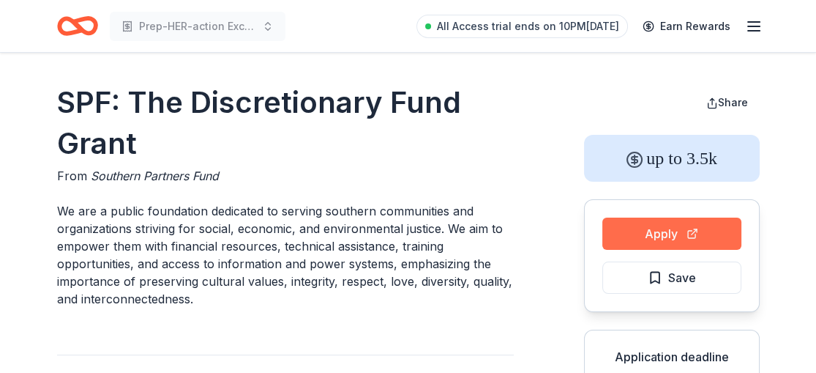
click at [639, 231] on button "Apply" at bounding box center [672, 233] width 139 height 32
click at [655, 220] on button "Apply" at bounding box center [672, 233] width 139 height 32
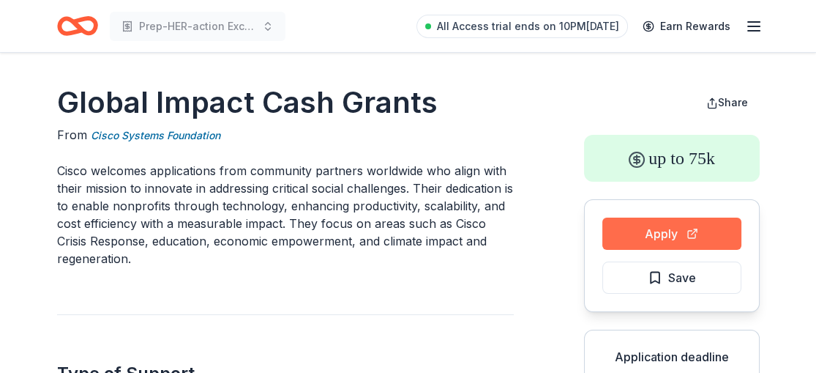
click at [655, 231] on button "Apply" at bounding box center [672, 233] width 139 height 32
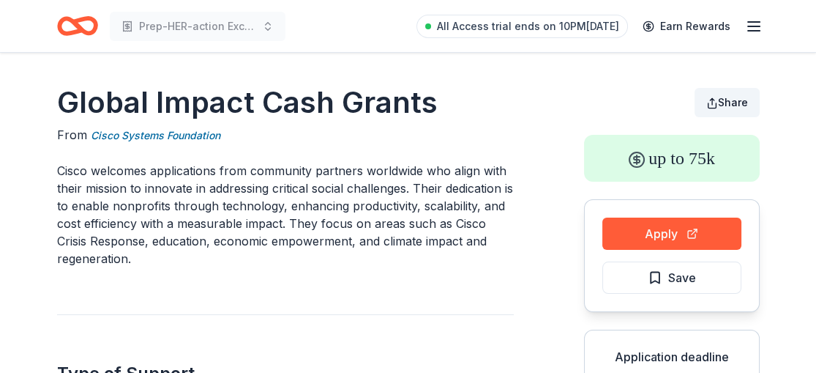
drag, startPoint x: 0, startPoint y: 0, endPoint x: 721, endPoint y: 102, distance: 727.7
click at [721, 102] on span "Share" at bounding box center [733, 102] width 30 height 12
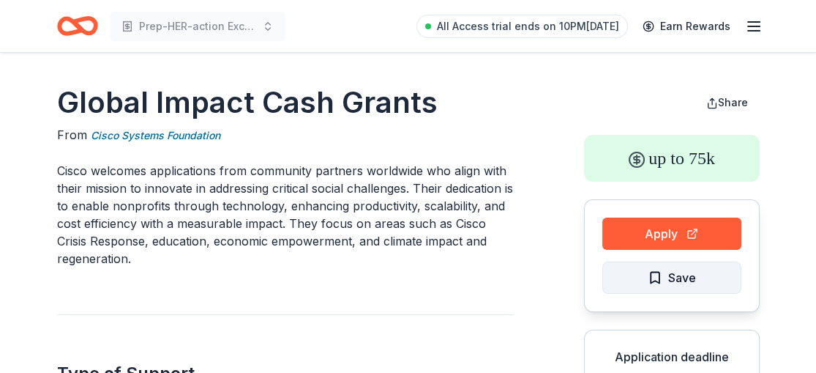
click at [669, 280] on span "Save" at bounding box center [683, 277] width 28 height 19
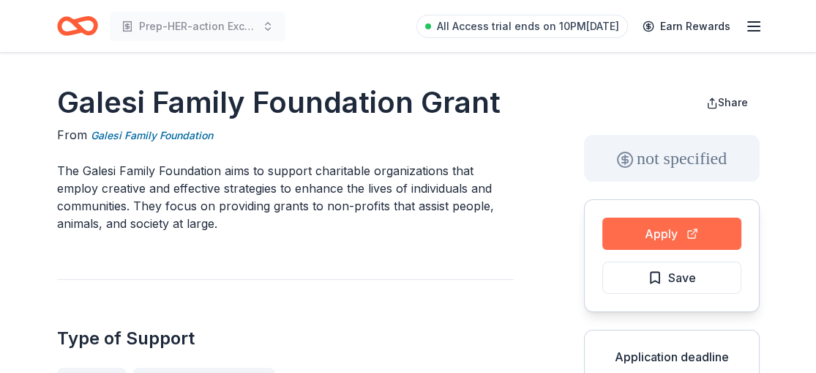
click at [690, 235] on button "Apply" at bounding box center [672, 233] width 139 height 32
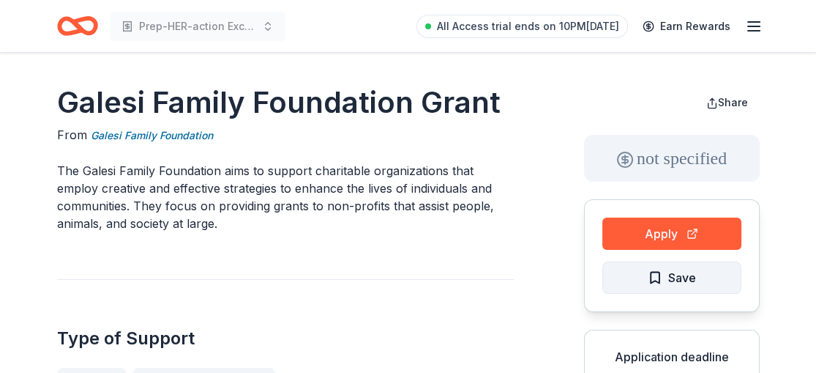
click at [676, 274] on span "Save" at bounding box center [683, 277] width 28 height 19
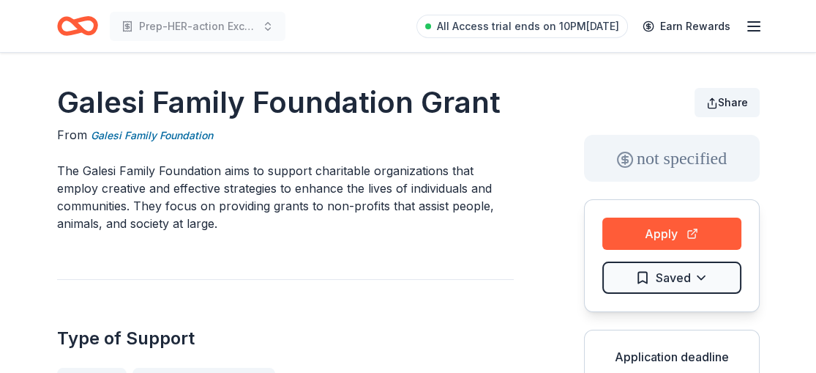
click at [713, 100] on button "Share" at bounding box center [727, 102] width 65 height 29
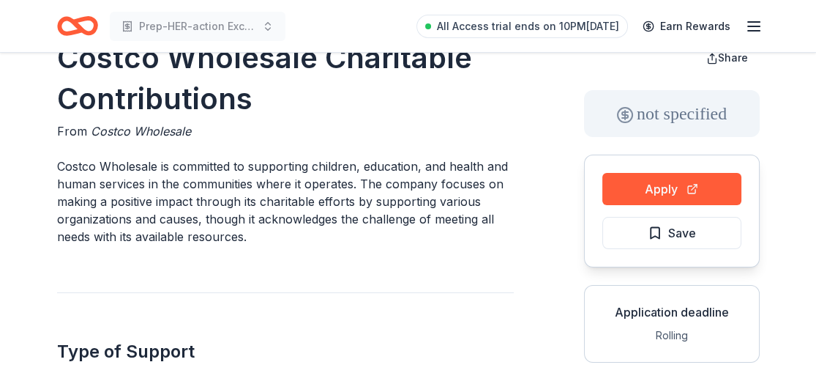
scroll to position [67, 0]
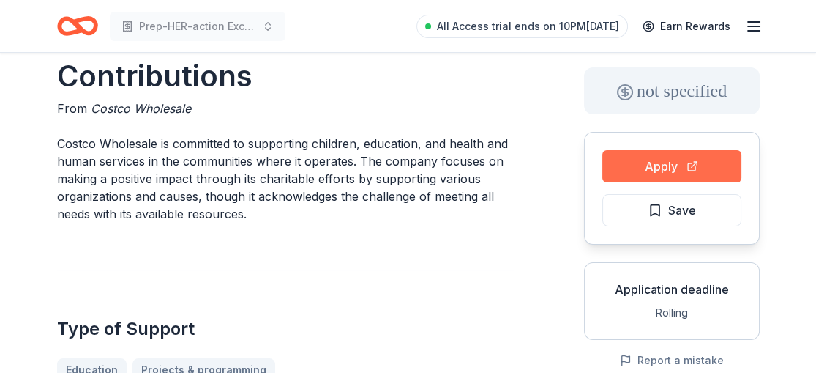
click at [685, 160] on button "Apply" at bounding box center [672, 166] width 139 height 32
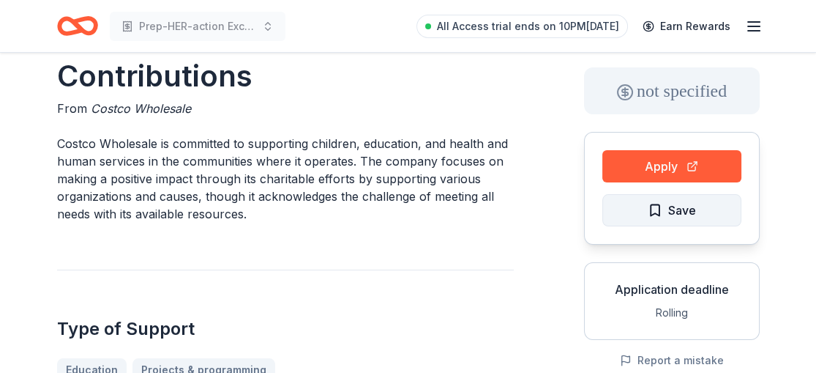
click at [692, 208] on span "Save" at bounding box center [683, 210] width 28 height 19
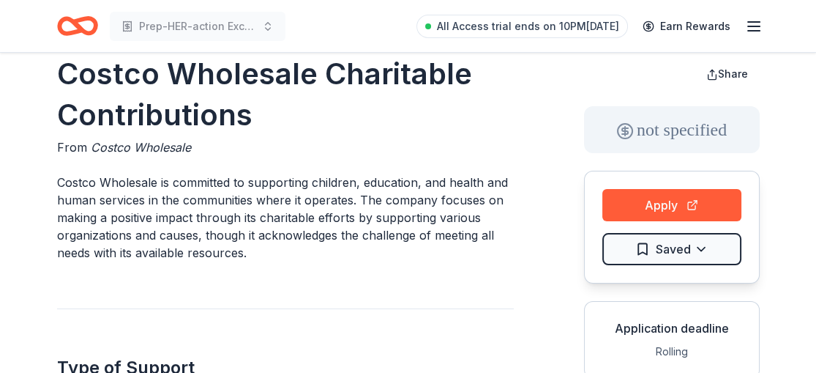
scroll to position [15, 0]
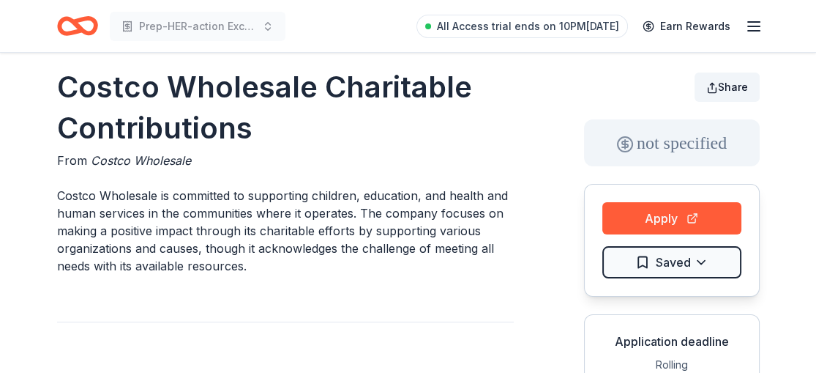
click at [743, 83] on span "Share" at bounding box center [733, 87] width 30 height 12
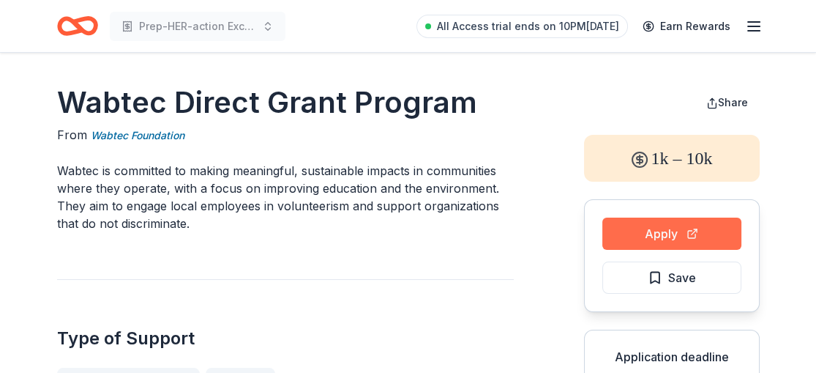
click at [646, 231] on button "Apply" at bounding box center [672, 233] width 139 height 32
click at [690, 234] on button "Apply" at bounding box center [672, 233] width 139 height 32
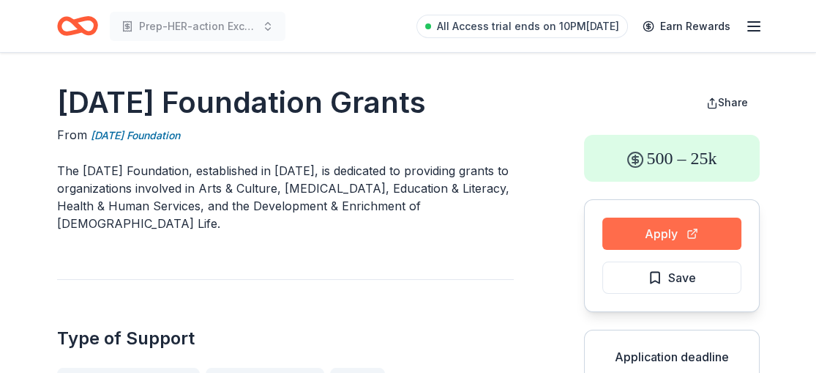
click at [673, 235] on button "Apply" at bounding box center [672, 233] width 139 height 32
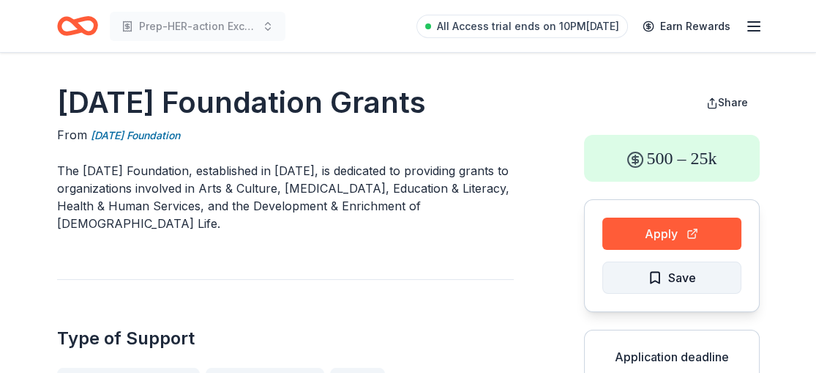
click at [663, 269] on span "Save" at bounding box center [672, 277] width 48 height 19
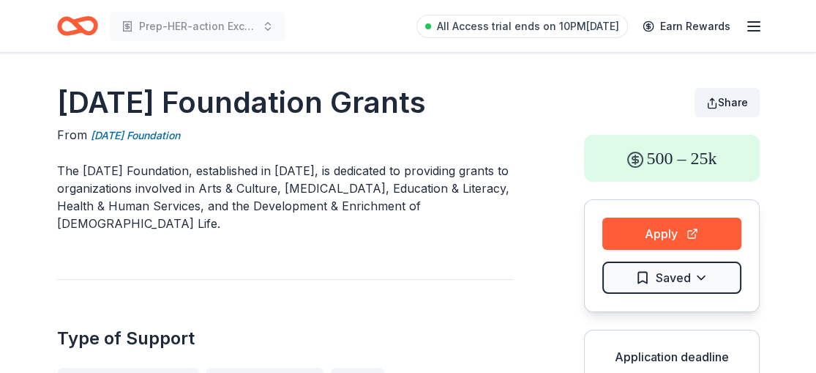
click at [726, 107] on span "Share" at bounding box center [733, 102] width 30 height 12
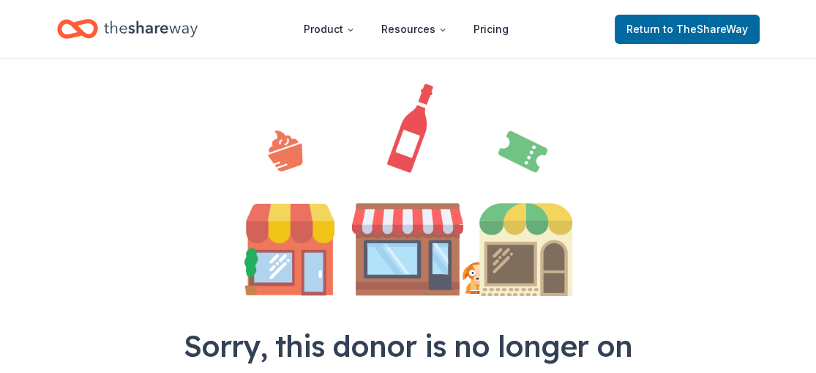
scroll to position [67, 0]
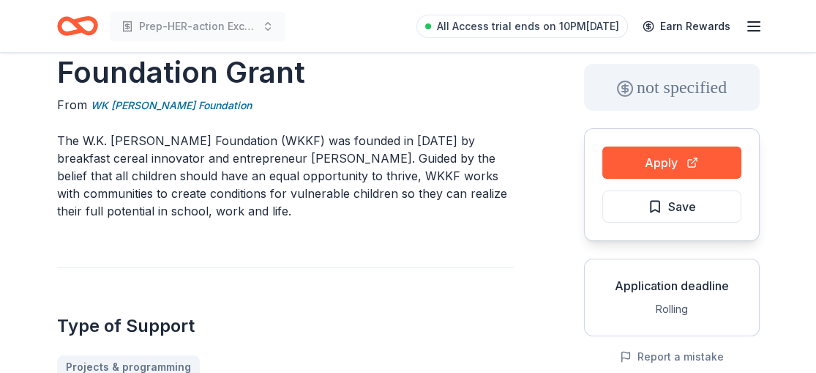
scroll to position [84, 0]
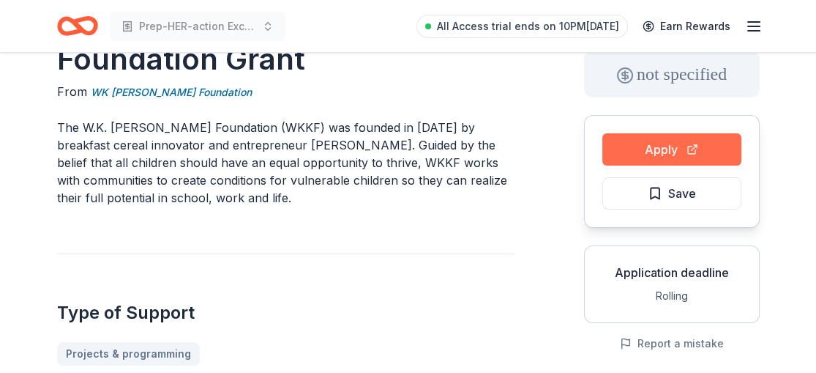
click at [641, 146] on button "Apply" at bounding box center [672, 149] width 139 height 32
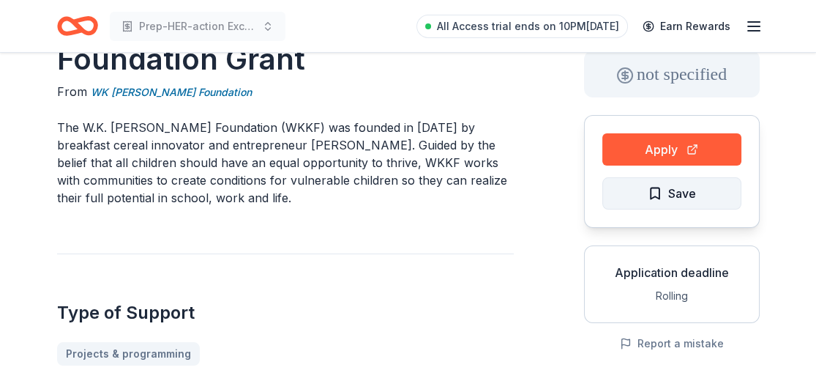
click at [669, 185] on span "Save" at bounding box center [683, 193] width 28 height 19
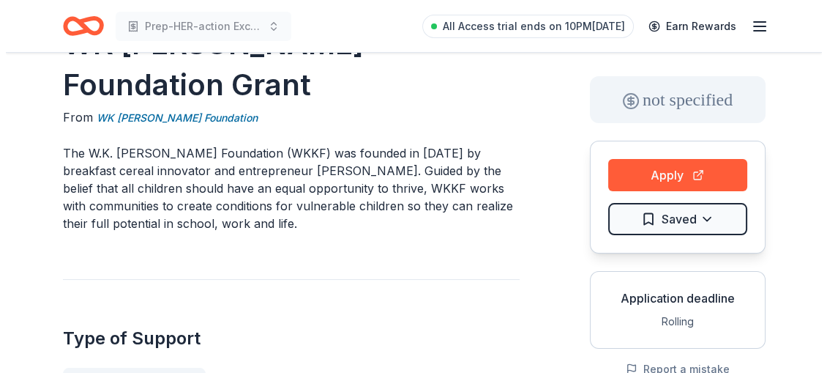
scroll to position [0, 0]
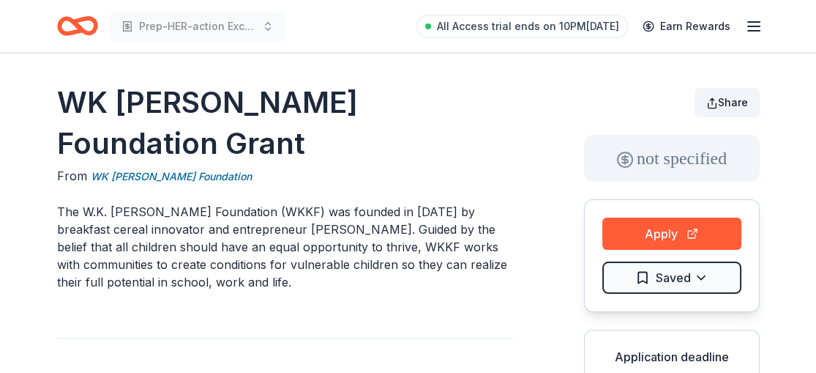
click at [733, 102] on span "Share" at bounding box center [733, 102] width 30 height 12
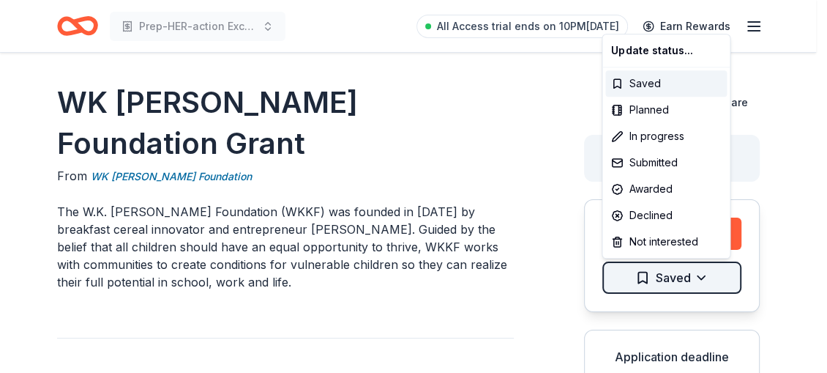
click at [686, 278] on html "Prep-HER-action Excellence Program All Access trial ends on 10PM[DATE] Earn Rew…" at bounding box center [413, 186] width 827 height 373
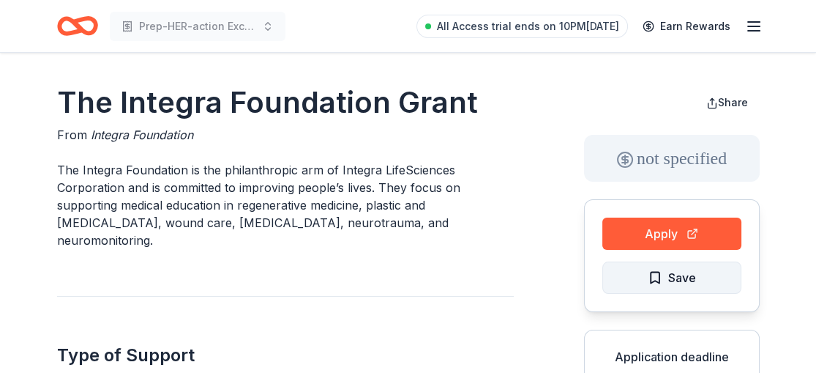
click at [680, 275] on span "Save" at bounding box center [683, 277] width 28 height 19
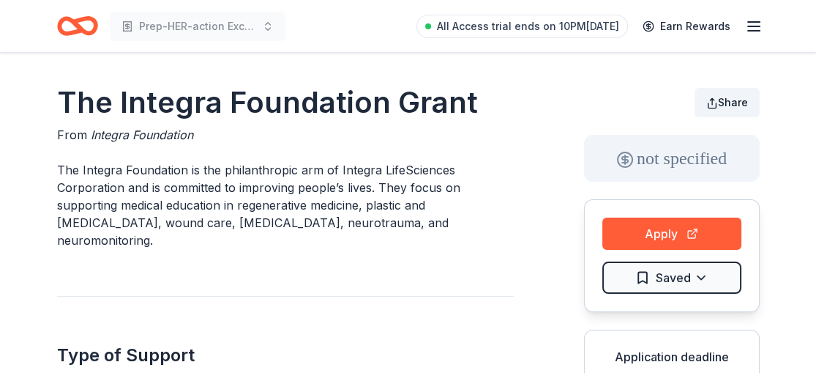
click at [715, 100] on button "Share" at bounding box center [727, 102] width 65 height 29
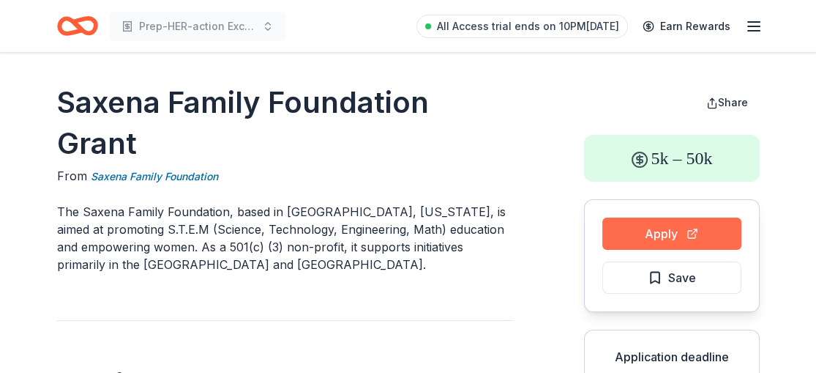
click at [689, 229] on button "Apply" at bounding box center [672, 233] width 139 height 32
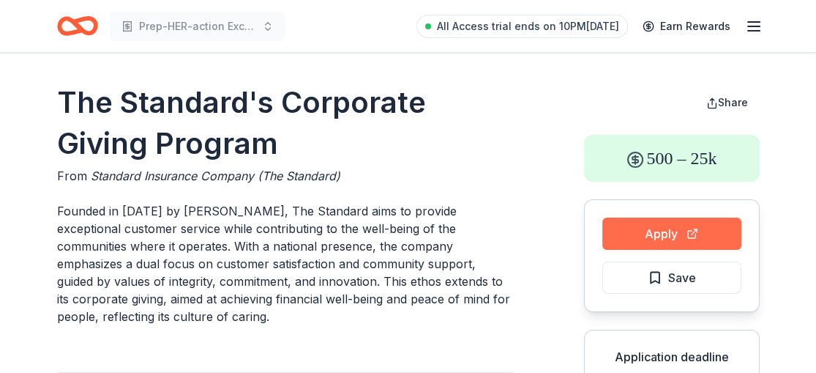
click at [679, 238] on button "Apply" at bounding box center [672, 233] width 139 height 32
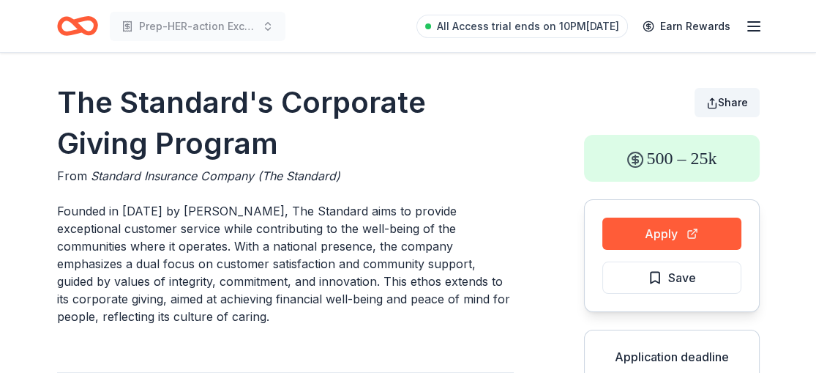
click at [709, 103] on button "Share" at bounding box center [727, 102] width 65 height 29
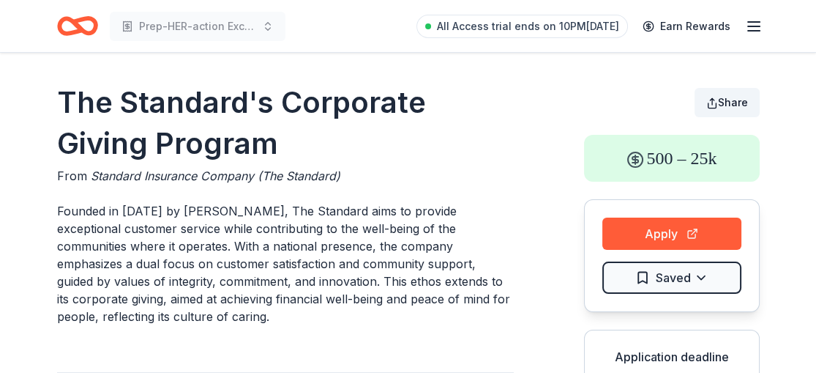
click at [723, 98] on span "Share" at bounding box center [733, 102] width 30 height 12
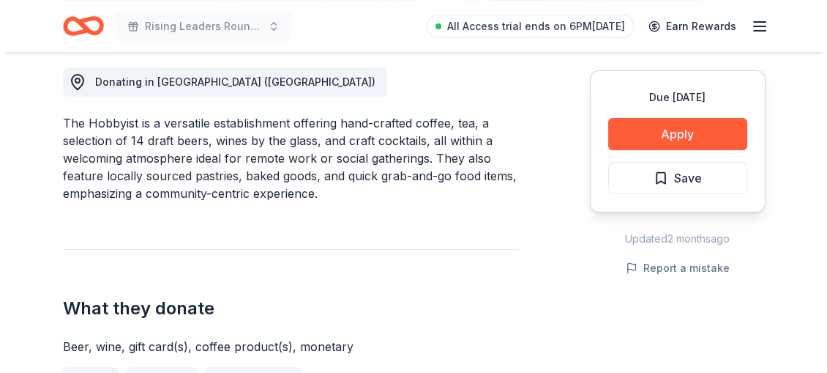
scroll to position [424, 0]
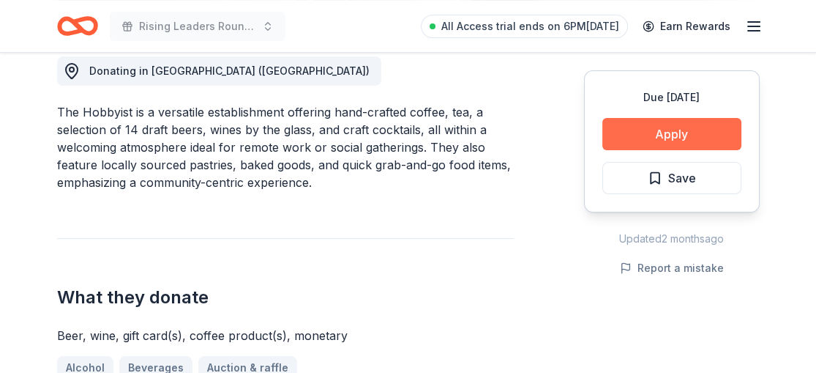
click at [661, 124] on button "Apply" at bounding box center [672, 134] width 139 height 32
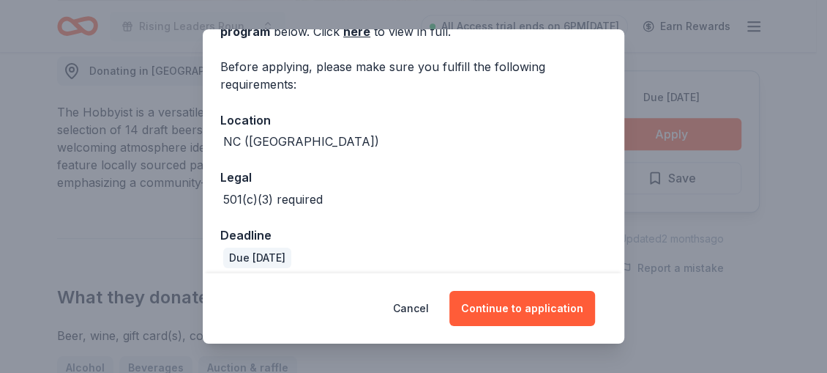
scroll to position [107, 0]
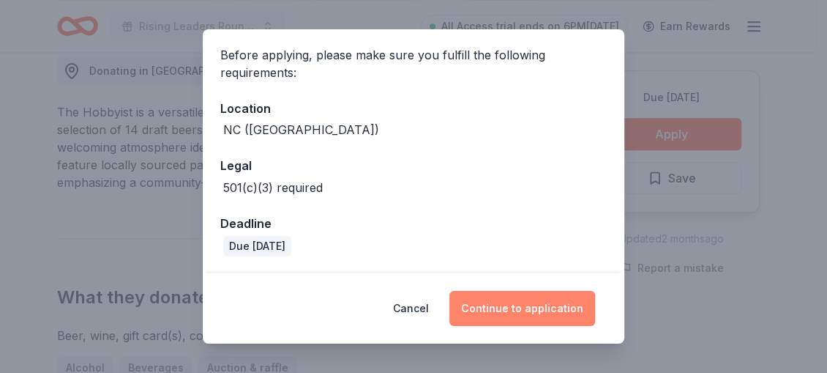
click at [514, 302] on button "Continue to application" at bounding box center [523, 308] width 146 height 35
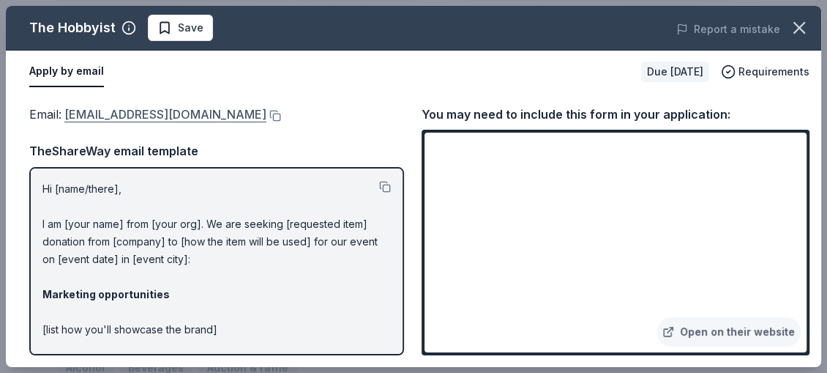
click at [164, 114] on link "thehobbyistclt@gmail.com" at bounding box center [165, 114] width 202 height 19
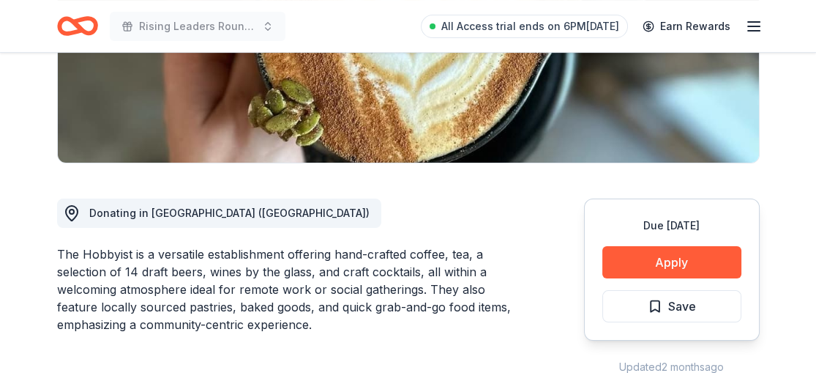
scroll to position [289, 0]
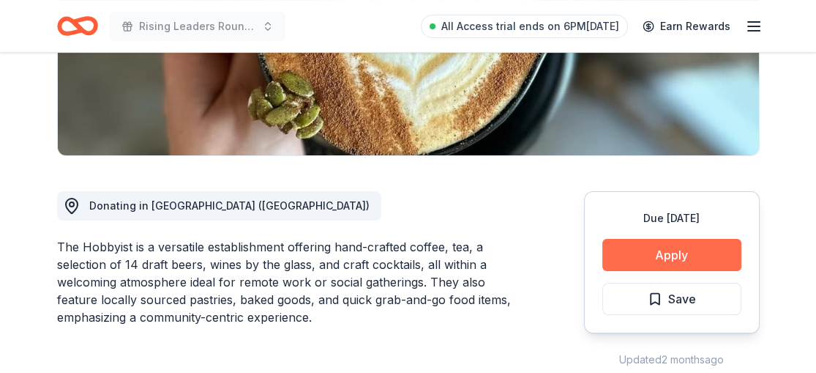
click at [673, 258] on button "Apply" at bounding box center [672, 255] width 139 height 32
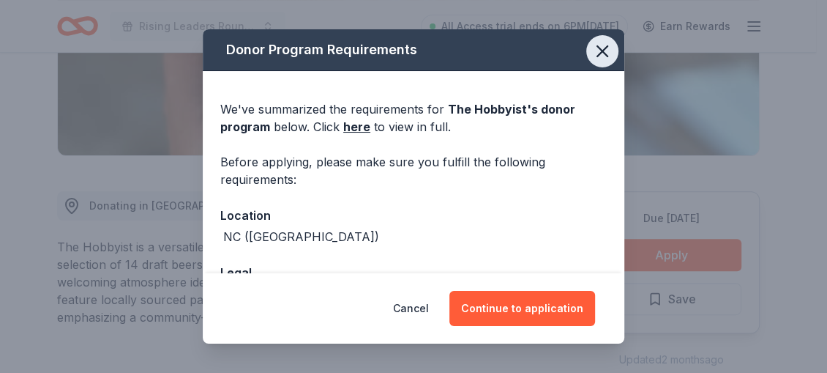
click at [598, 54] on icon "button" at bounding box center [603, 51] width 10 height 10
